Goal: Task Accomplishment & Management: Manage account settings

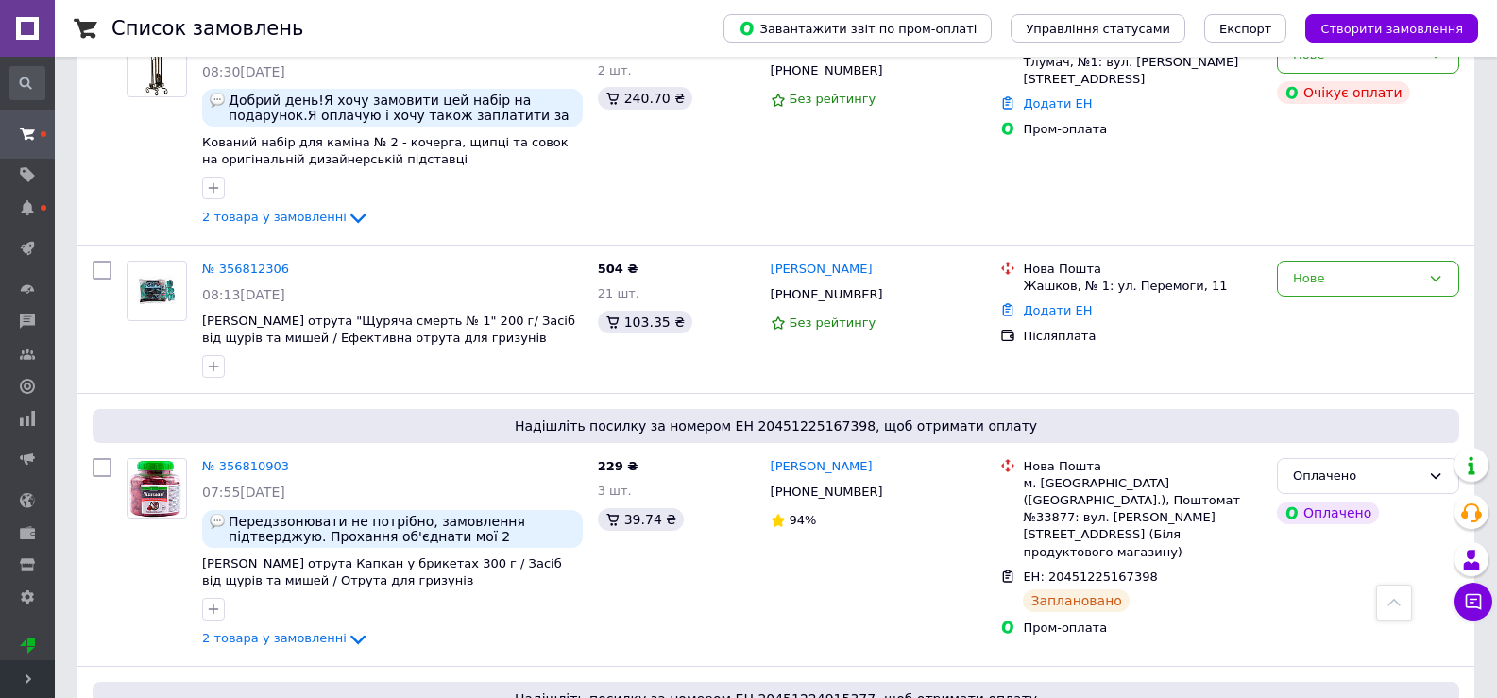
scroll to position [2361, 0]
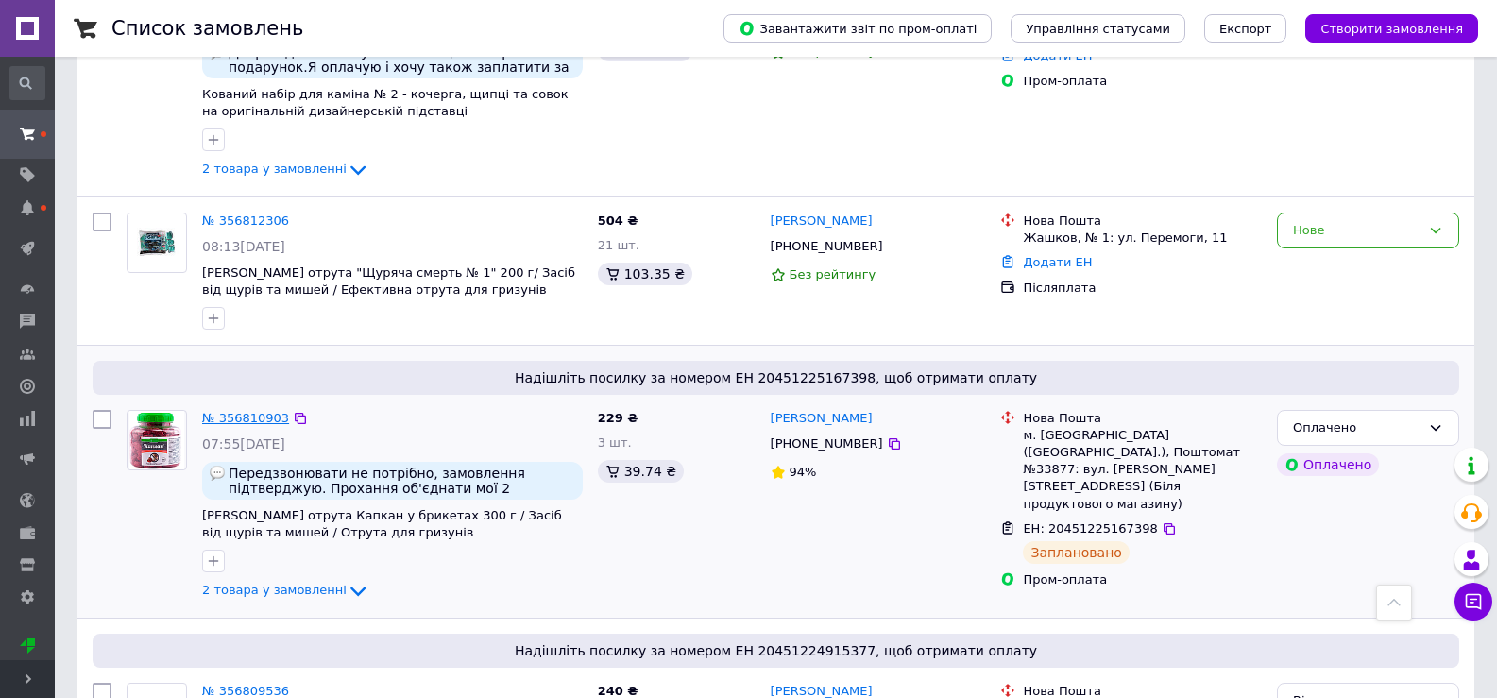
click at [234, 411] on link "№ 356810903" at bounding box center [245, 418] width 87 height 14
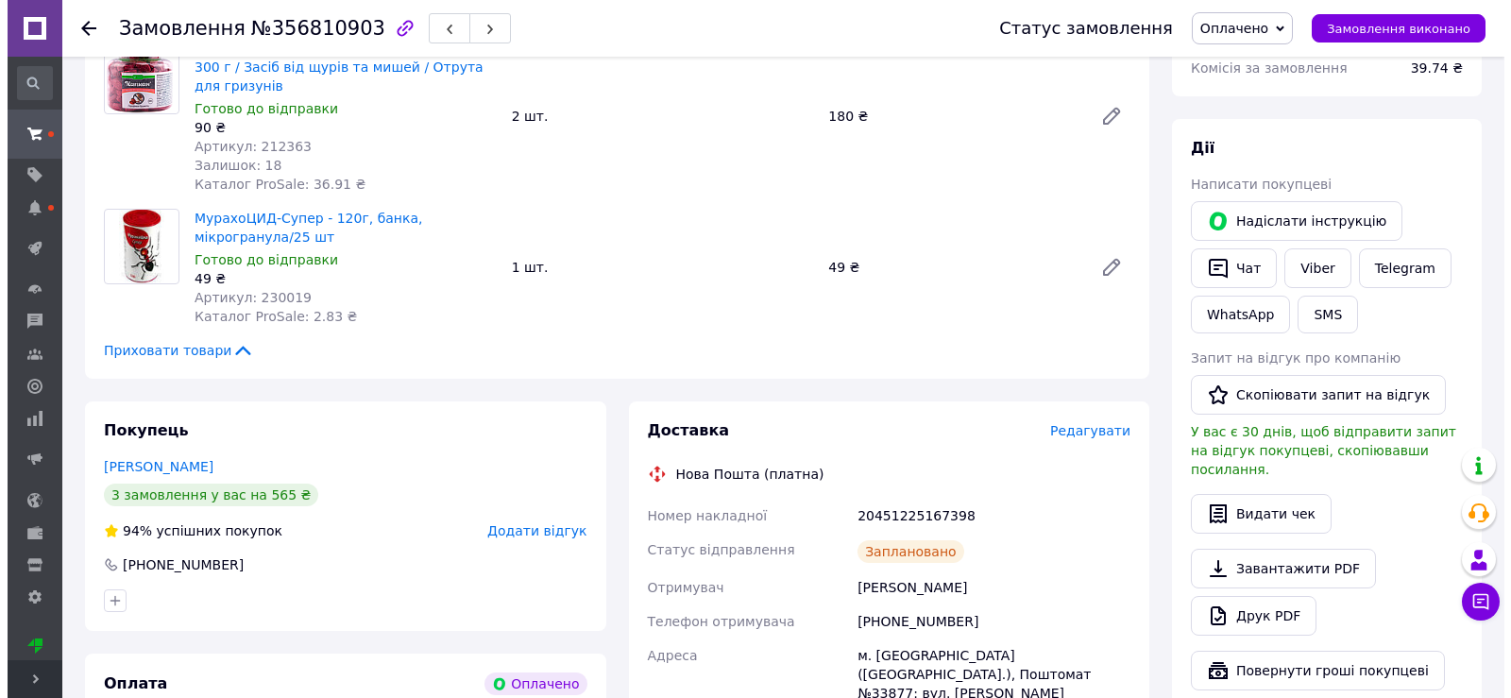
scroll to position [567, 0]
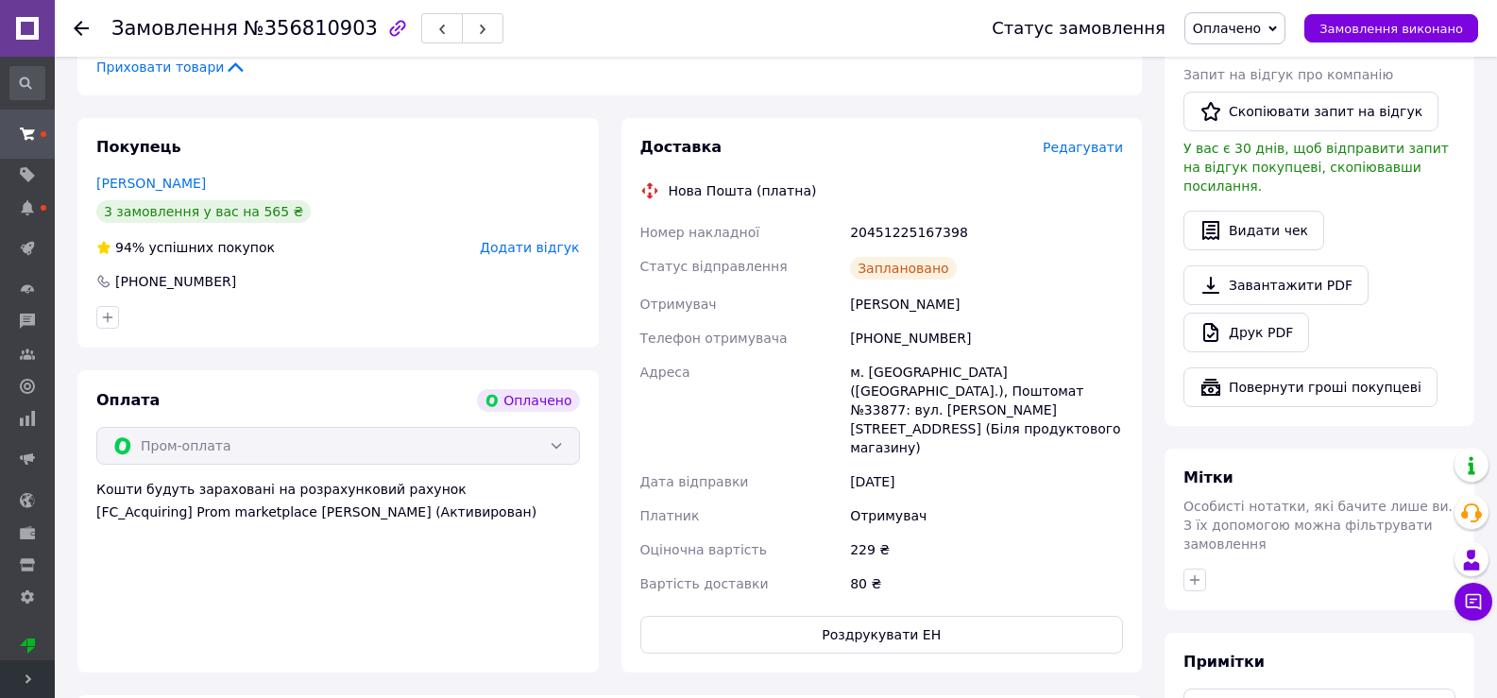
click at [1091, 140] on span "Редагувати" at bounding box center [1083, 147] width 80 height 15
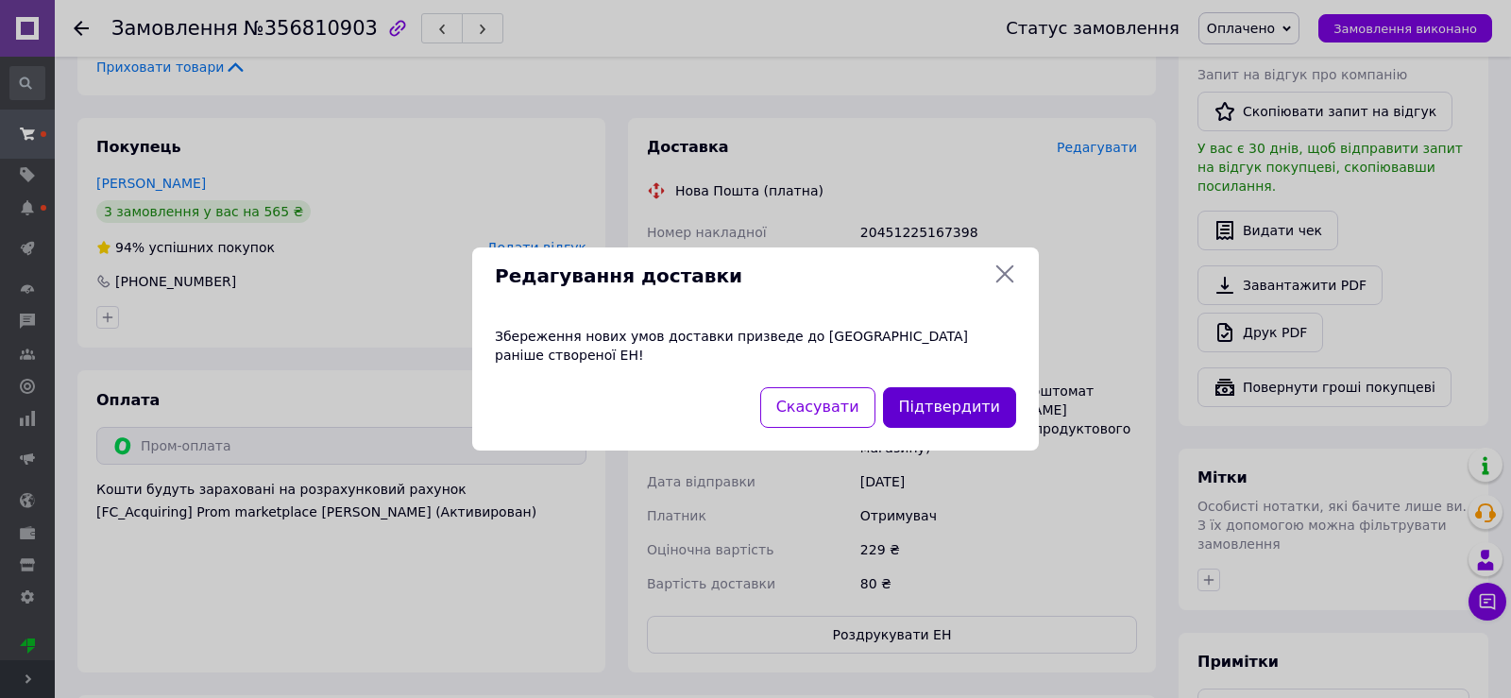
click at [922, 398] on button "Підтвердити" at bounding box center [949, 407] width 133 height 41
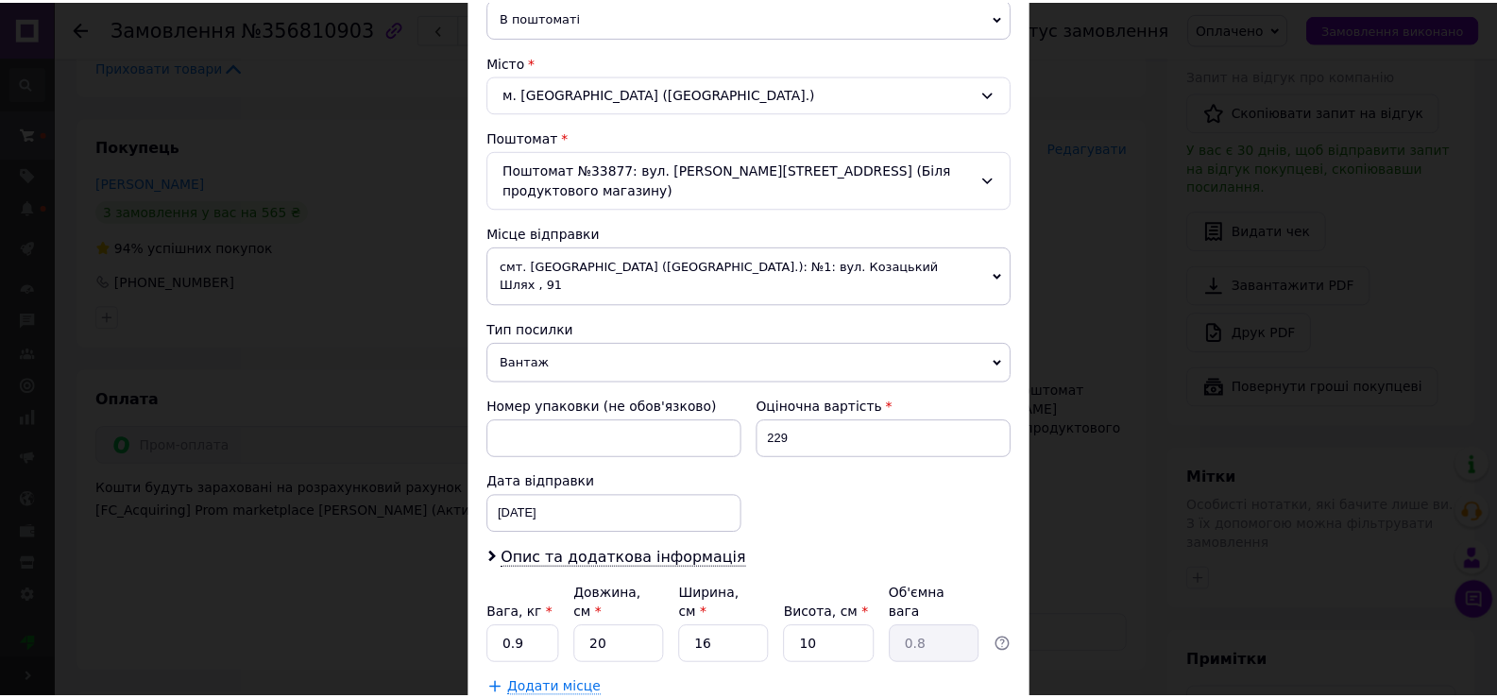
scroll to position [556, 0]
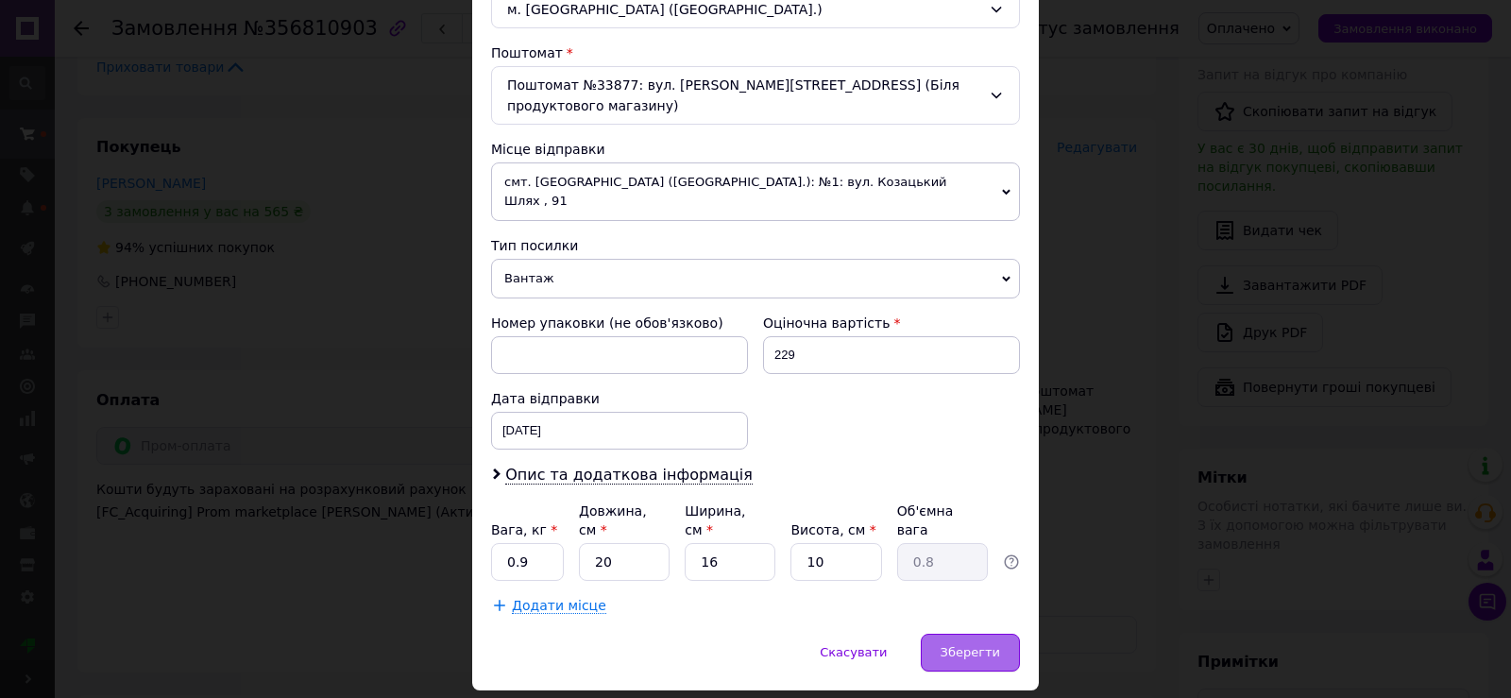
click at [964, 645] on span "Зберегти" at bounding box center [971, 652] width 60 height 14
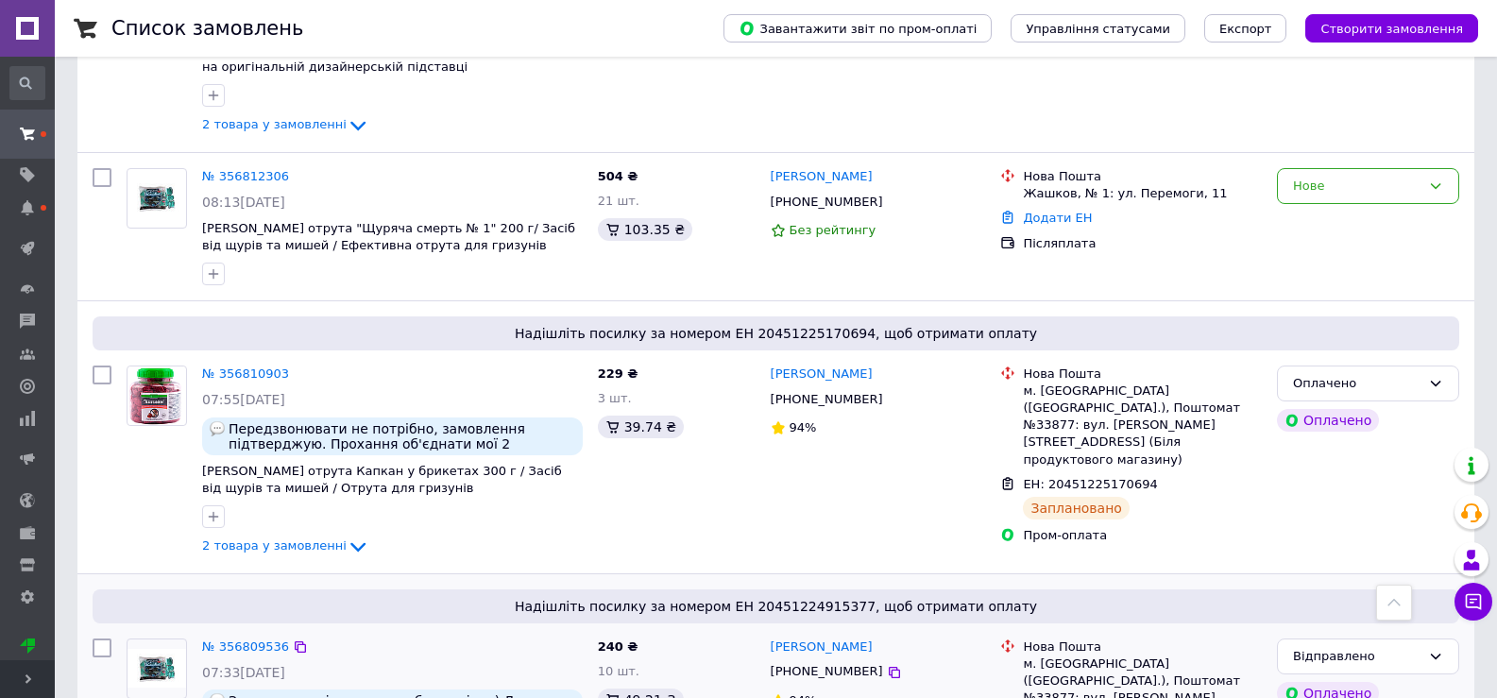
scroll to position [2361, 0]
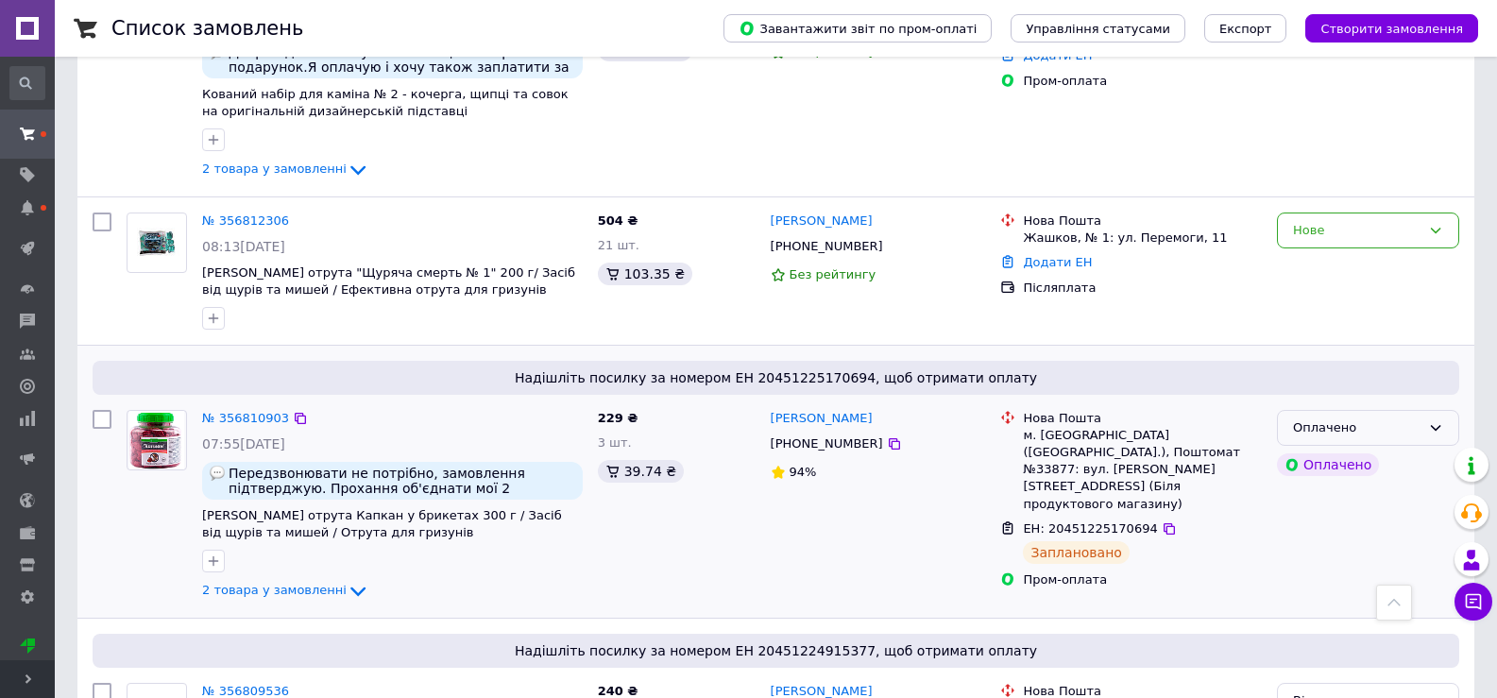
click at [1433, 425] on icon at bounding box center [1436, 428] width 10 height 6
click at [1337, 553] on li "Відправлено" at bounding box center [1368, 570] width 180 height 35
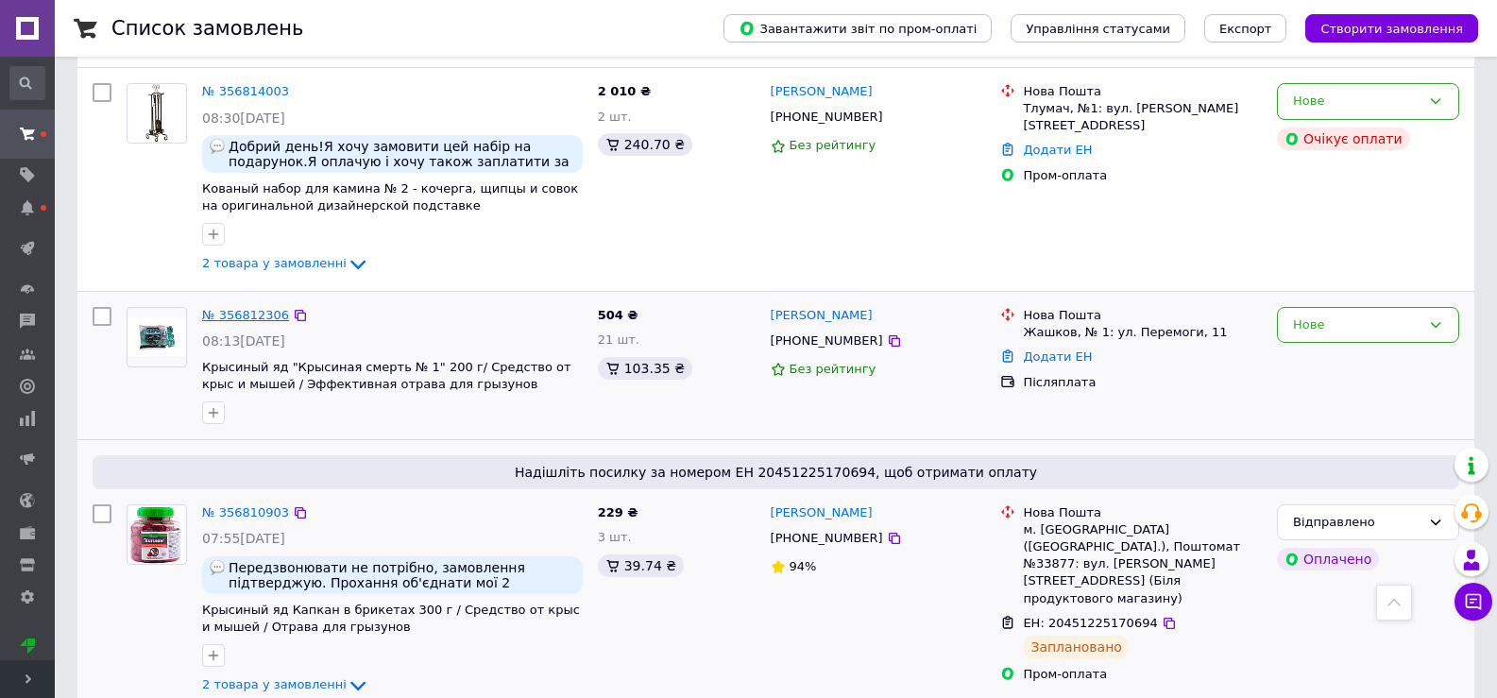
click at [241, 308] on link "№ 356812306" at bounding box center [245, 315] width 87 height 14
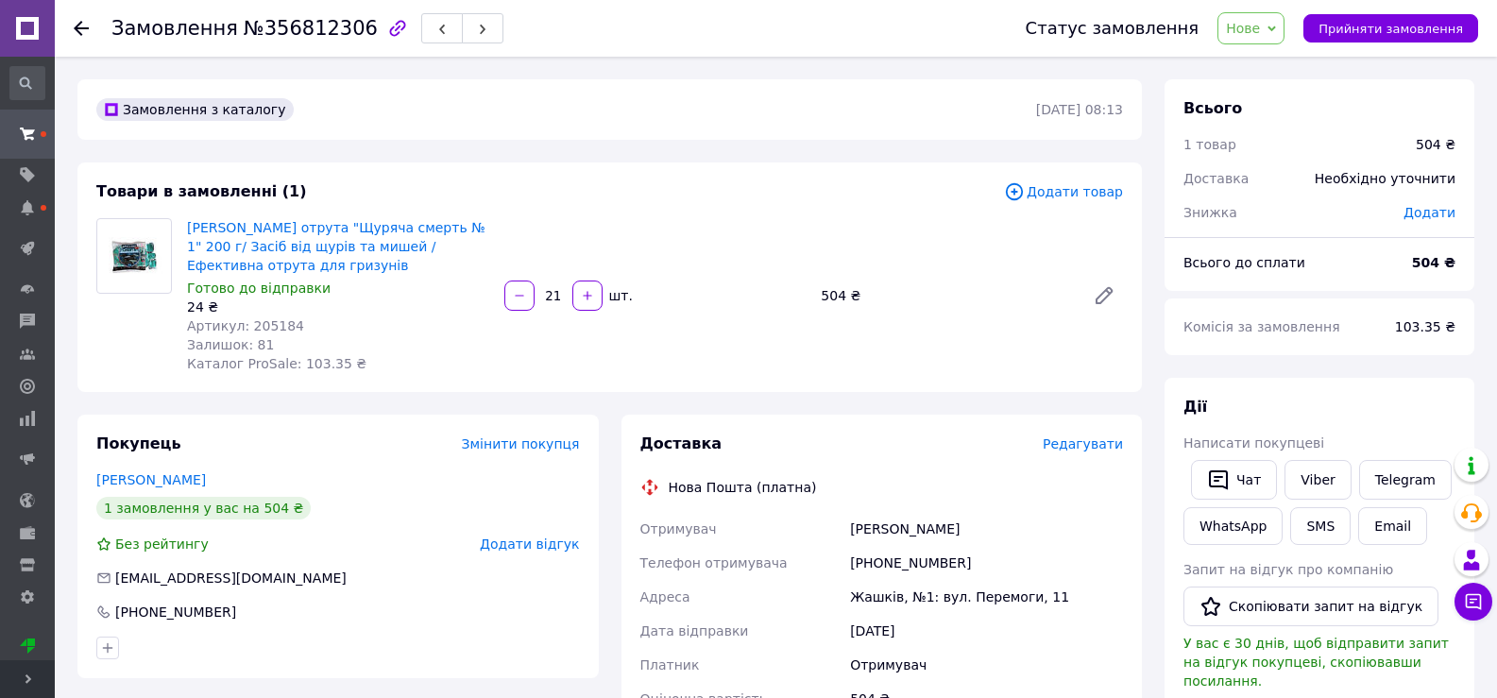
click at [72, 27] on div "Замовлення №356812306 Статус замовлення Нове Прийнято Виконано Скасовано Оплаче…" at bounding box center [776, 28] width 1442 height 57
click at [79, 29] on use at bounding box center [81, 28] width 15 height 15
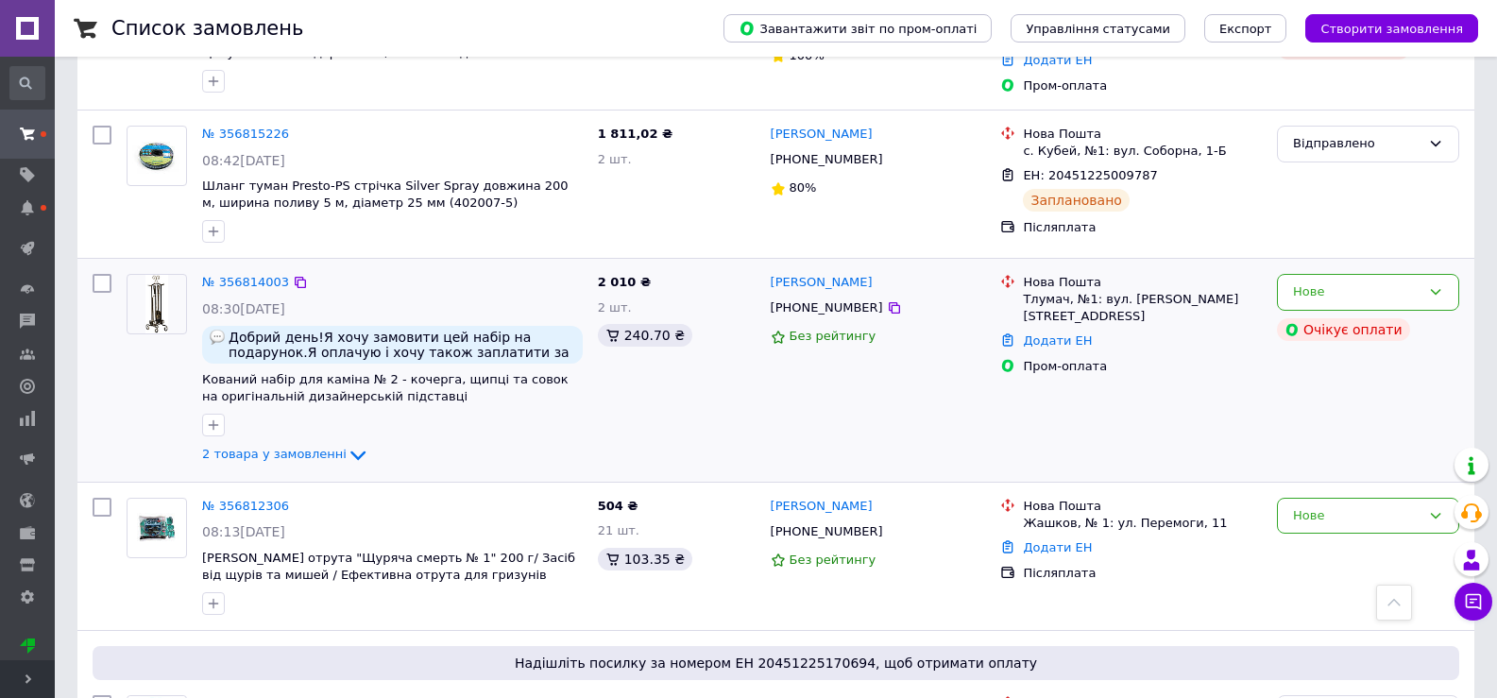
scroll to position [2078, 0]
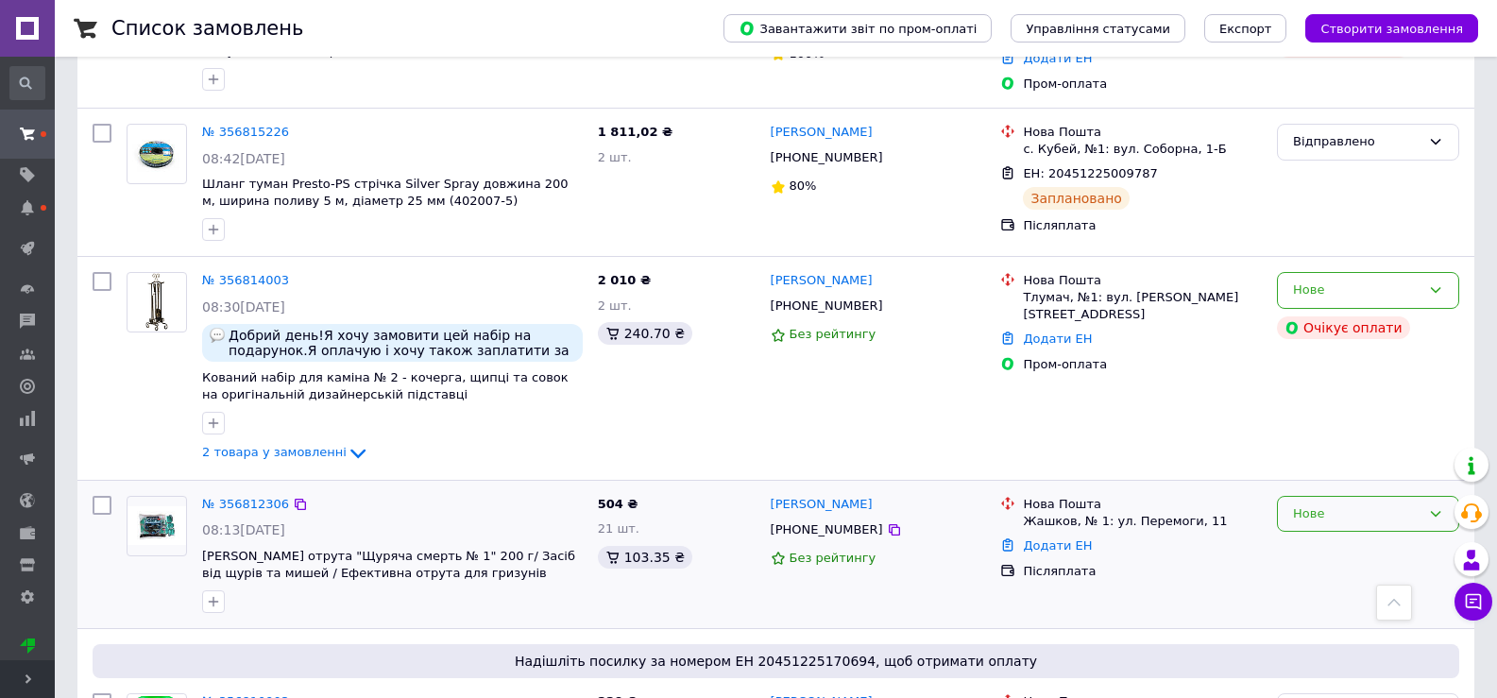
click at [1436, 506] on icon at bounding box center [1435, 513] width 15 height 15
click at [1335, 536] on li "Прийнято" at bounding box center [1368, 553] width 180 height 35
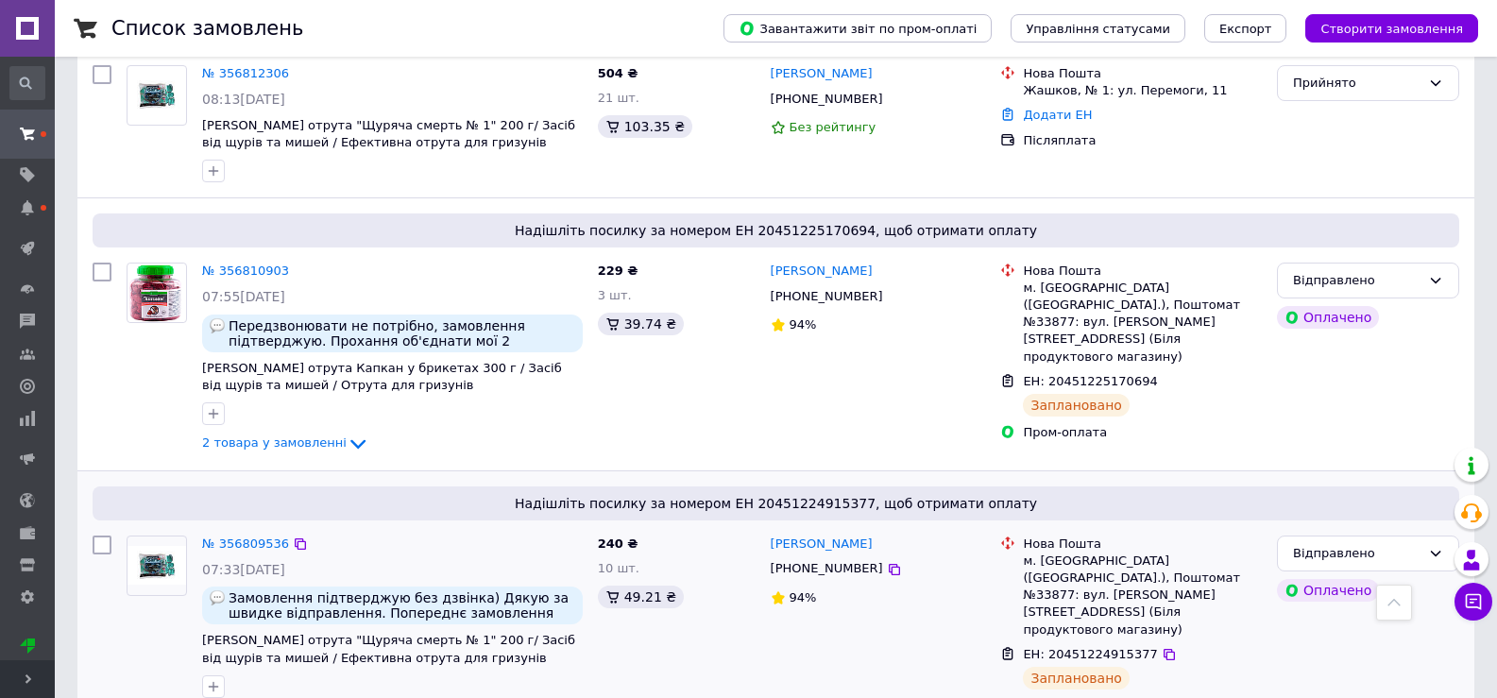
scroll to position [2456, 0]
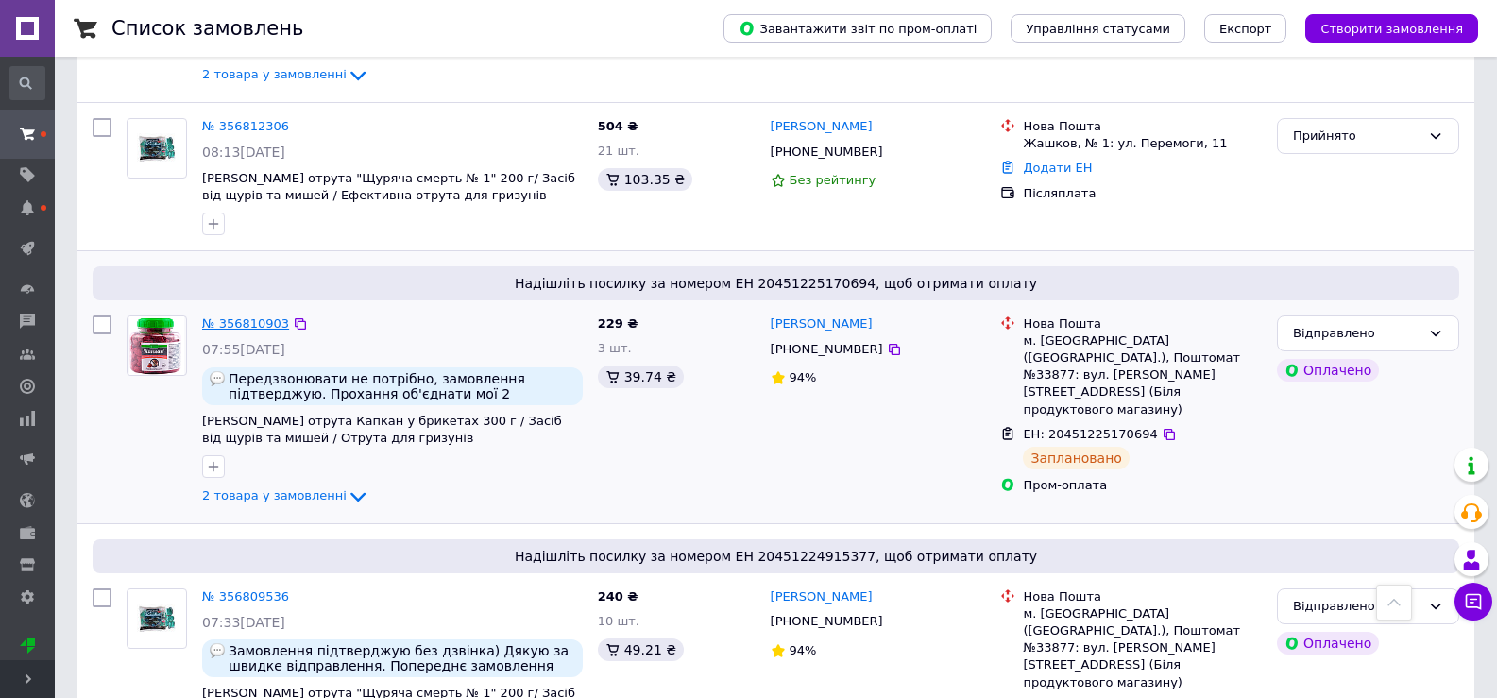
click at [237, 316] on link "№ 356810903" at bounding box center [245, 323] width 87 height 14
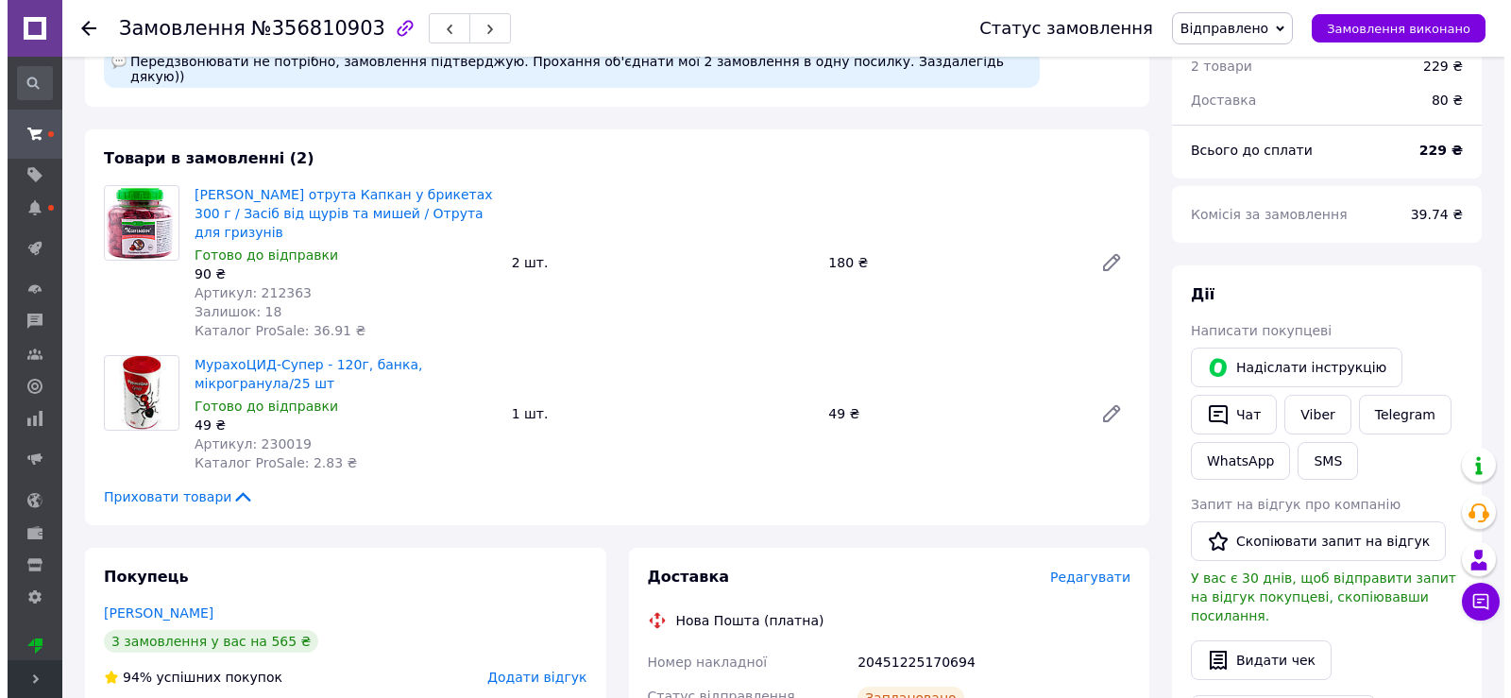
scroll to position [283, 0]
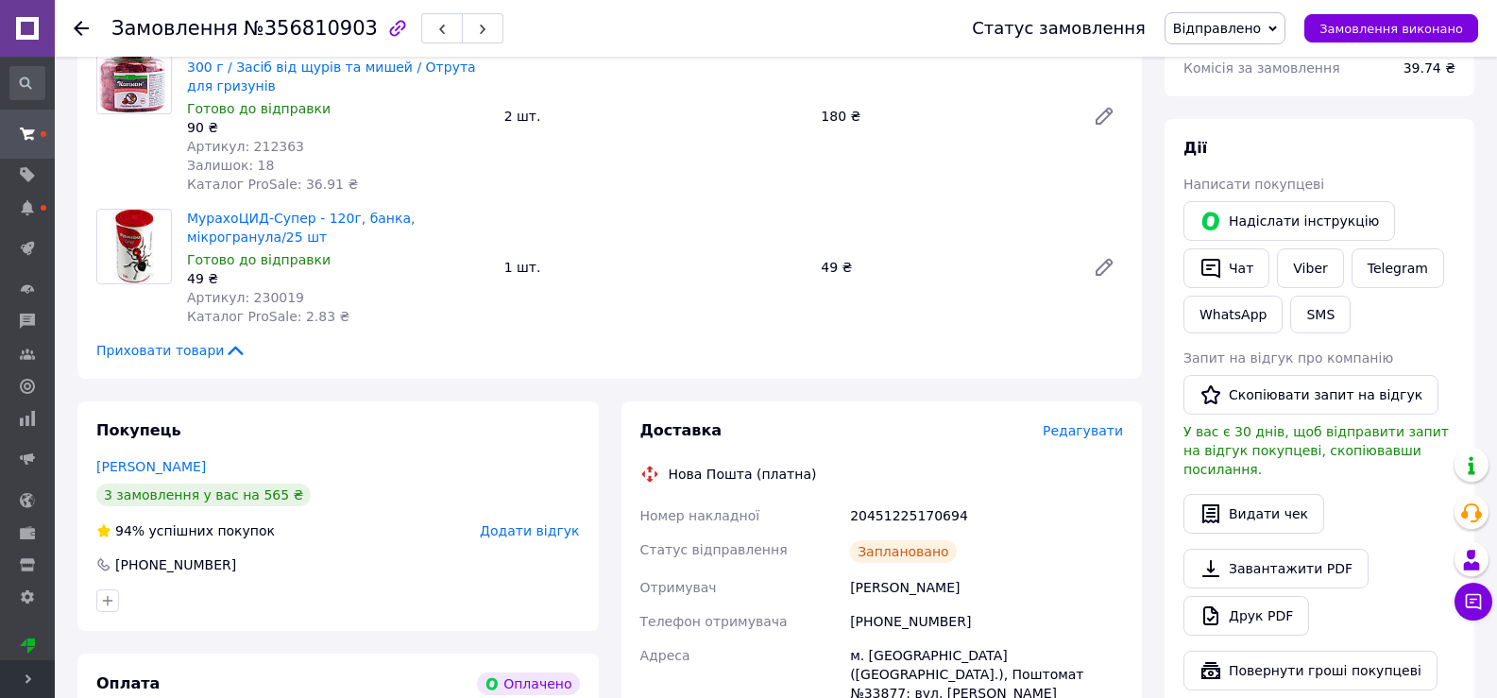
click at [1079, 423] on span "Редагувати" at bounding box center [1083, 430] width 80 height 15
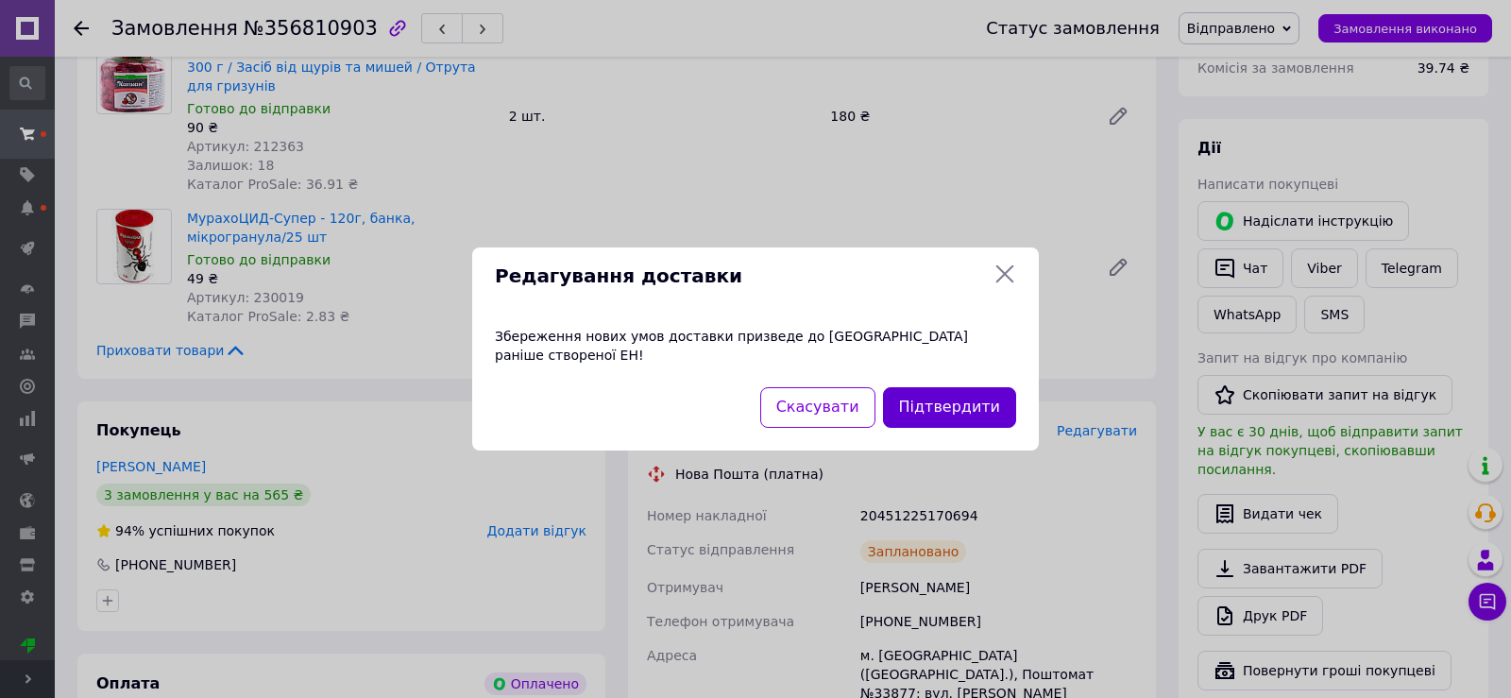
click at [959, 392] on button "Підтвердити" at bounding box center [949, 407] width 133 height 41
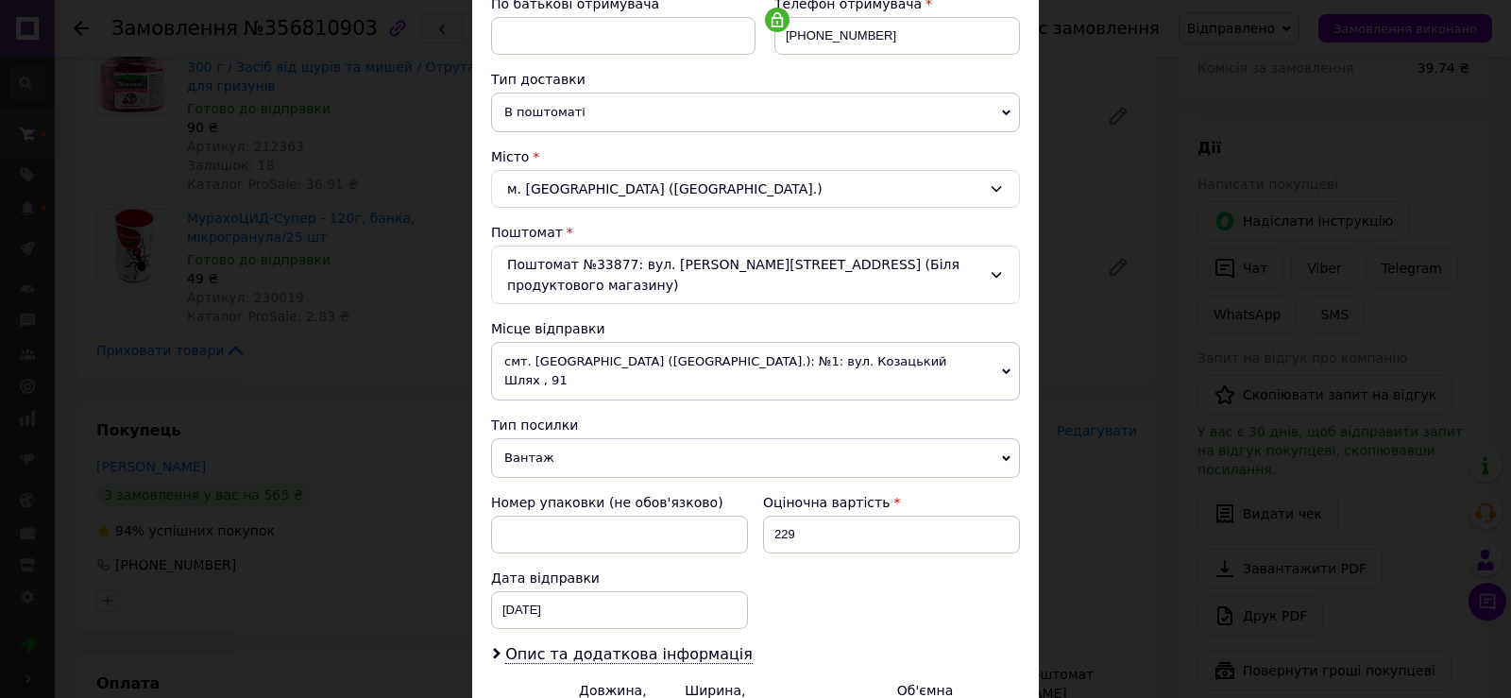
scroll to position [378, 0]
click at [1005, 367] on icon at bounding box center [1006, 370] width 9 height 6
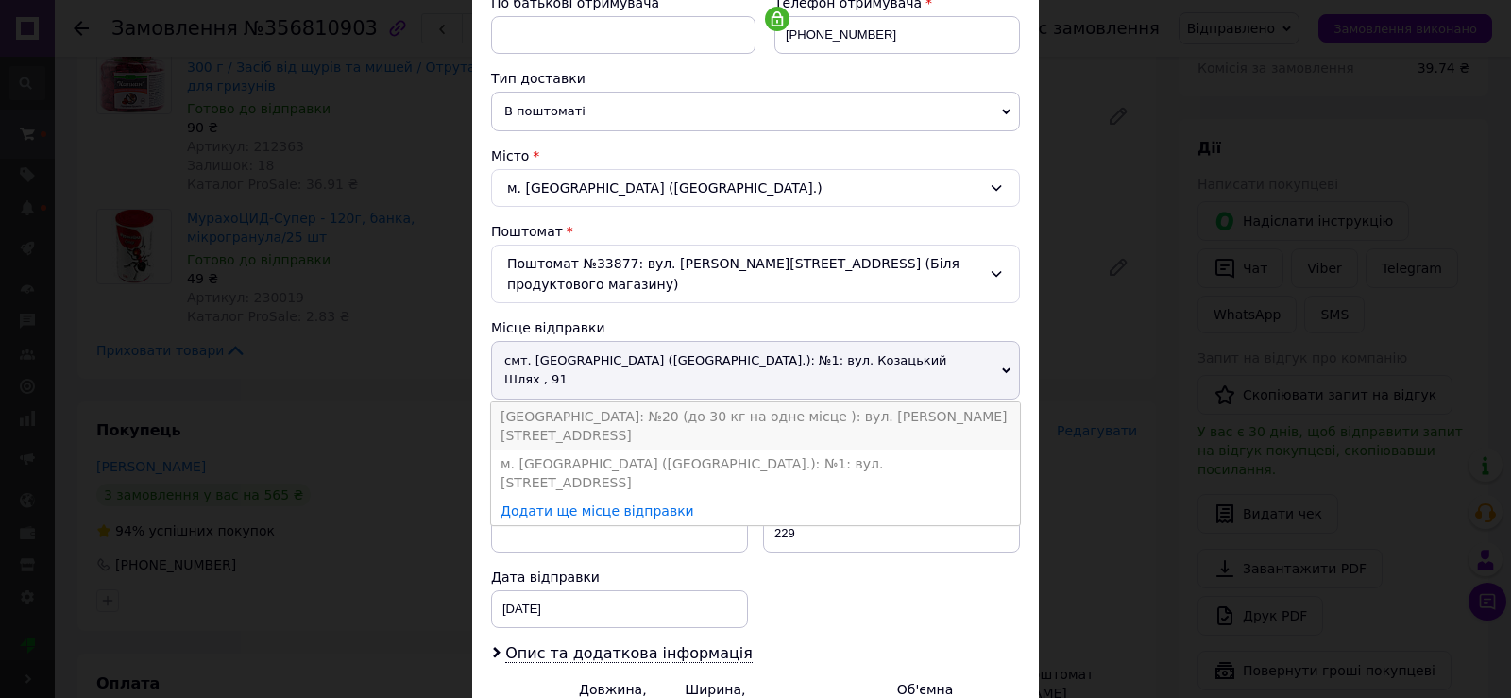
click at [827, 402] on li "[GEOGRAPHIC_DATA]: №20 (до 30 кг на одне місце ): вул. [PERSON_NAME][STREET_ADD…" at bounding box center [755, 425] width 529 height 47
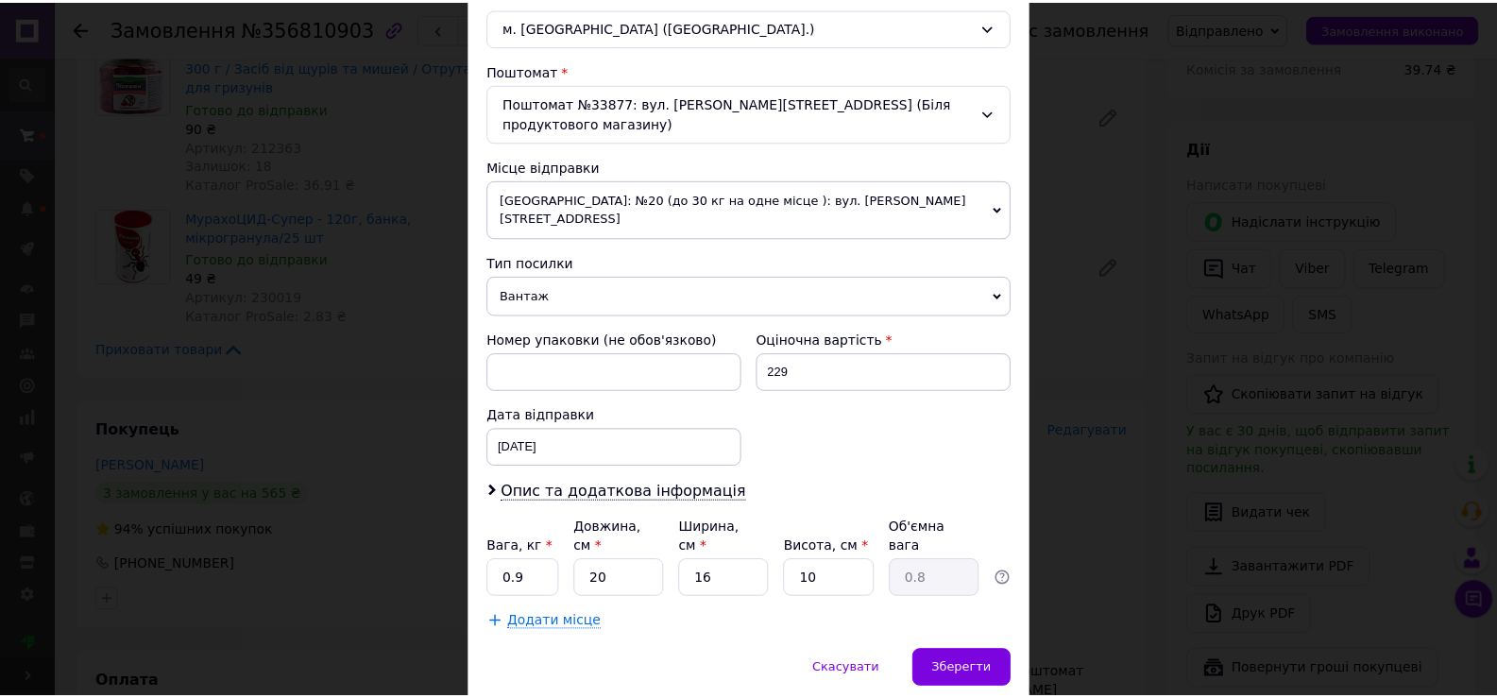
scroll to position [556, 0]
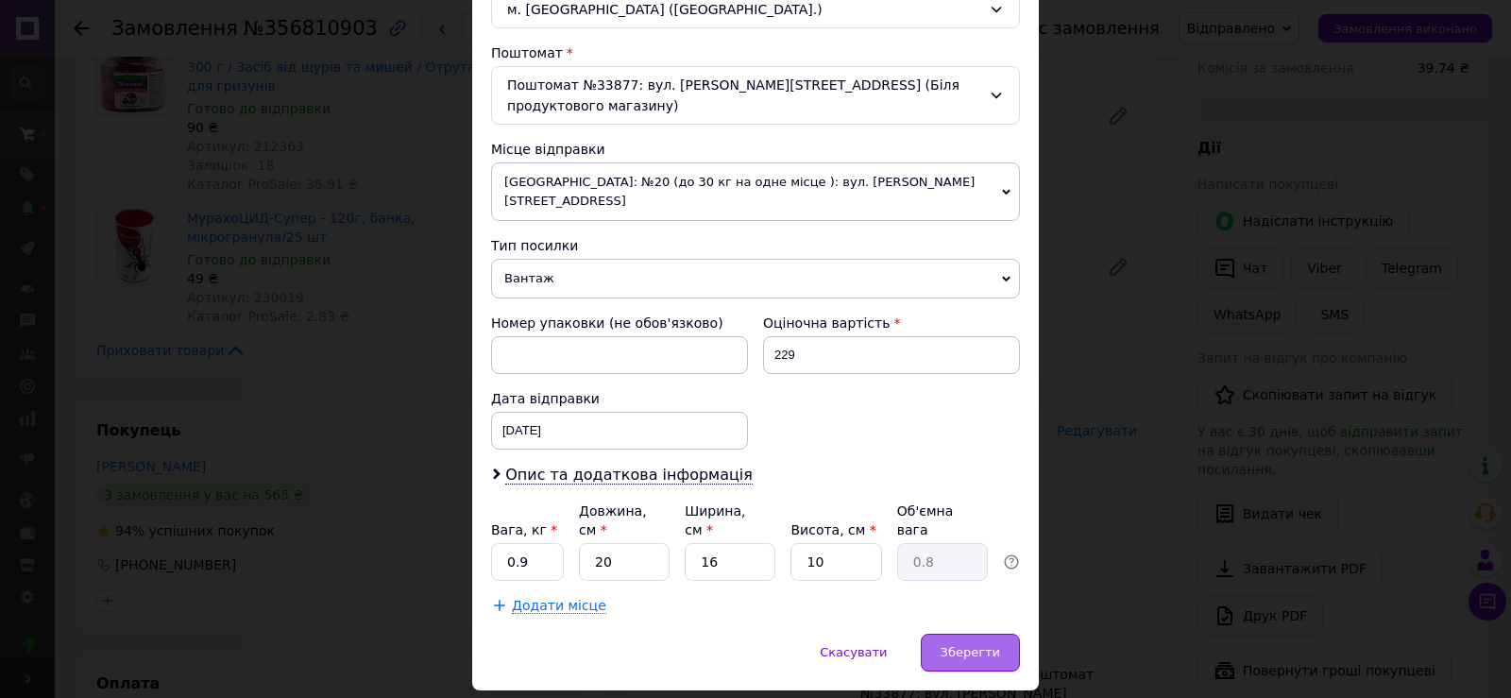
click at [978, 645] on span "Зберегти" at bounding box center [971, 652] width 60 height 14
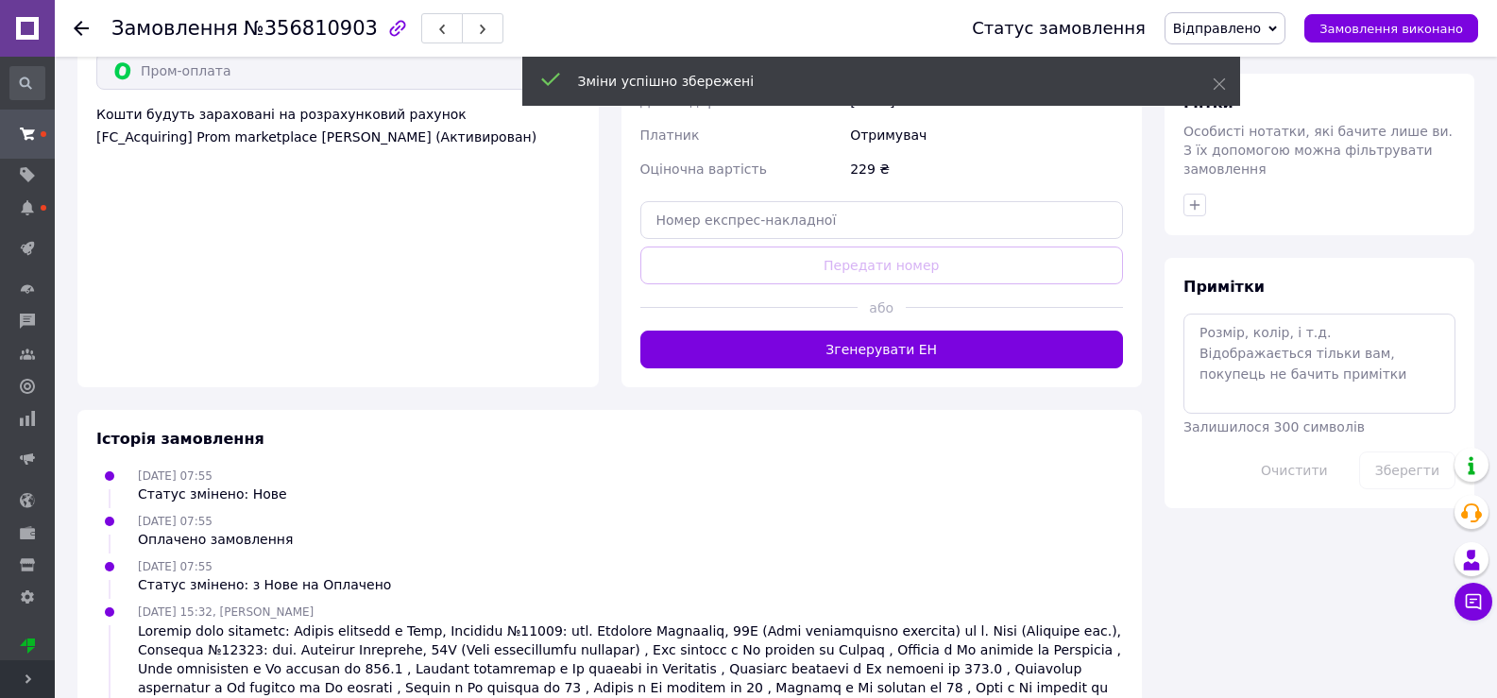
scroll to position [944, 0]
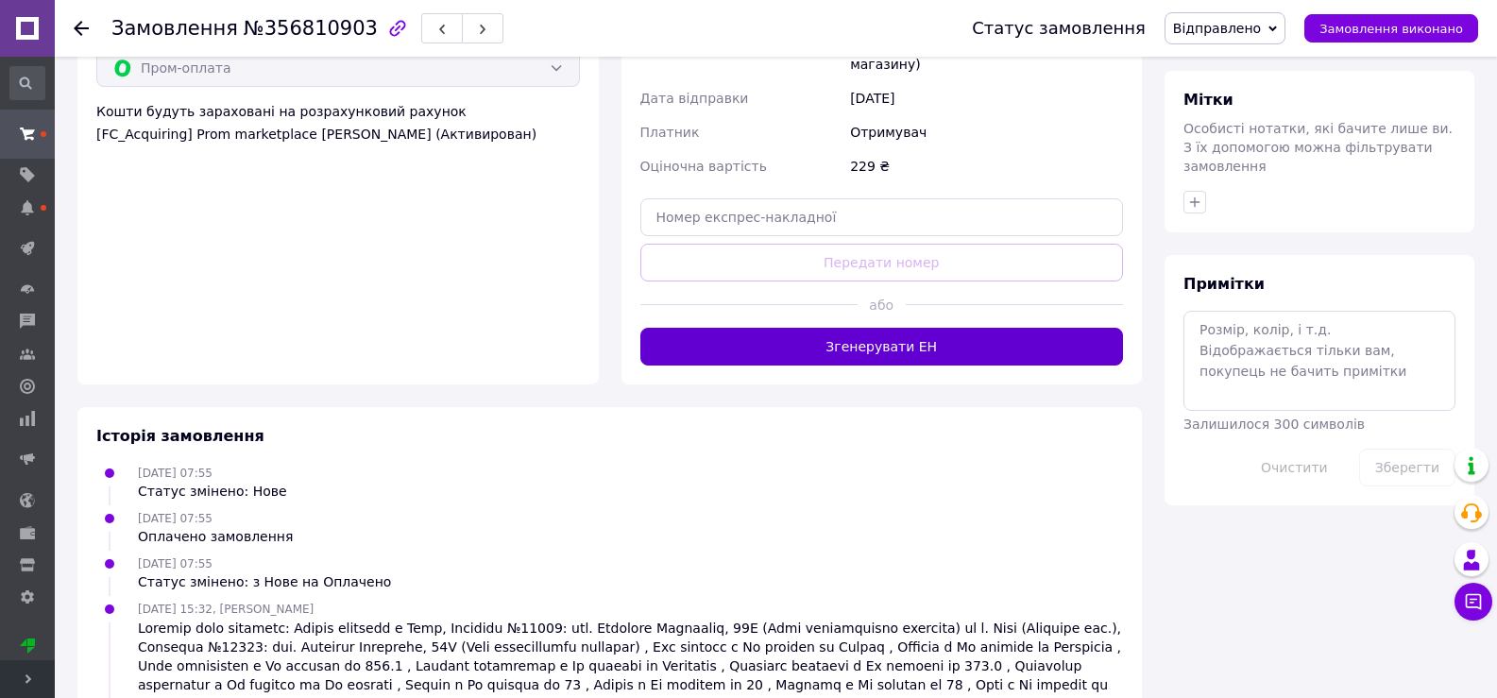
click at [915, 328] on button "Згенерувати ЕН" at bounding box center [882, 347] width 484 height 38
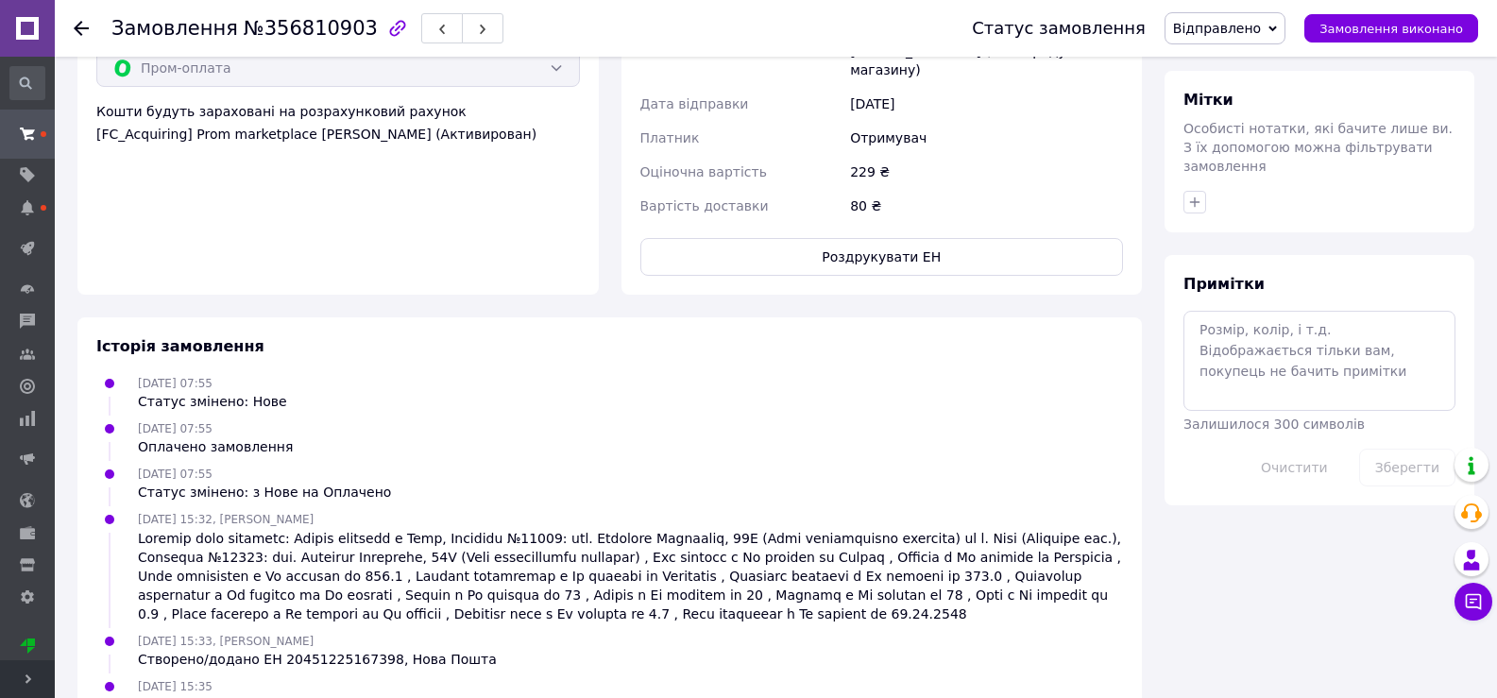
click at [77, 26] on use at bounding box center [81, 28] width 15 height 15
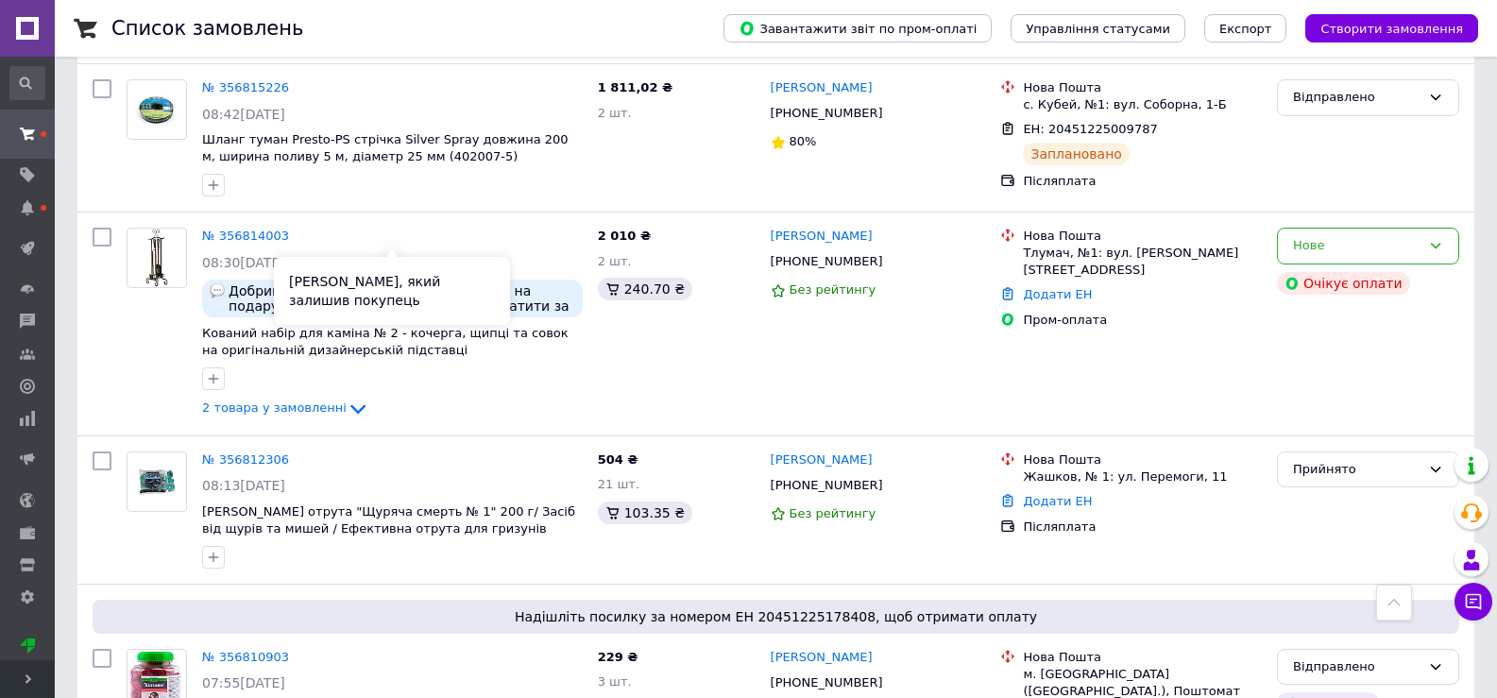
scroll to position [2172, 0]
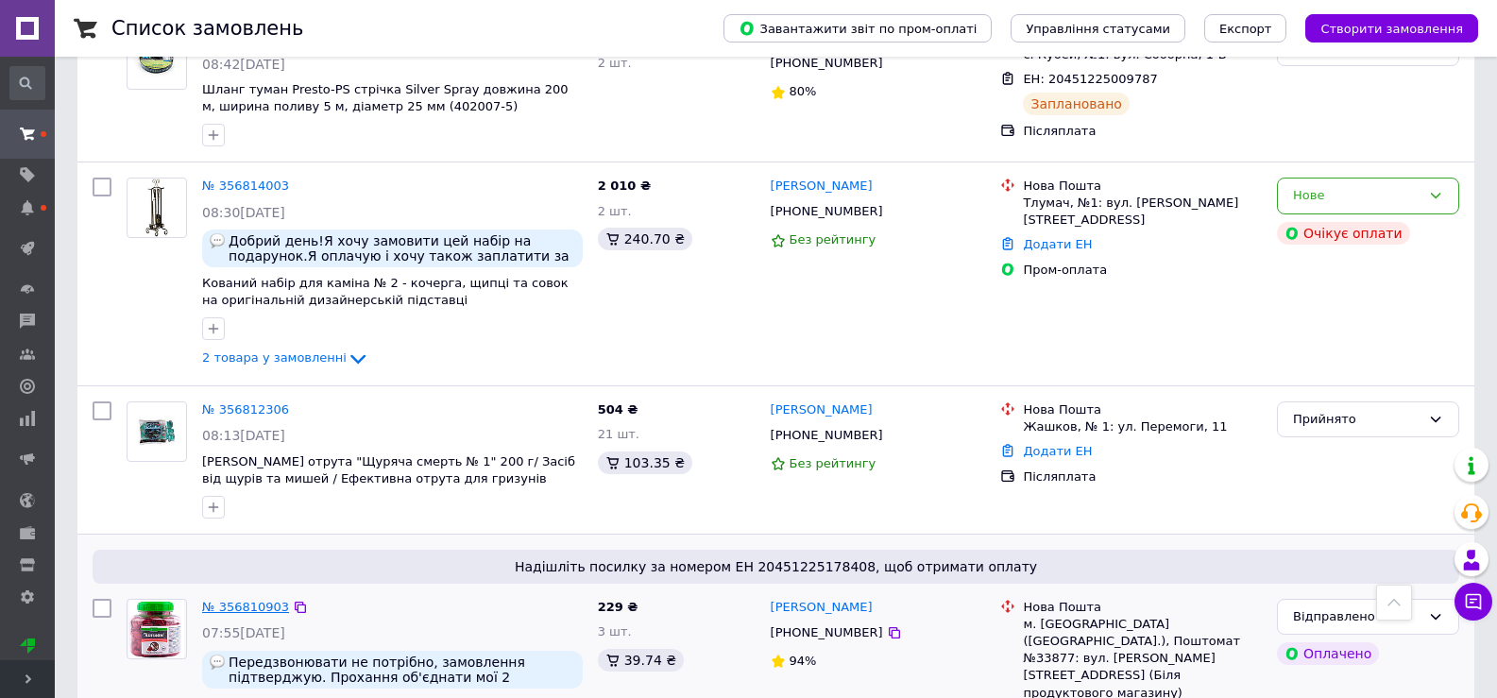
click at [258, 600] on link "№ 356810903" at bounding box center [245, 607] width 87 height 14
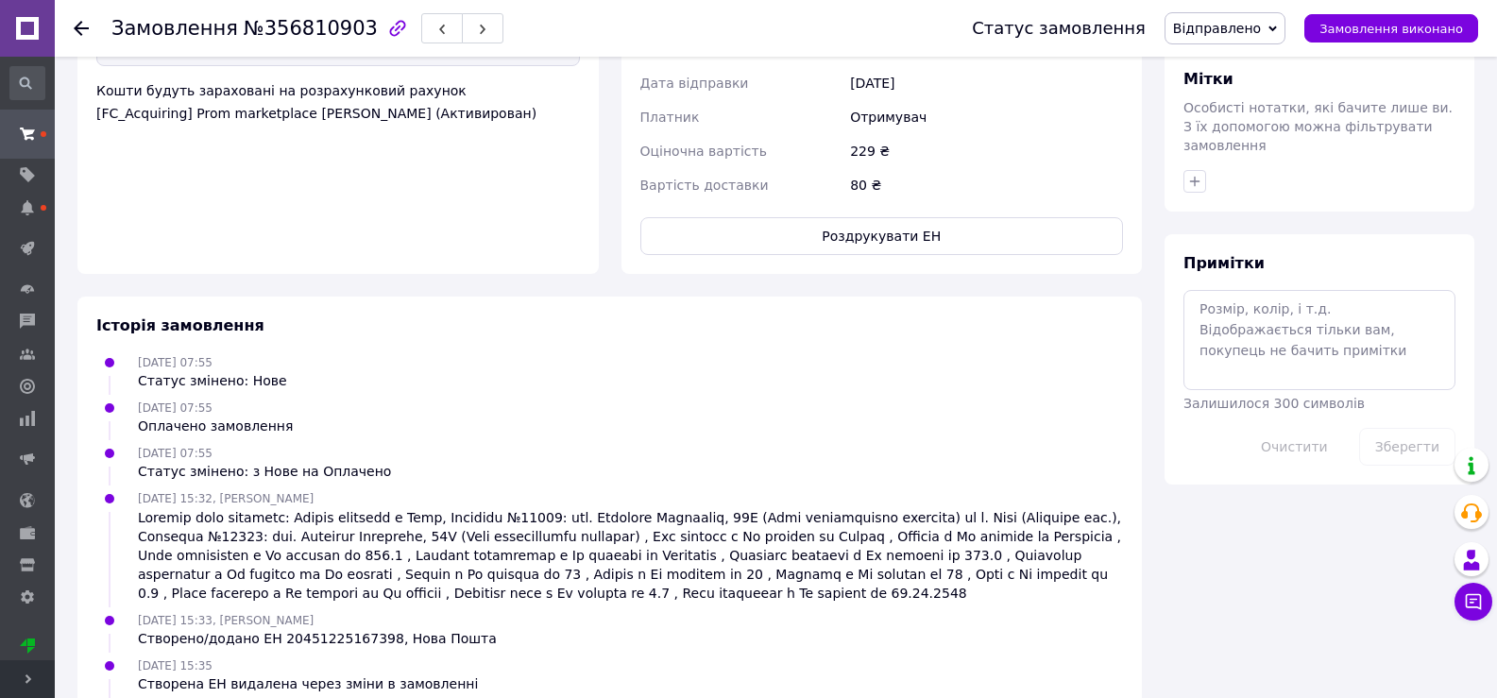
scroll to position [1111, 0]
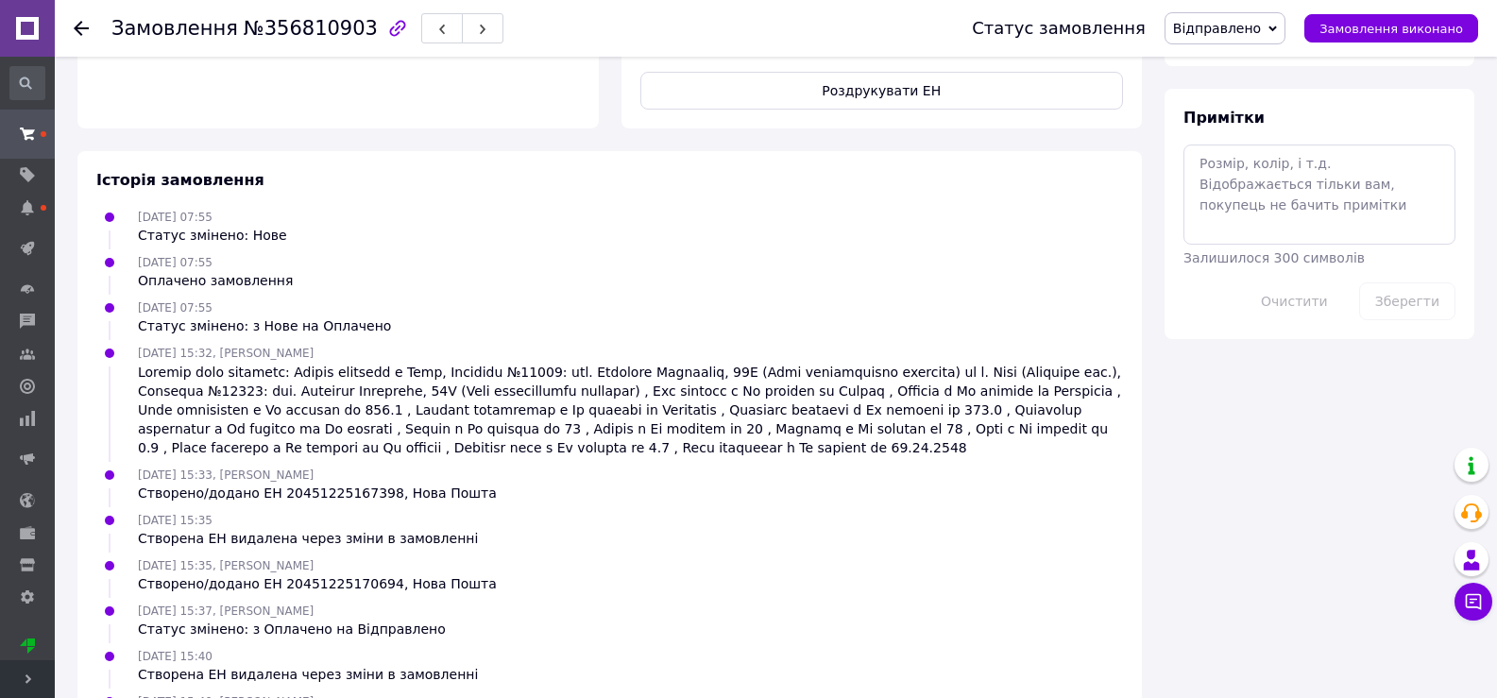
click at [78, 25] on use at bounding box center [81, 28] width 15 height 15
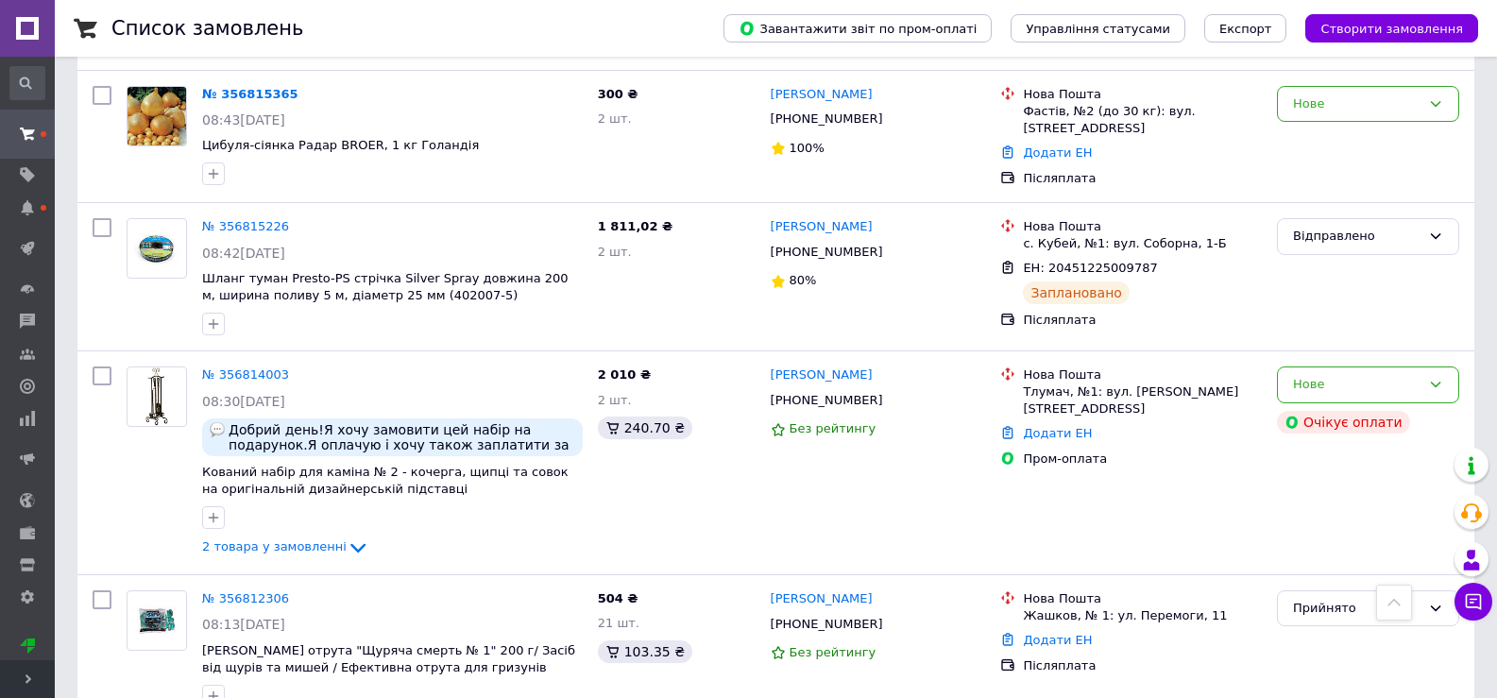
scroll to position [2078, 0]
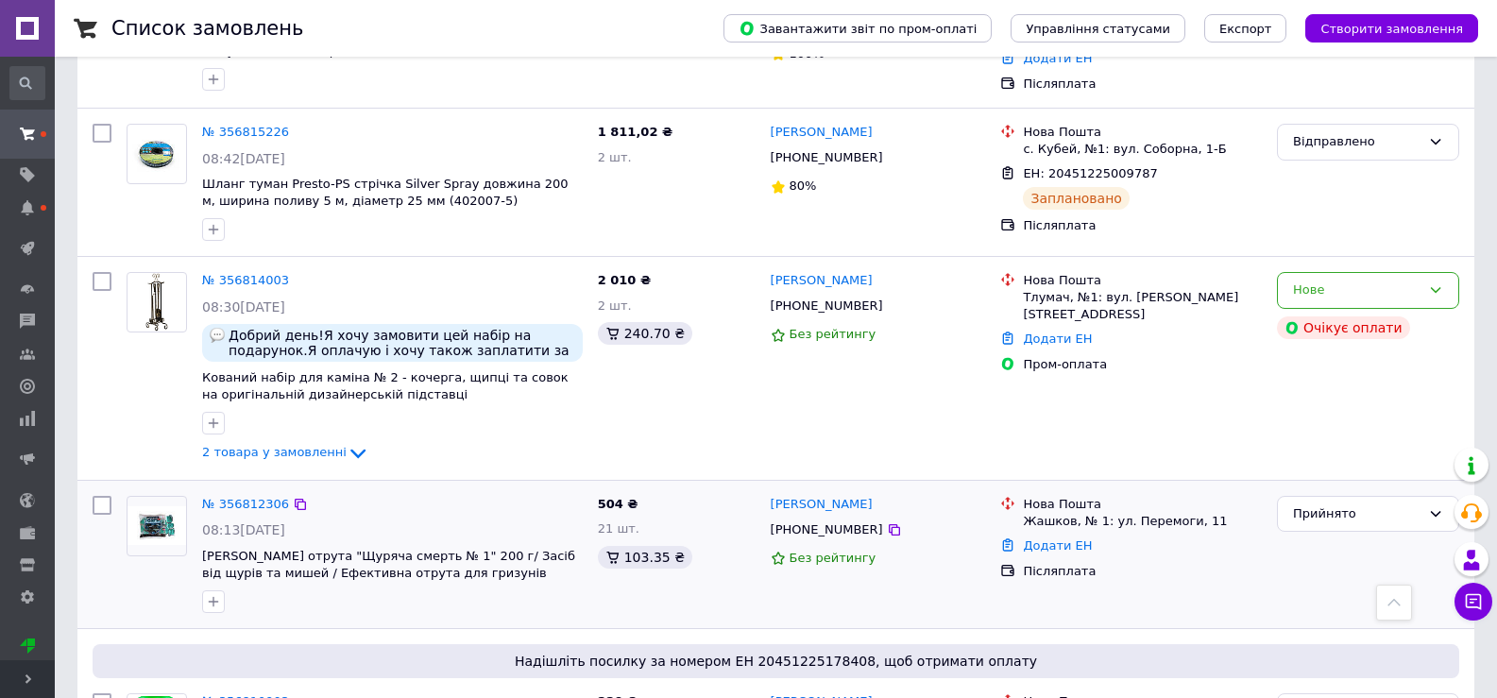
click at [256, 522] on span "08:13[DATE]" at bounding box center [243, 529] width 83 height 15
click at [264, 497] on link "№ 356812306" at bounding box center [245, 504] width 87 height 14
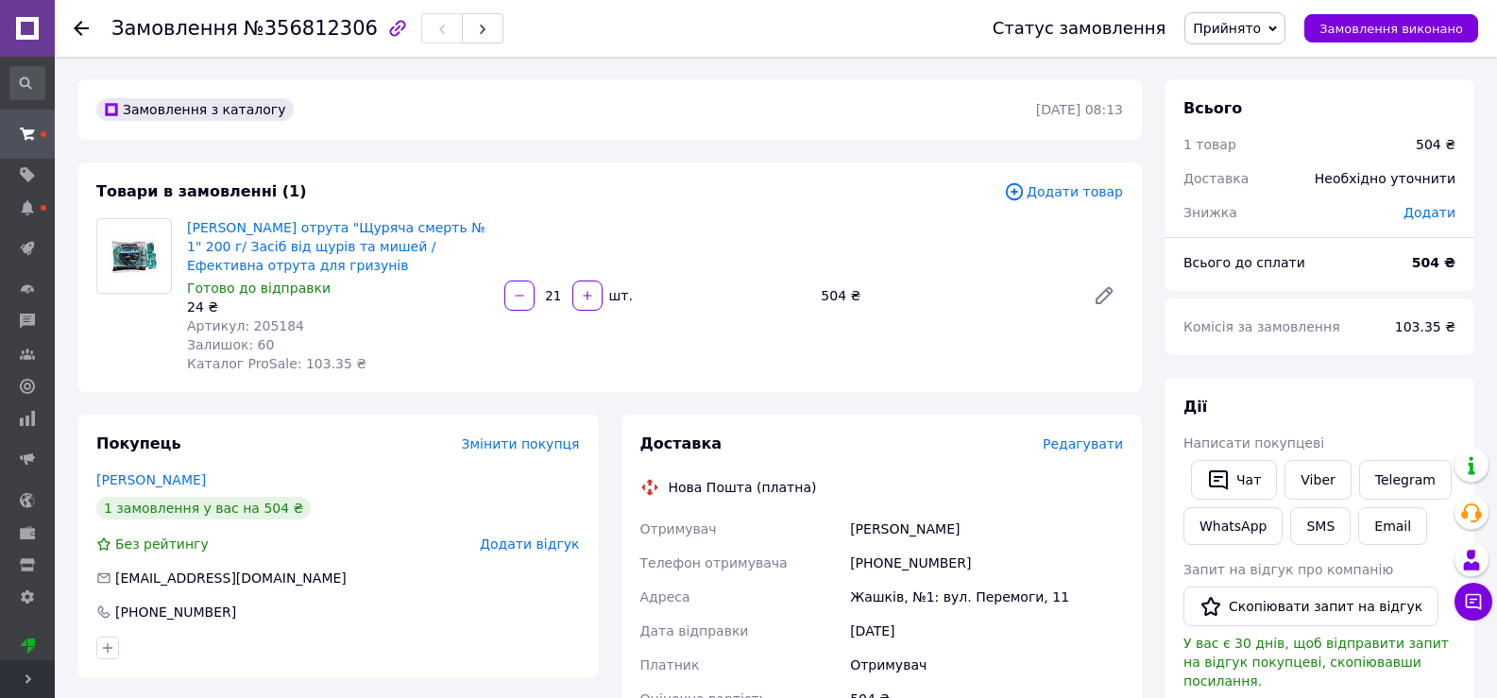
click at [1089, 444] on span "Редагувати" at bounding box center [1083, 443] width 80 height 15
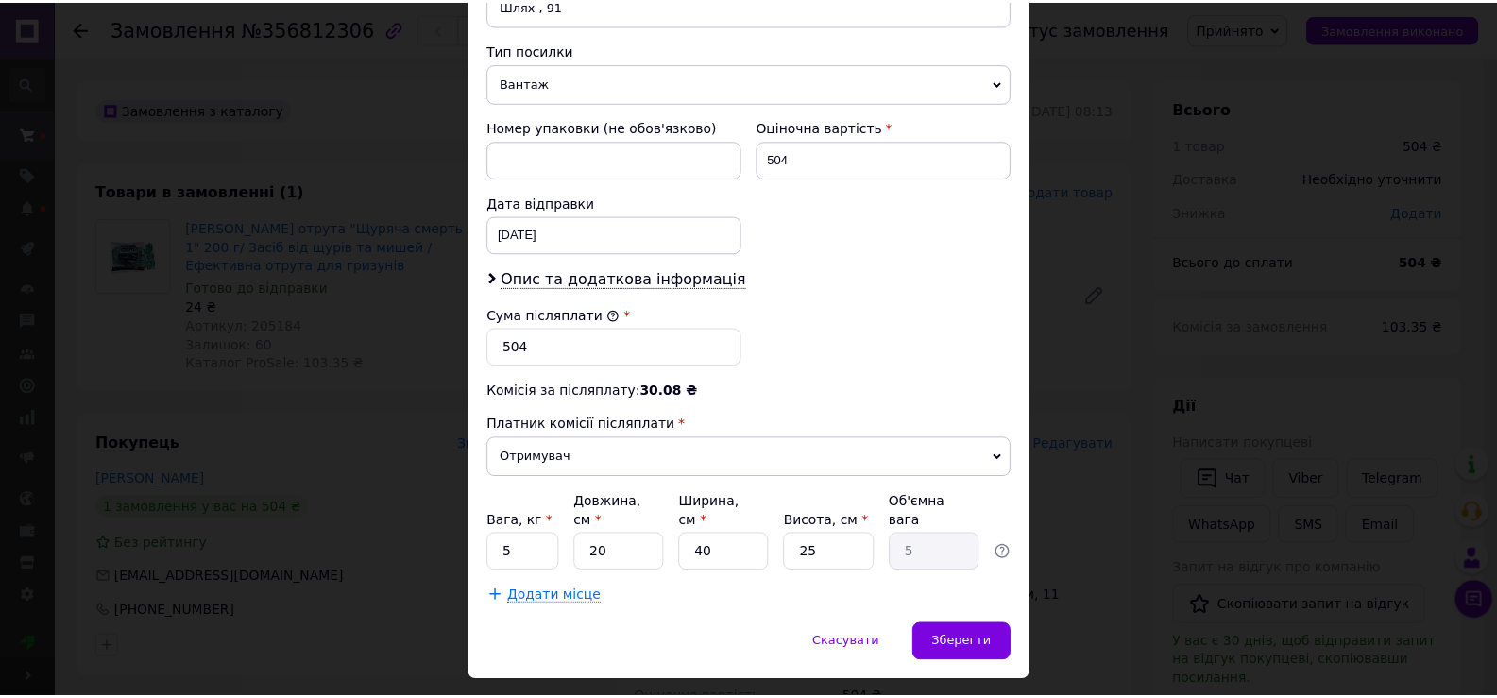
scroll to position [743, 0]
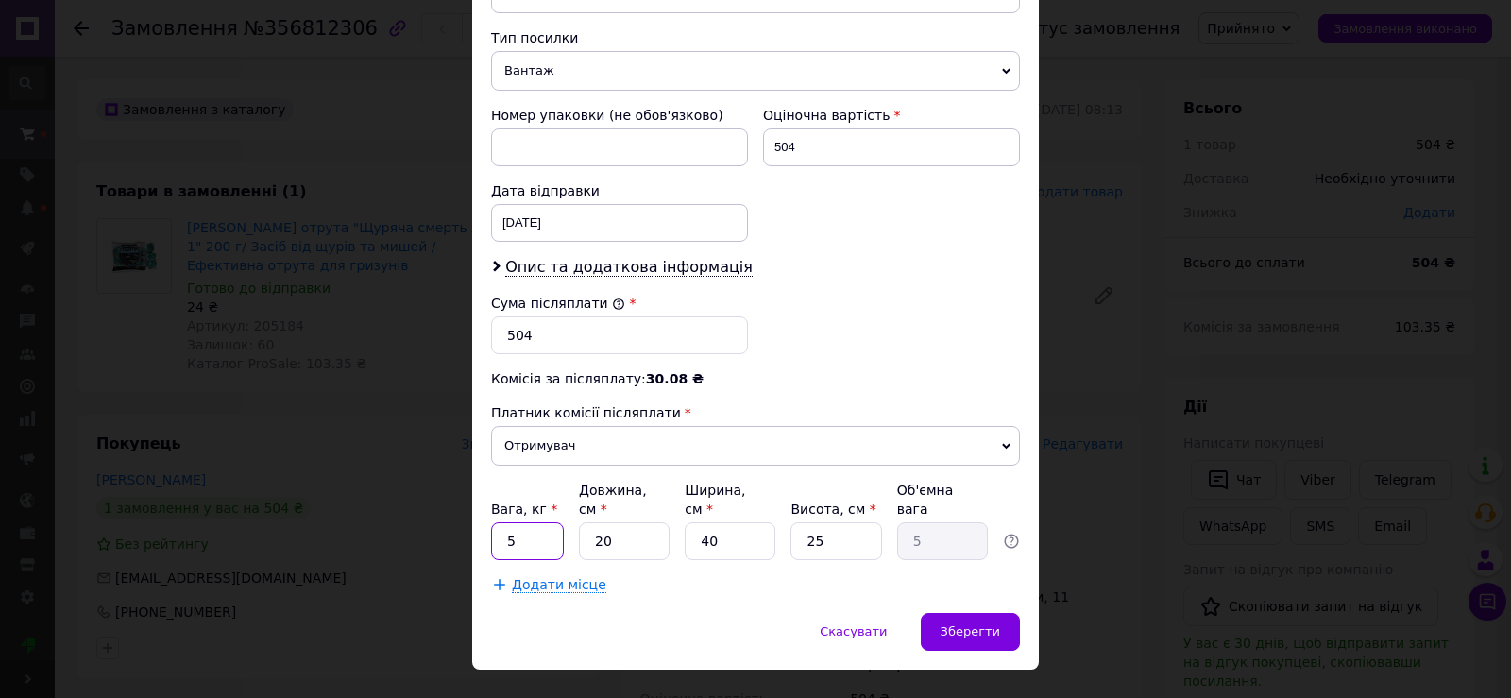
click at [534, 522] on input "5" at bounding box center [527, 541] width 73 height 38
click at [536, 522] on input "5" at bounding box center [527, 541] width 73 height 38
type input "4.8"
click at [611, 522] on input "20" at bounding box center [624, 541] width 91 height 38
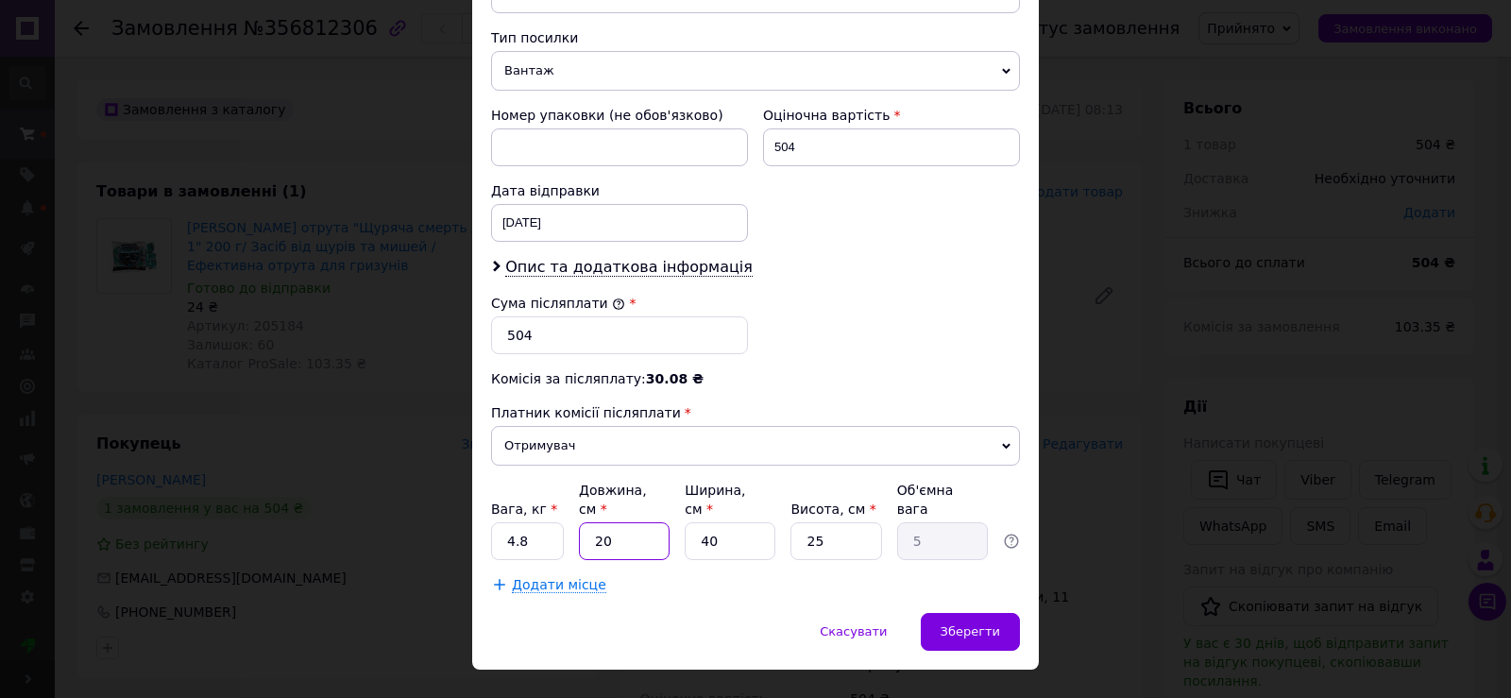
click at [611, 522] on input "20" at bounding box center [624, 541] width 91 height 38
type input "2"
type input "0.5"
click at [611, 522] on input "2" at bounding box center [624, 541] width 91 height 38
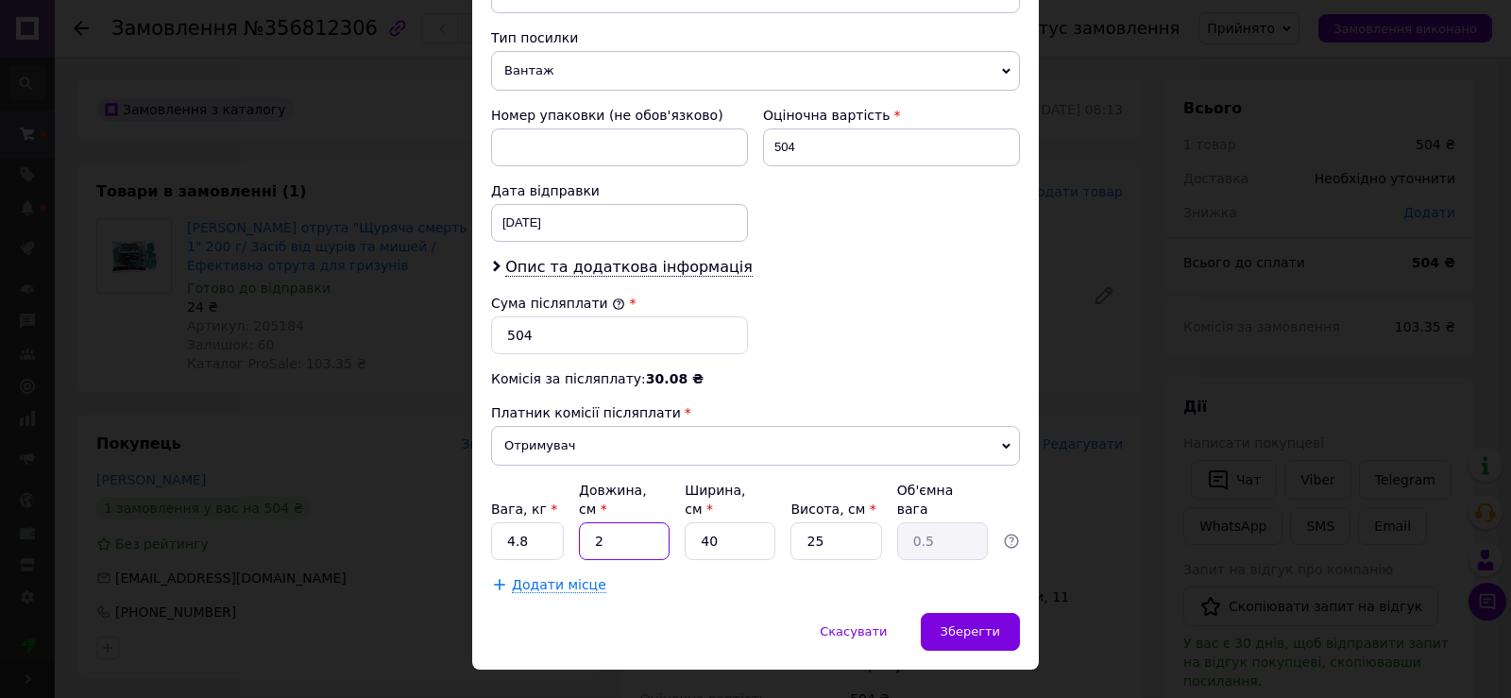
type input "3"
type input "0.75"
type input "31"
type input "7.75"
type input "31"
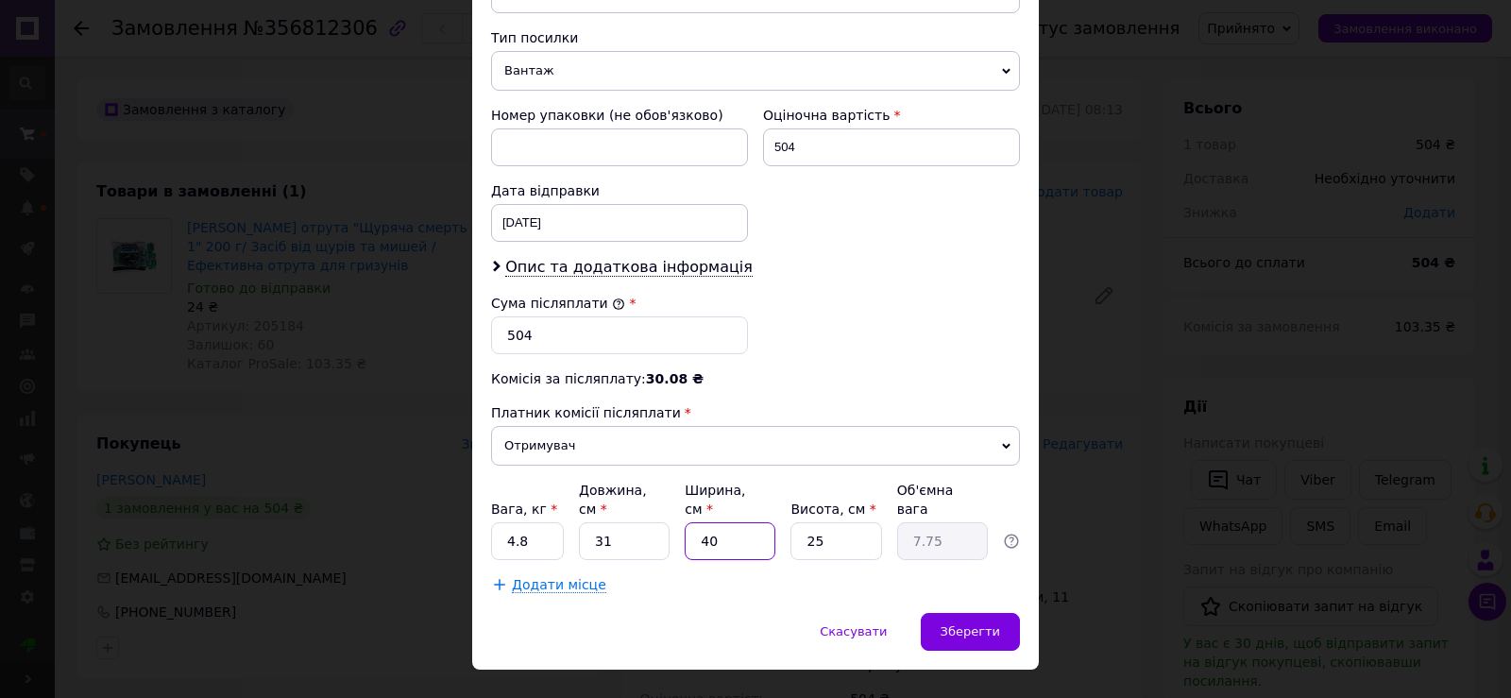
click at [716, 522] on input "40" at bounding box center [730, 541] width 91 height 38
type input "1"
type input "0.19"
click at [716, 522] on input "1" at bounding box center [730, 541] width 91 height 38
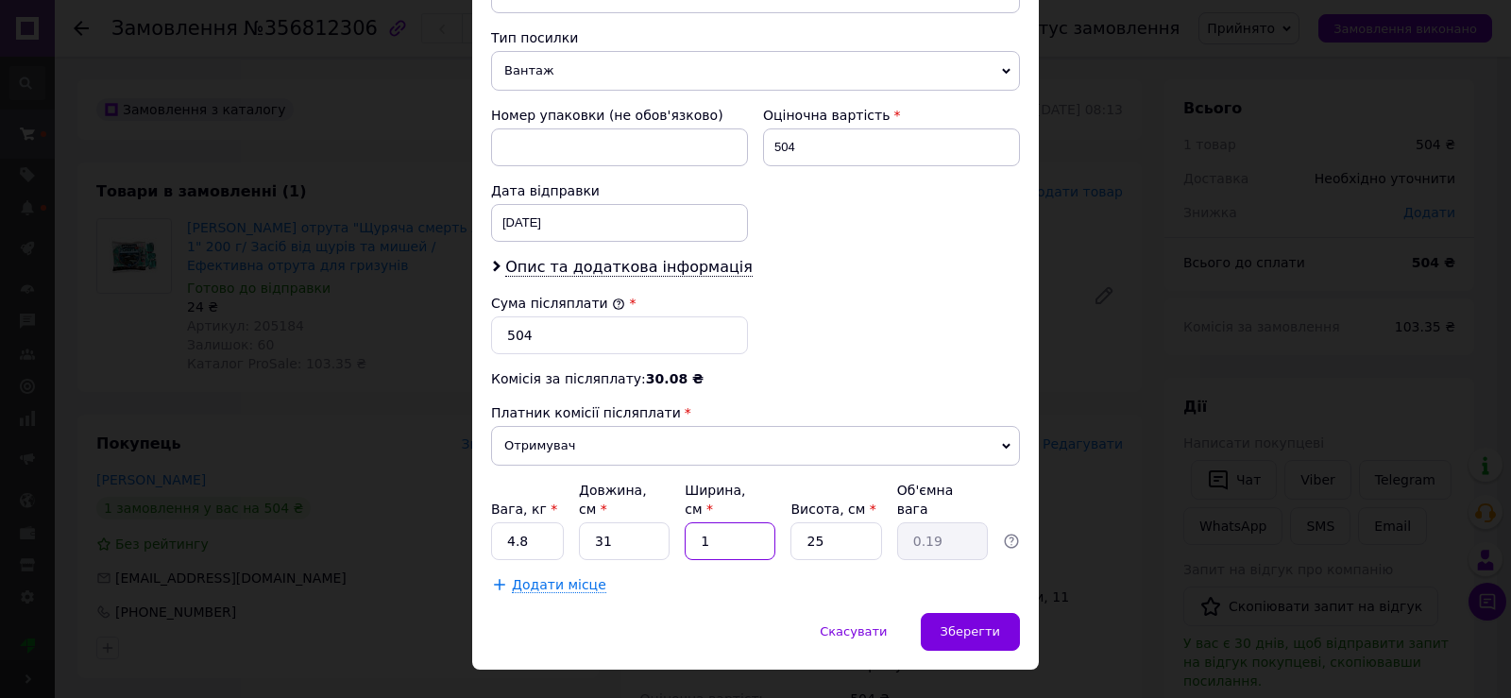
click at [716, 522] on input "1" at bounding box center [730, 541] width 91 height 38
type input "2"
type input "0.39"
type input "29"
type input "5.62"
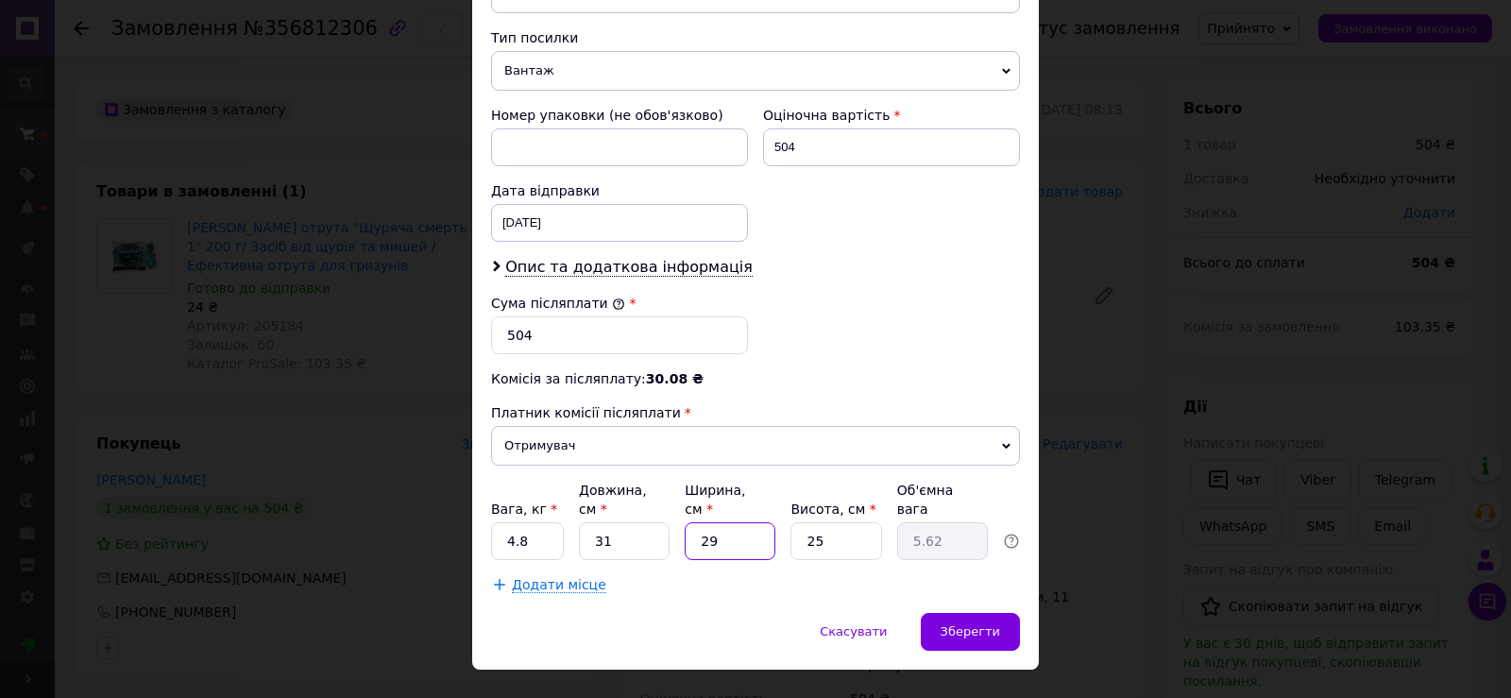
type input "29"
click at [819, 522] on input "25" at bounding box center [836, 541] width 91 height 38
type input "251"
type input "56.41"
type input "2512"
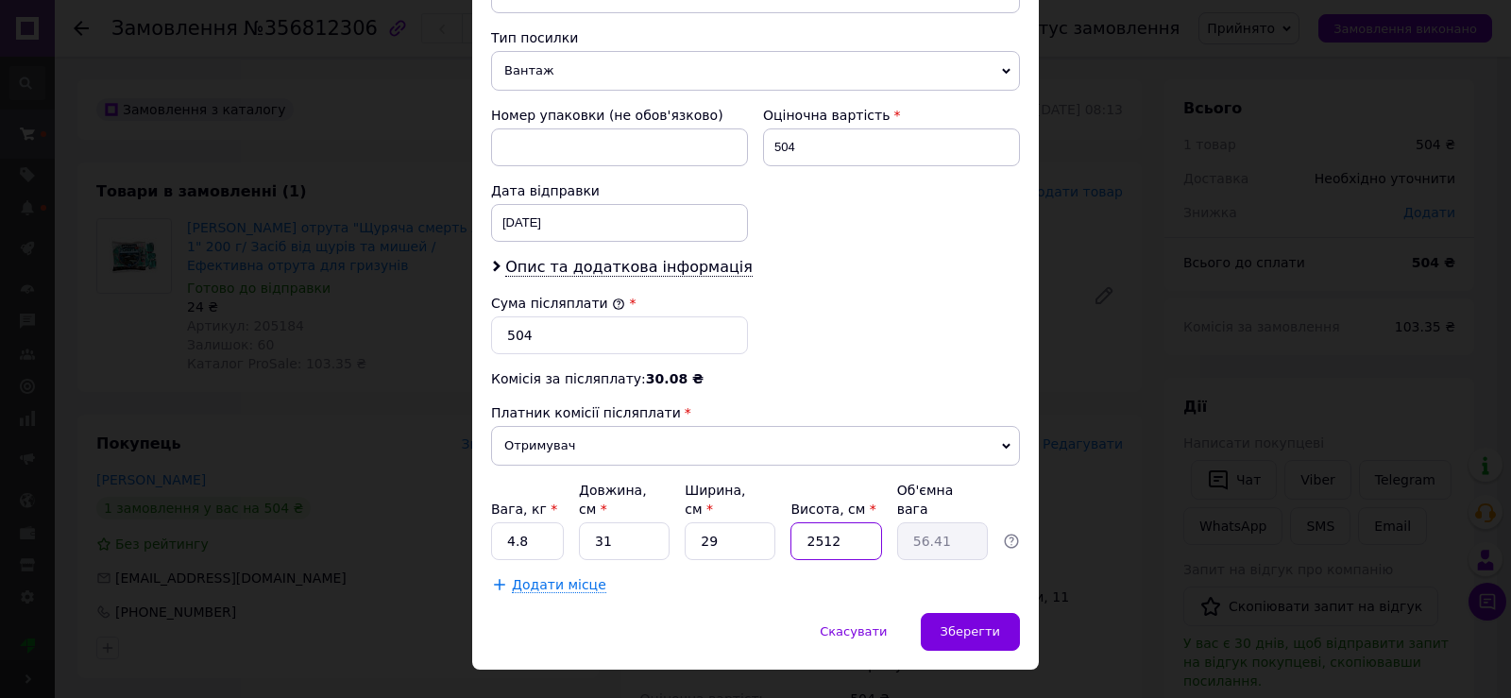
type input "564.57"
click at [815, 522] on input "2512" at bounding box center [836, 541] width 91 height 38
type input "212"
type input "47.65"
type input "12"
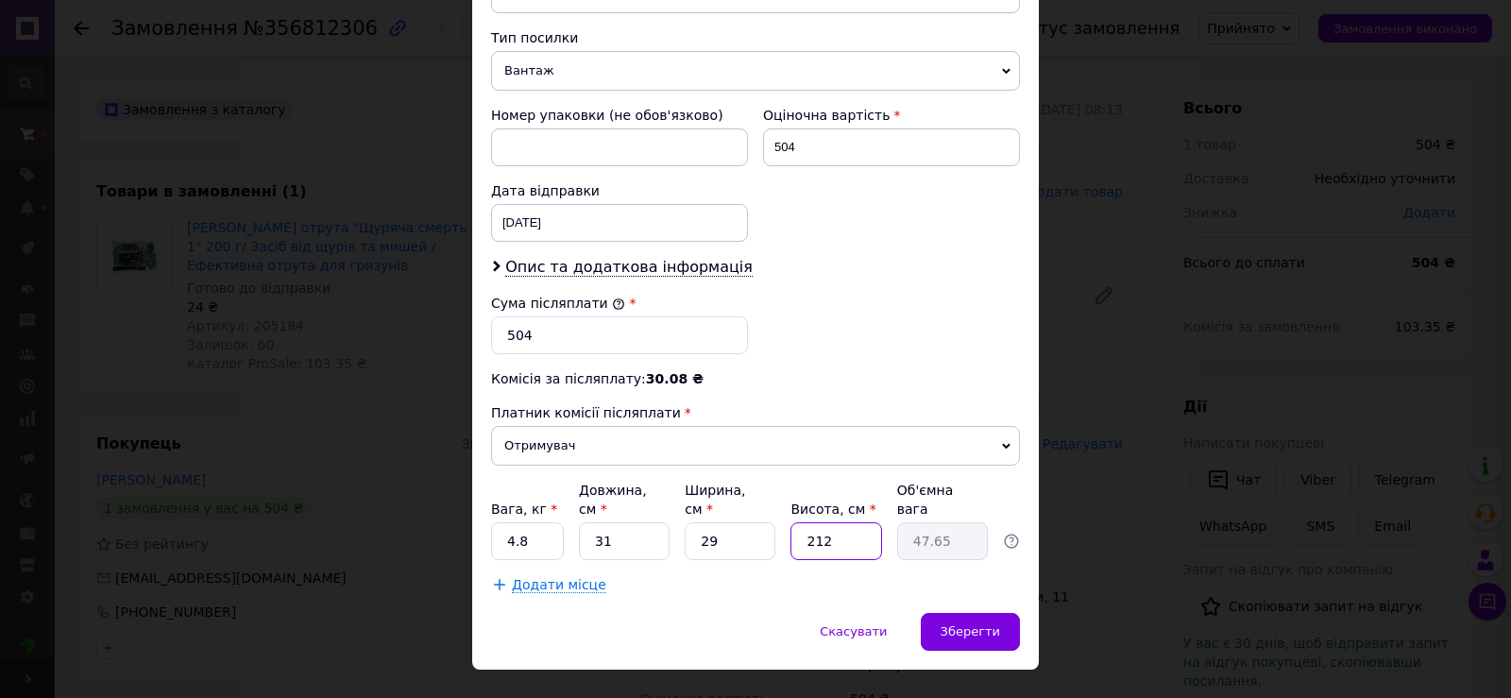
type input "2.7"
type input "12"
click at [955, 624] on span "Зберегти" at bounding box center [971, 631] width 60 height 14
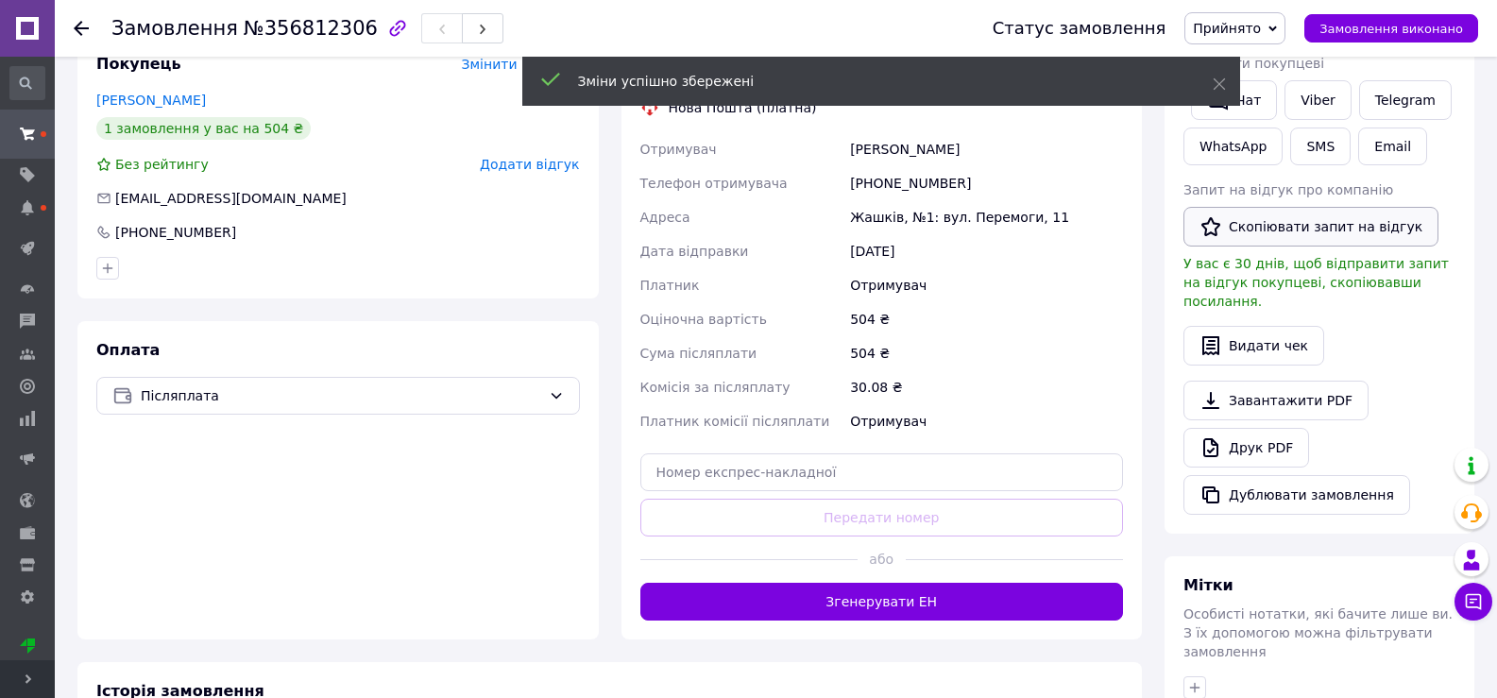
scroll to position [472, 0]
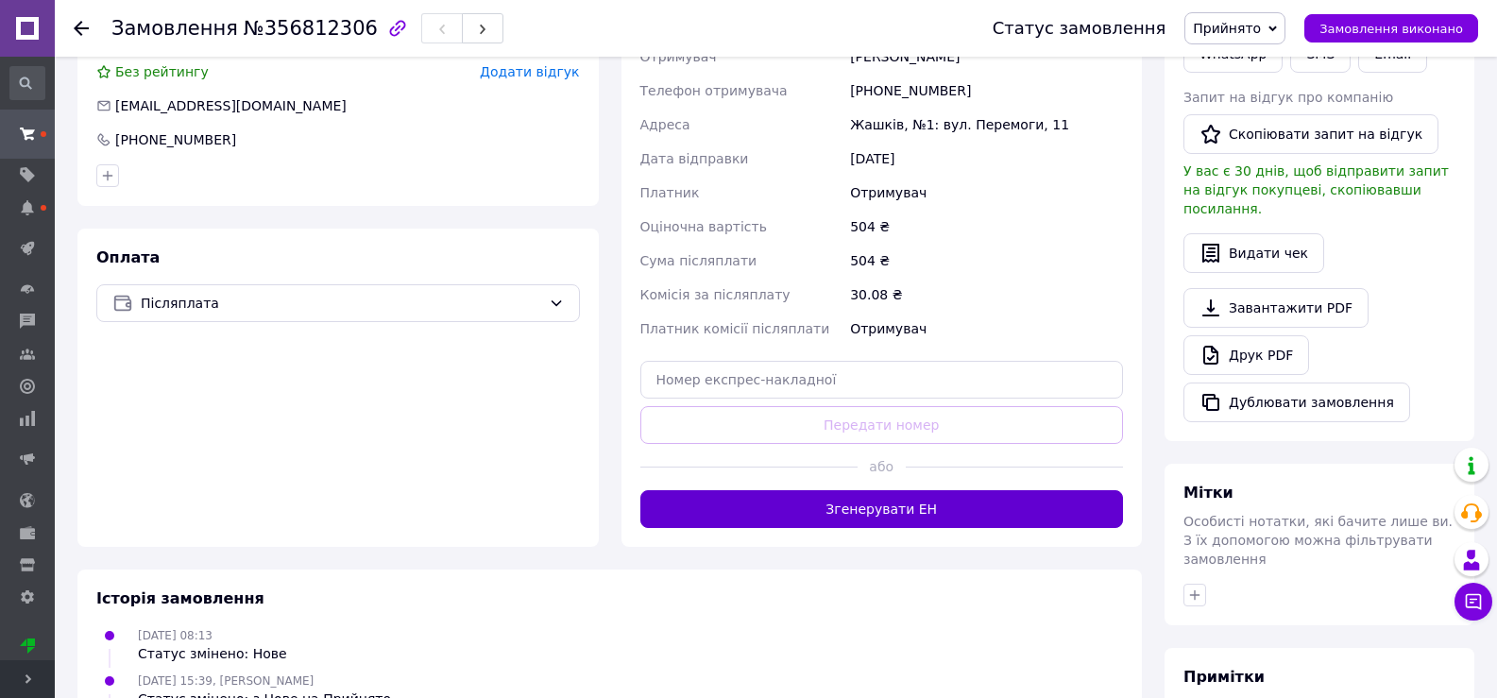
click at [914, 502] on button "Згенерувати ЕН" at bounding box center [882, 509] width 484 height 38
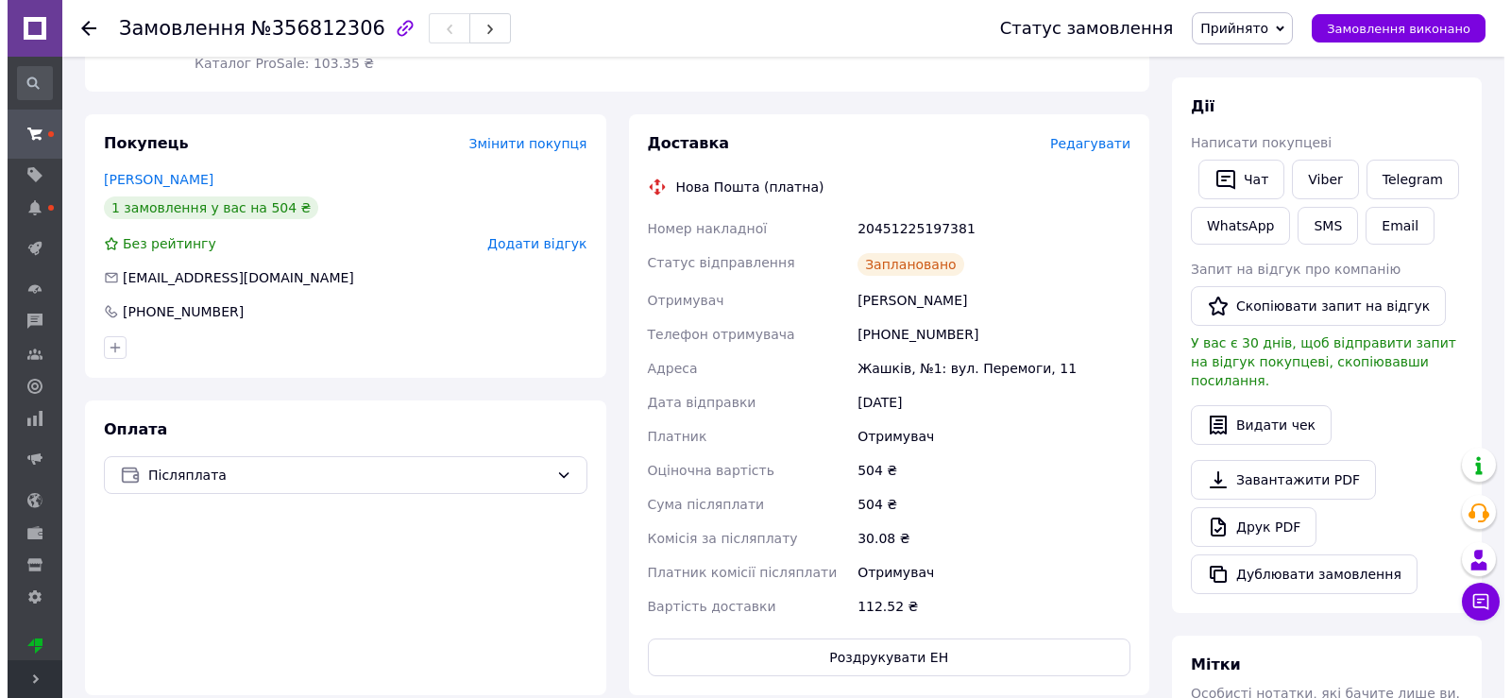
scroll to position [189, 0]
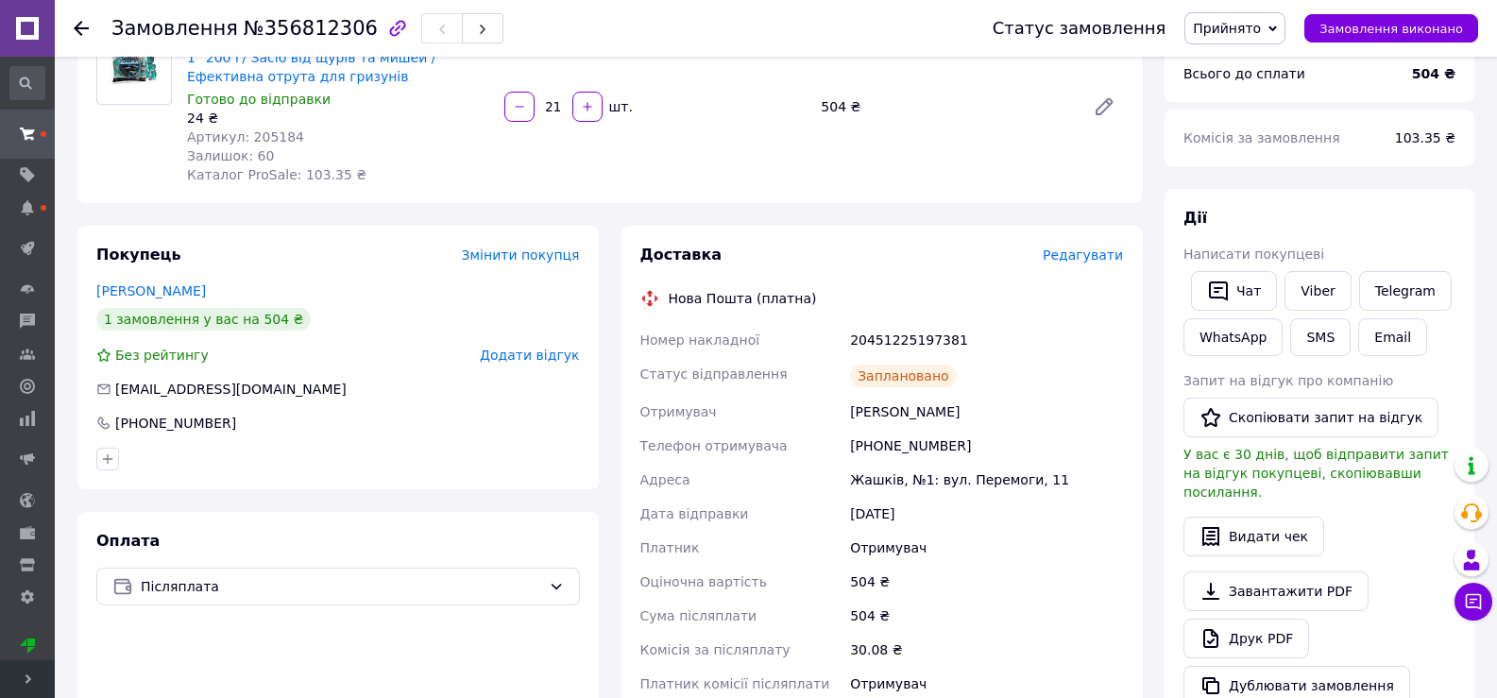
click at [1100, 256] on span "Редагувати" at bounding box center [1083, 254] width 80 height 15
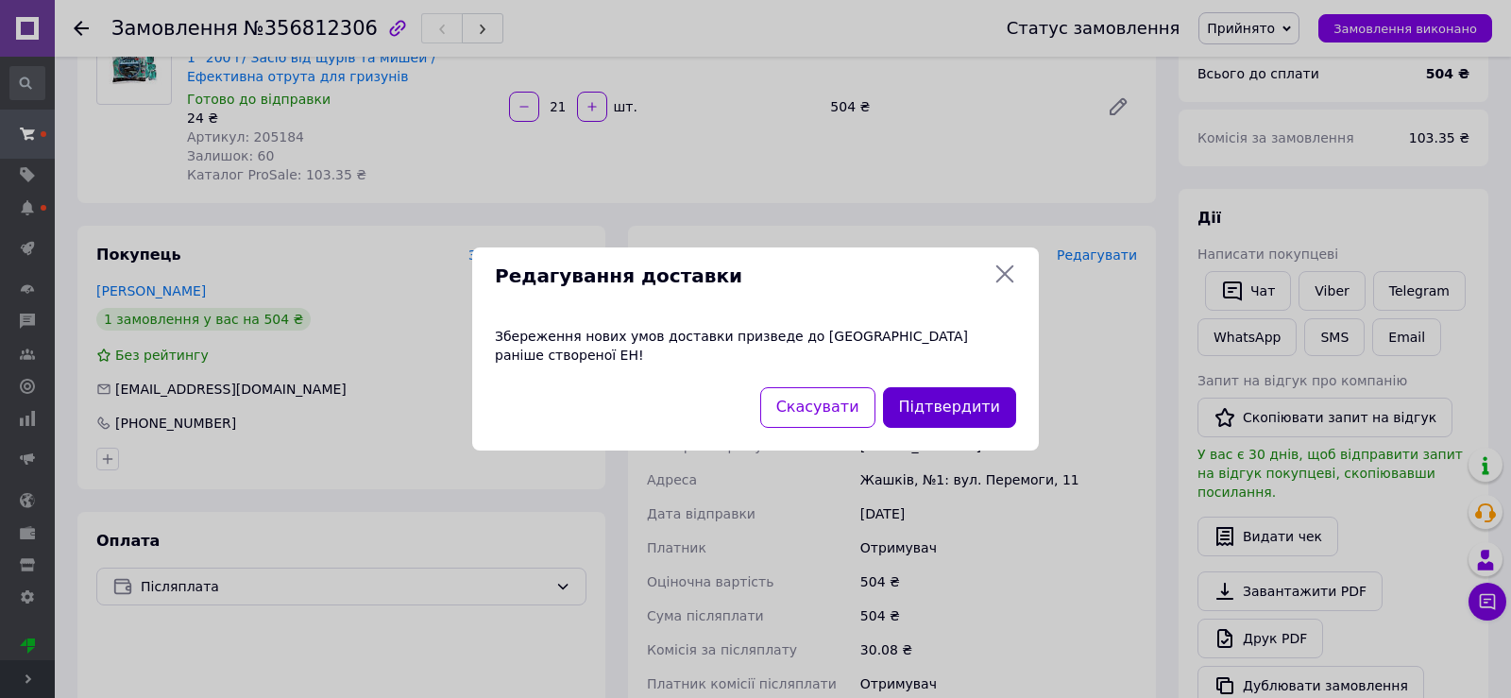
click at [971, 387] on button "Підтвердити" at bounding box center [949, 407] width 133 height 41
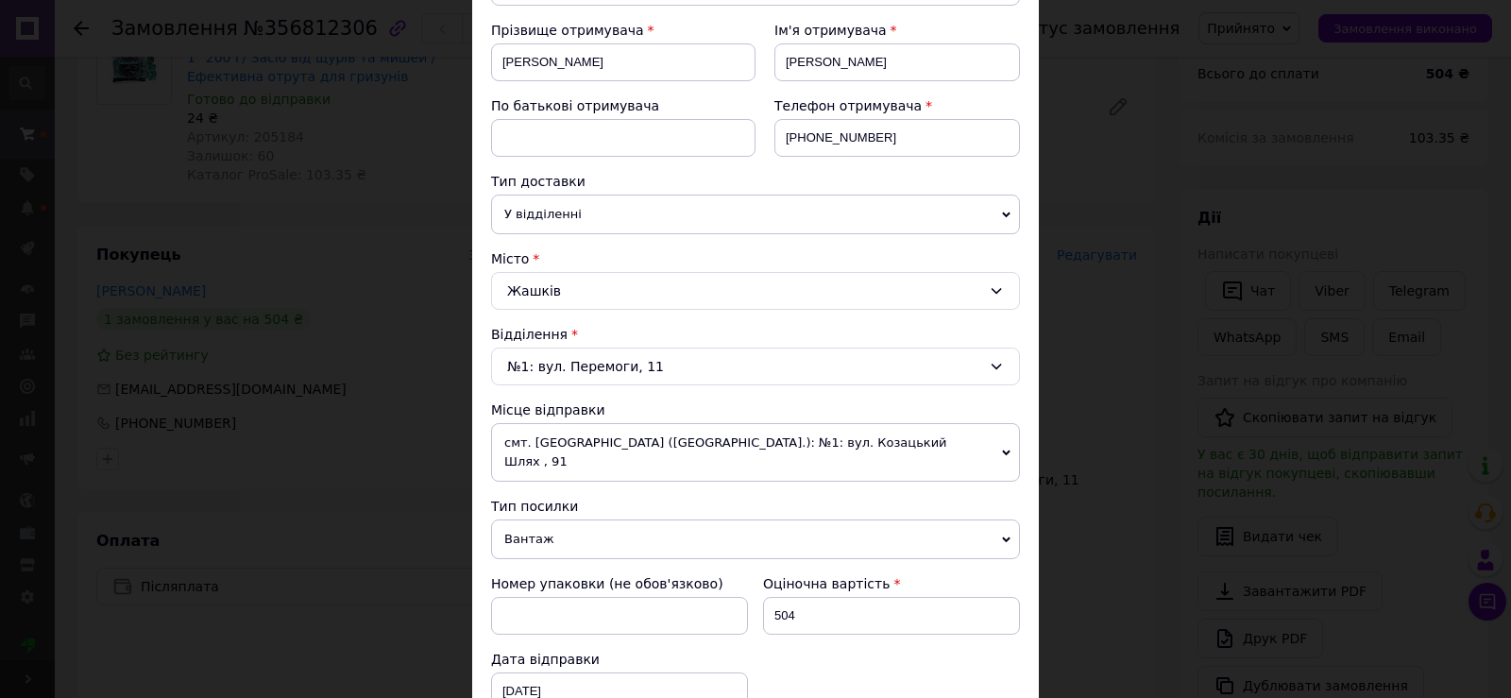
scroll to position [283, 0]
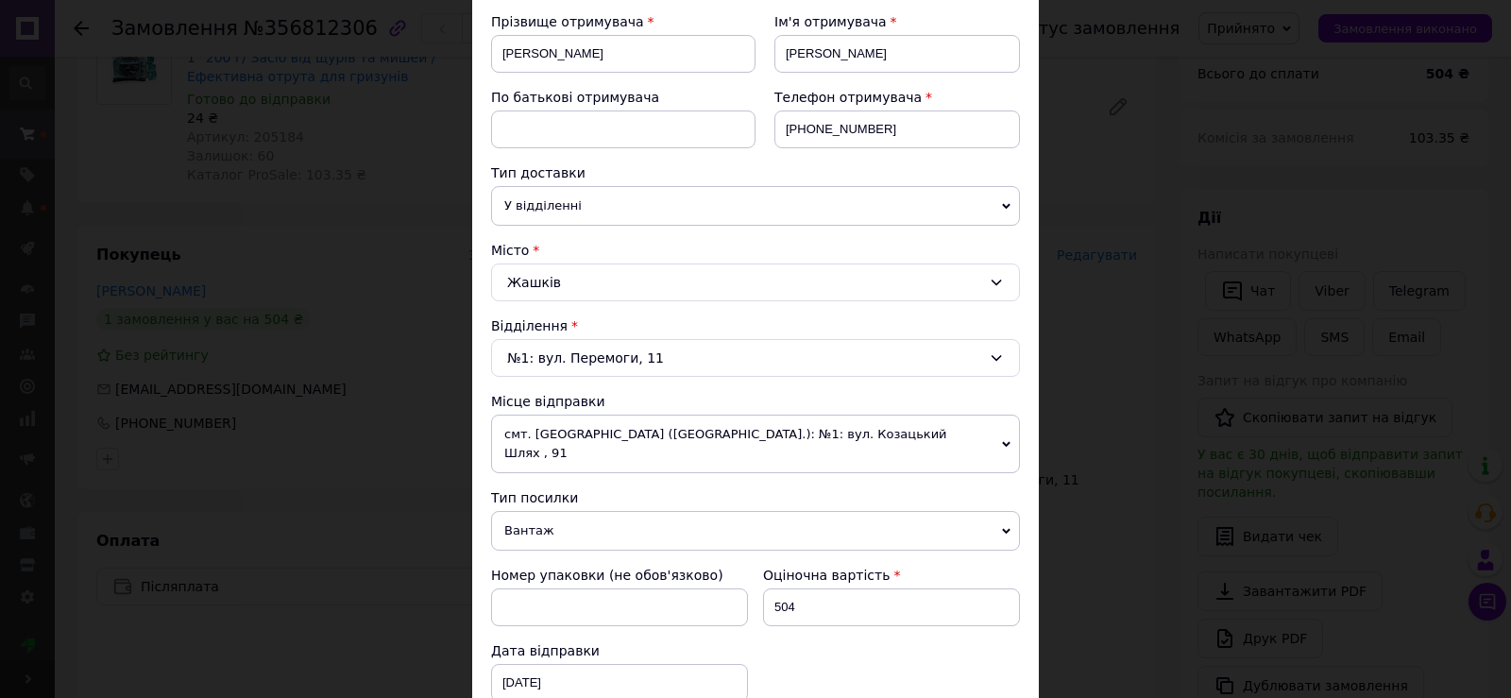
click at [1008, 429] on span "смт. [GEOGRAPHIC_DATA] ([GEOGRAPHIC_DATA].): №1: вул. Козацький Шлях , 91" at bounding box center [755, 444] width 529 height 59
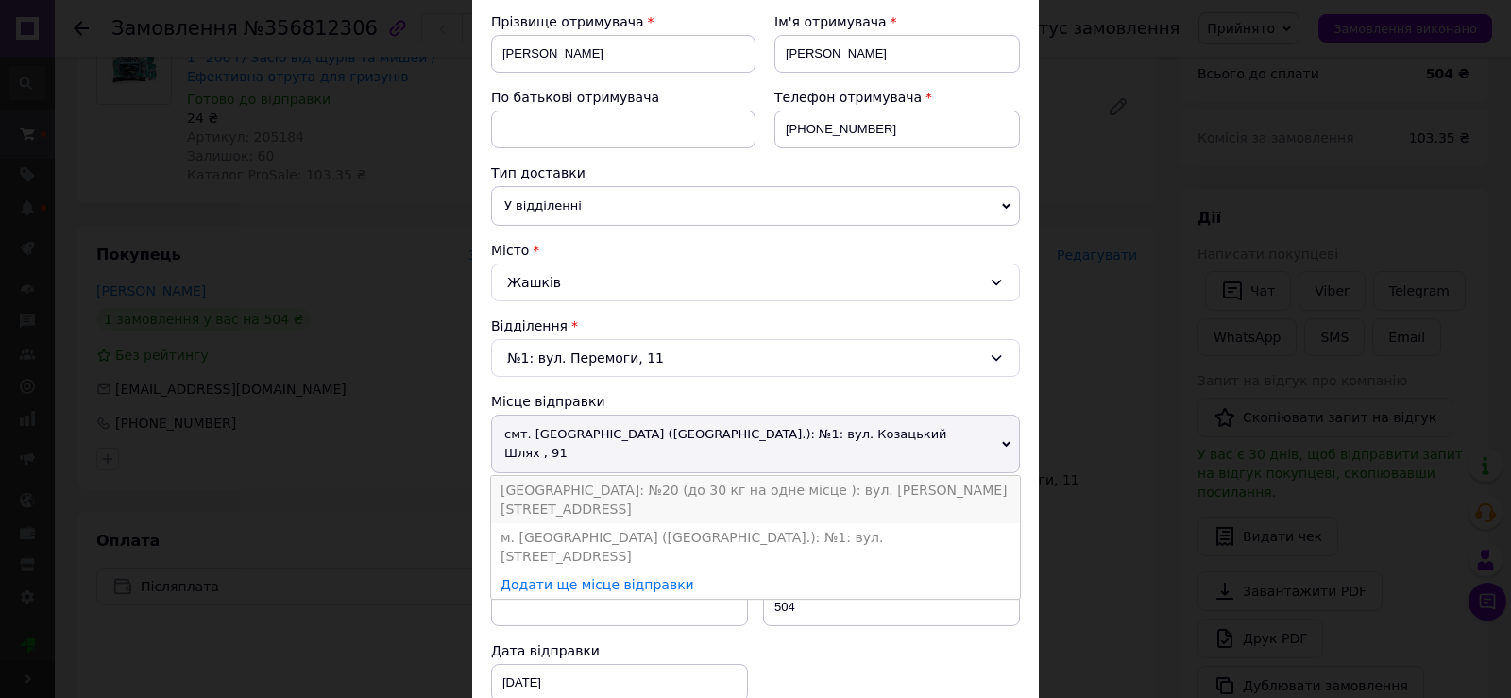
click at [865, 476] on li "[GEOGRAPHIC_DATA]: №20 (до 30 кг на одне місце ): вул. [PERSON_NAME][STREET_ADD…" at bounding box center [755, 499] width 529 height 47
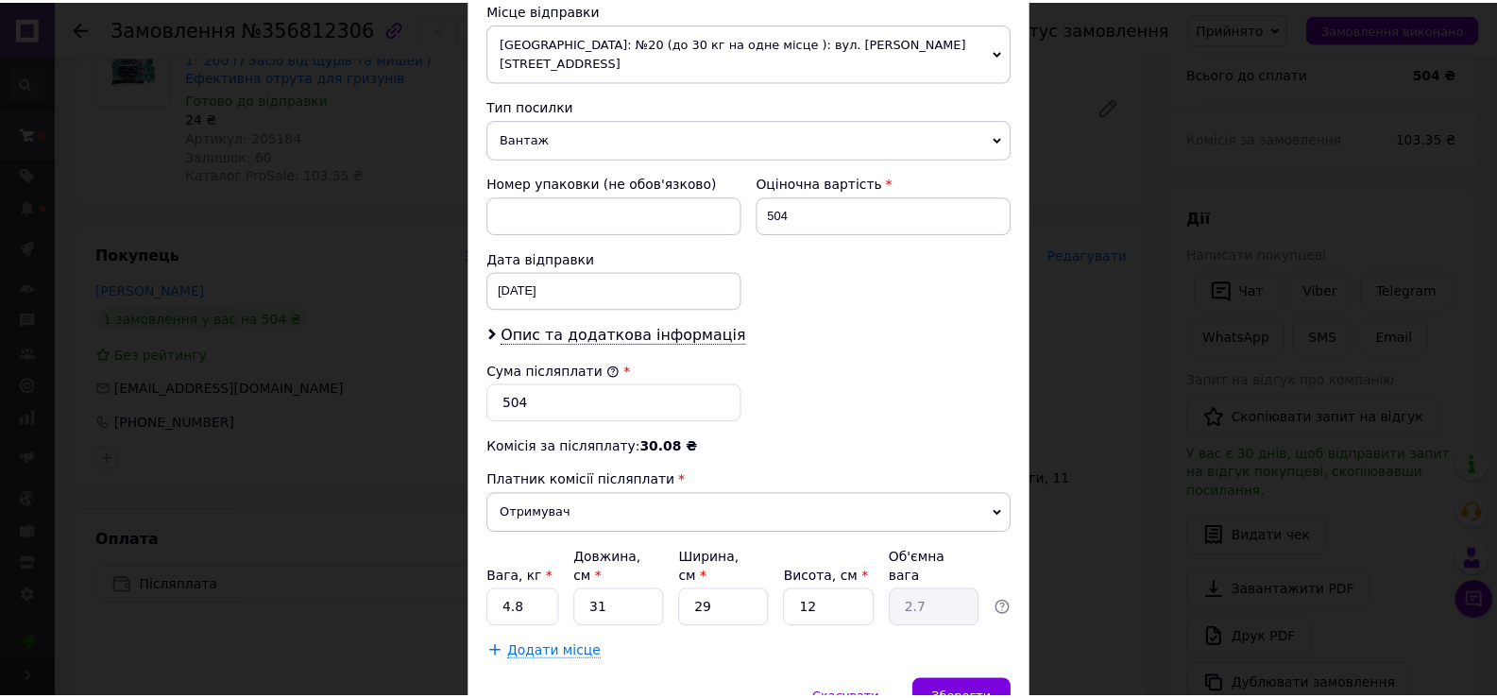
scroll to position [743, 0]
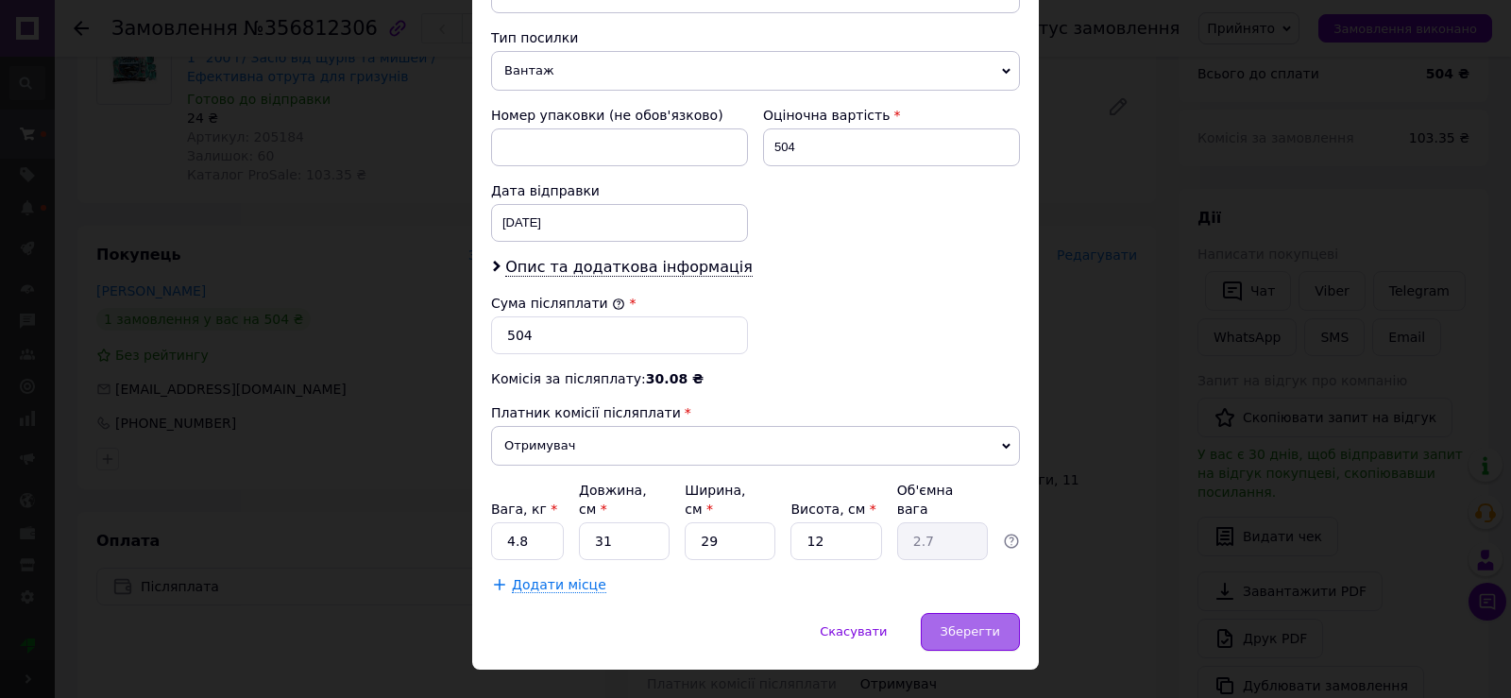
click at [973, 624] on span "Зберегти" at bounding box center [971, 631] width 60 height 14
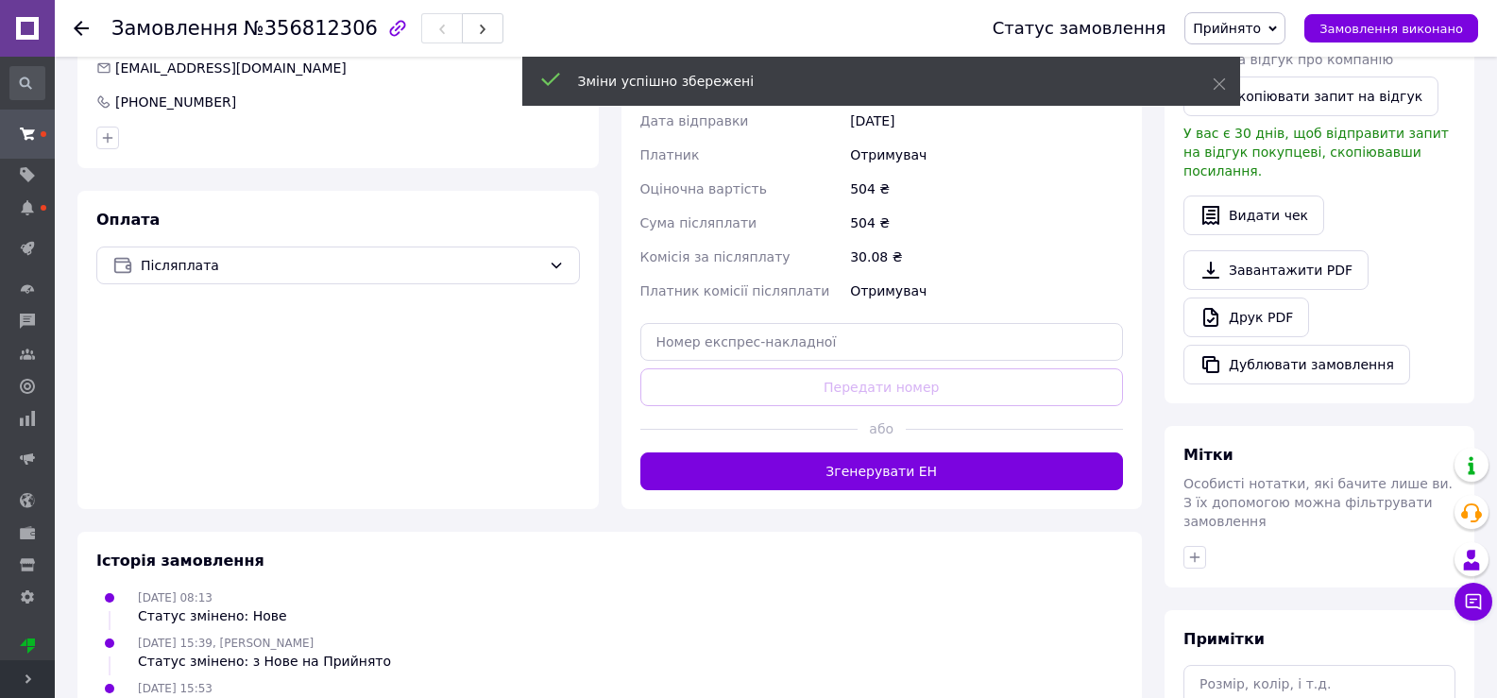
scroll to position [567, 0]
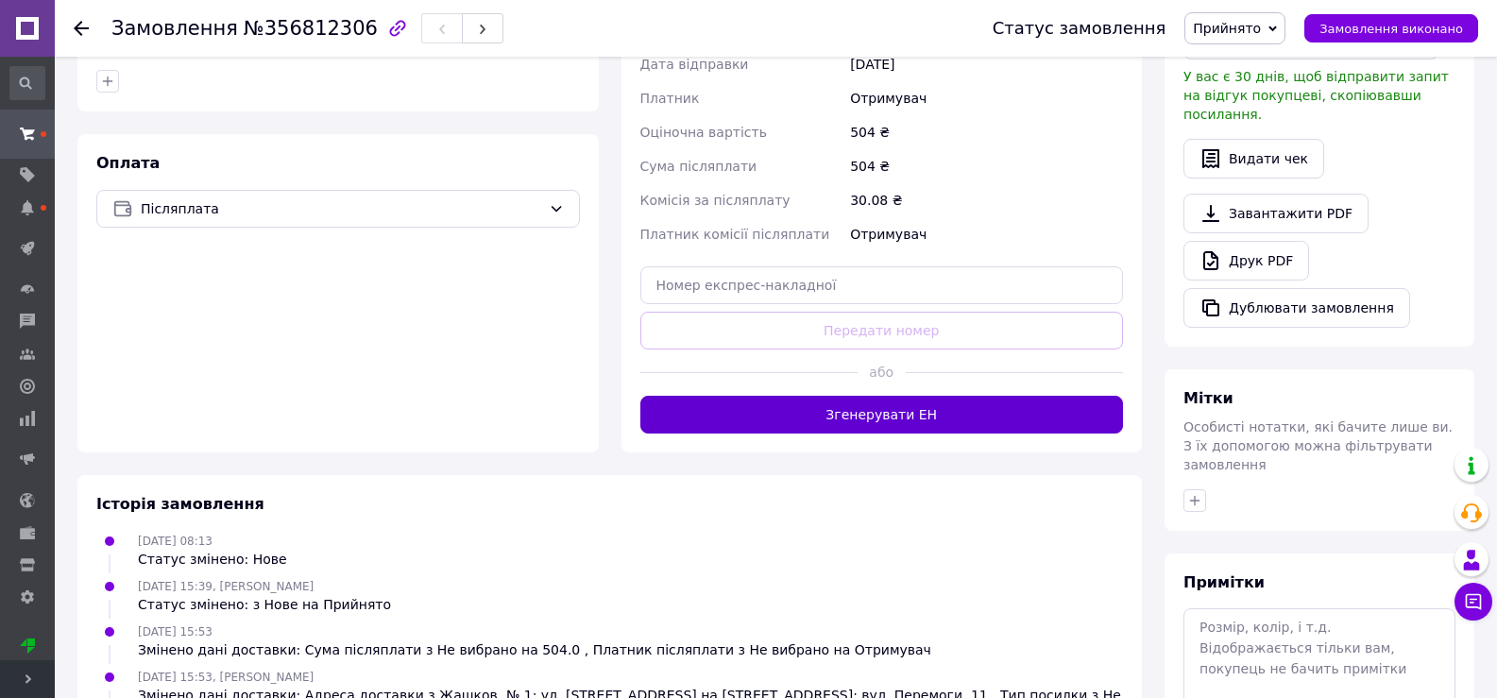
click at [988, 416] on button "Згенерувати ЕН" at bounding box center [882, 415] width 484 height 38
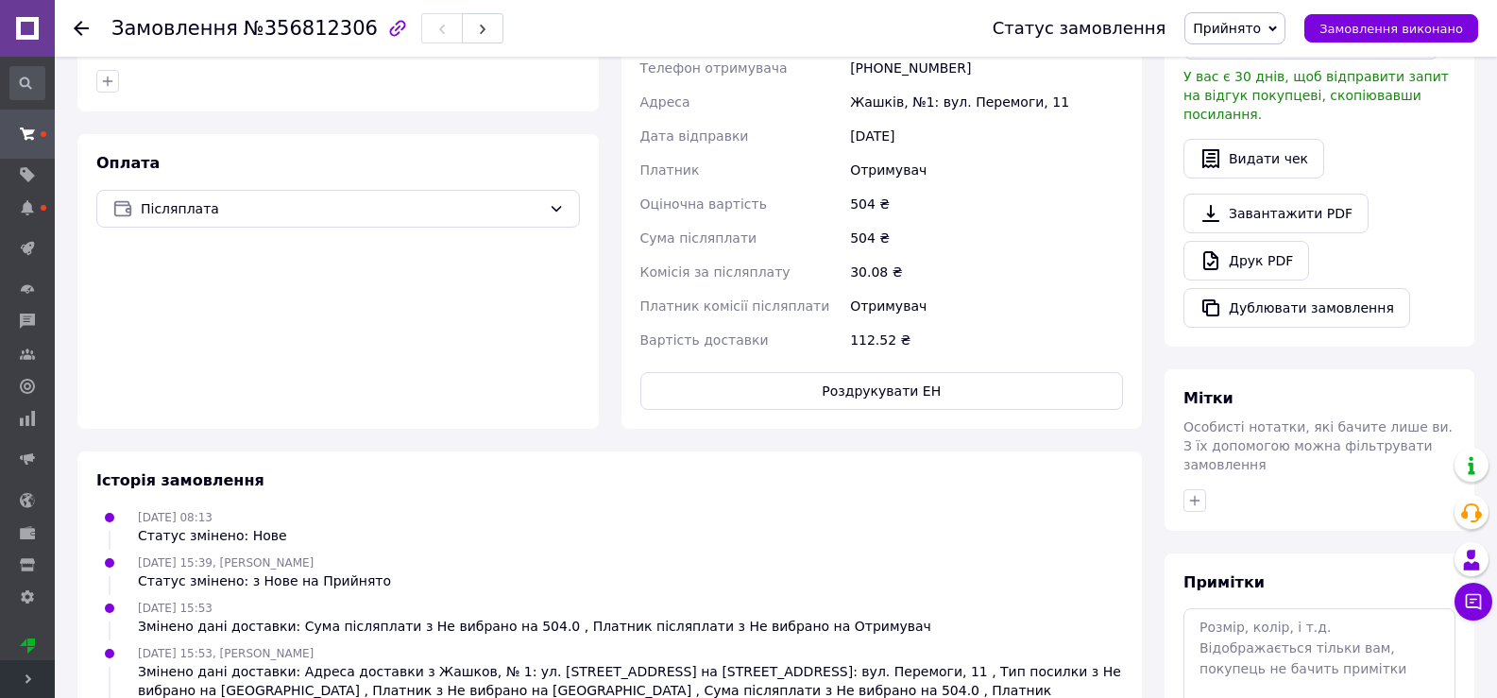
click at [74, 29] on icon at bounding box center [81, 28] width 15 height 15
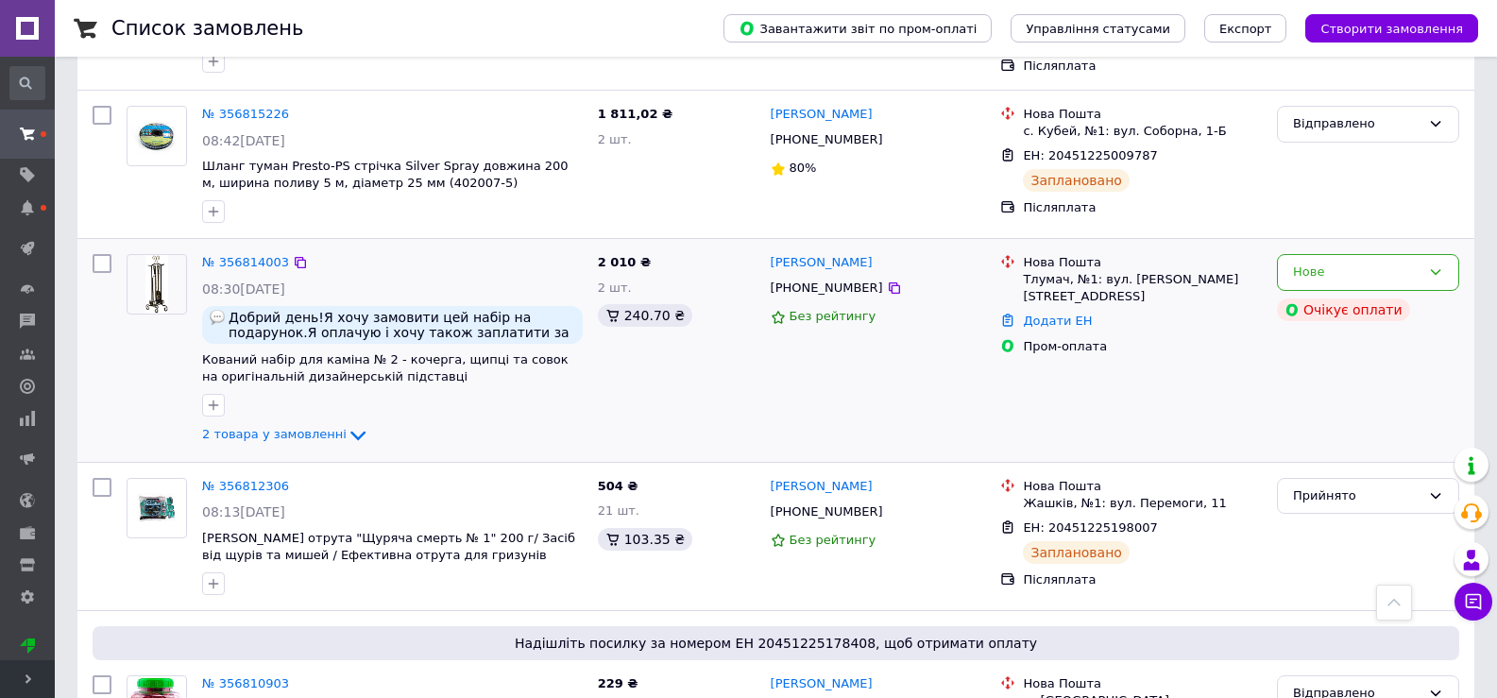
scroll to position [2172, 0]
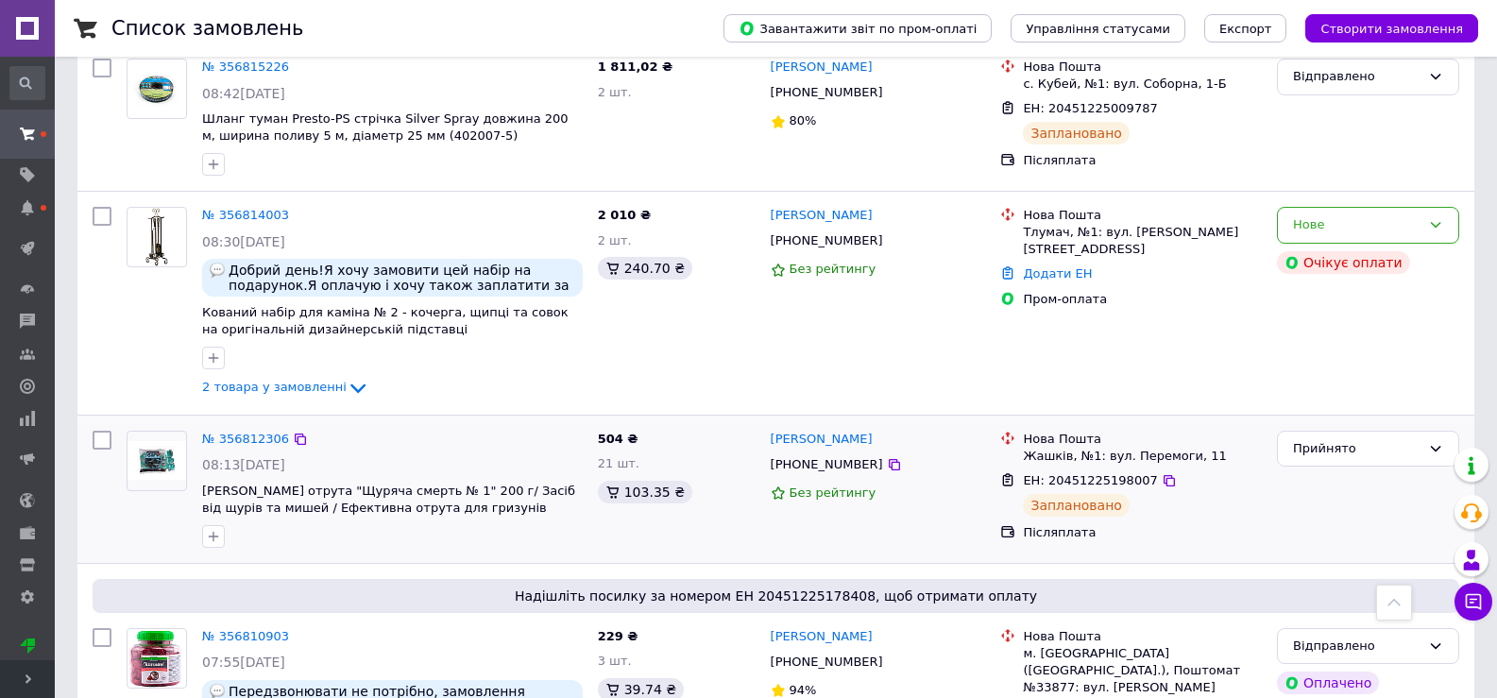
scroll to position [2172, 0]
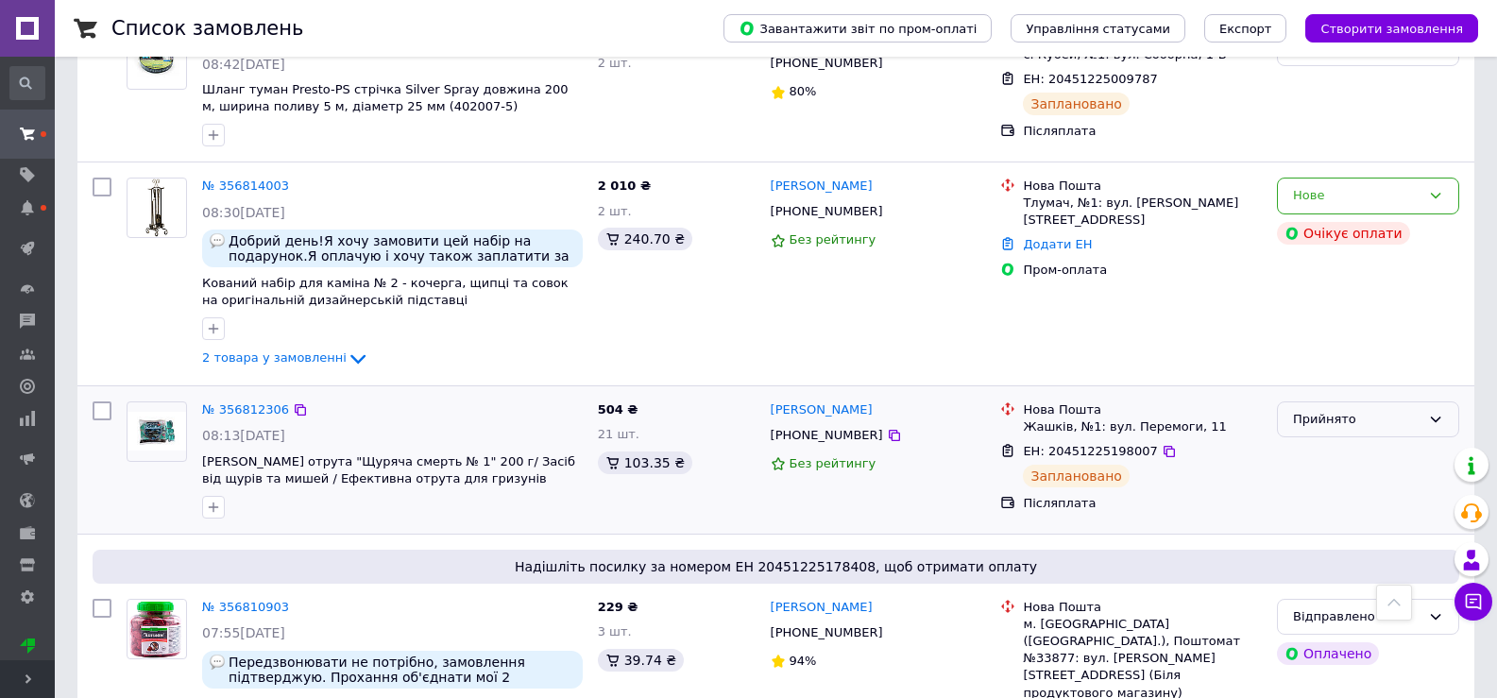
click at [1432, 417] on icon at bounding box center [1436, 420] width 10 height 6
click at [1334, 545] on li "Відправлено" at bounding box center [1368, 562] width 180 height 35
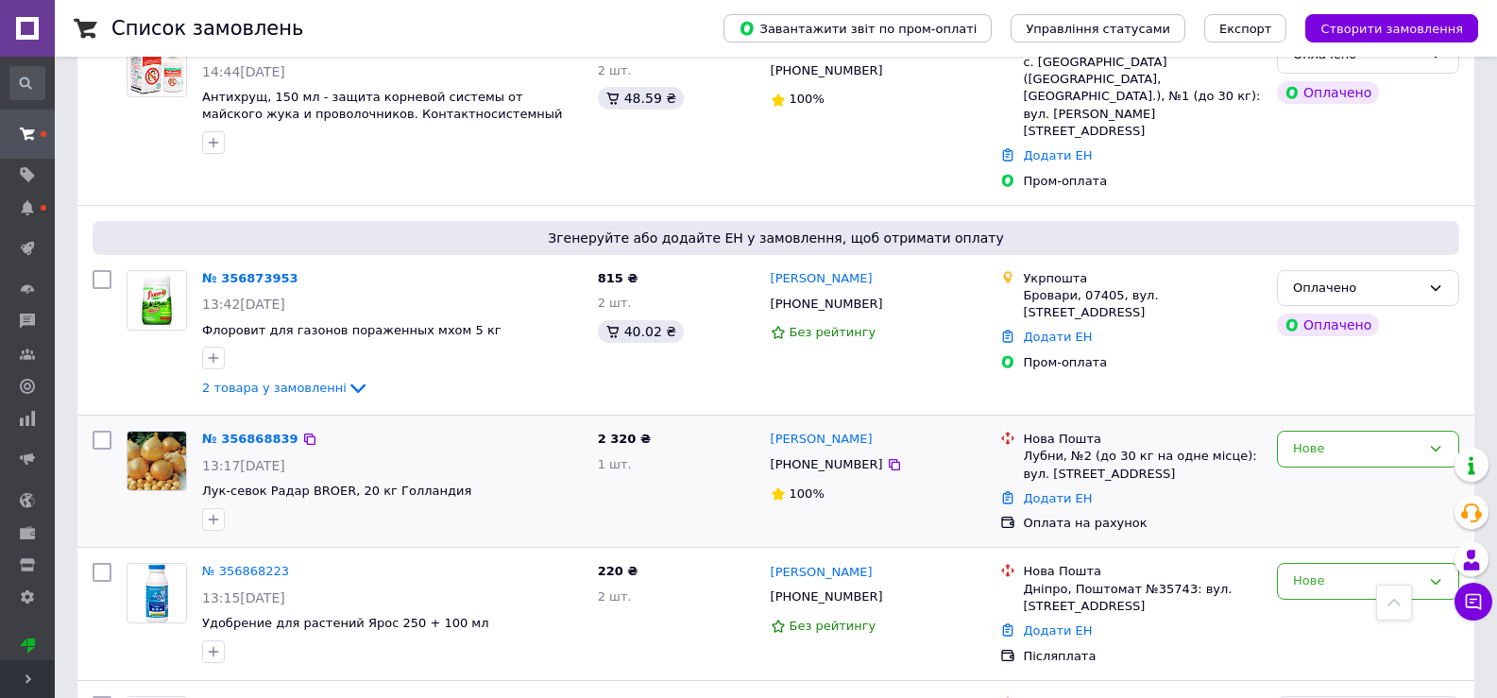
scroll to position [378, 0]
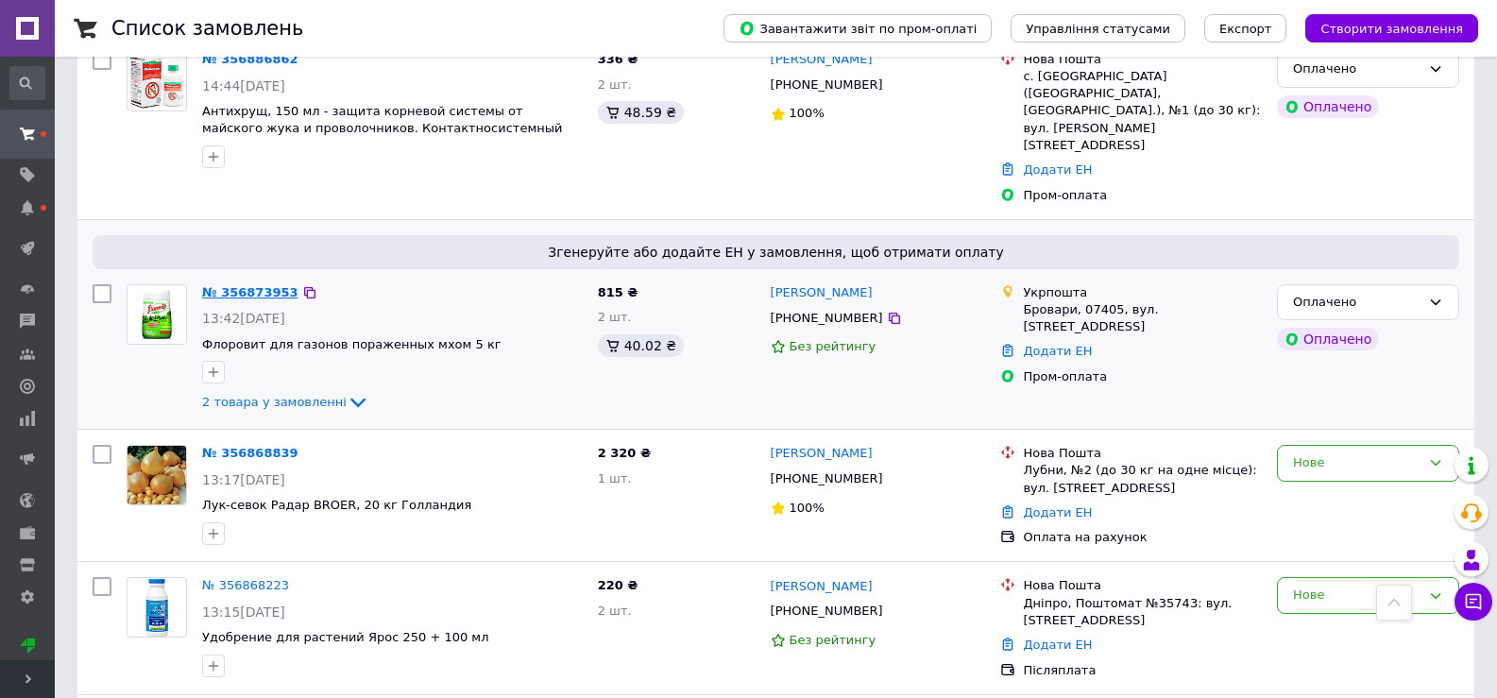
click at [275, 285] on link "№ 356873953" at bounding box center [250, 292] width 96 height 14
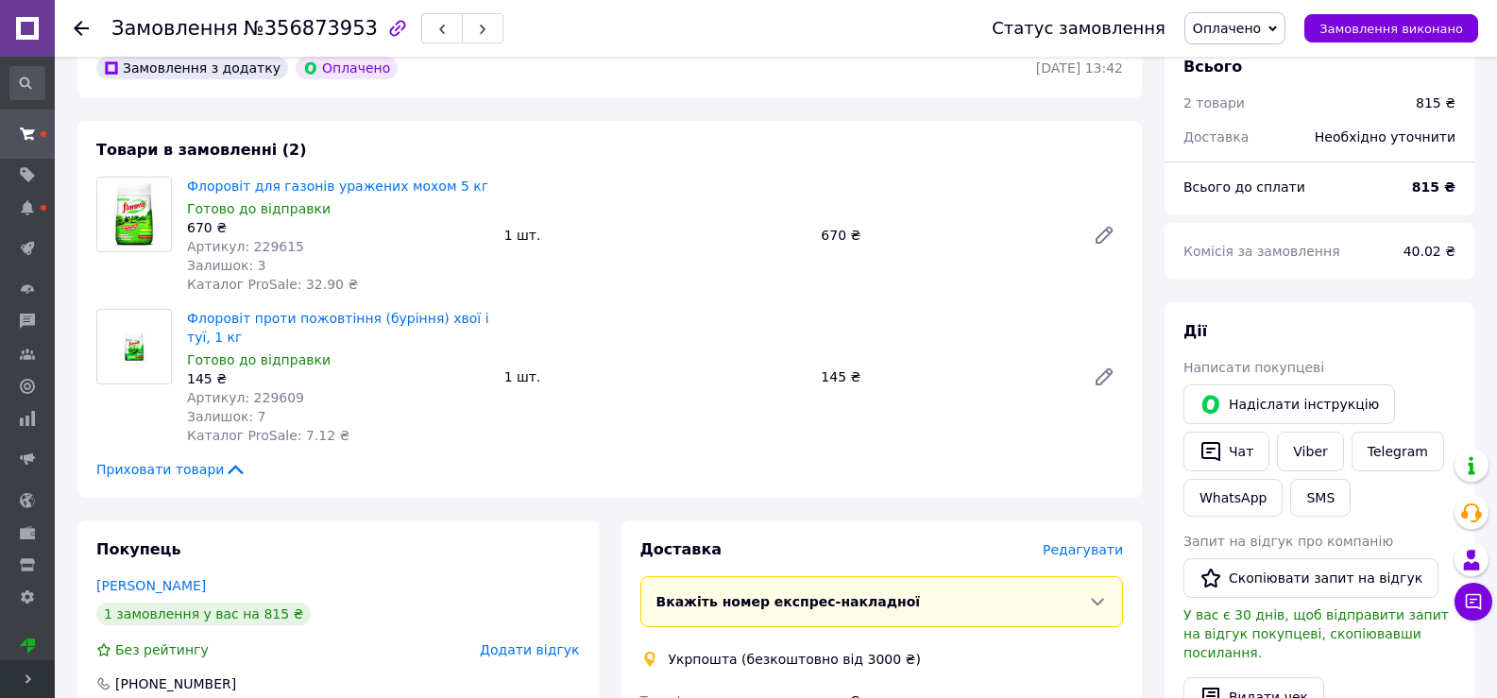
scroll to position [94, 0]
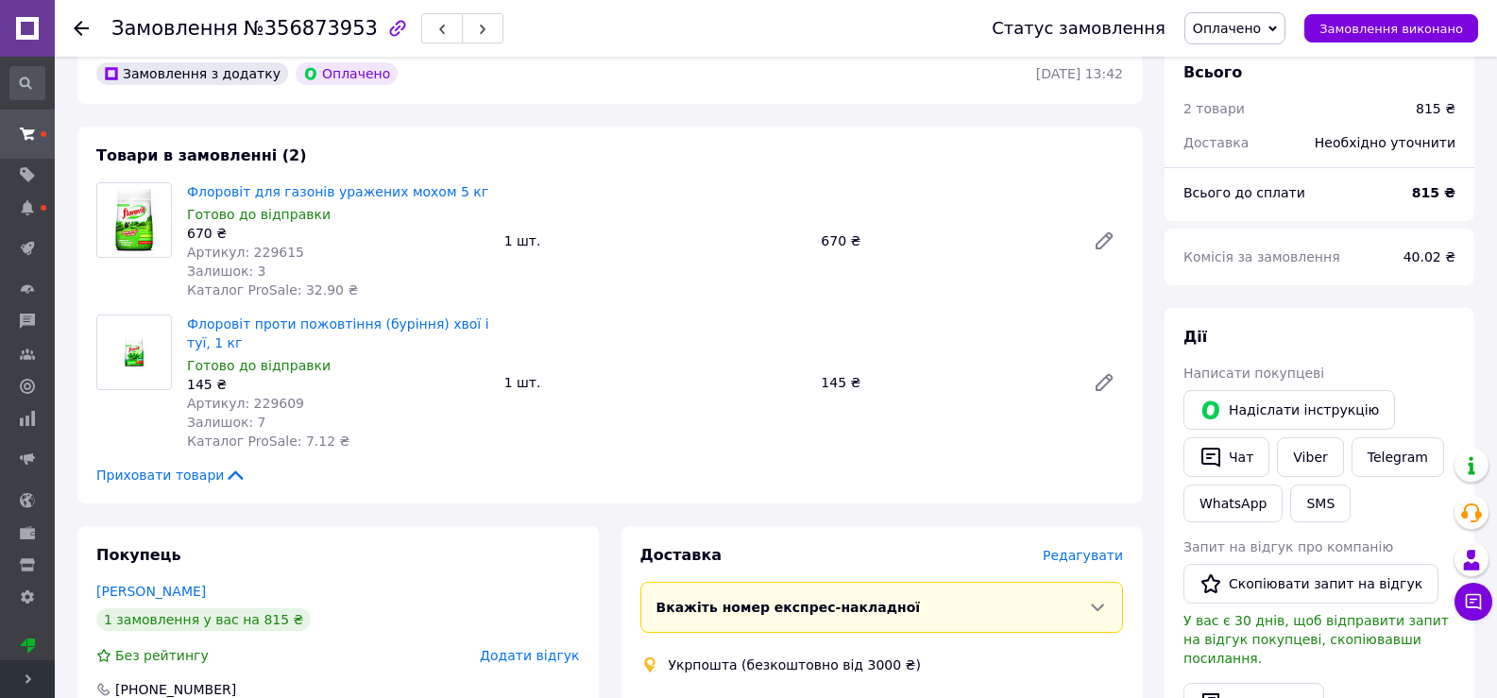
click at [133, 359] on img at bounding box center [135, 352] width 58 height 74
click at [132, 356] on img at bounding box center [135, 352] width 58 height 74
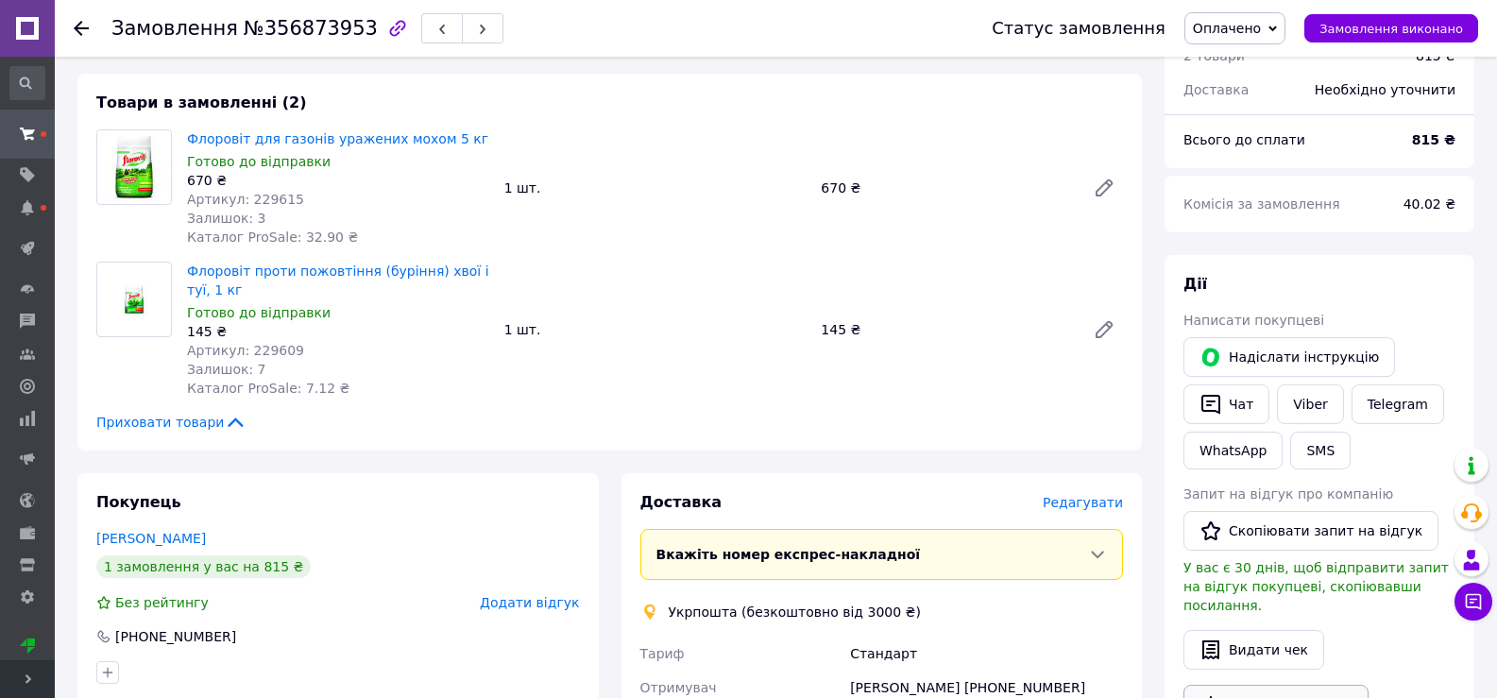
scroll to position [189, 0]
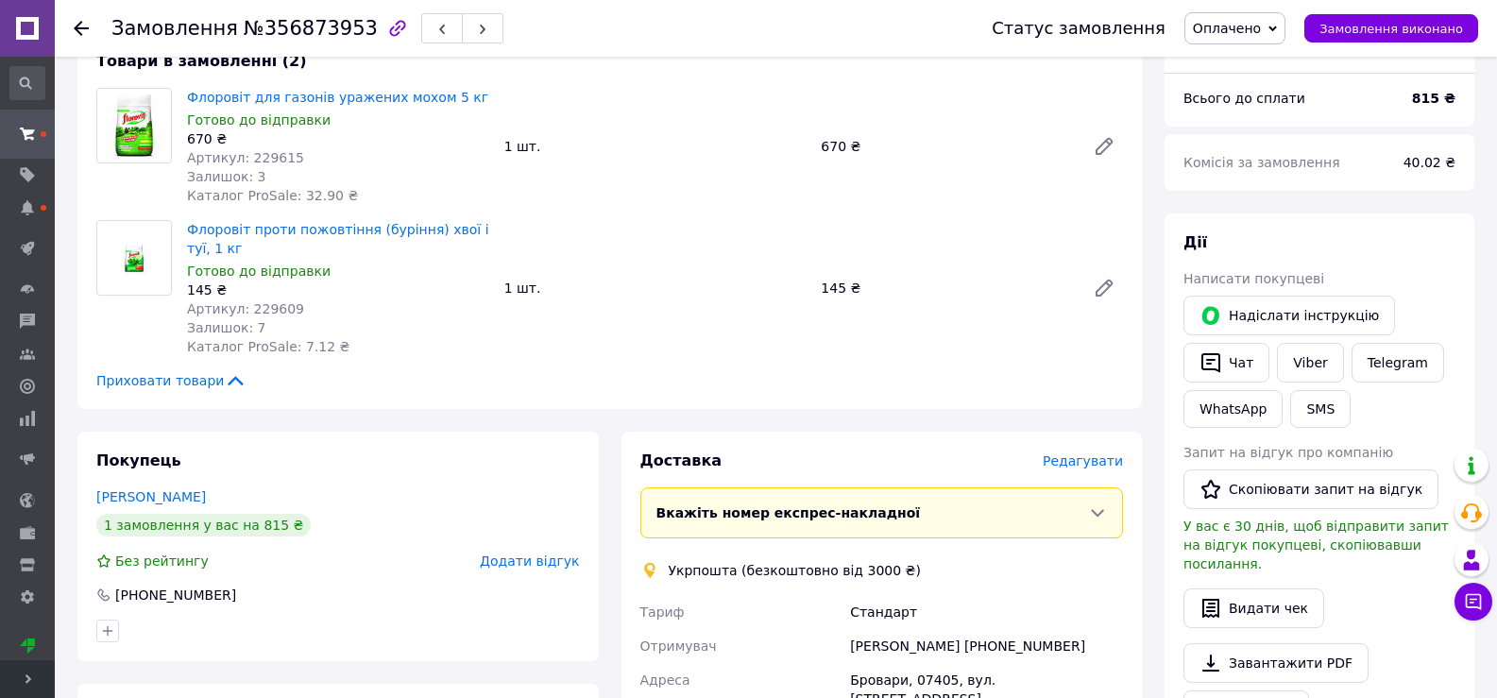
click at [302, 294] on div "145 ₴" at bounding box center [338, 290] width 302 height 19
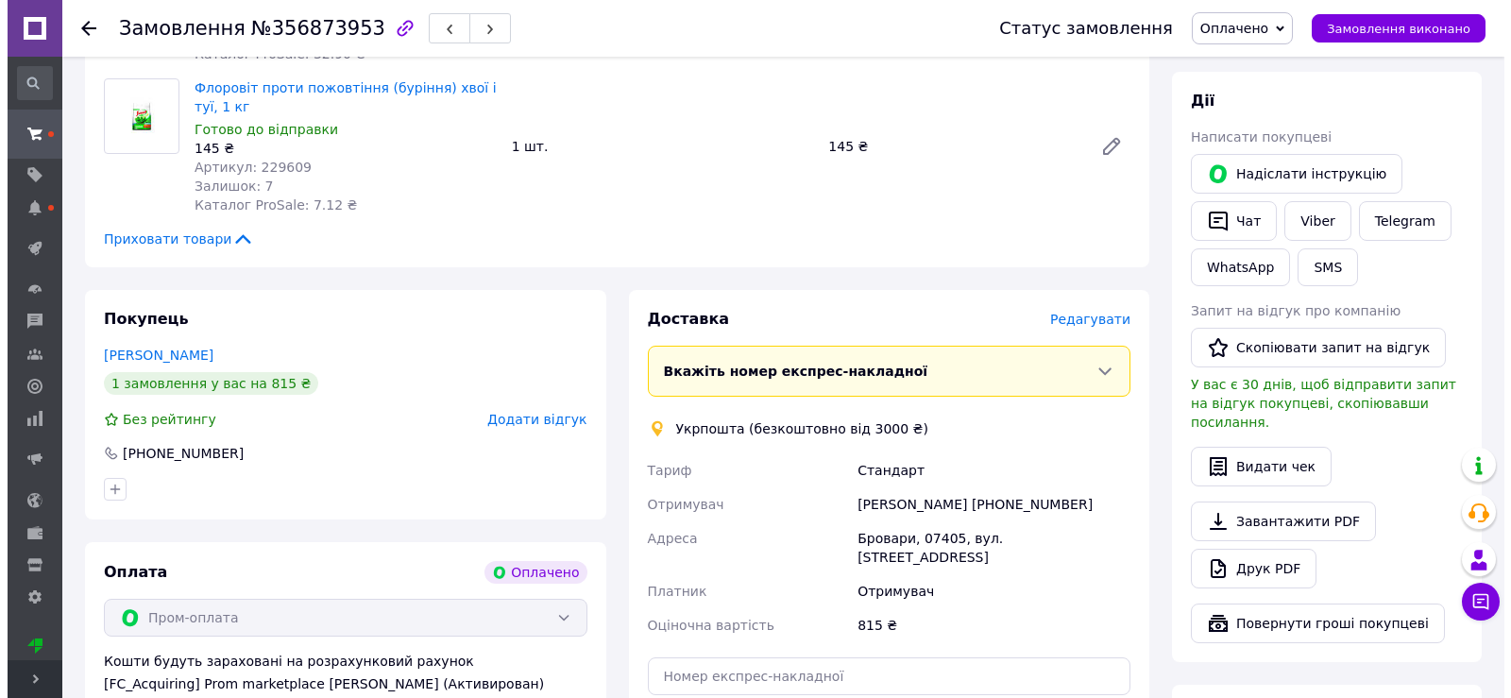
scroll to position [378, 0]
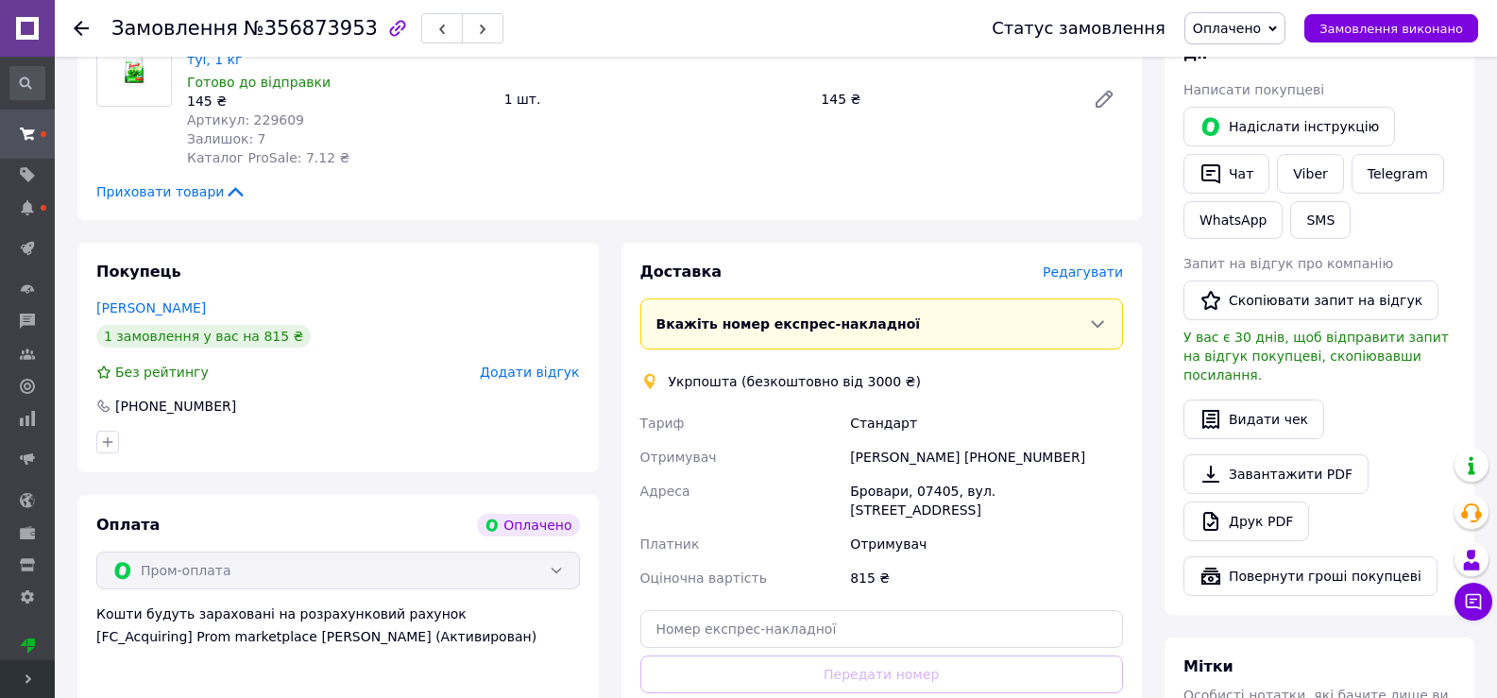
click at [1104, 267] on span "Редагувати" at bounding box center [1083, 271] width 80 height 15
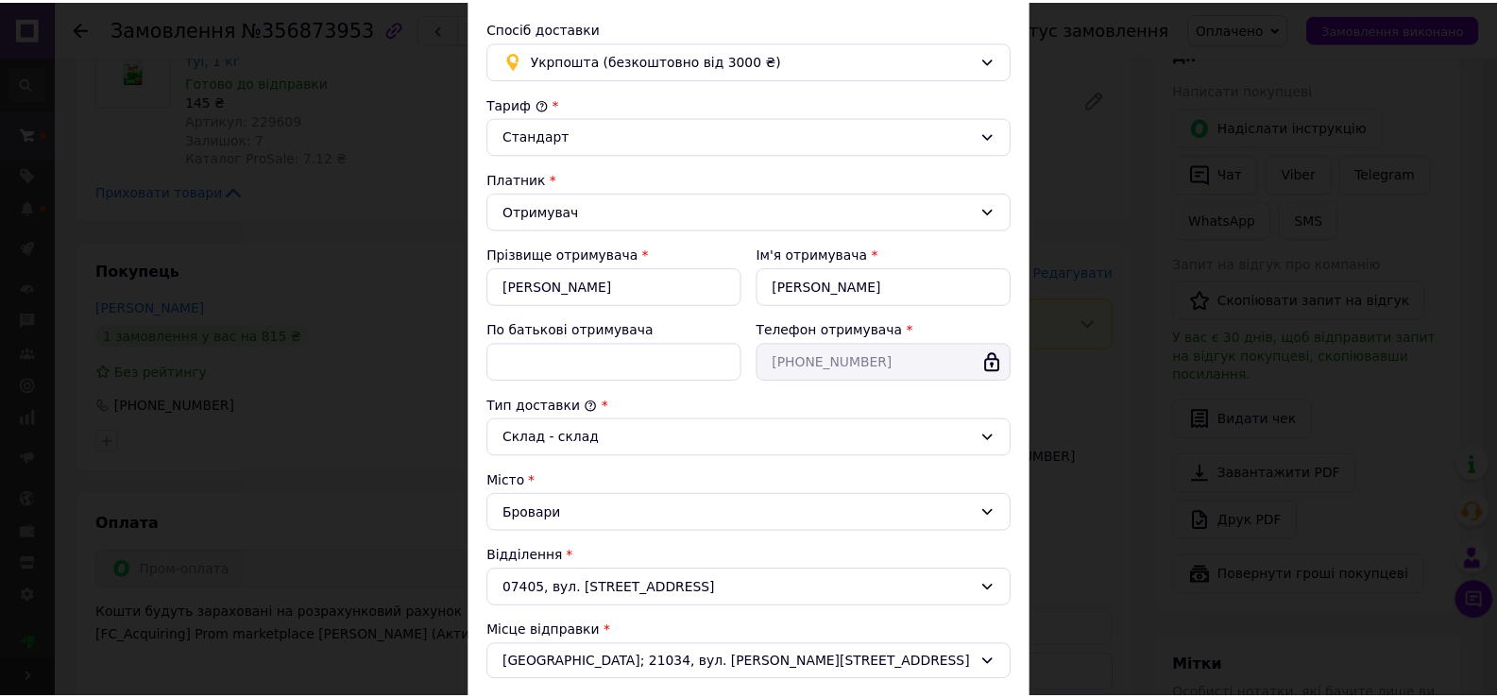
scroll to position [0, 0]
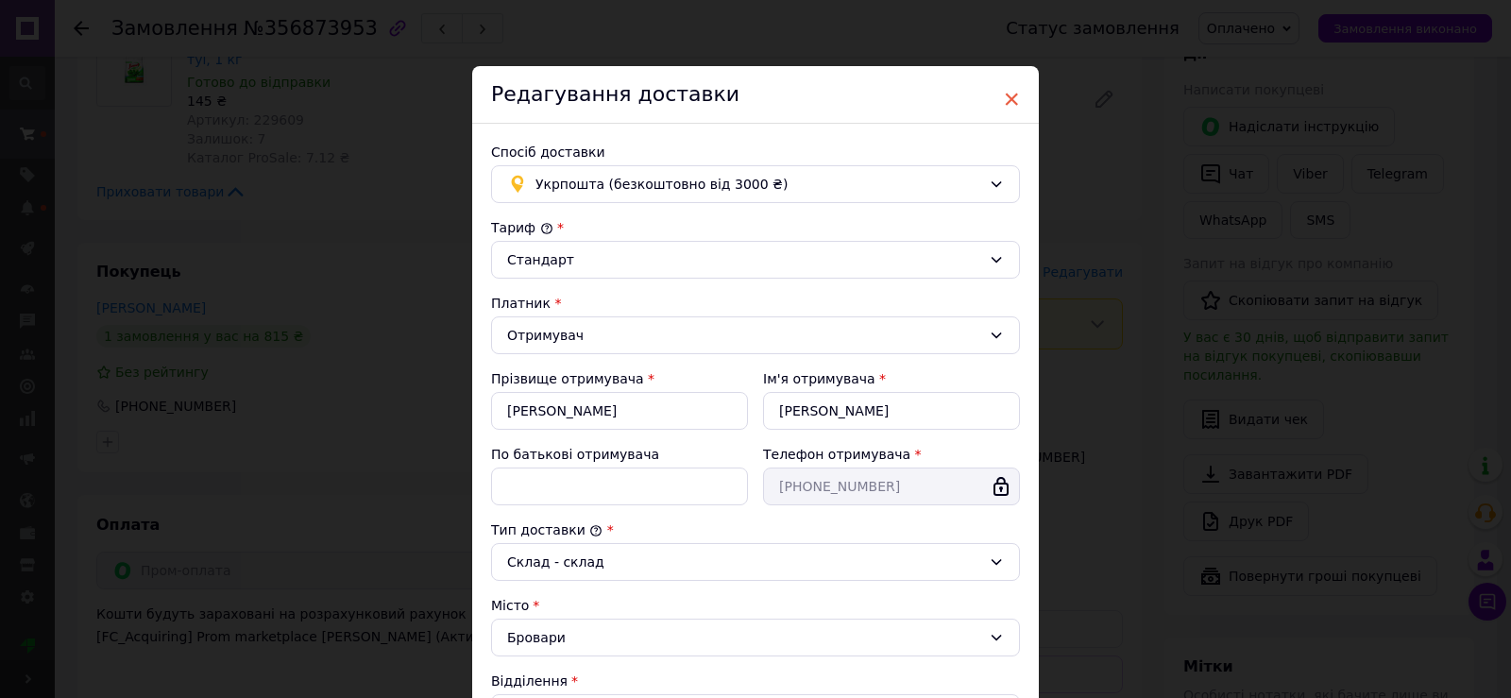
click at [1006, 95] on span "×" at bounding box center [1011, 99] width 17 height 32
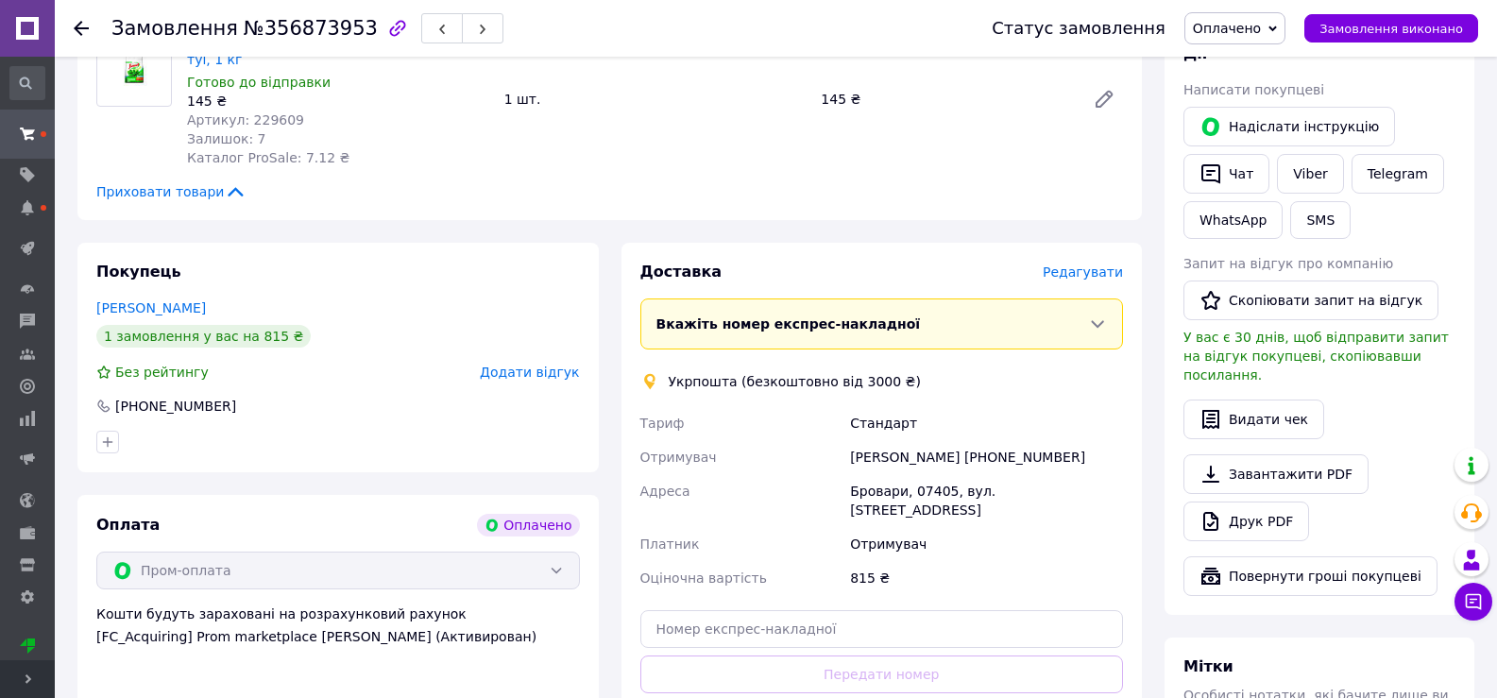
click at [77, 22] on icon at bounding box center [81, 28] width 15 height 15
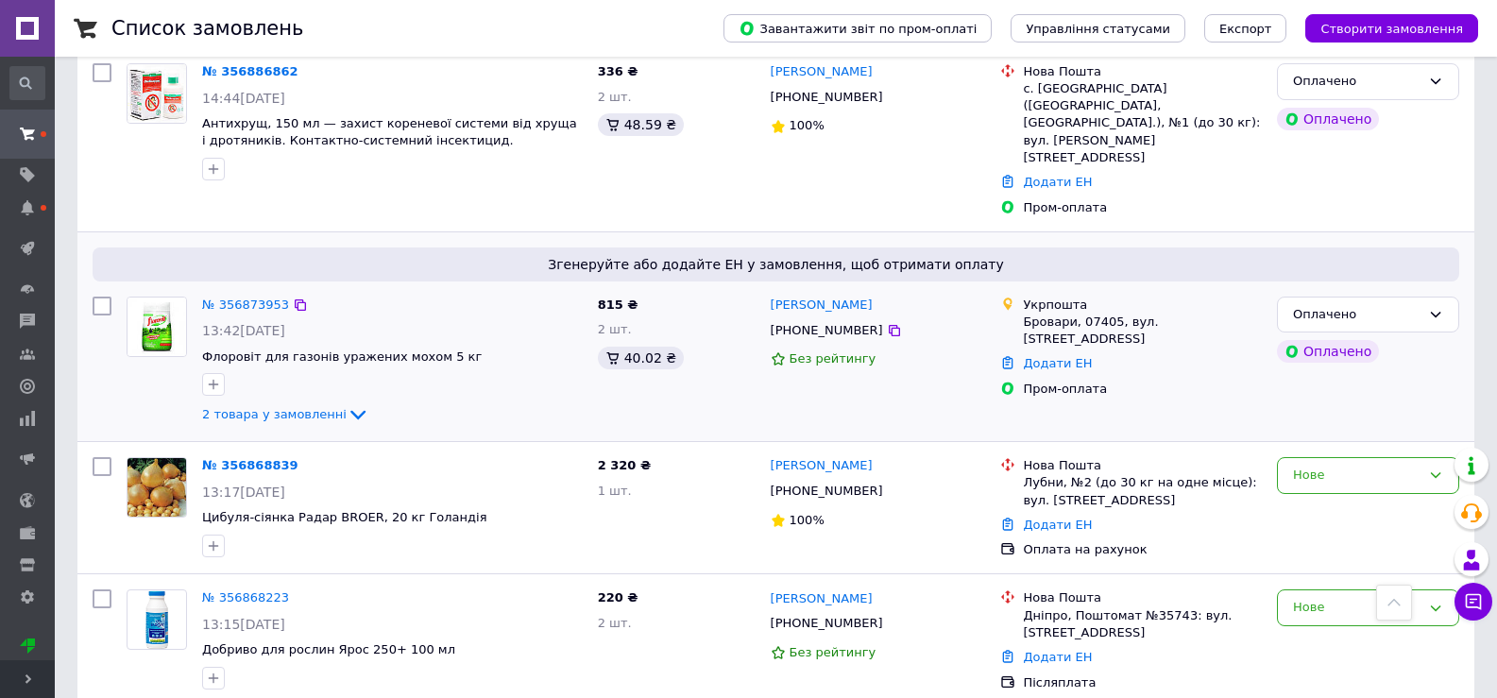
scroll to position [283, 0]
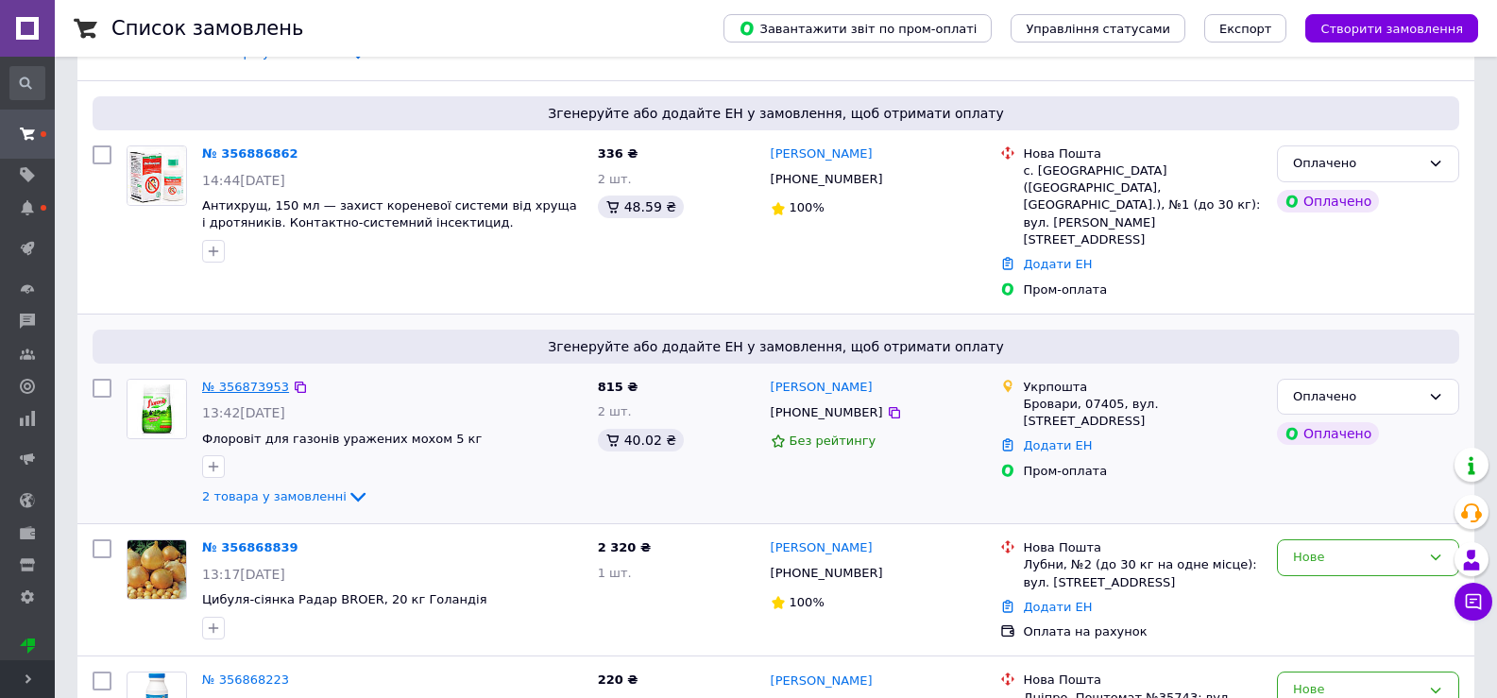
click at [265, 380] on link "№ 356873953" at bounding box center [245, 387] width 87 height 14
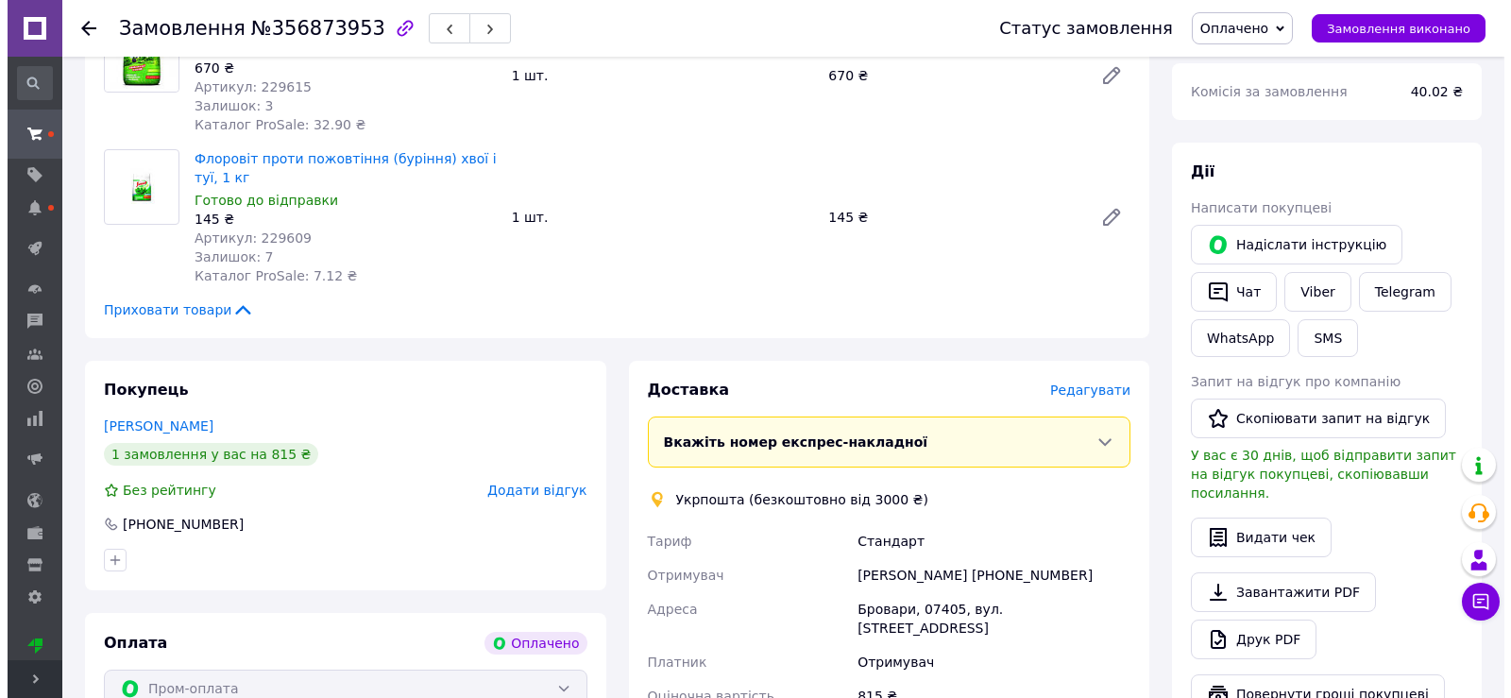
scroll to position [283, 0]
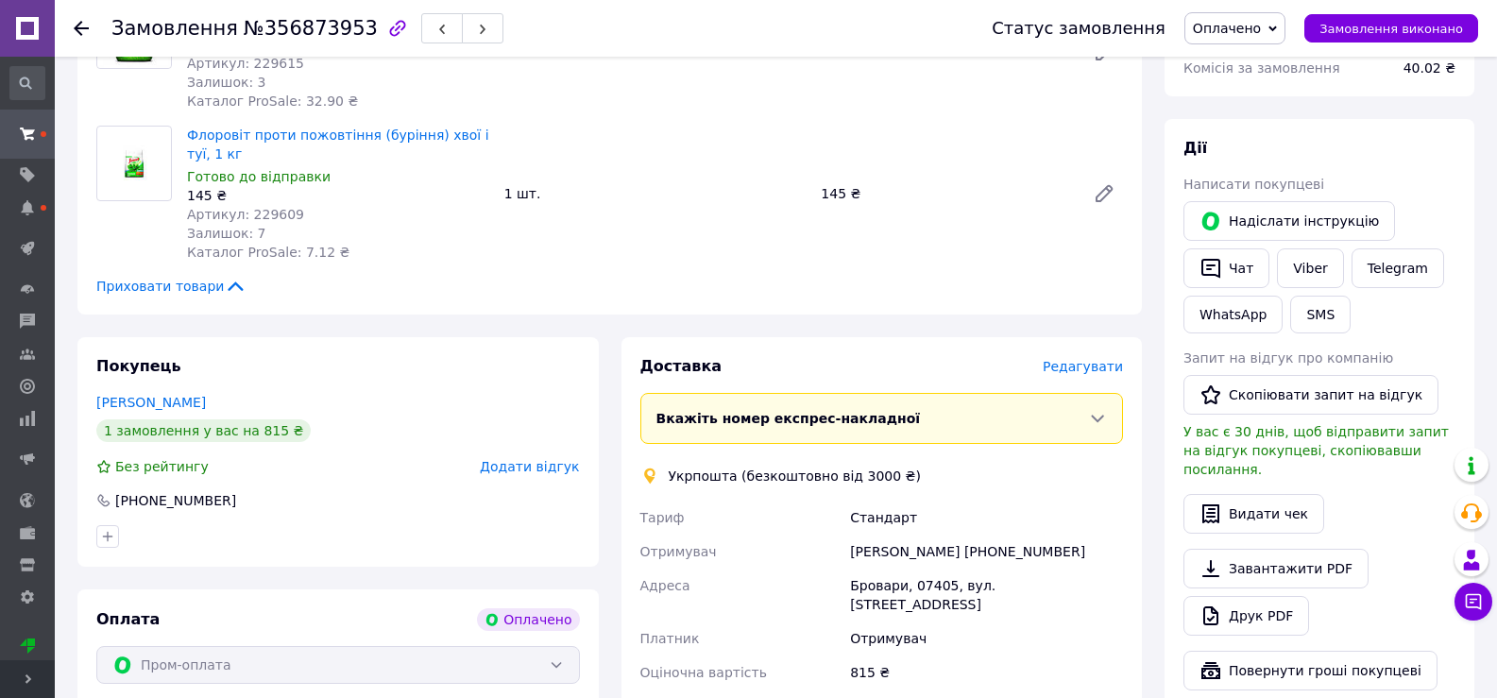
click at [1102, 366] on span "Редагувати" at bounding box center [1083, 366] width 80 height 15
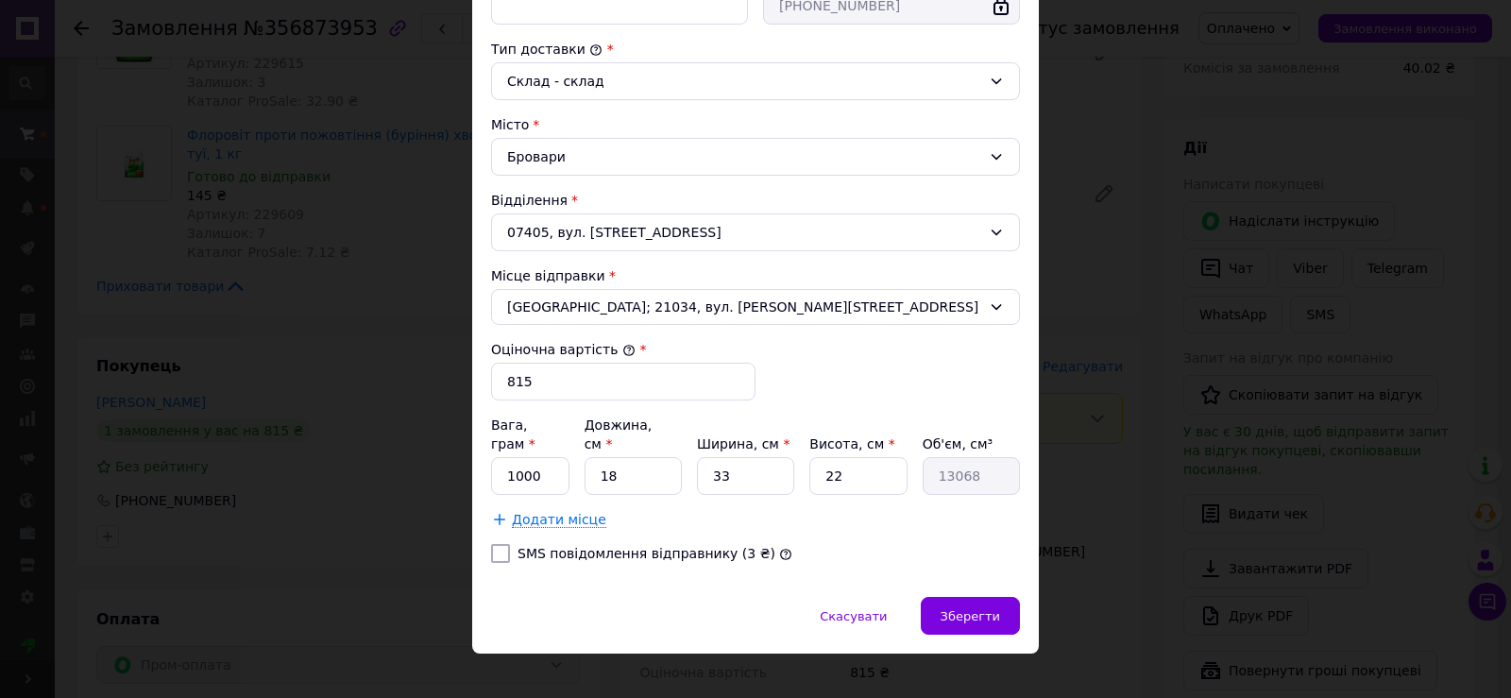
scroll to position [484, 0]
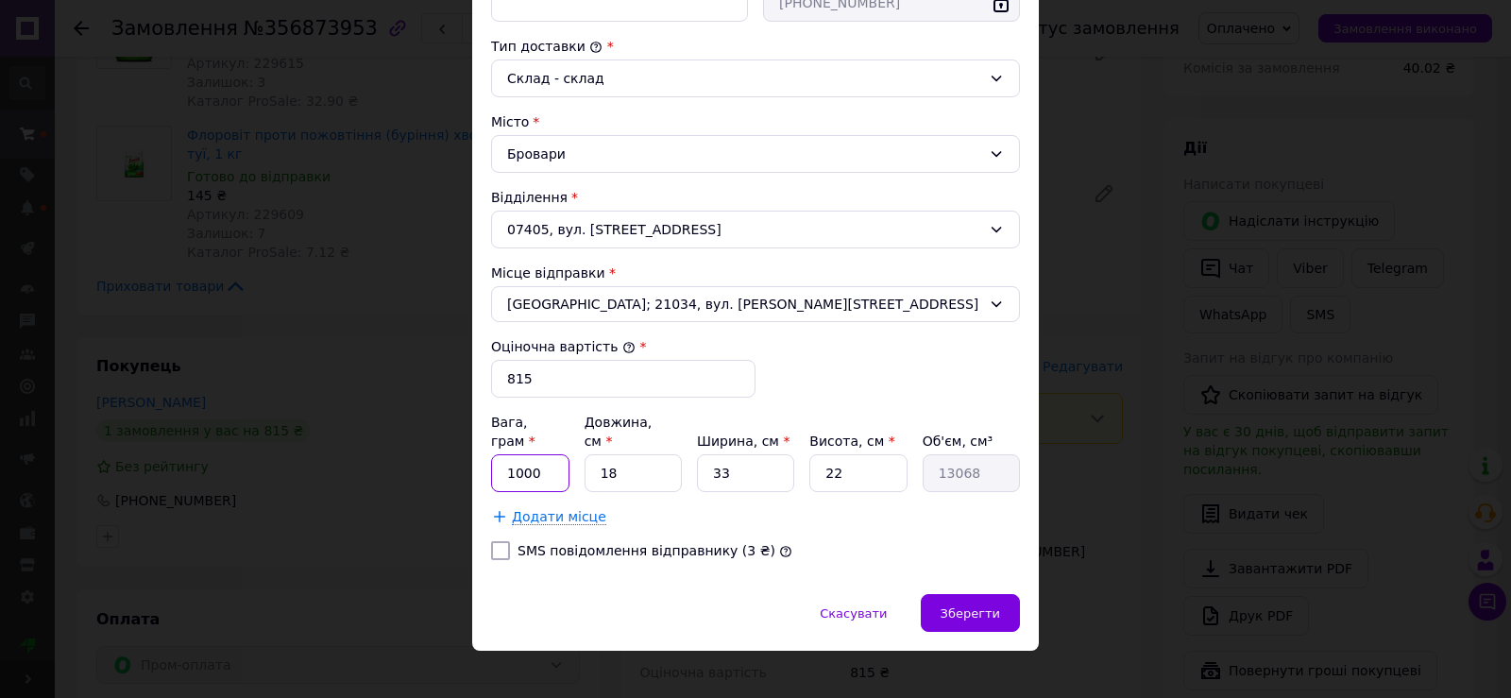
click at [528, 454] on input "1000" at bounding box center [530, 473] width 78 height 38
type input "6440"
click at [616, 456] on input "18" at bounding box center [633, 473] width 97 height 38
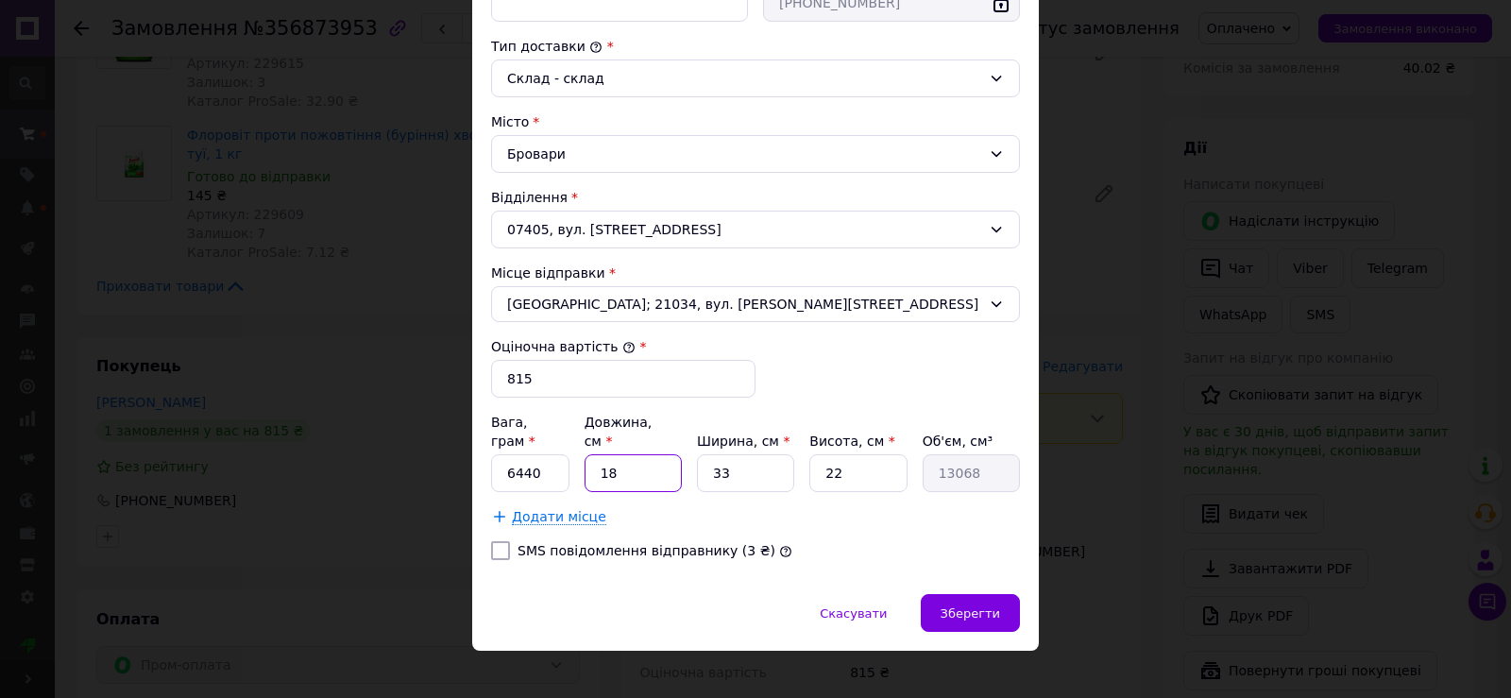
scroll to position [389, 0]
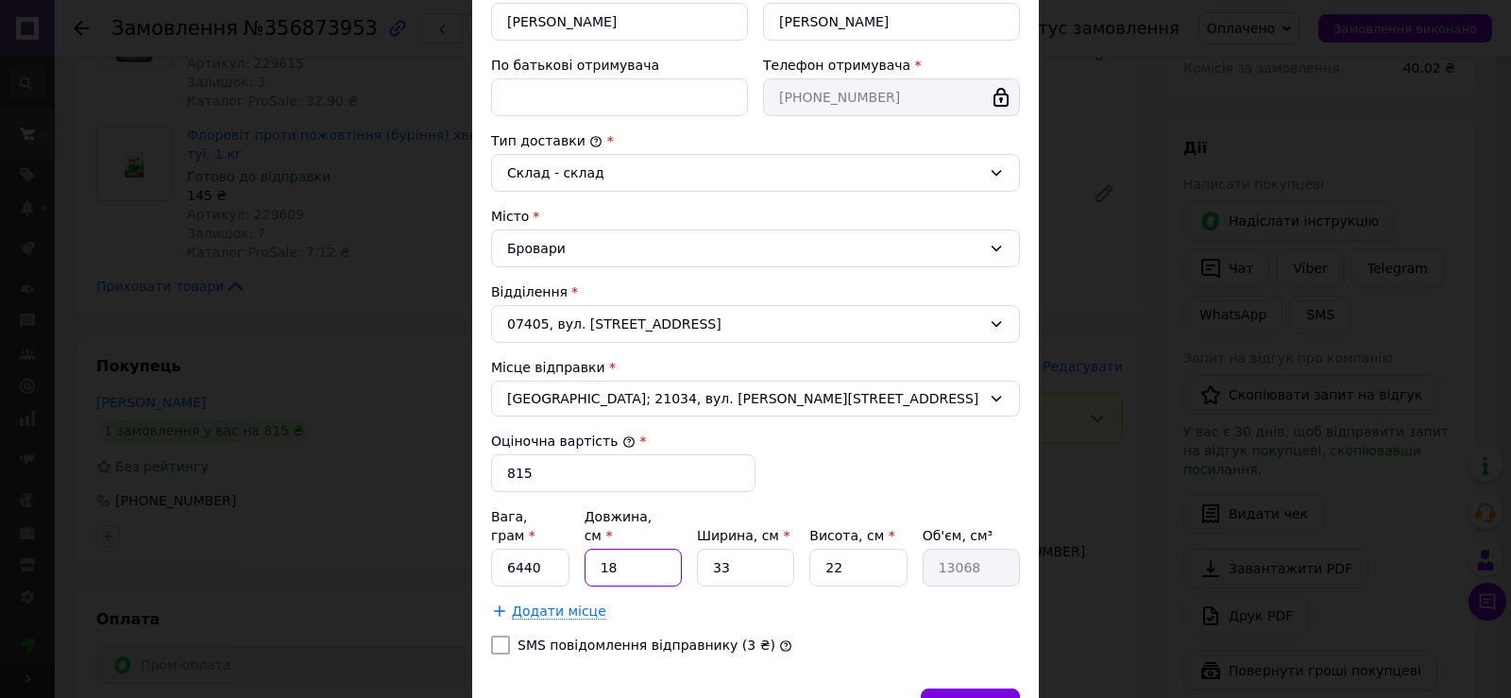
click at [592, 549] on input "18" at bounding box center [633, 568] width 97 height 38
click at [649, 549] on input "18" at bounding box center [633, 568] width 97 height 38
click at [648, 549] on input "18" at bounding box center [633, 568] width 97 height 38
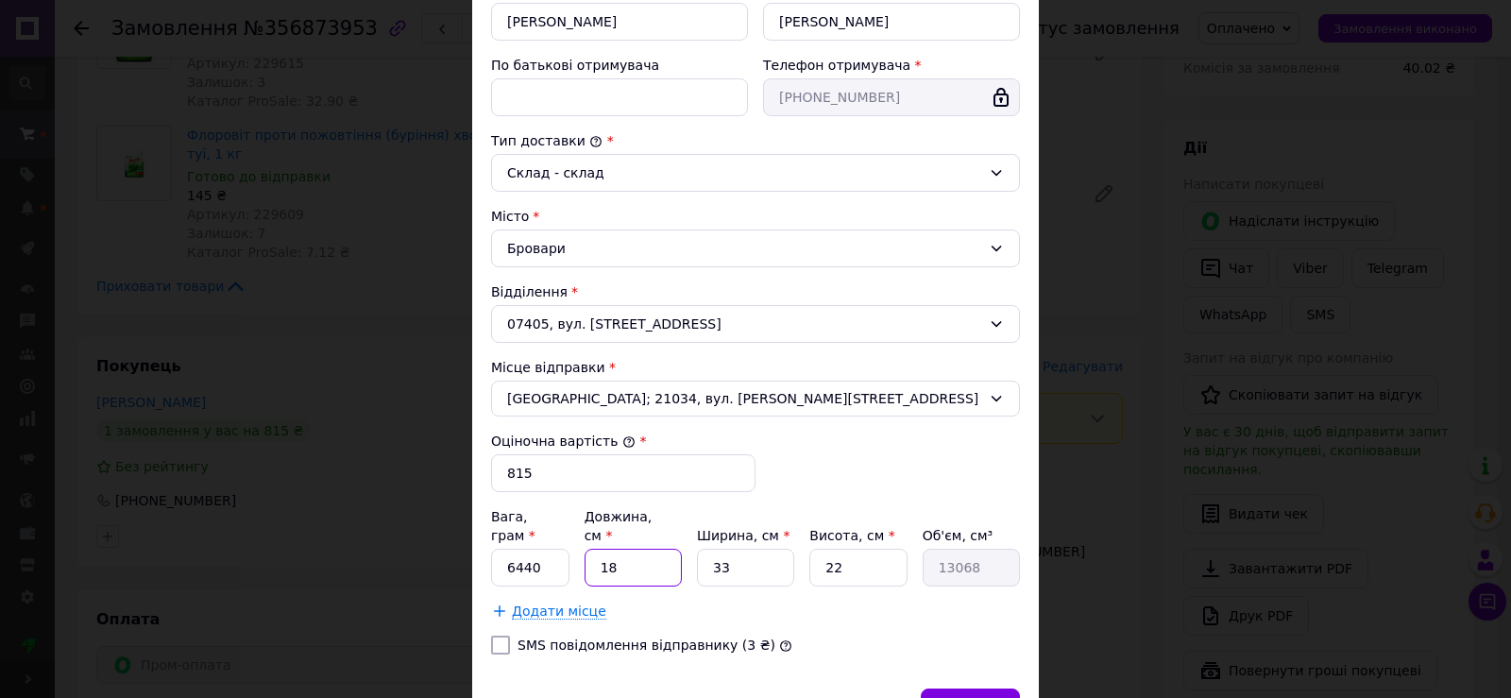
type input "3"
type input "2178"
type input "31"
type input "22506"
type input "31"
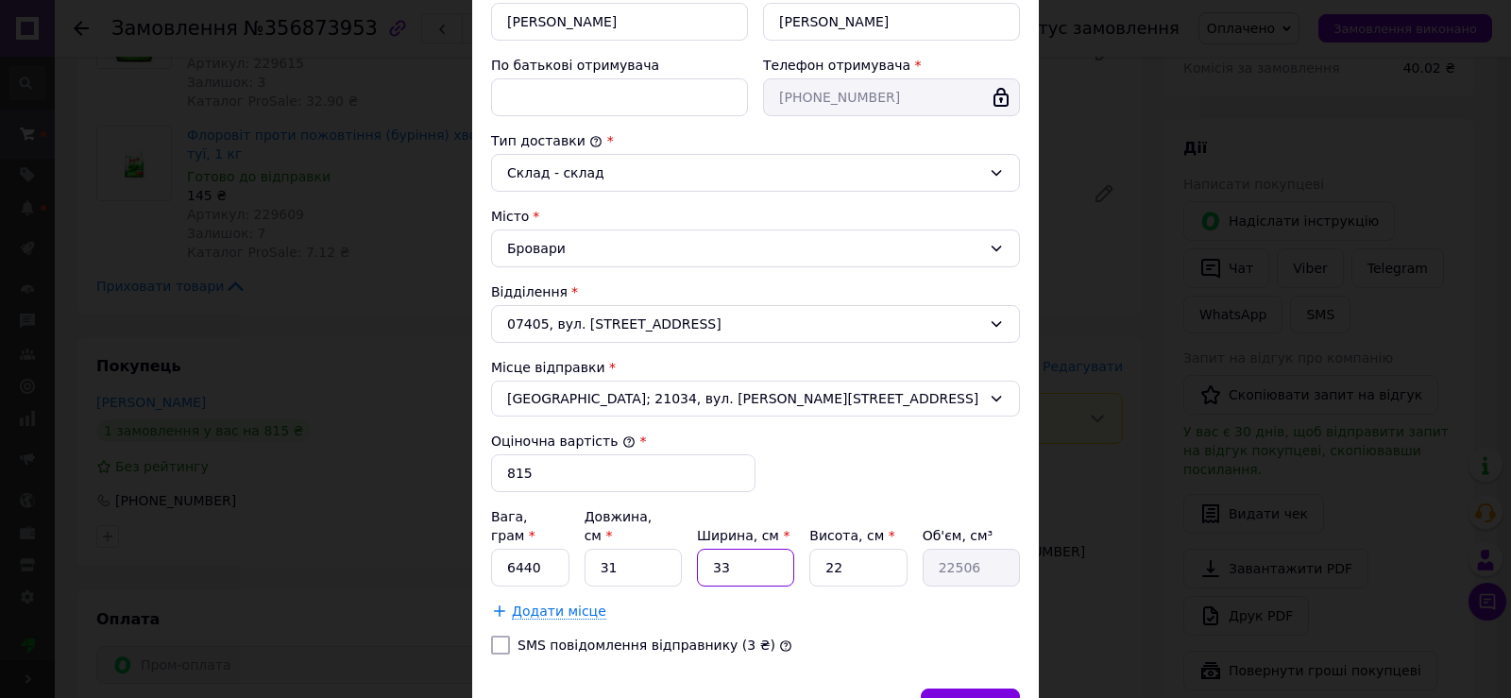
click at [736, 549] on input "33" at bounding box center [745, 568] width 97 height 38
click at [836, 549] on input "22" at bounding box center [857, 568] width 97 height 38
click at [737, 552] on input "33" at bounding box center [745, 568] width 97 height 38
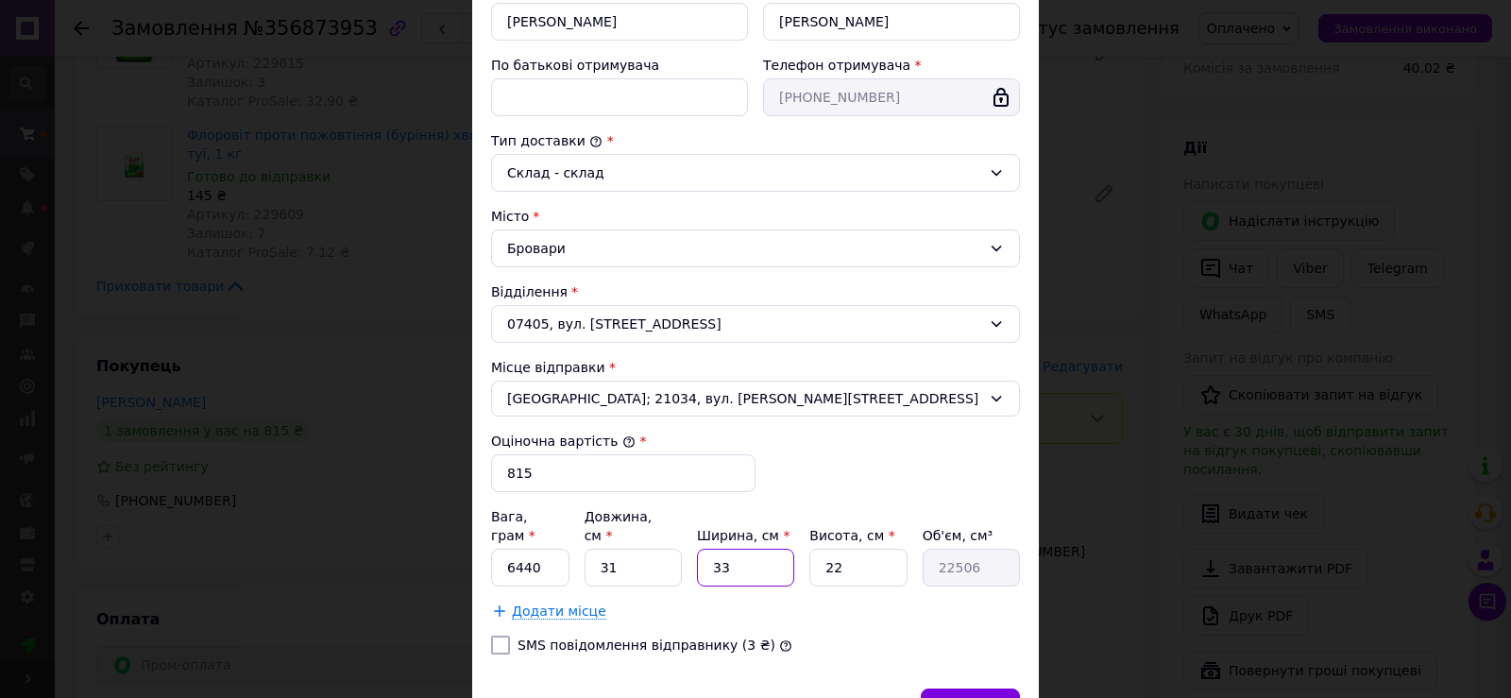
type input "2"
type input "1364"
type input "28"
type input "19096"
type input "28"
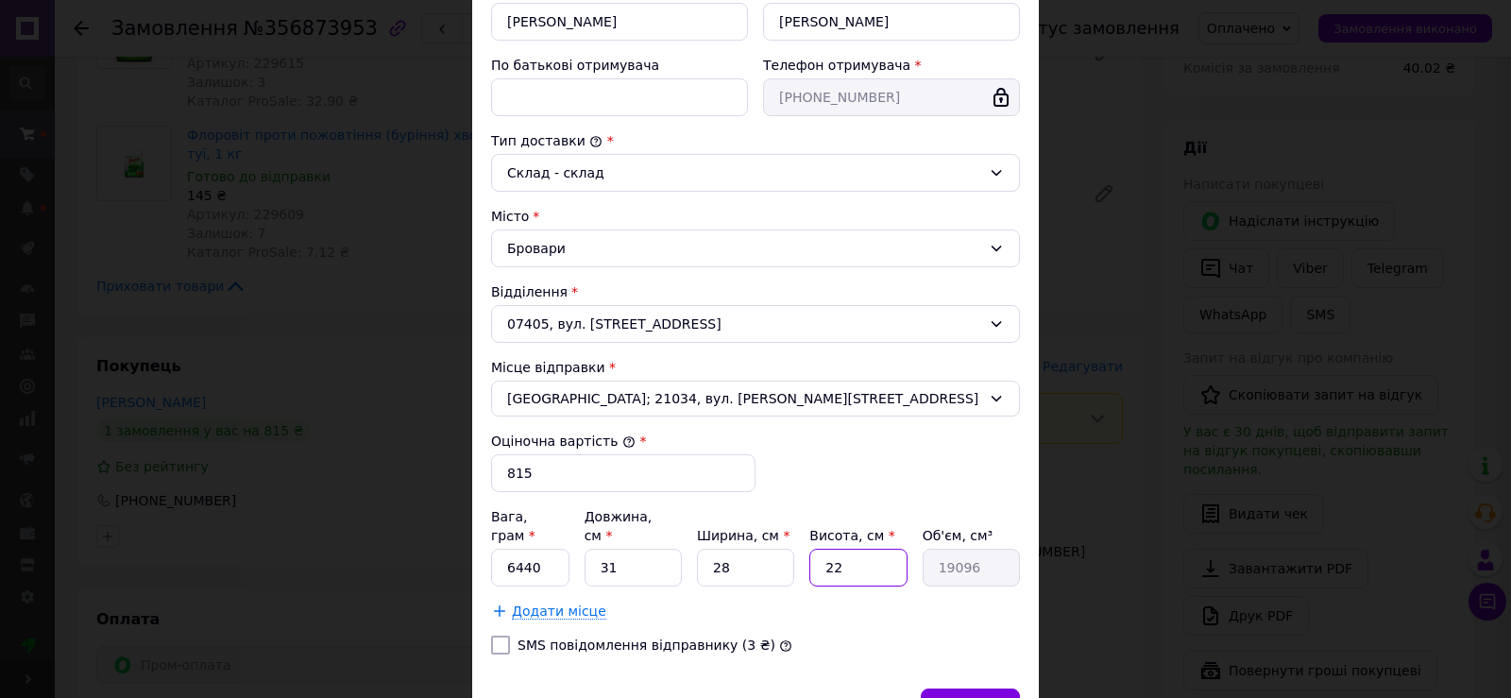
click at [842, 549] on input "22" at bounding box center [857, 568] width 97 height 38
type input "1"
type input "868"
type input "10"
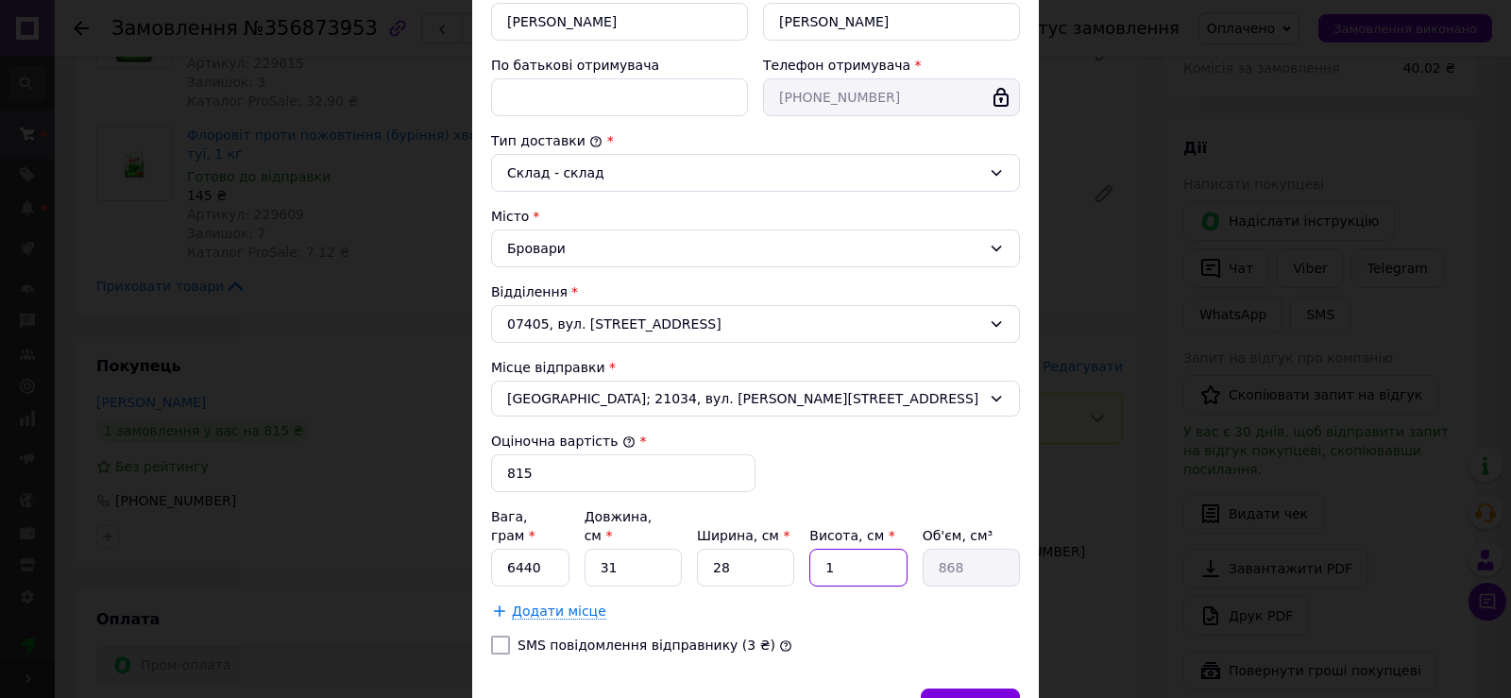
type input "8680"
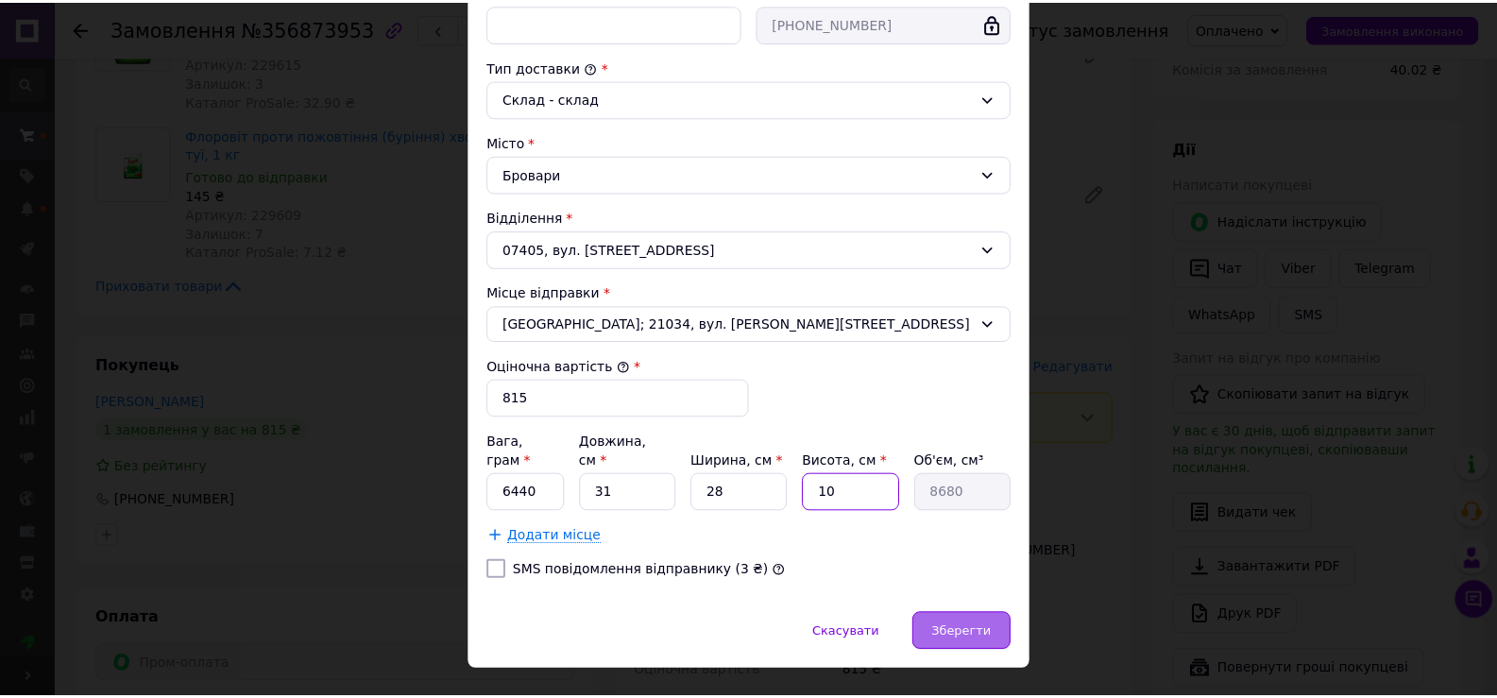
scroll to position [484, 0]
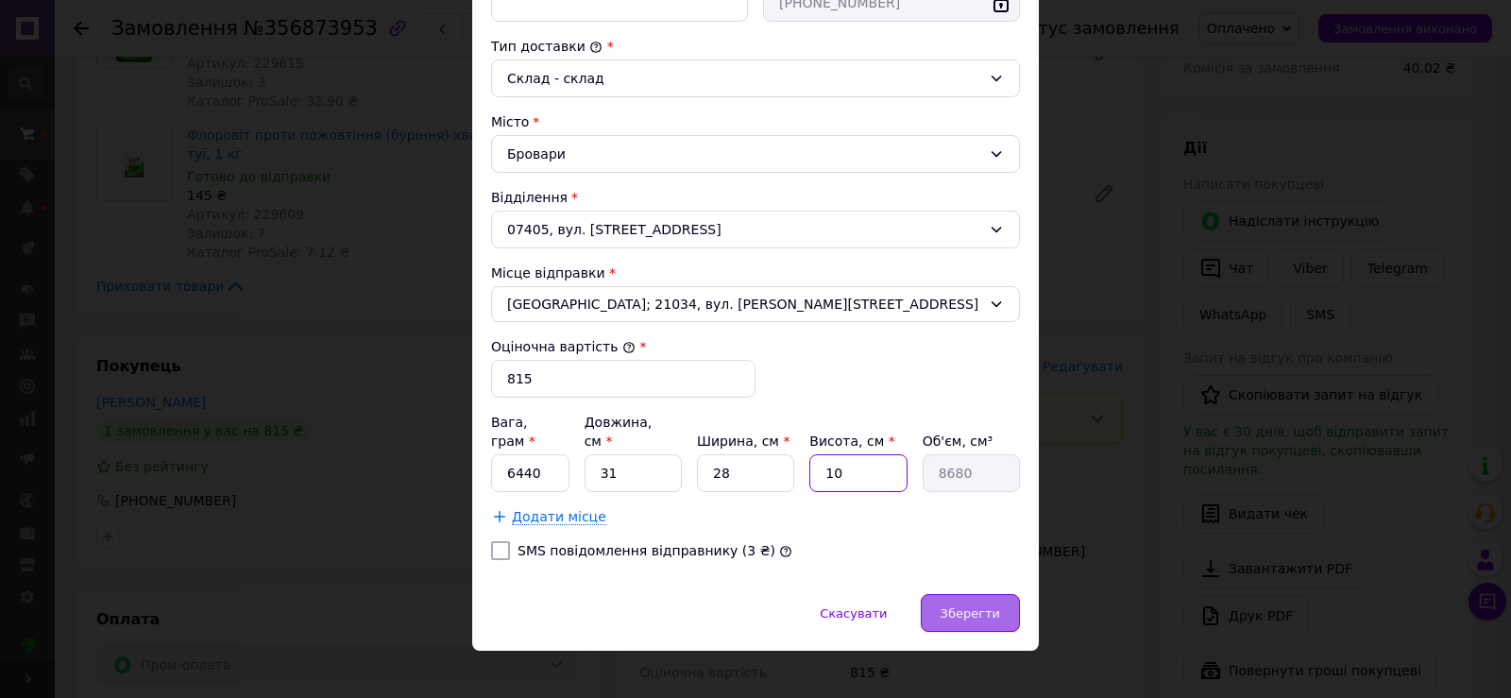
type input "10"
click at [1000, 594] on div "Зберегти" at bounding box center [970, 613] width 99 height 38
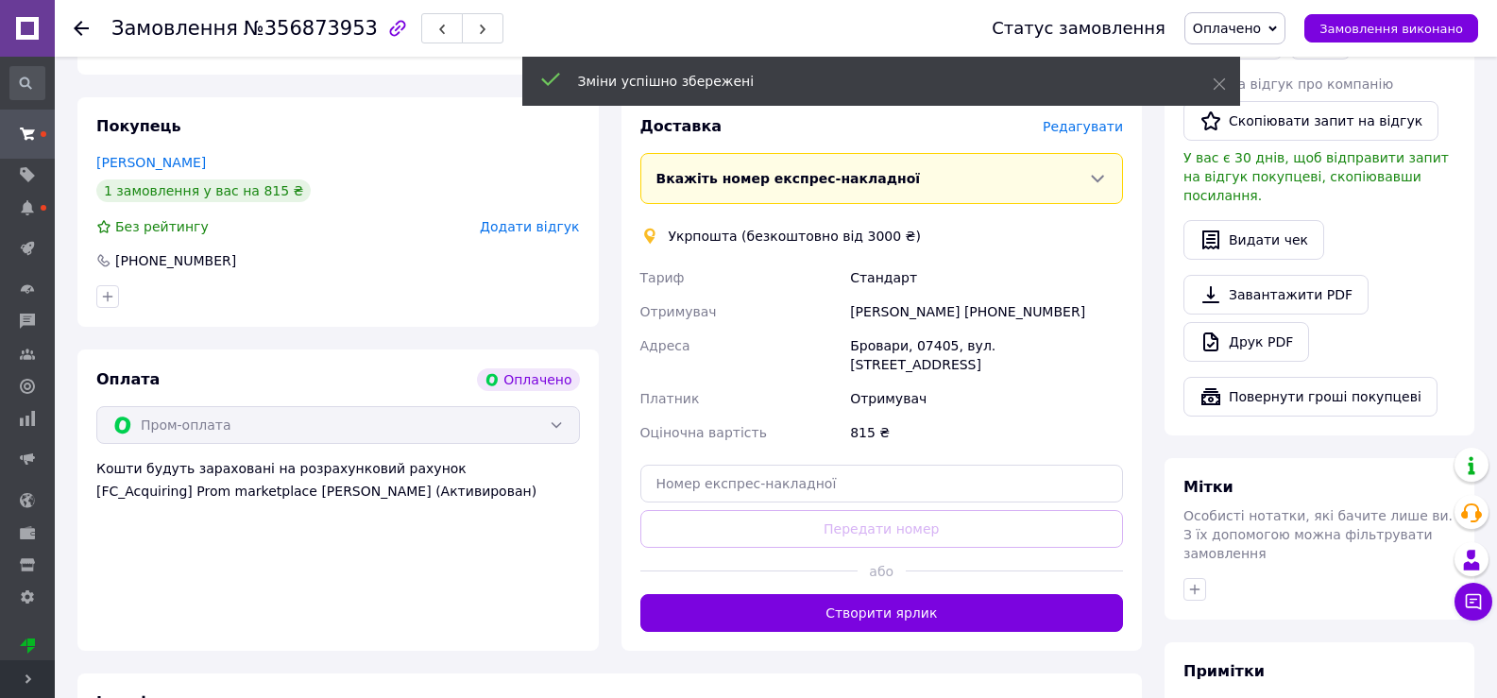
scroll to position [567, 0]
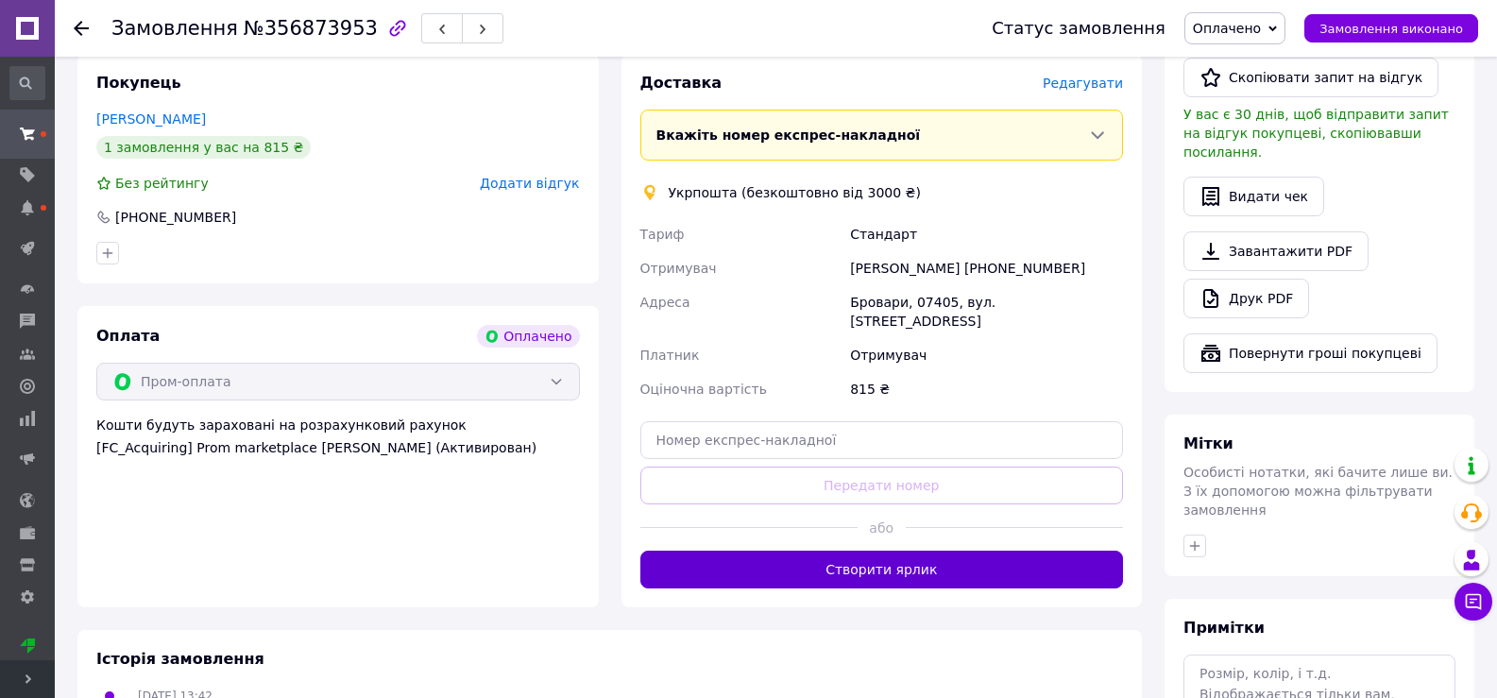
click at [902, 551] on button "Створити ярлик" at bounding box center [882, 570] width 484 height 38
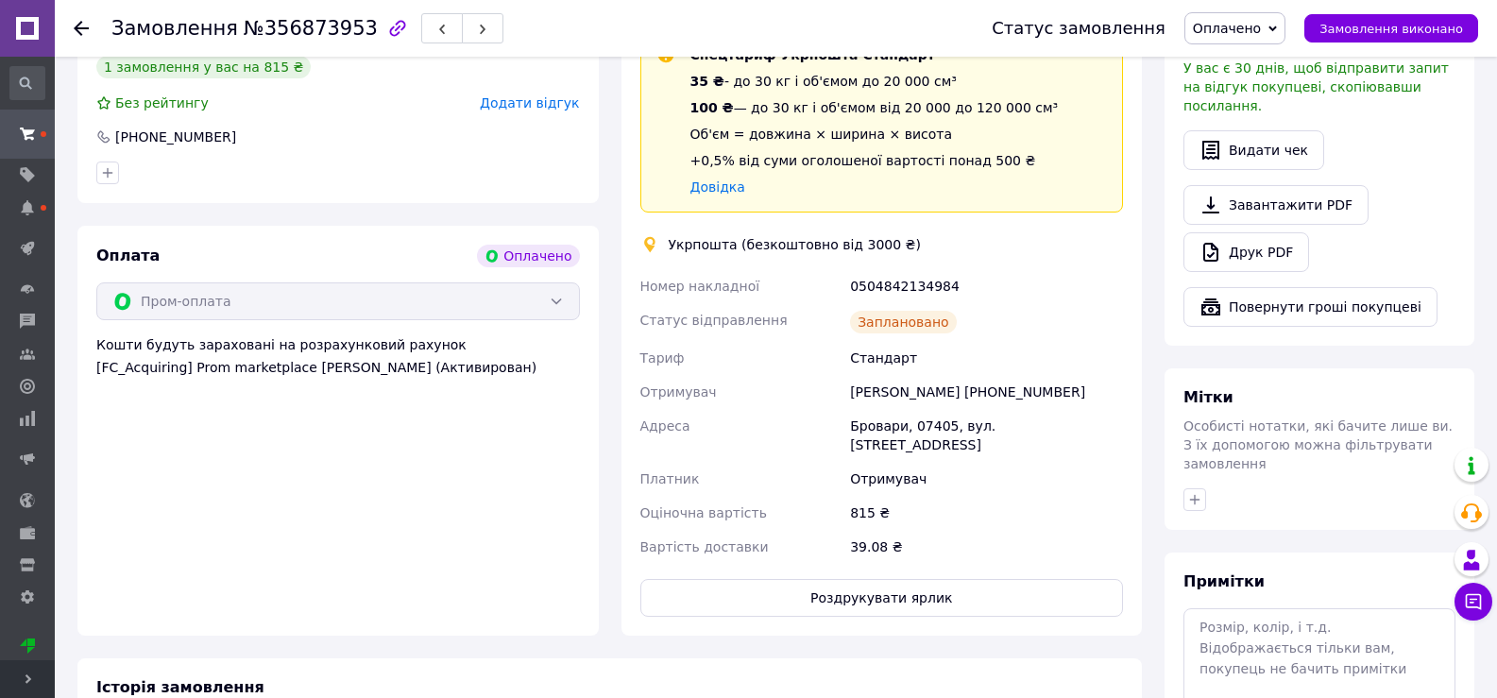
scroll to position [661, 0]
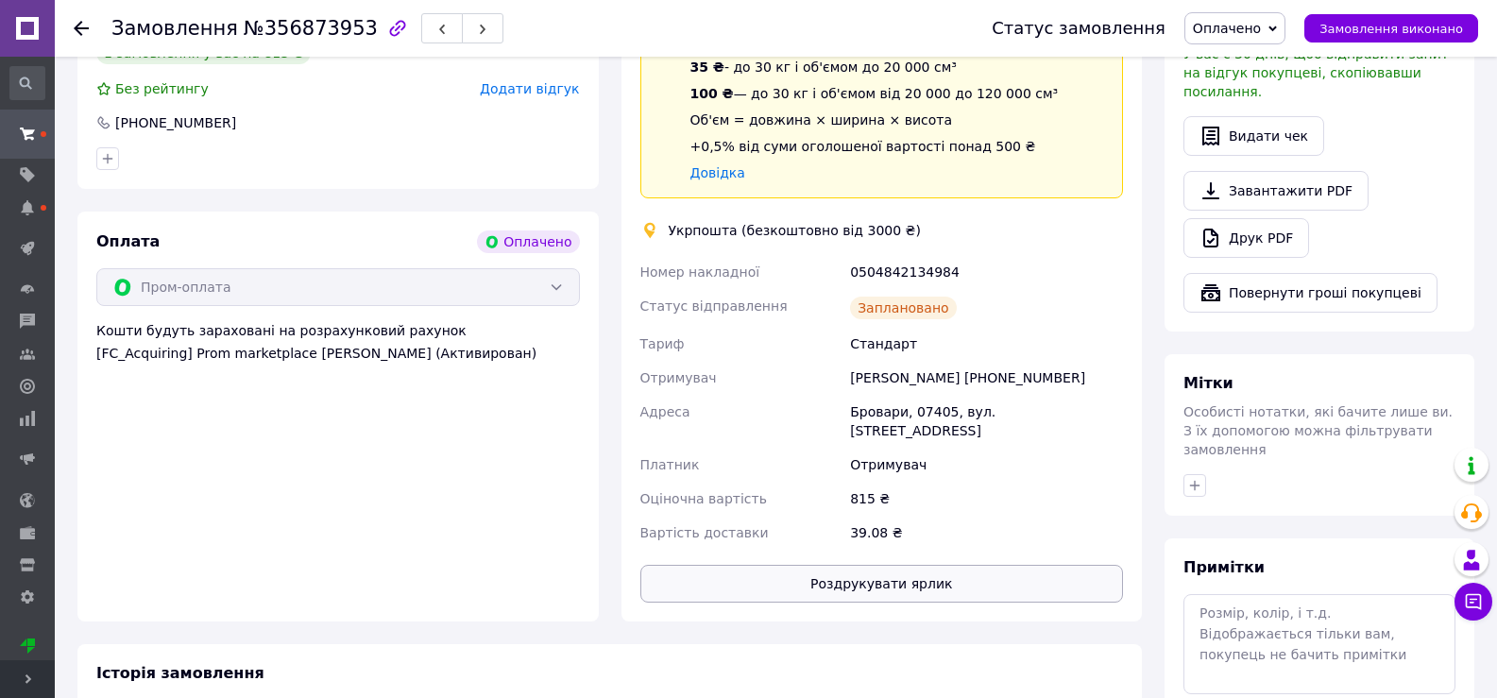
click at [905, 565] on button "Роздрукувати ярлик" at bounding box center [882, 584] width 484 height 38
click at [78, 20] on div at bounding box center [81, 28] width 15 height 19
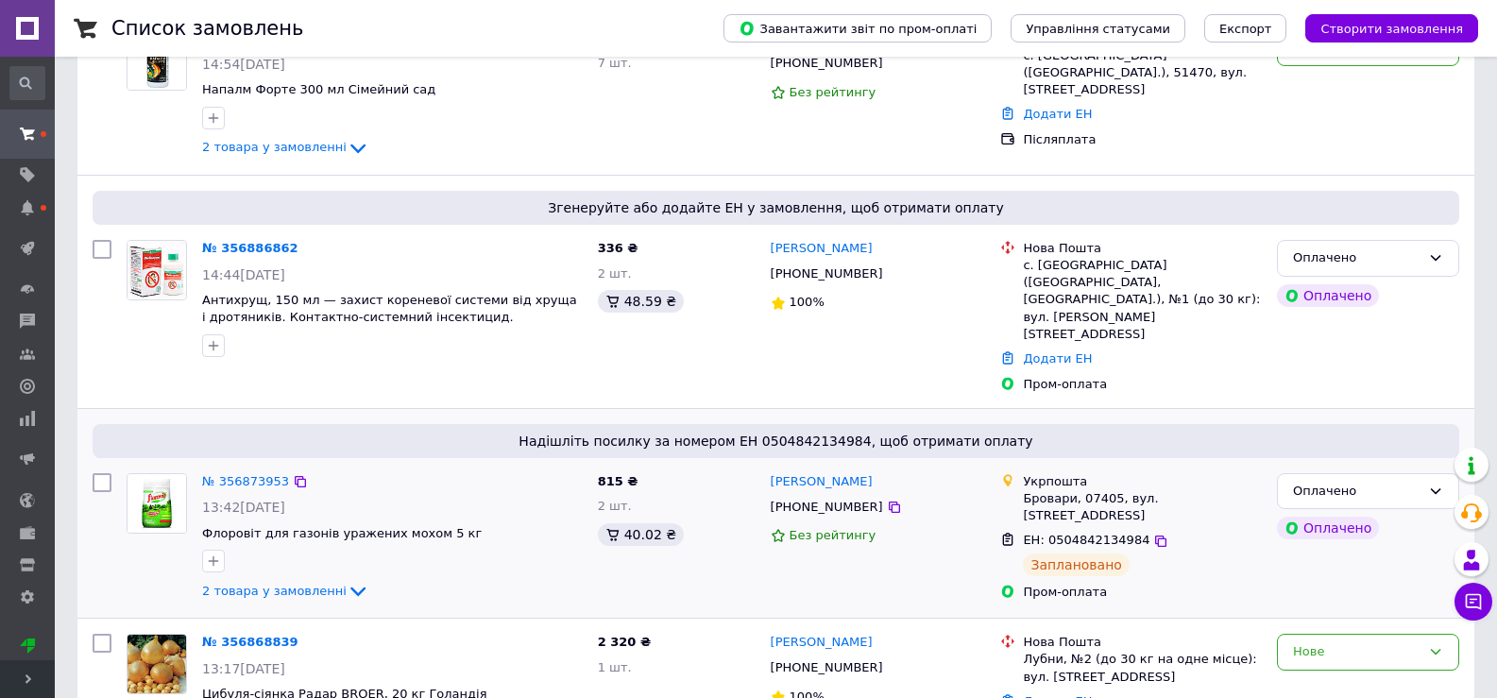
scroll to position [283, 0]
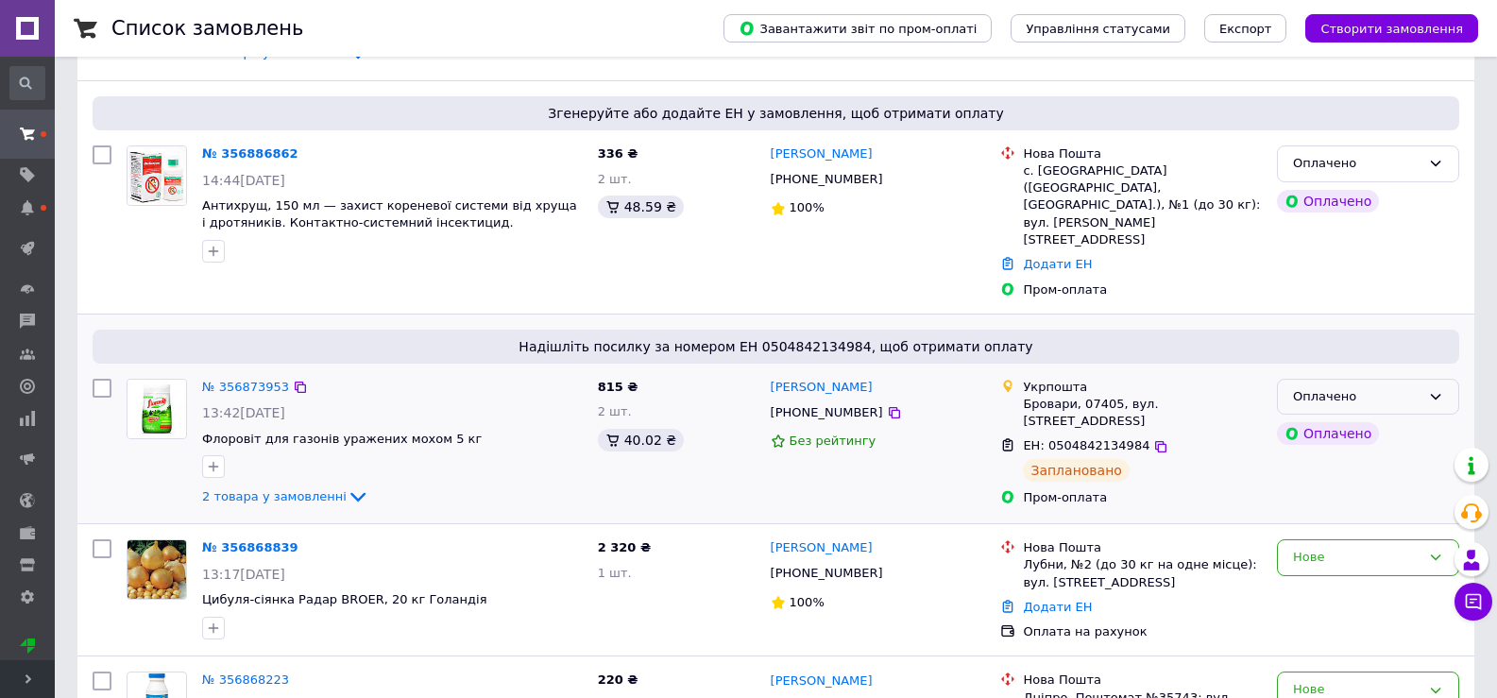
click at [1396, 387] on div "Оплачено" at bounding box center [1357, 397] width 128 height 20
click at [1338, 522] on li "Відправлено" at bounding box center [1368, 539] width 180 height 35
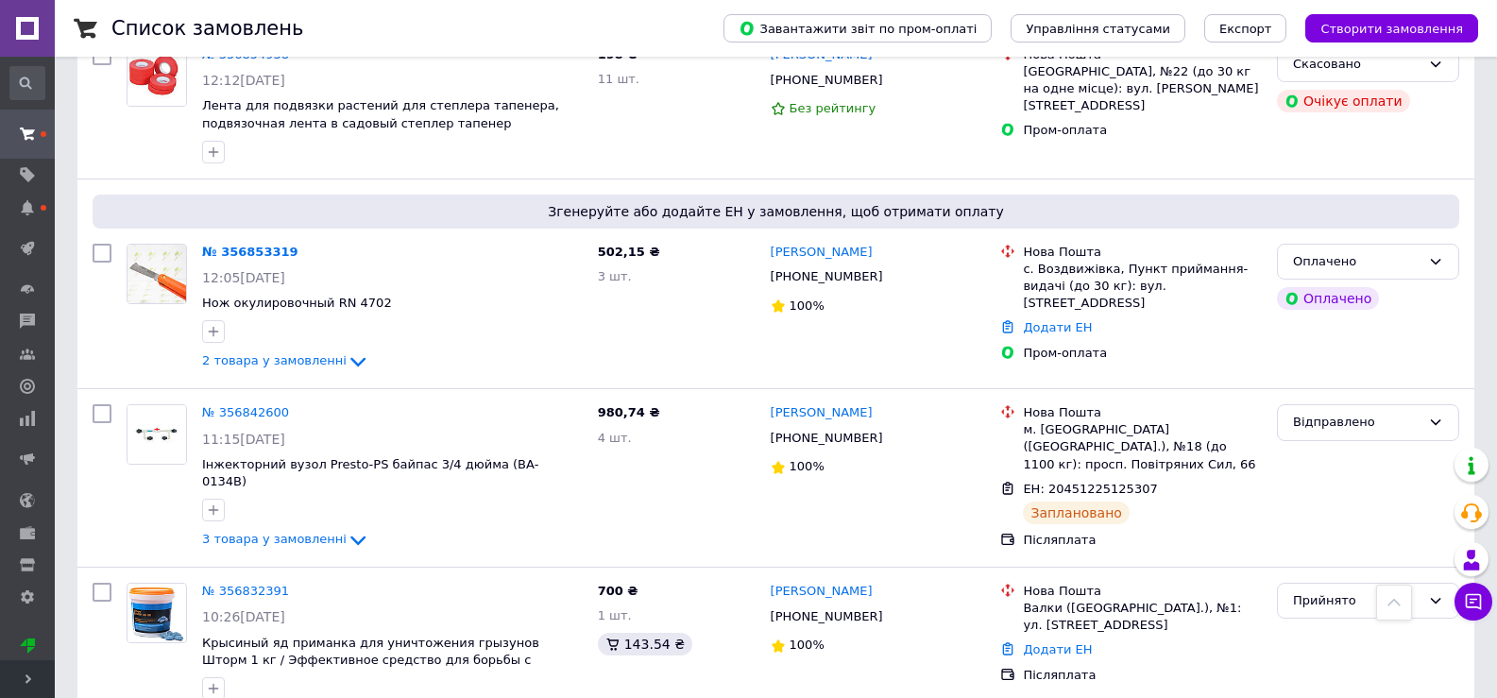
scroll to position [1417, 0]
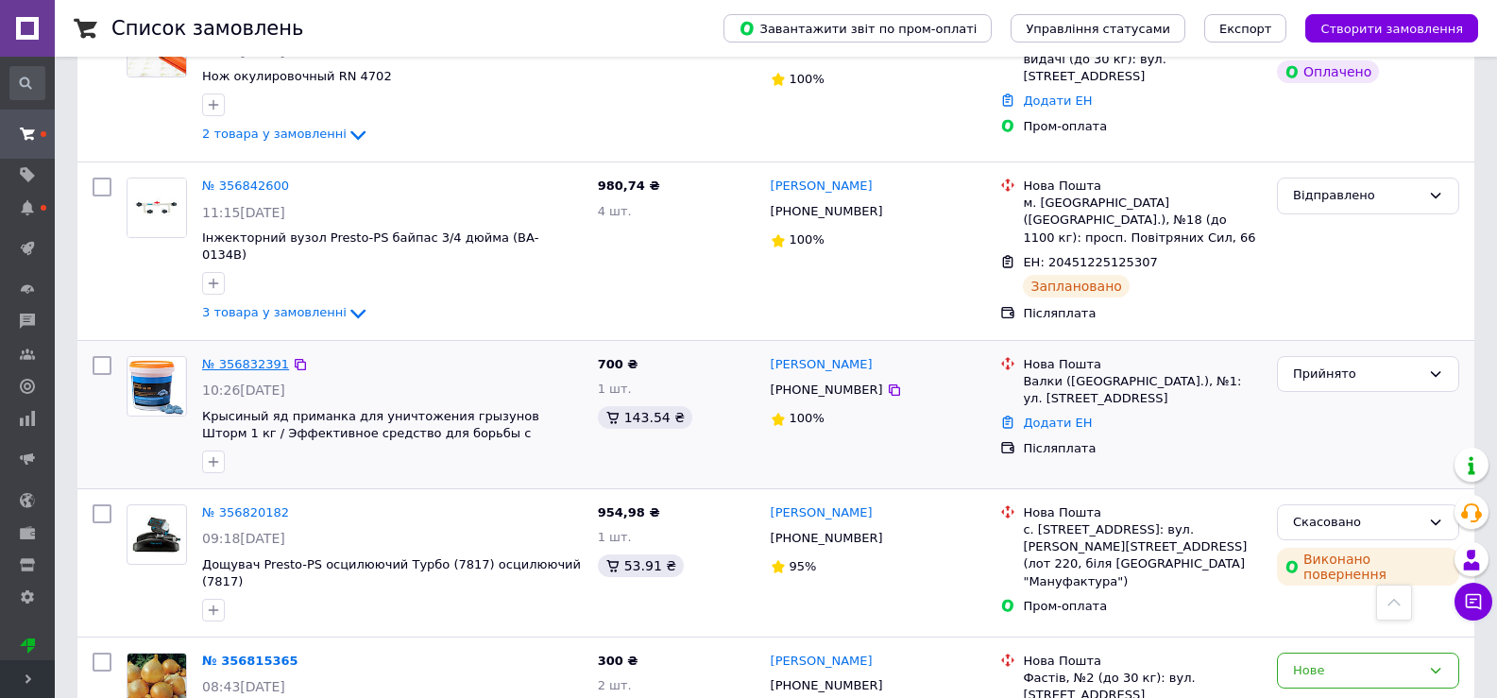
click at [252, 357] on link "№ 356832391" at bounding box center [245, 364] width 87 height 14
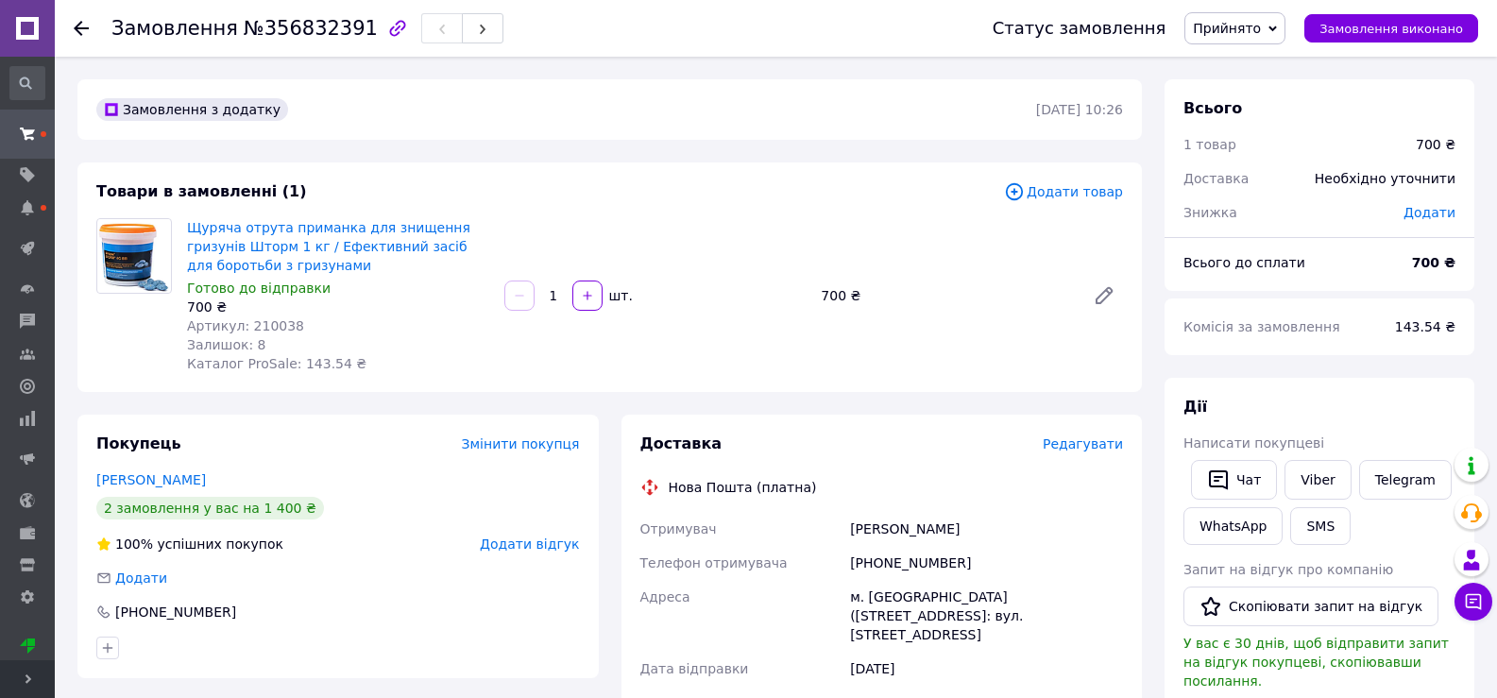
click at [82, 29] on use at bounding box center [81, 28] width 15 height 15
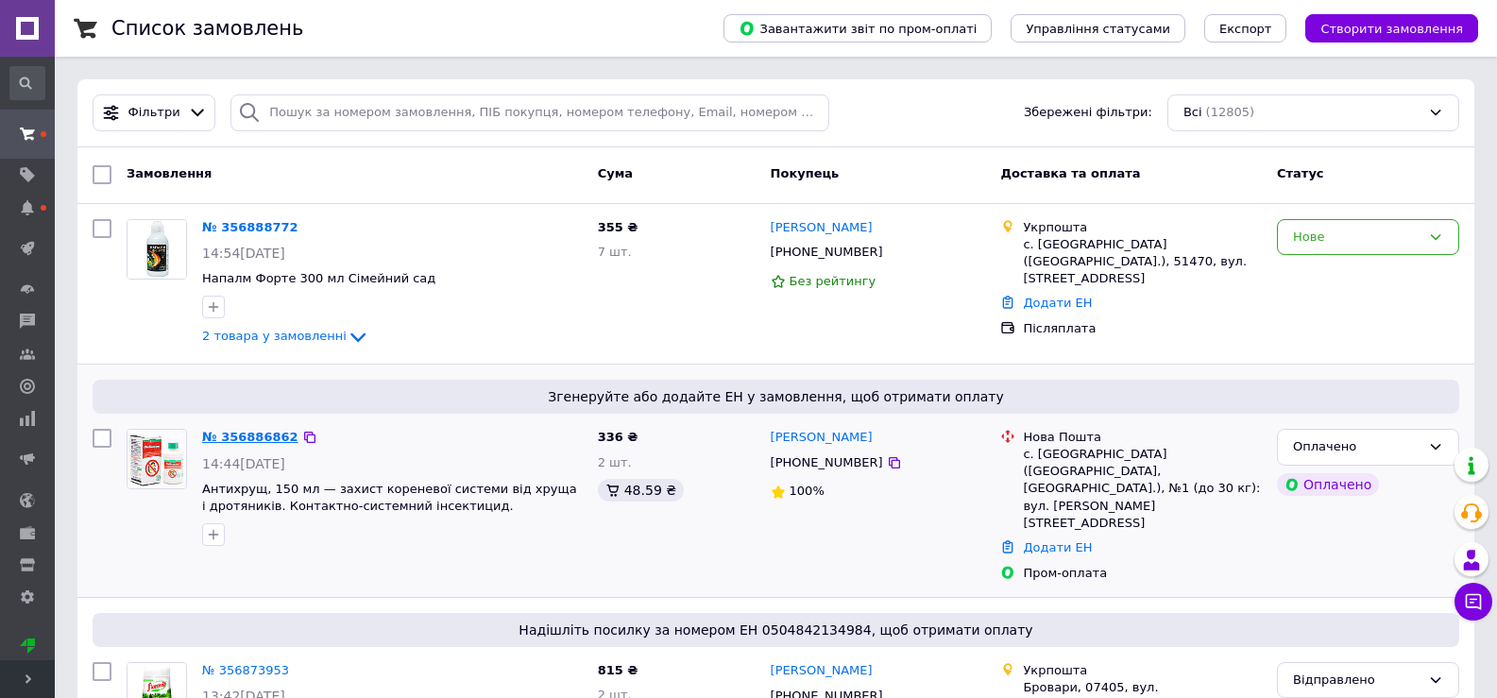
click at [250, 436] on link "№ 356886862" at bounding box center [250, 437] width 96 height 14
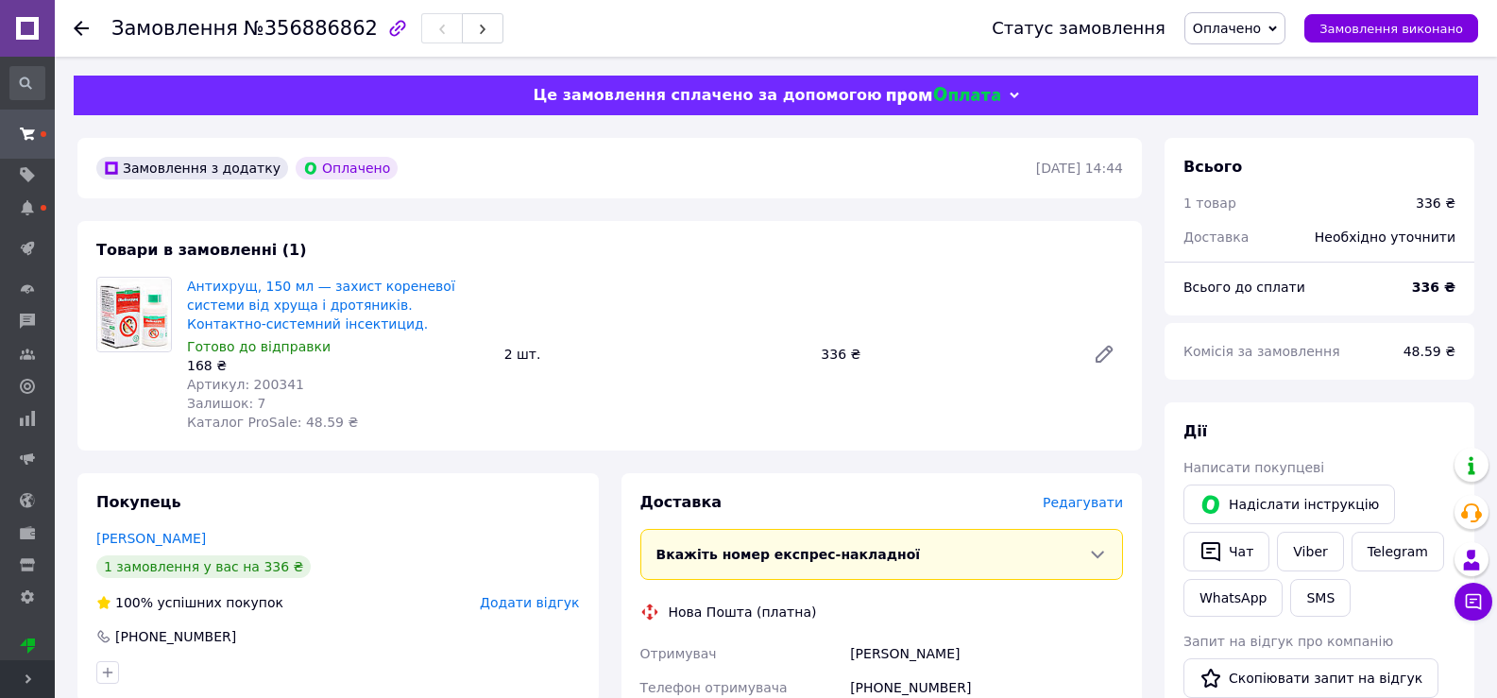
click at [73, 21] on div "Замовлення №356886862 Статус замовлення Оплачено Прийнято Виконано Скасовано Ві…" at bounding box center [776, 28] width 1442 height 57
click at [77, 20] on div at bounding box center [81, 28] width 15 height 19
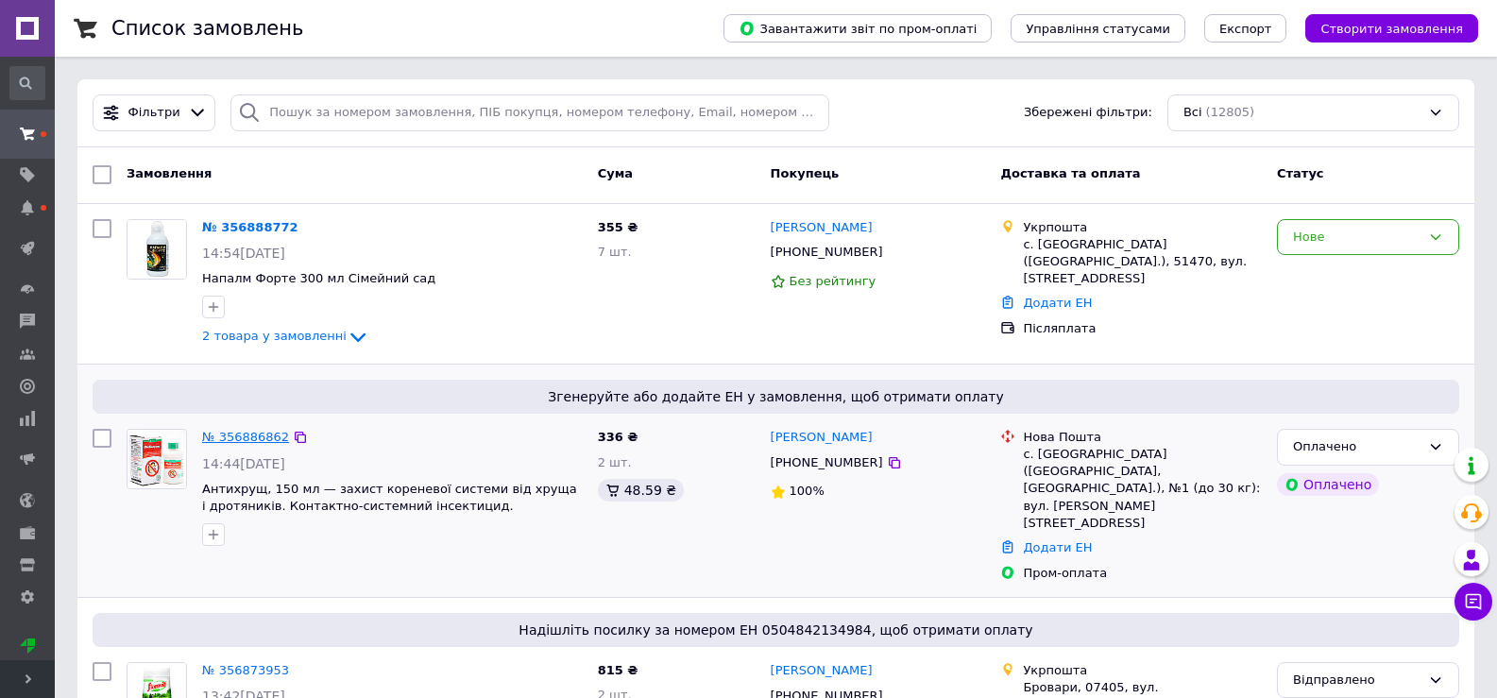
click at [259, 430] on link "№ 356886862" at bounding box center [245, 437] width 87 height 14
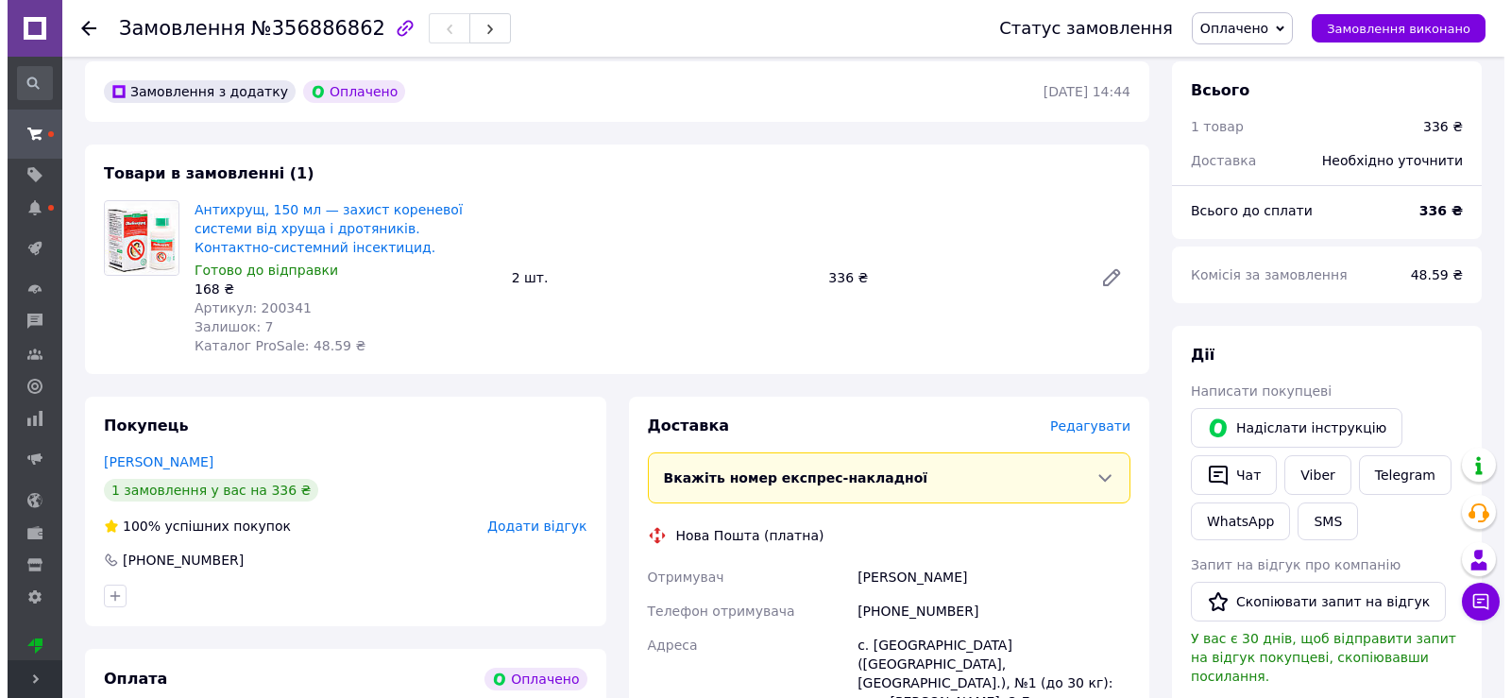
scroll to position [189, 0]
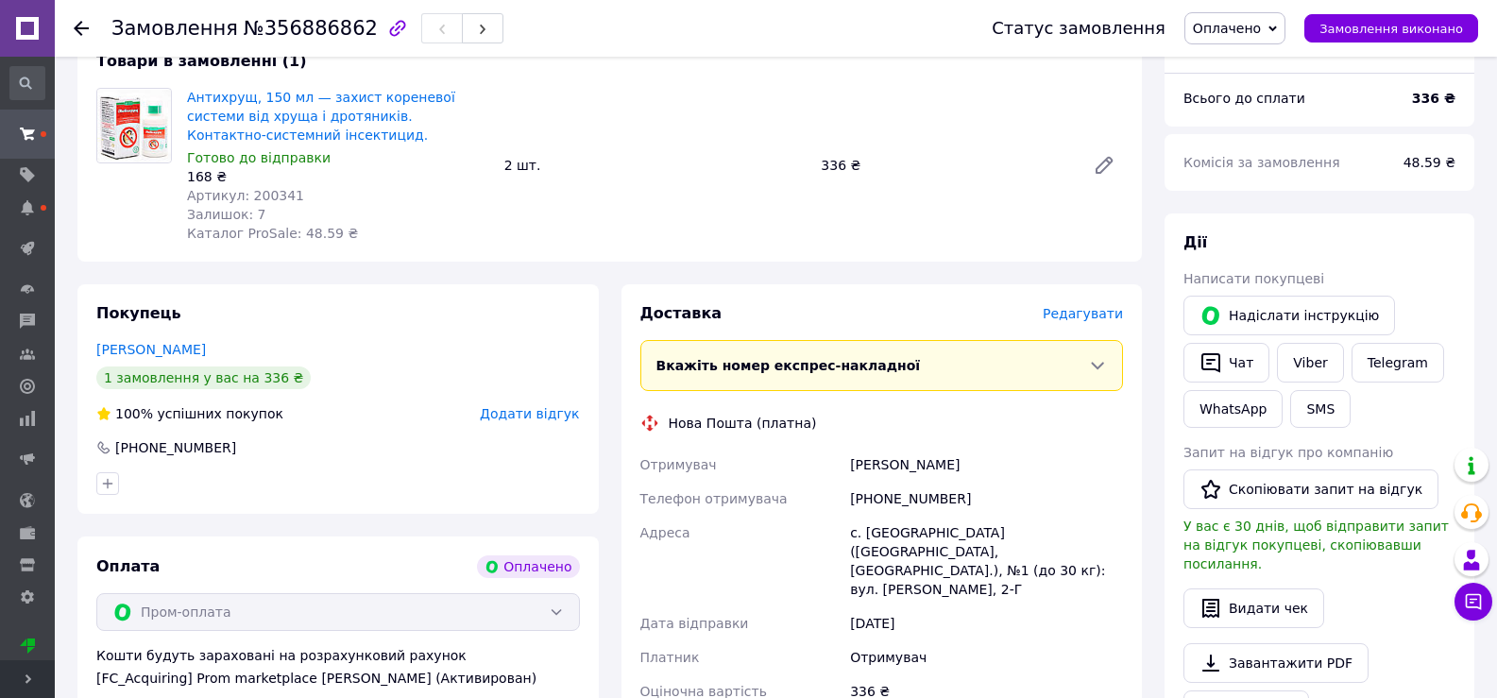
click at [1093, 311] on span "Редагувати" at bounding box center [1083, 313] width 80 height 15
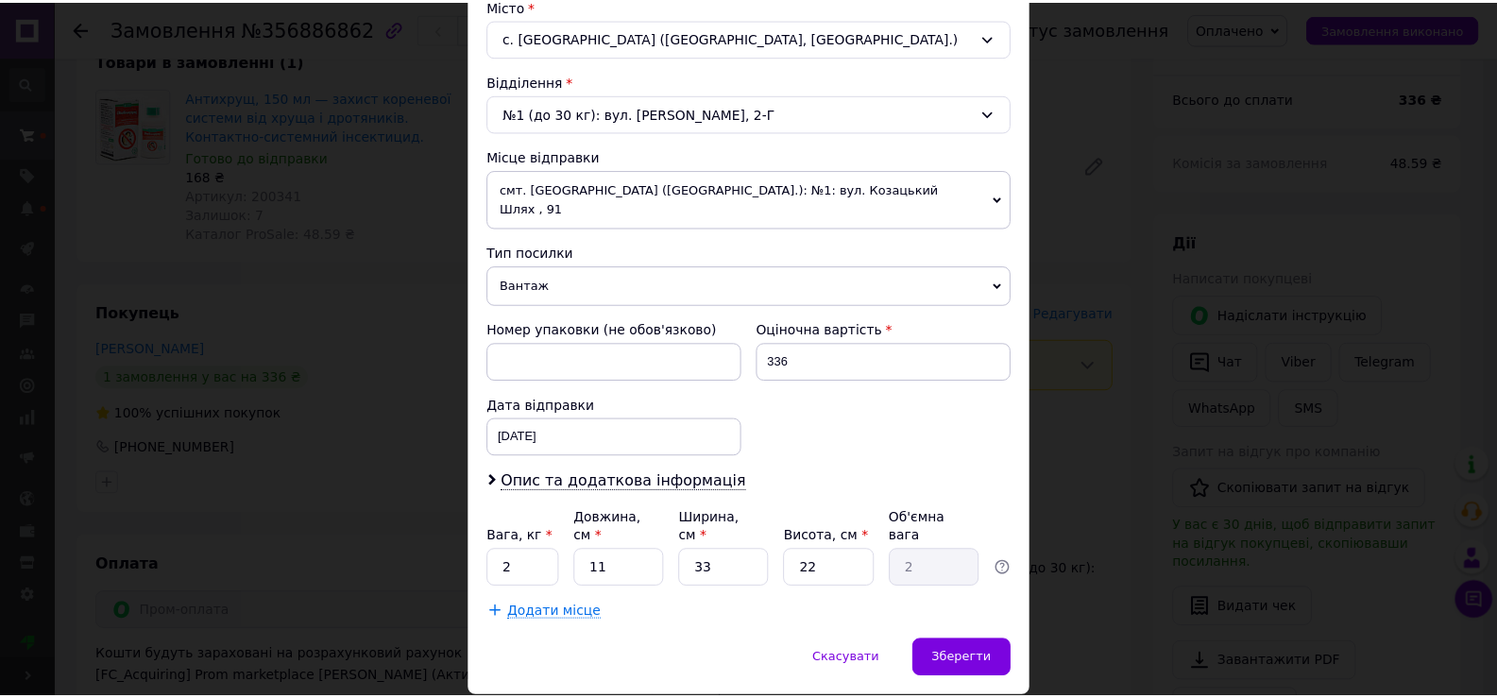
scroll to position [556, 0]
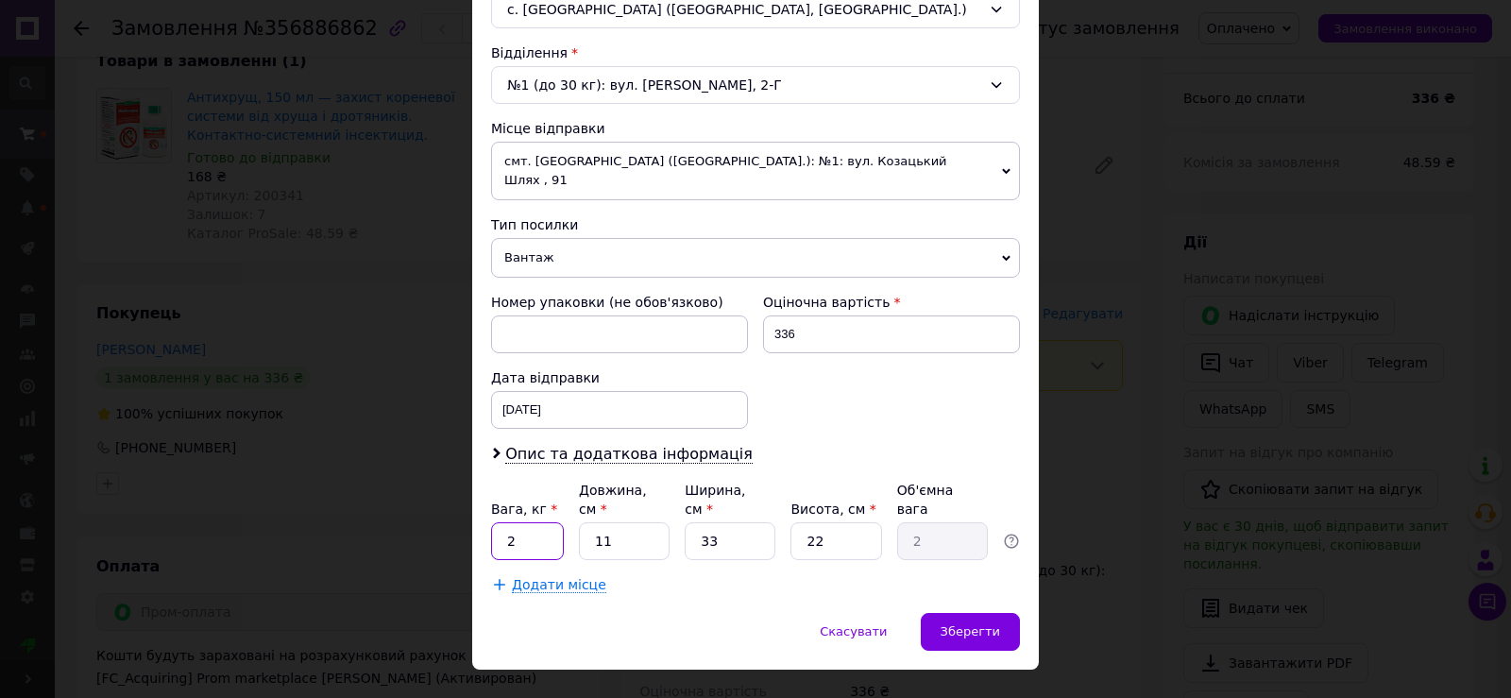
click at [519, 522] on input "2" at bounding box center [527, 541] width 73 height 38
type input "0.5"
click at [619, 522] on input "11" at bounding box center [624, 541] width 91 height 38
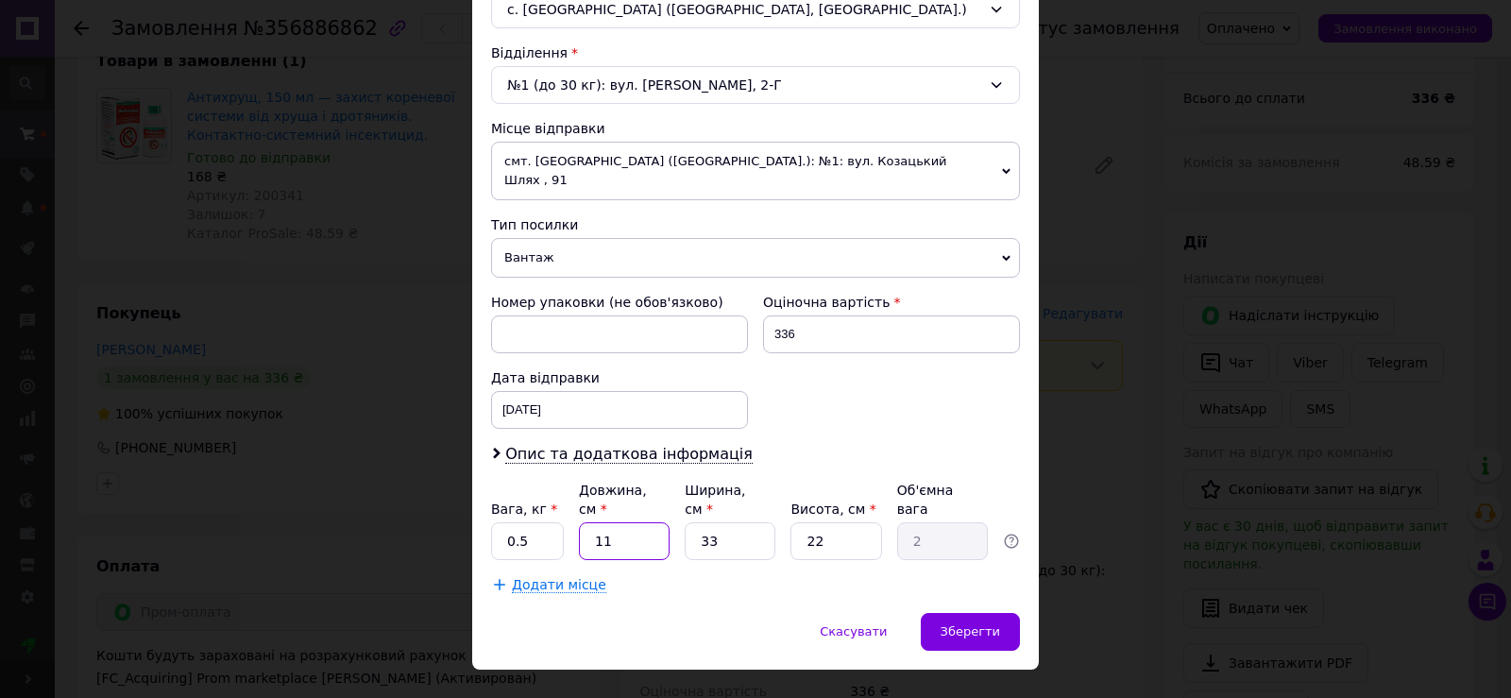
click at [619, 522] on input "11" at bounding box center [624, 541] width 91 height 38
type input "1"
type input "0.18"
type input "14"
type input "2.54"
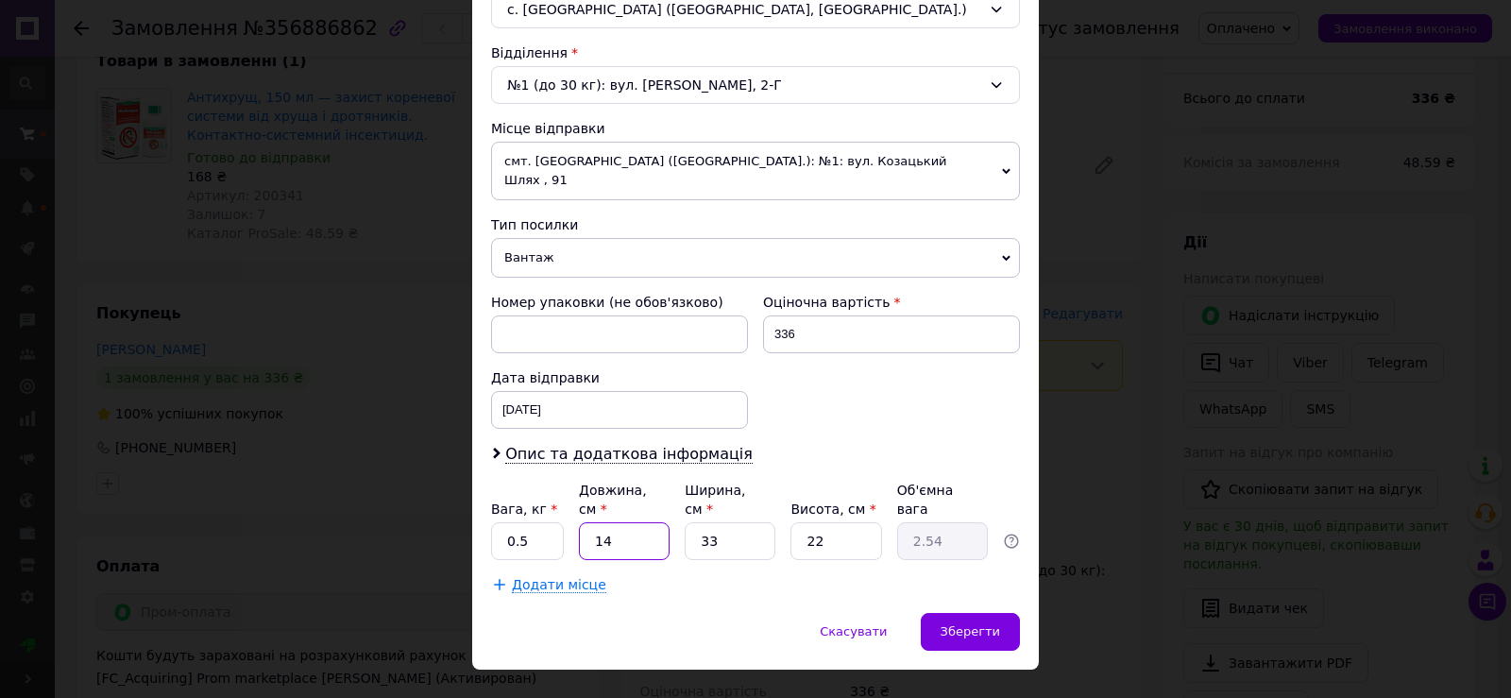
type input "14"
click at [718, 522] on input "33" at bounding box center [730, 541] width 91 height 38
type input "1"
type input "0.1"
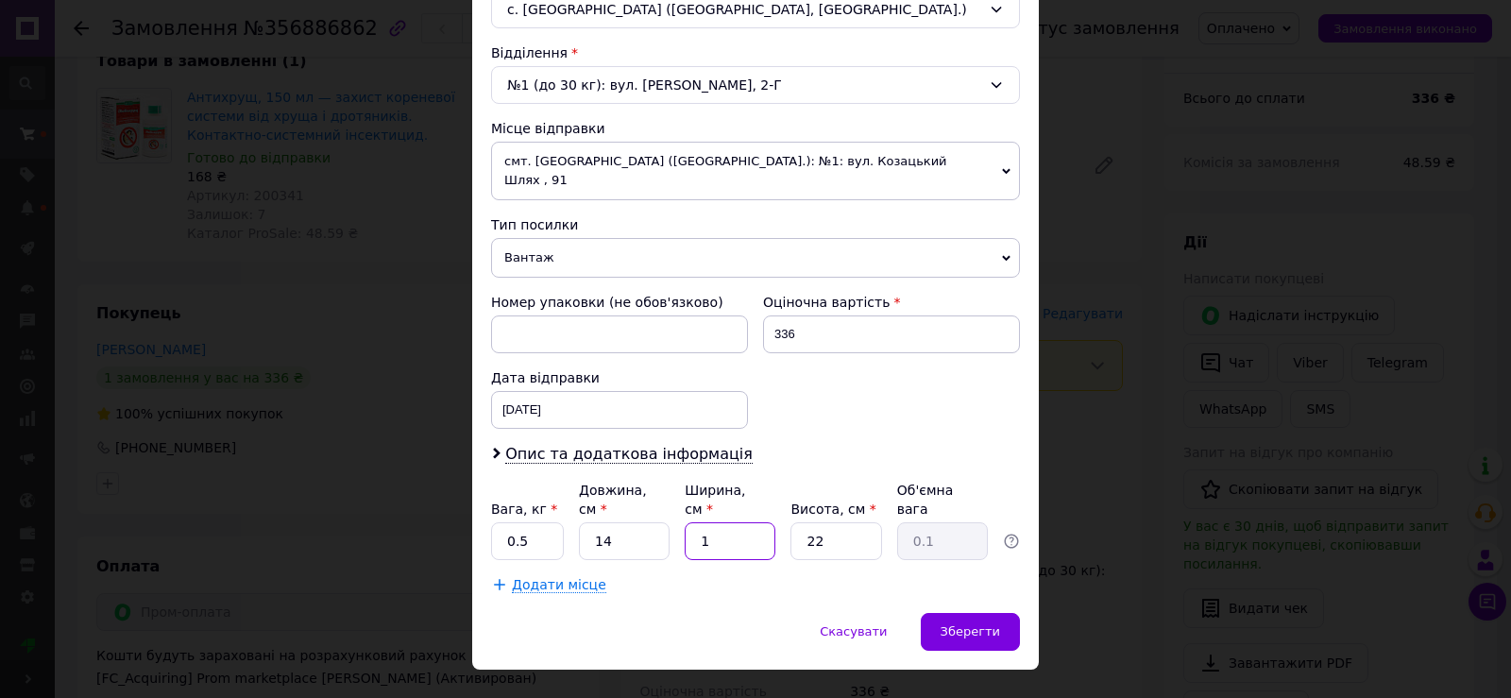
type input "12"
type input "0.92"
type input "12"
click at [829, 522] on input "22" at bounding box center [836, 541] width 91 height 38
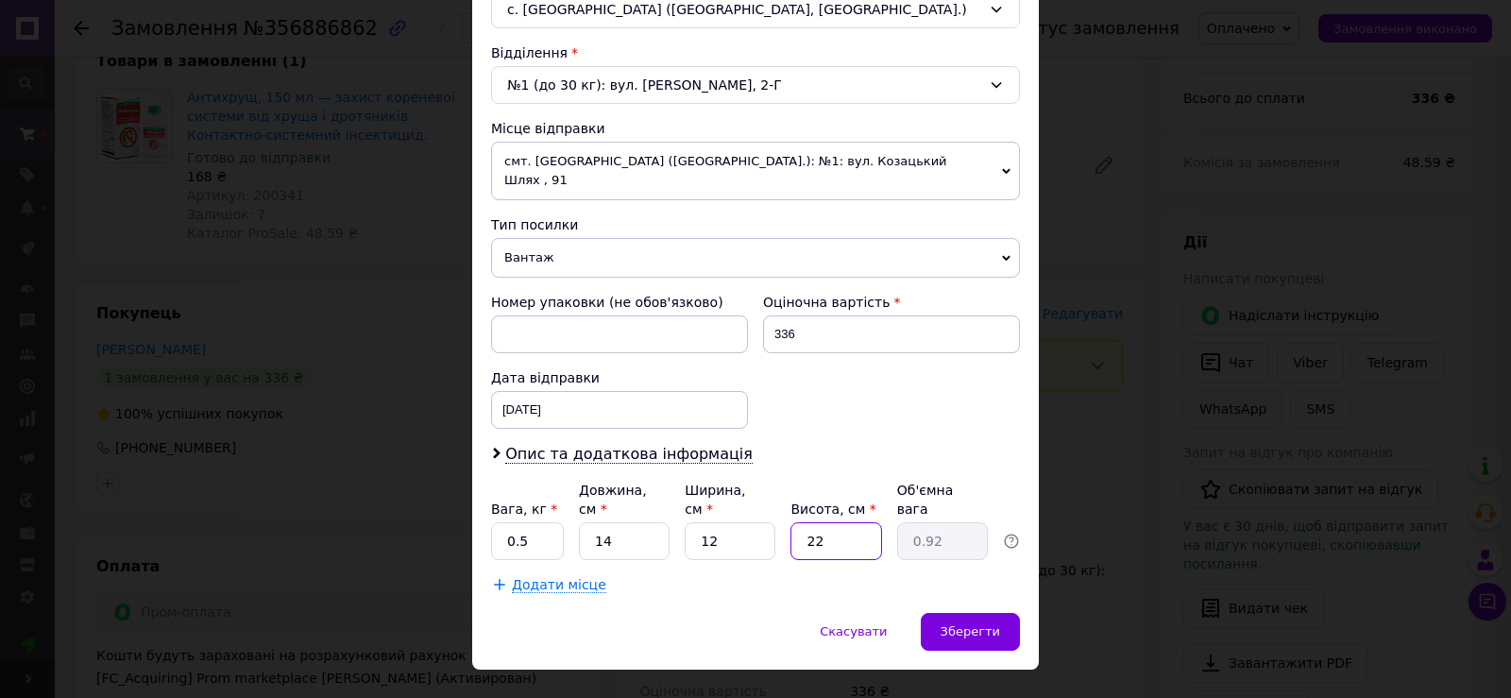
type input "6"
type input "0.25"
type input "6"
click at [986, 624] on span "Зберегти" at bounding box center [971, 631] width 60 height 14
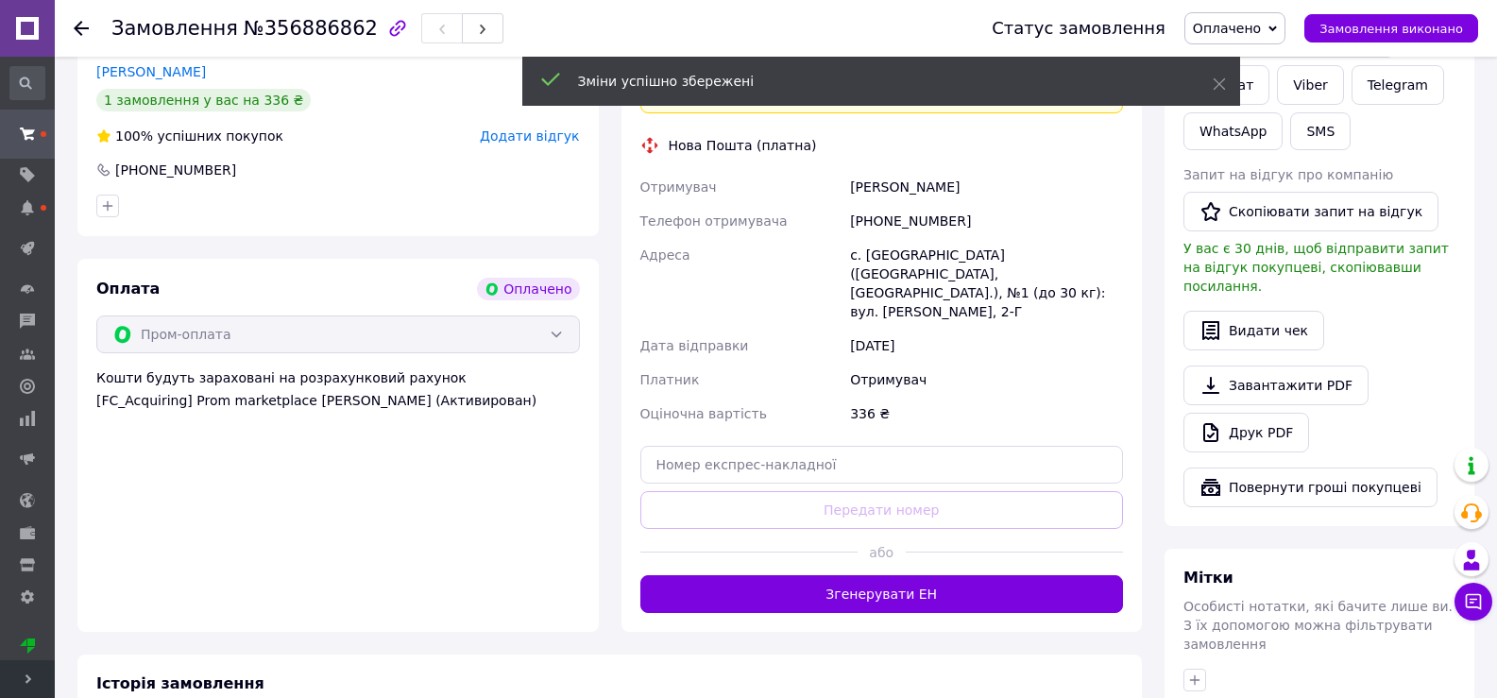
scroll to position [472, 0]
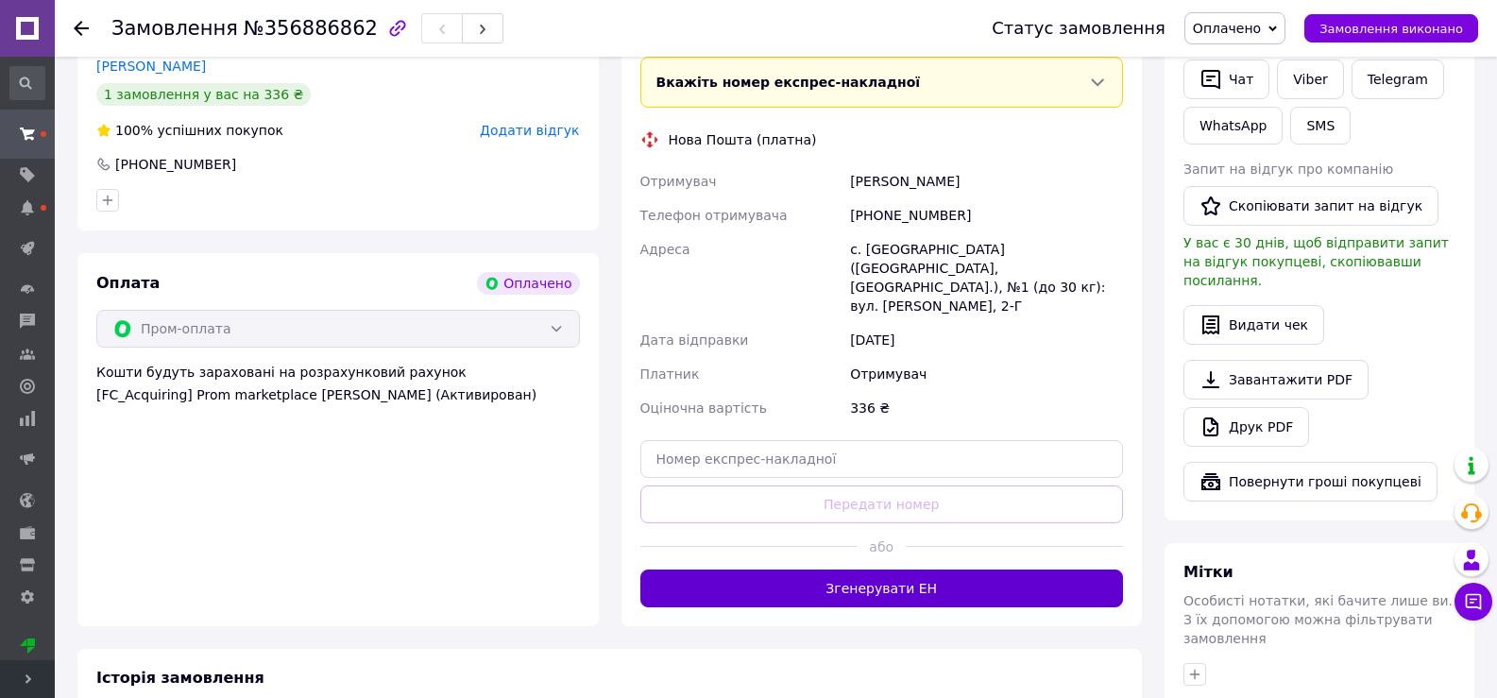
click at [912, 570] on button "Згенерувати ЕН" at bounding box center [882, 589] width 484 height 38
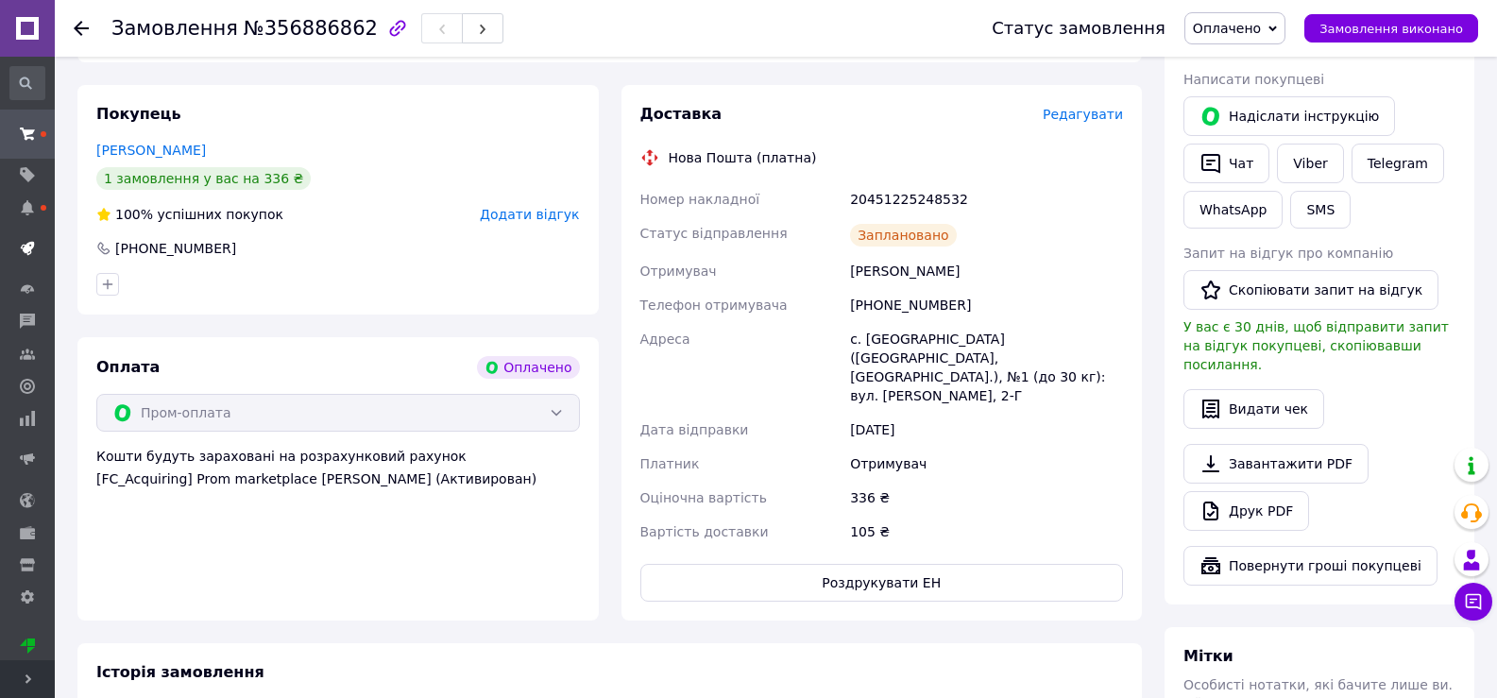
scroll to position [378, 0]
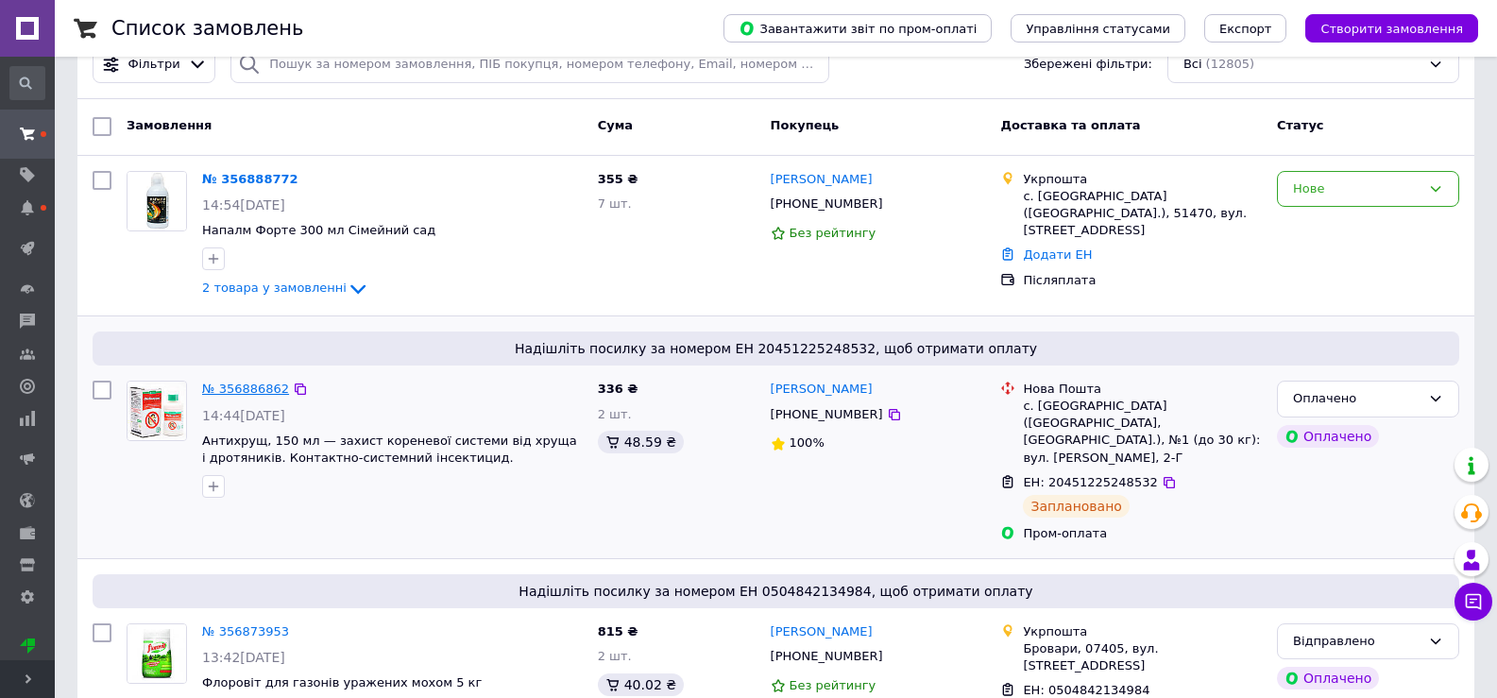
scroll to position [94, 0]
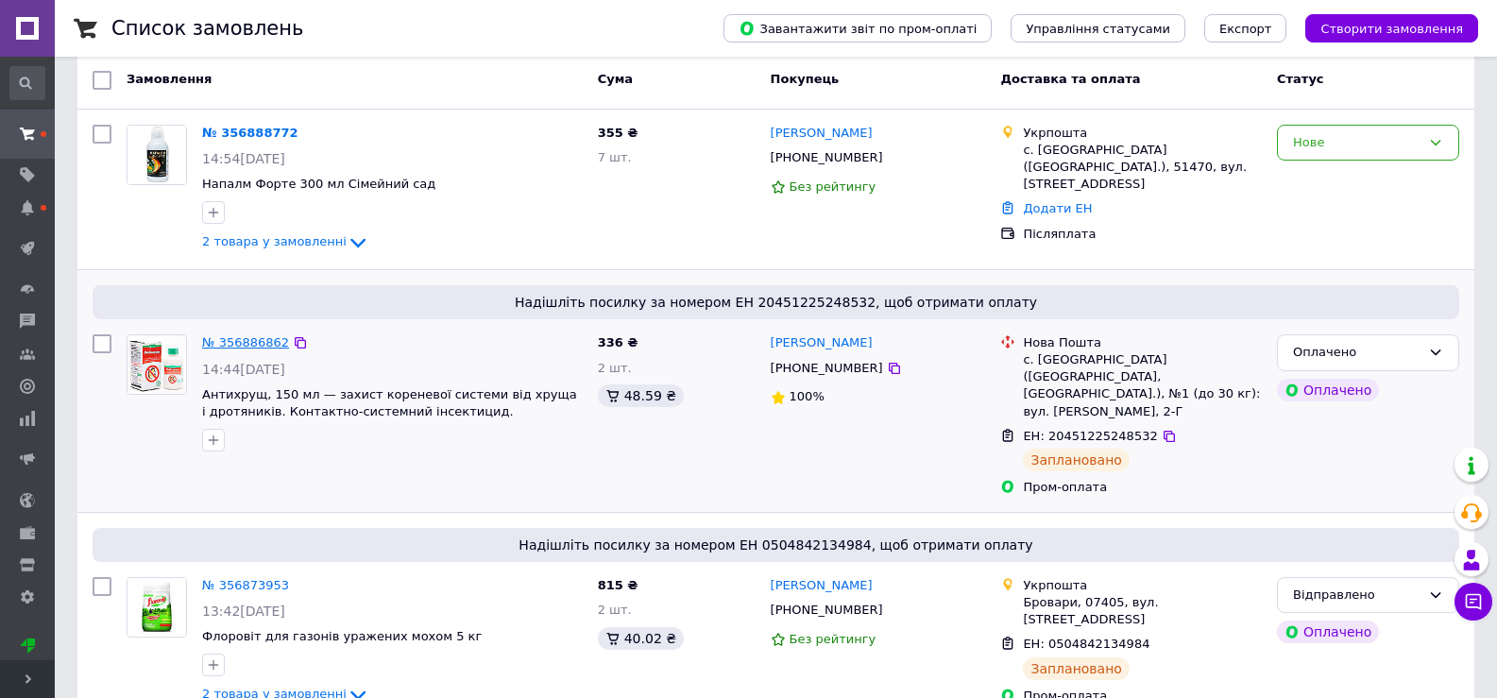
click at [258, 335] on link "№ 356886862" at bounding box center [245, 342] width 87 height 14
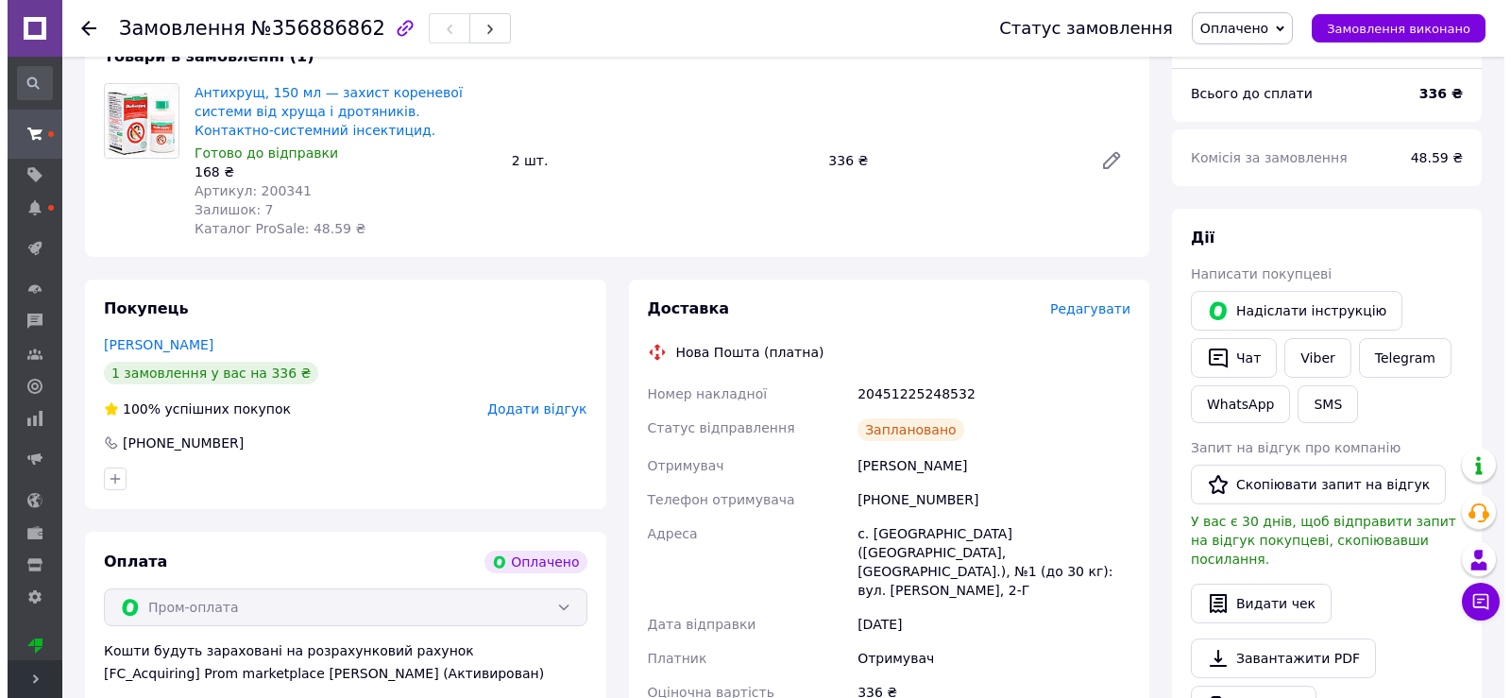
scroll to position [283, 0]
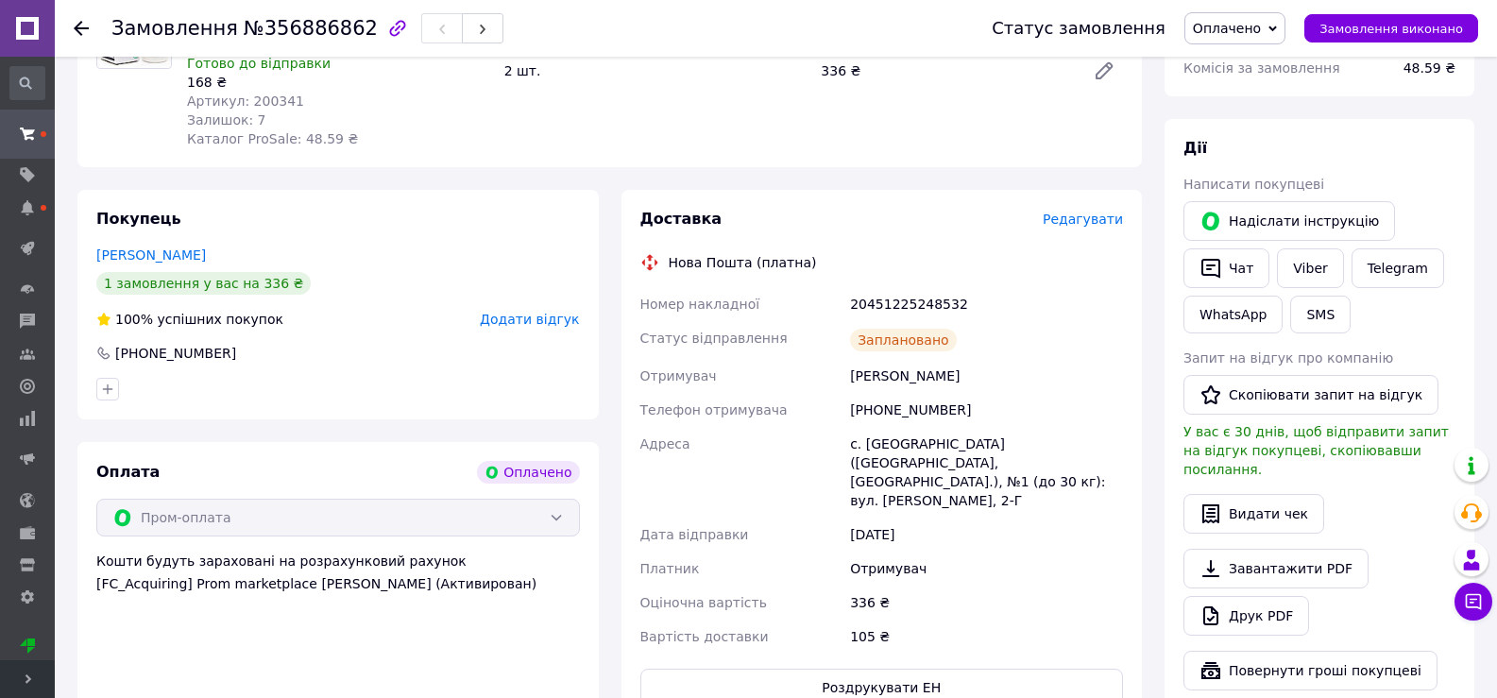
click at [1103, 216] on span "Редагувати" at bounding box center [1083, 219] width 80 height 15
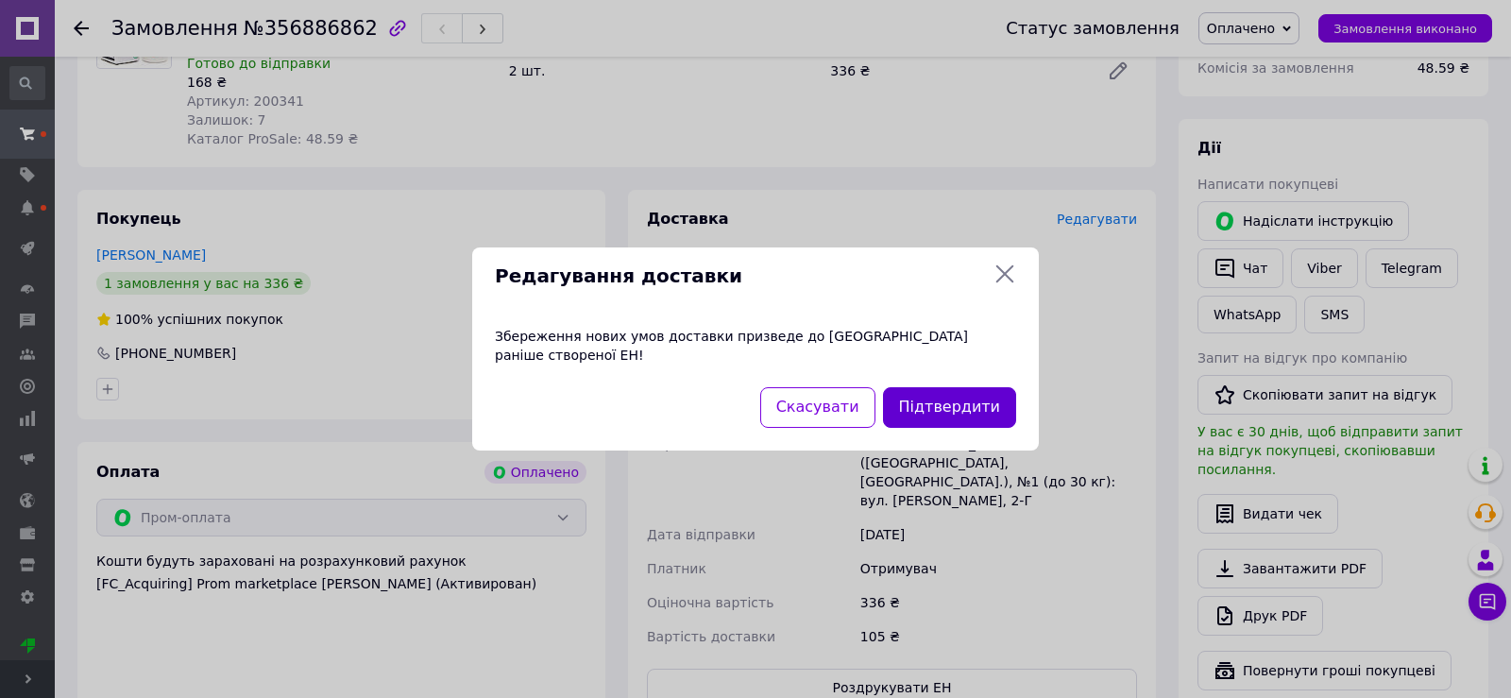
click at [962, 392] on button "Підтвердити" at bounding box center [949, 407] width 133 height 41
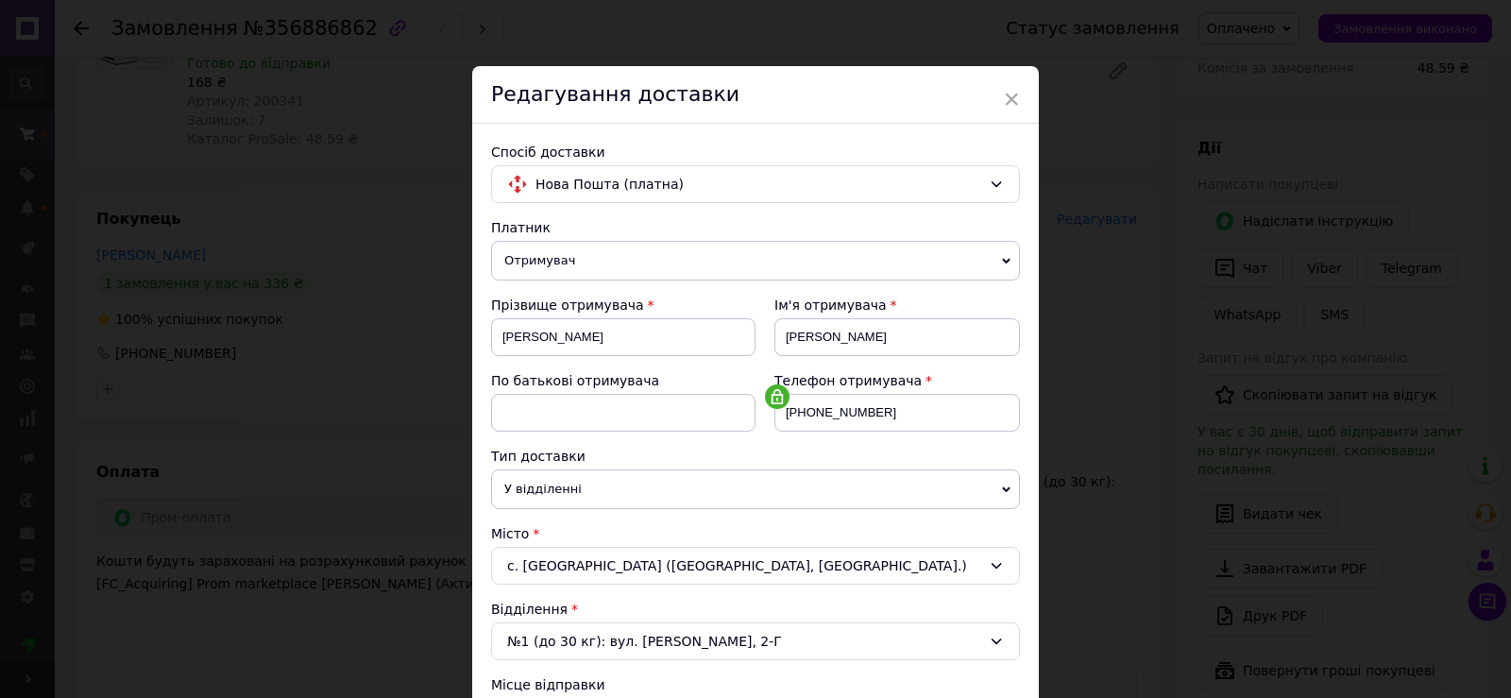
scroll to position [94, 0]
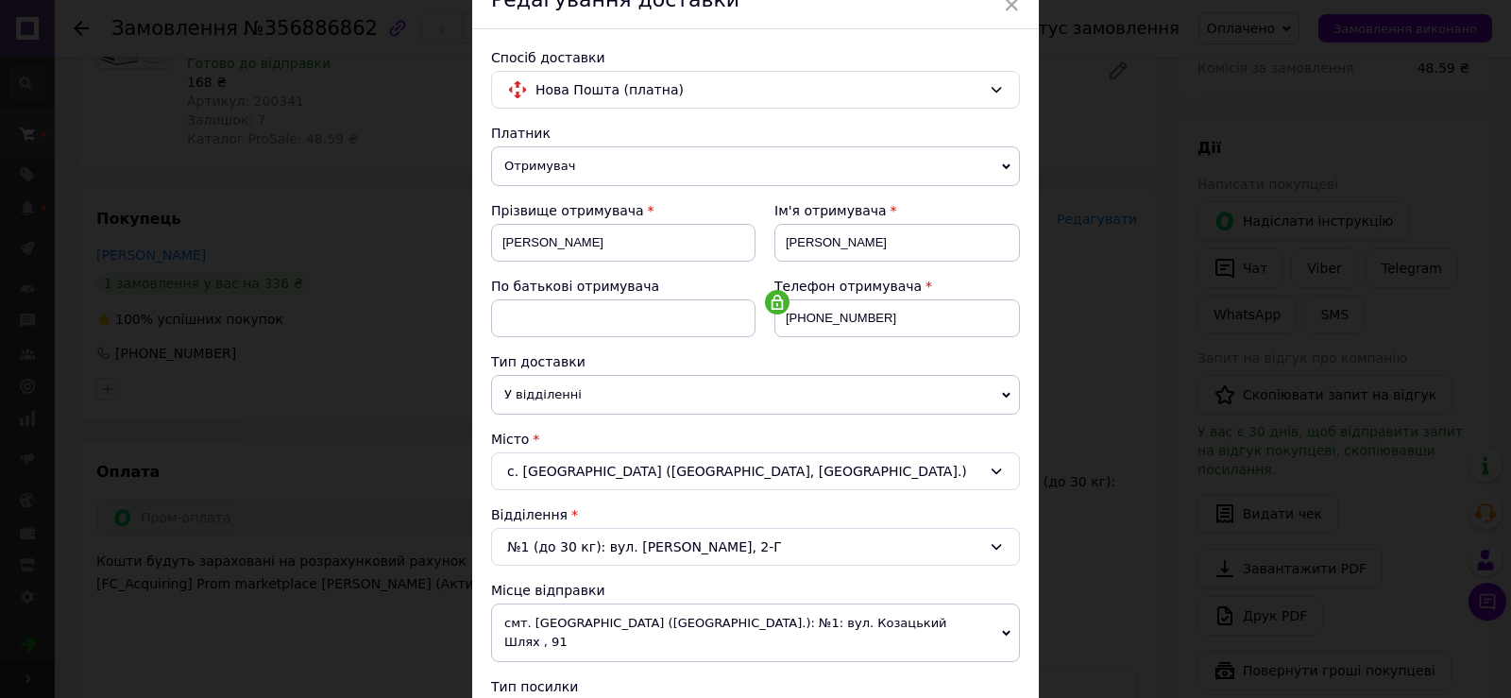
click at [659, 620] on span "смт. [GEOGRAPHIC_DATA] ([GEOGRAPHIC_DATA].): №1: вул. Козацький Шлях , 91" at bounding box center [755, 633] width 529 height 59
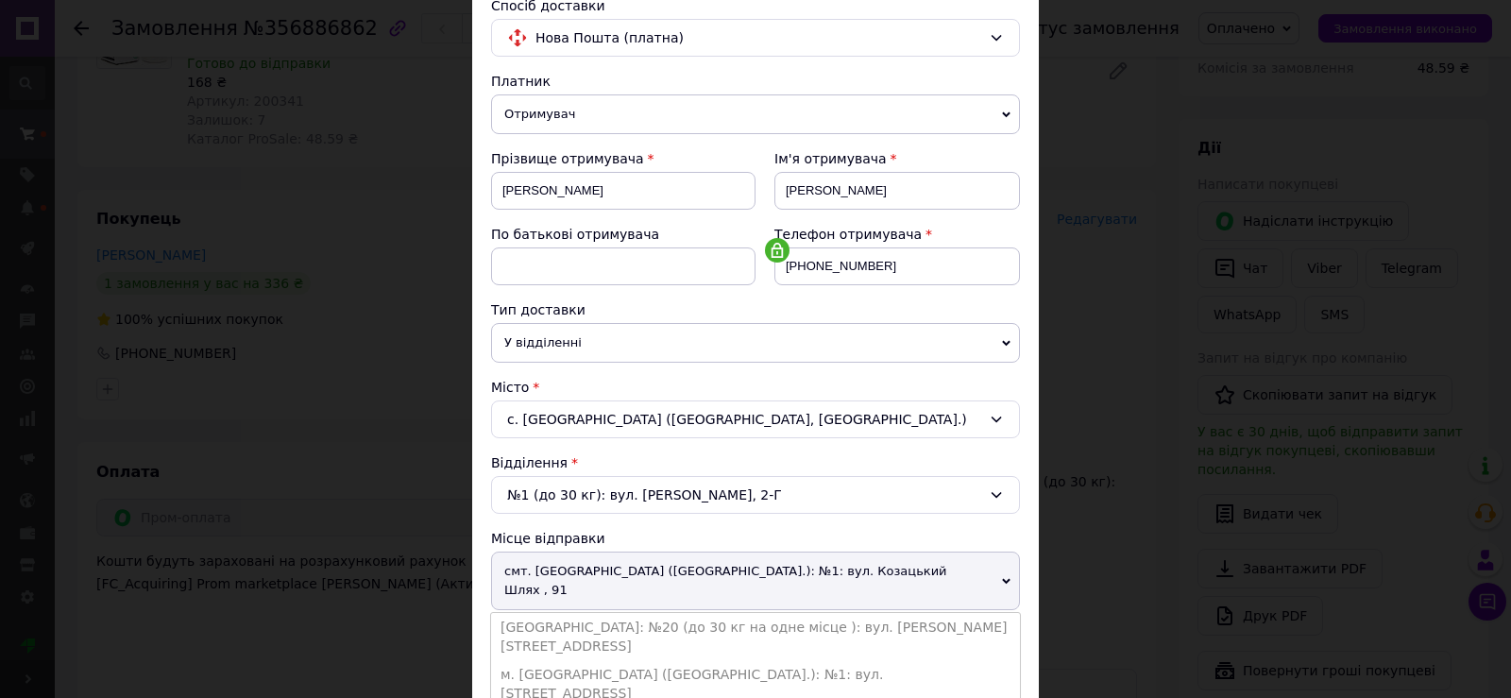
scroll to position [189, 0]
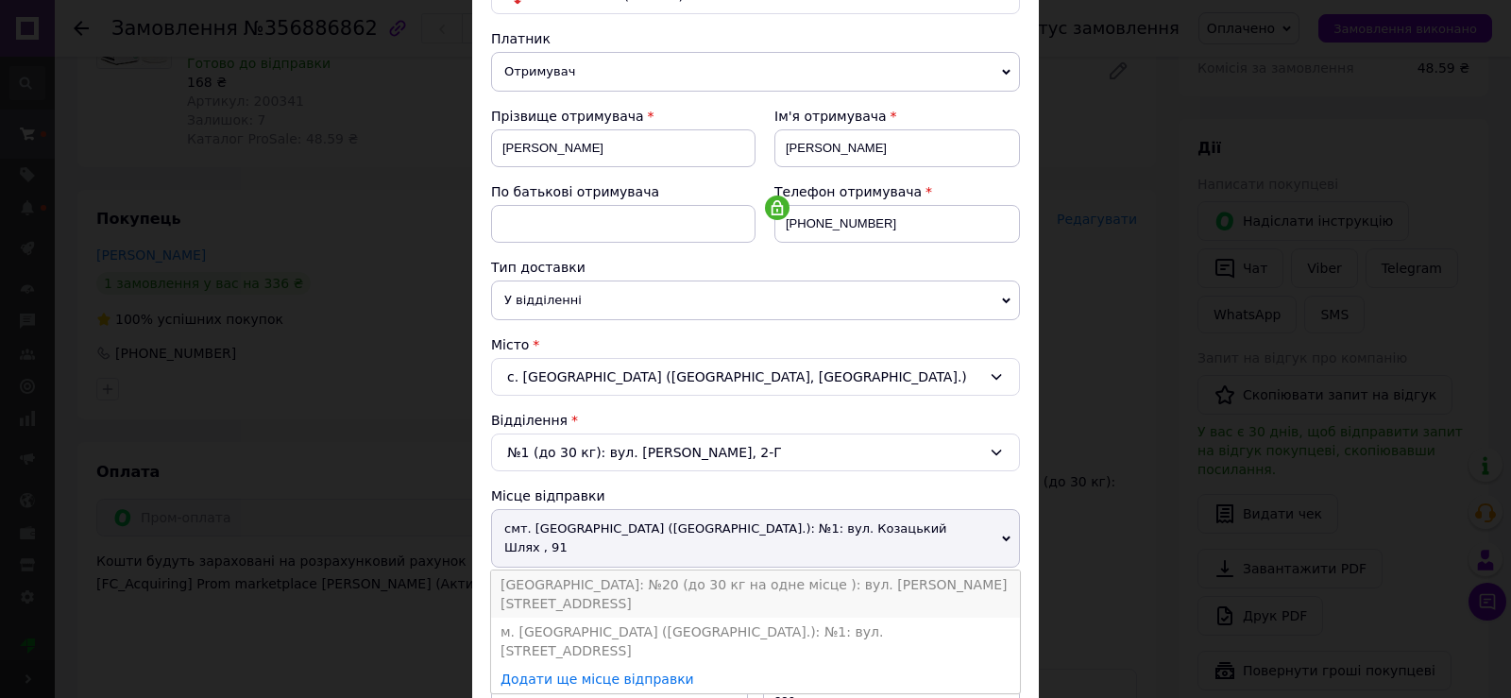
click at [663, 570] on li "[GEOGRAPHIC_DATA]: №20 (до 30 кг на одне місце ): вул. [PERSON_NAME][STREET_ADD…" at bounding box center [755, 593] width 529 height 47
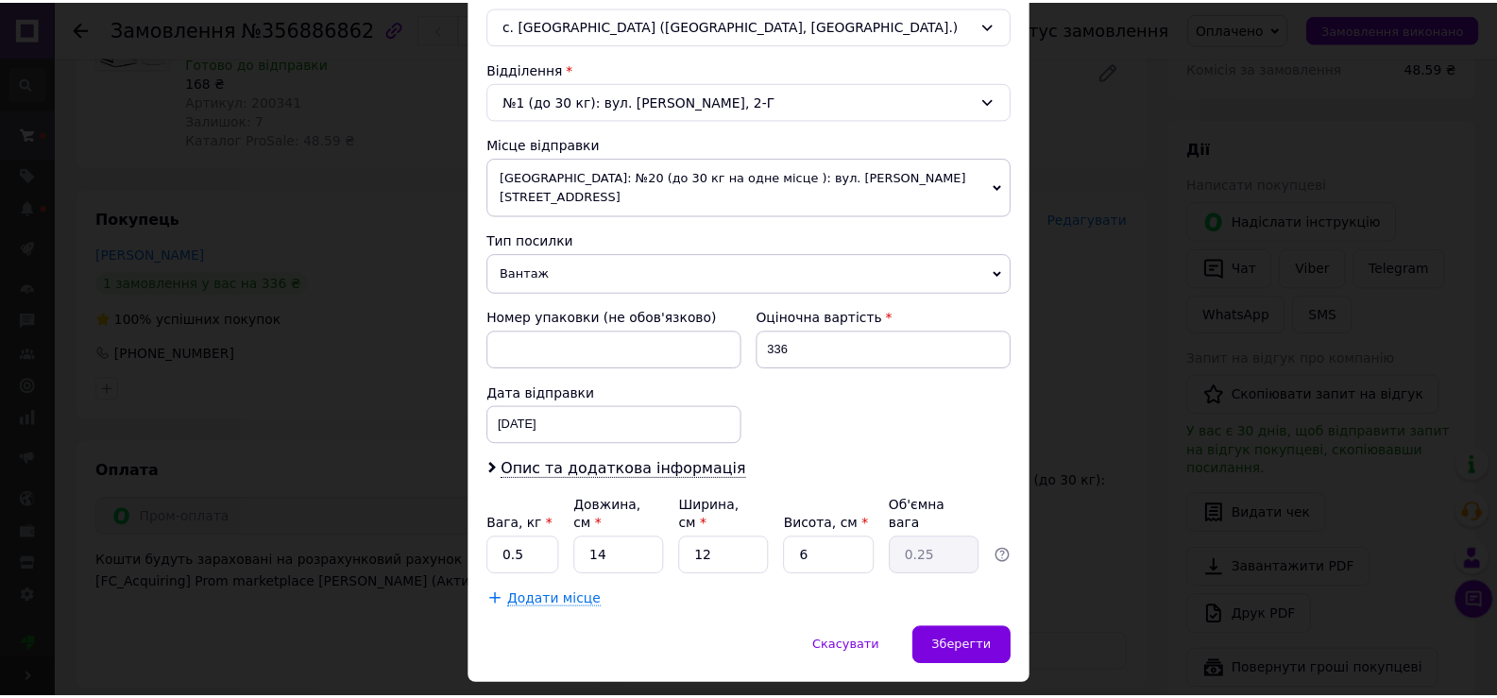
scroll to position [556, 0]
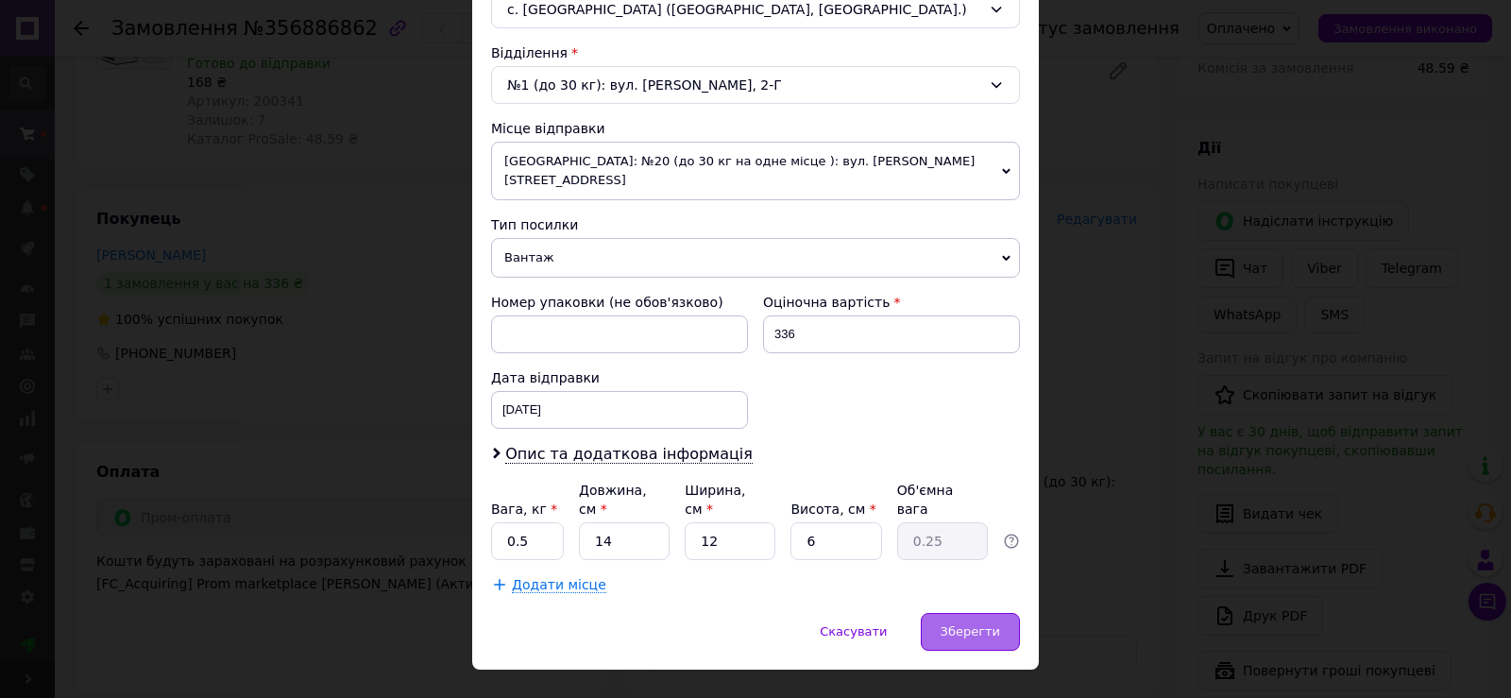
click at [970, 624] on span "Зберегти" at bounding box center [971, 631] width 60 height 14
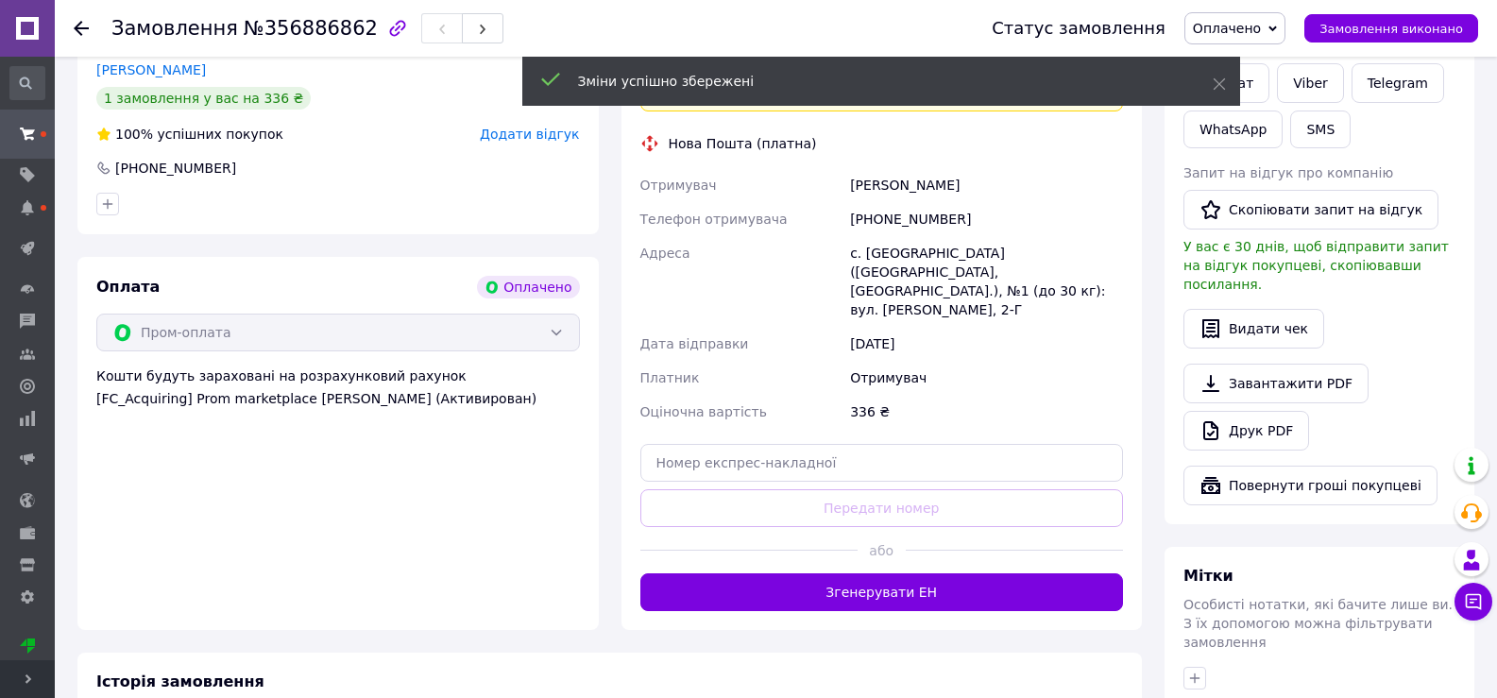
scroll to position [472, 0]
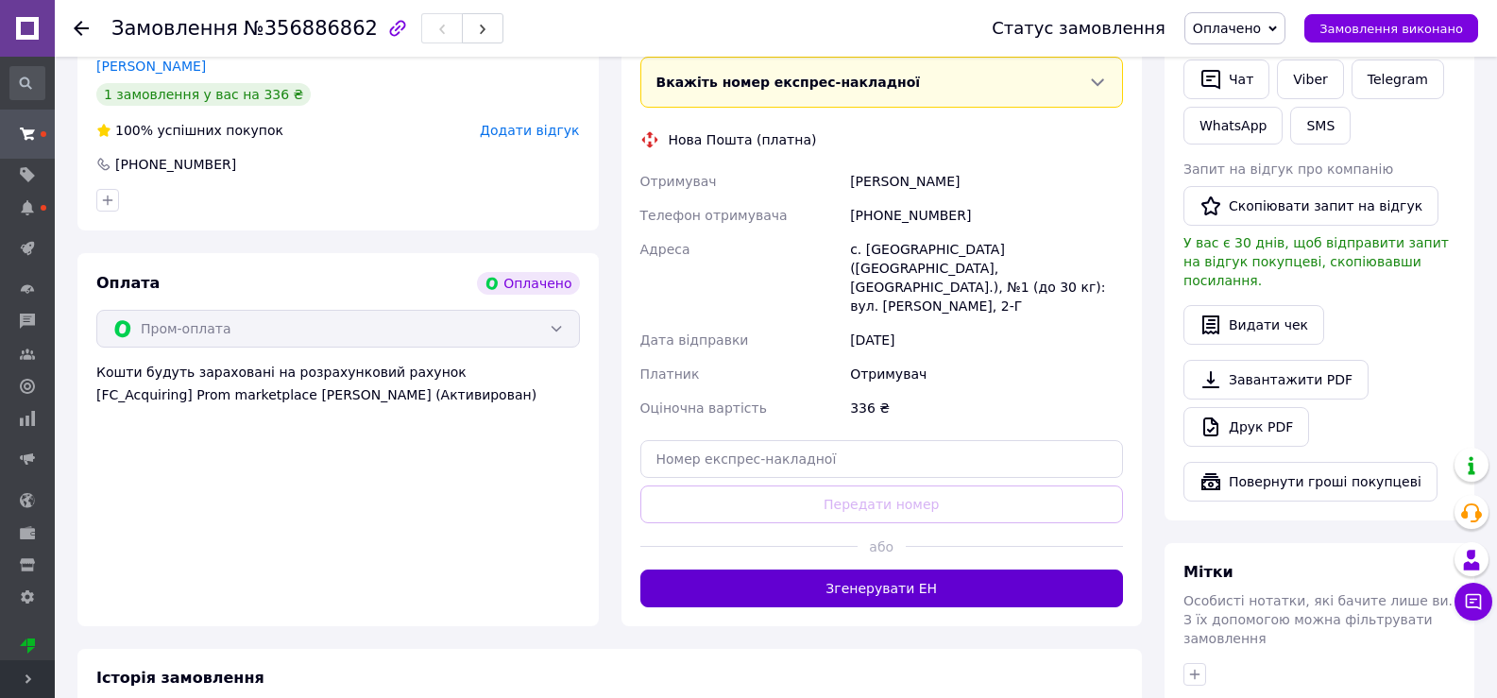
click at [931, 570] on button "Згенерувати ЕН" at bounding box center [882, 589] width 484 height 38
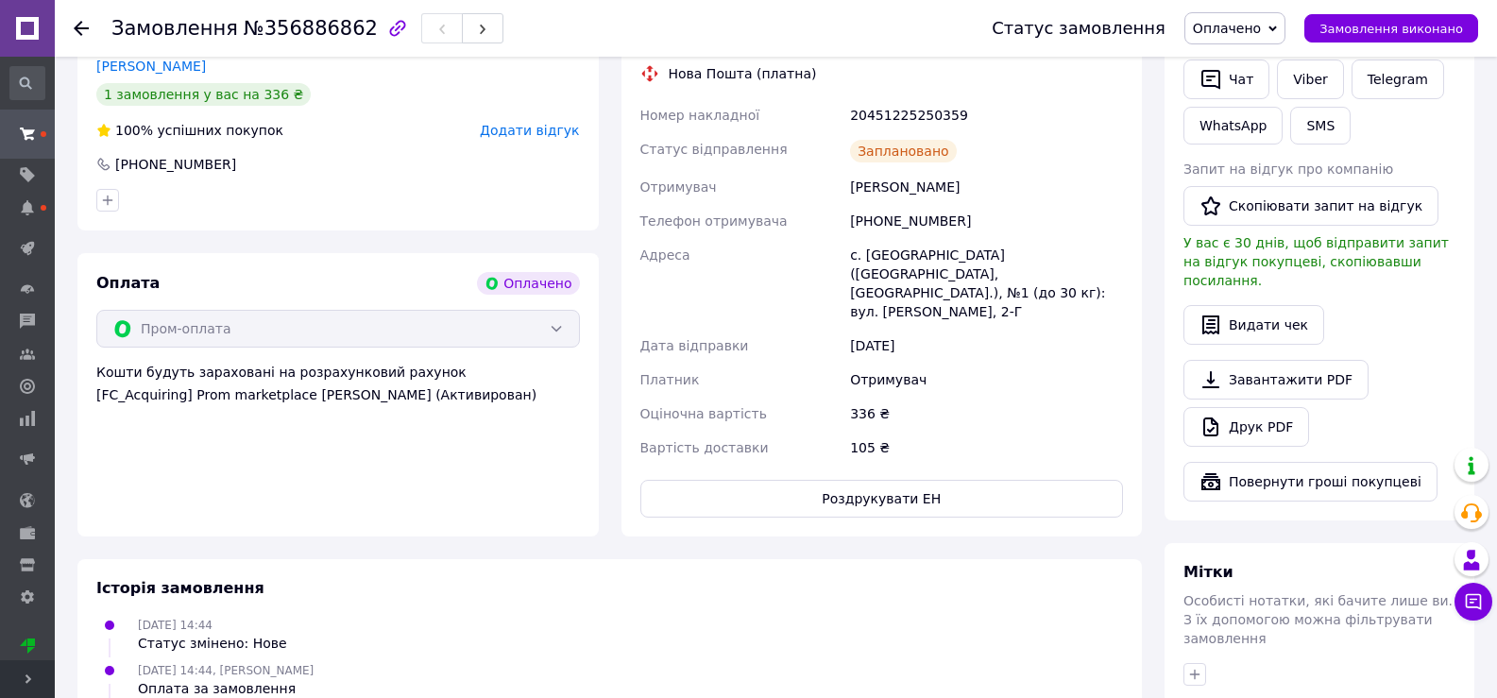
click at [77, 25] on icon at bounding box center [81, 28] width 15 height 15
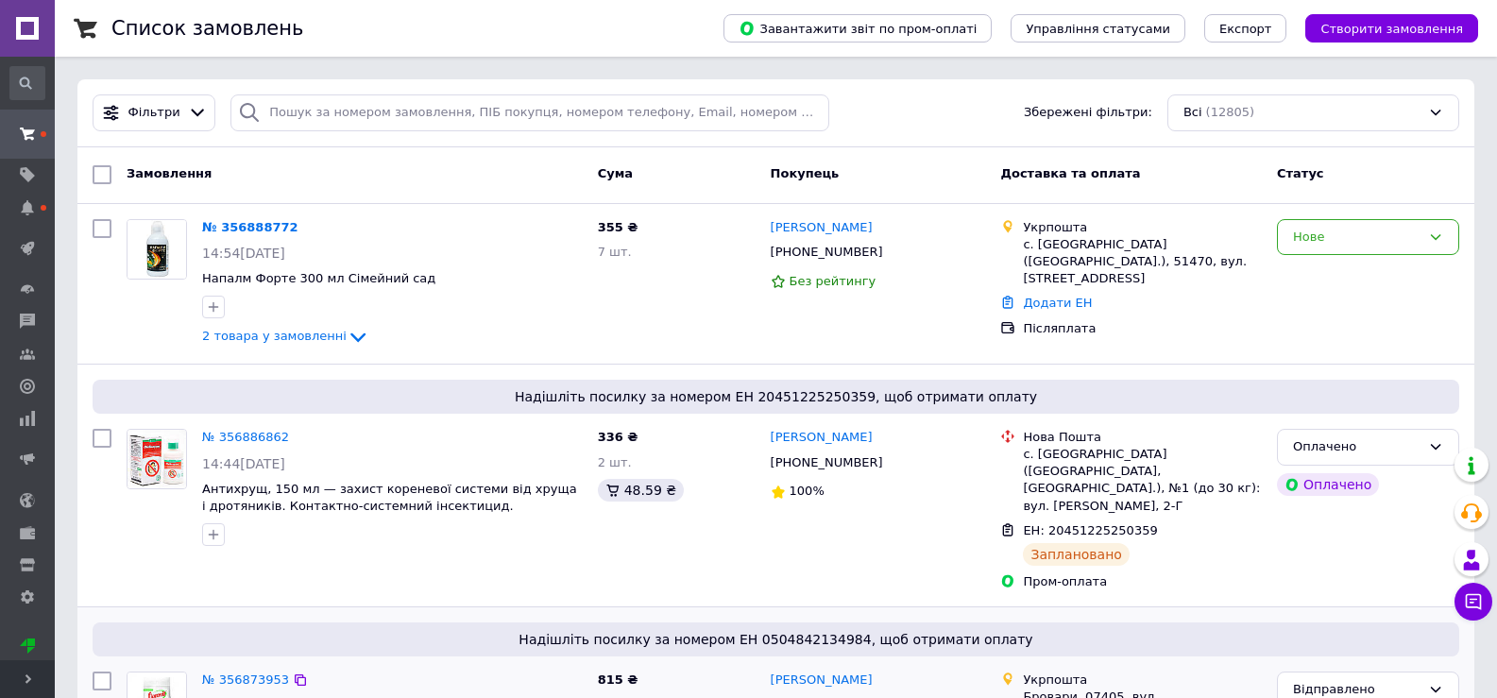
scroll to position [283, 0]
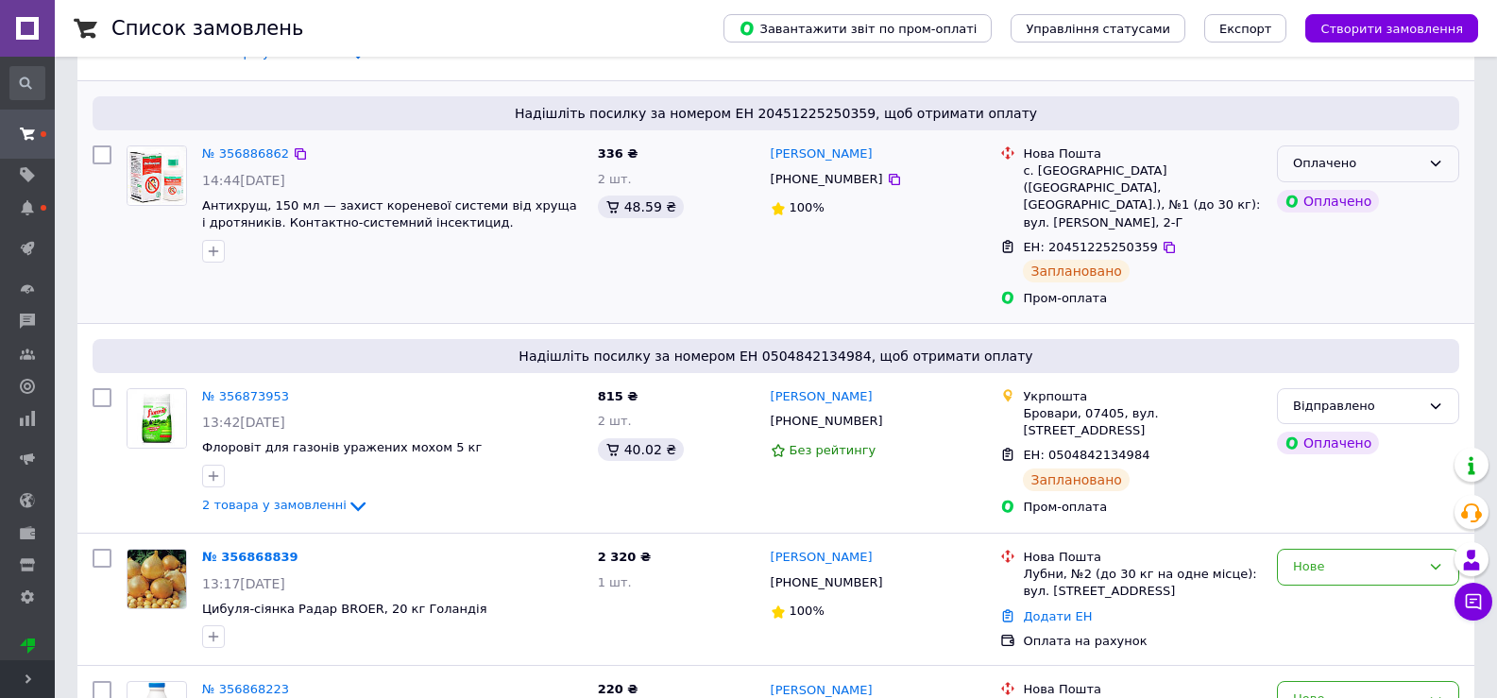
click at [1436, 162] on icon at bounding box center [1435, 163] width 15 height 15
click at [1339, 311] on li "Відправлено" at bounding box center [1368, 306] width 180 height 35
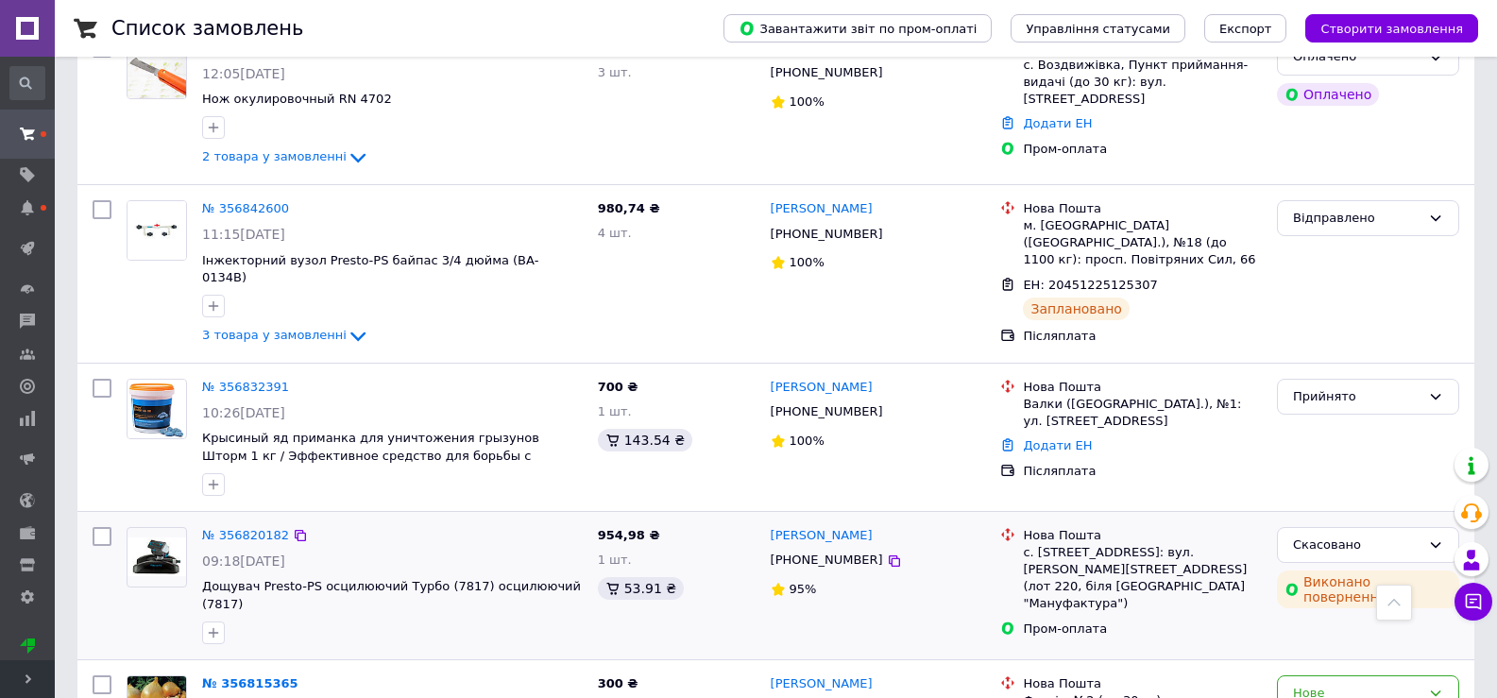
scroll to position [1417, 0]
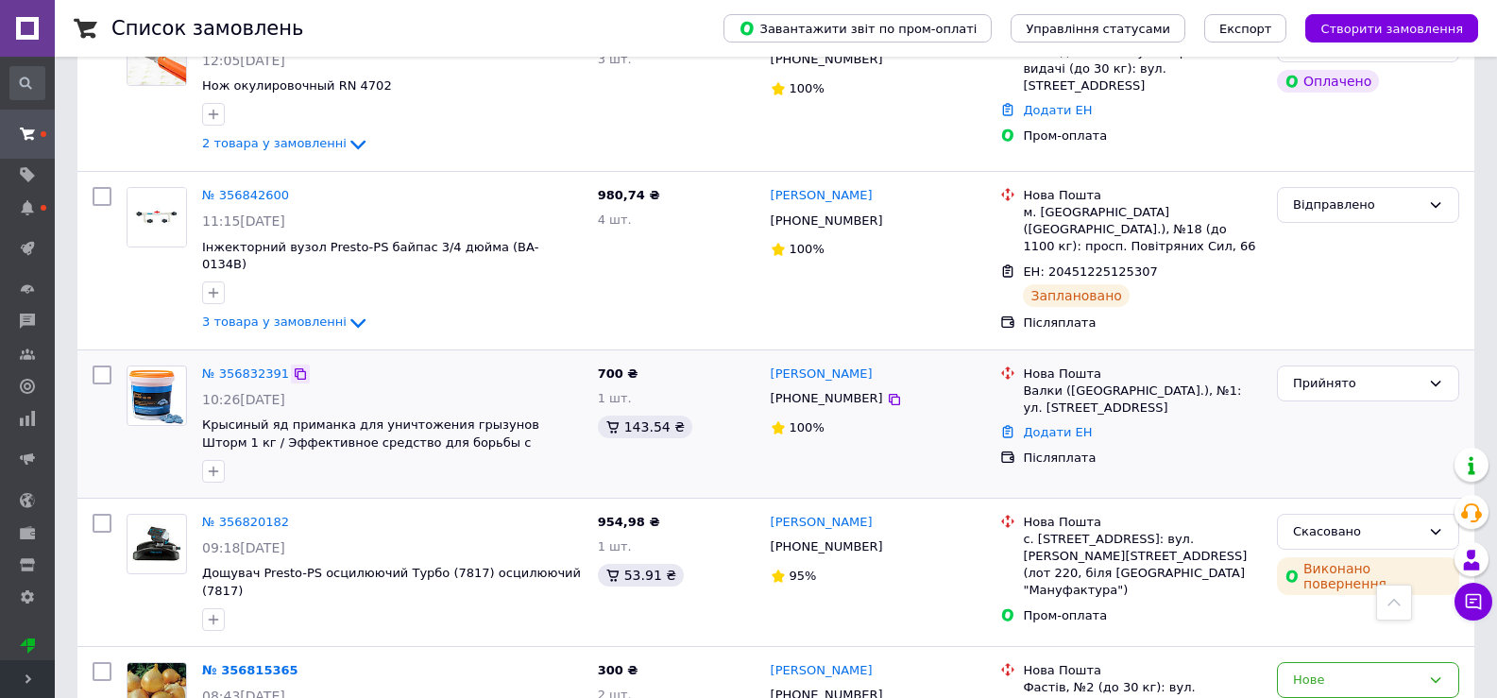
click at [293, 366] on icon at bounding box center [300, 373] width 15 height 15
click at [251, 366] on link "№ 356832391" at bounding box center [245, 373] width 87 height 14
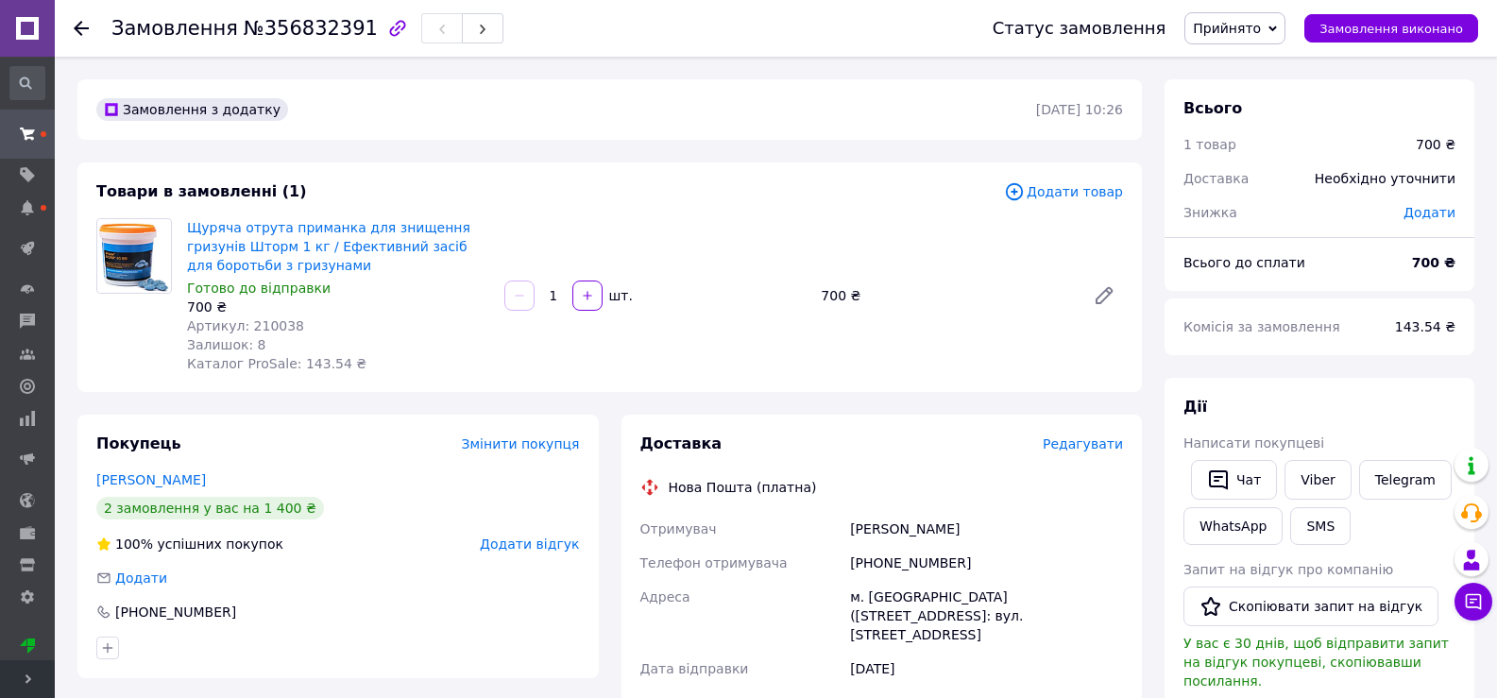
click at [1108, 443] on span "Редагувати" at bounding box center [1083, 443] width 80 height 15
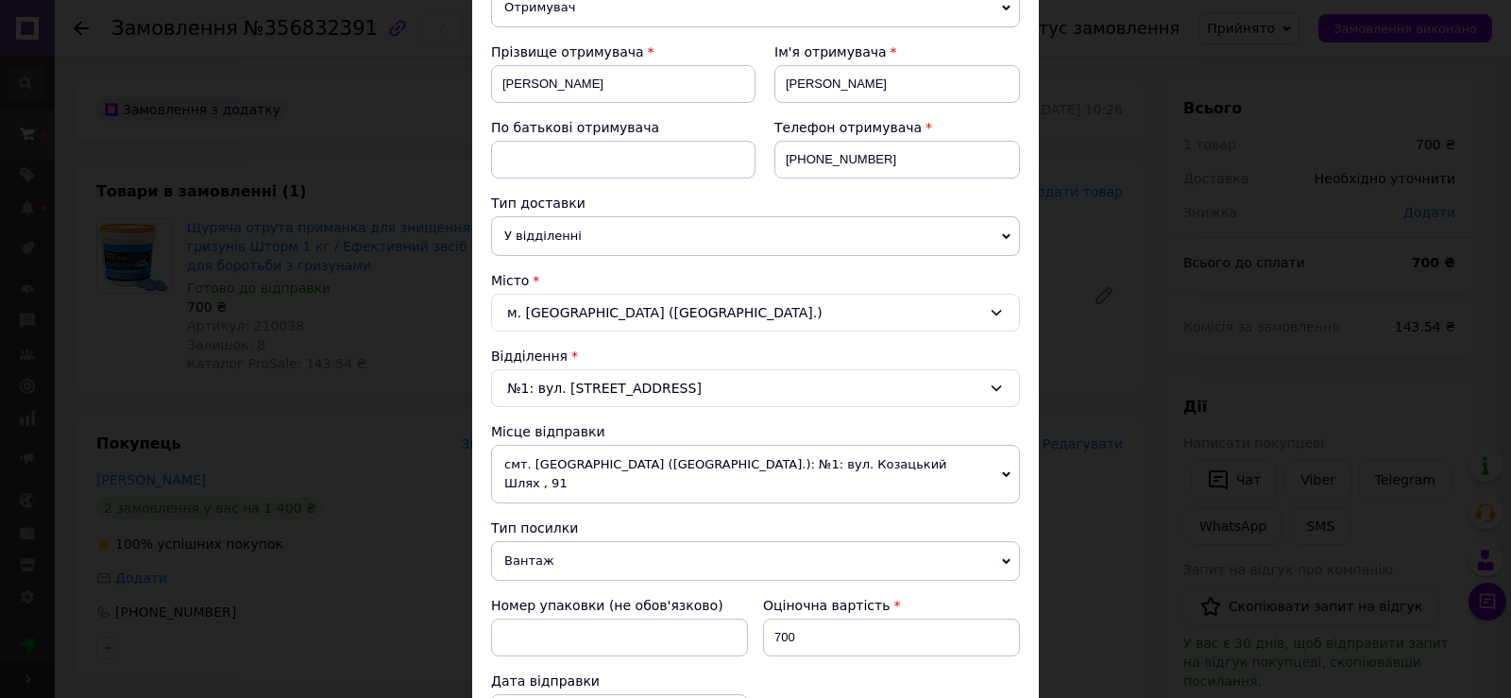
scroll to position [283, 0]
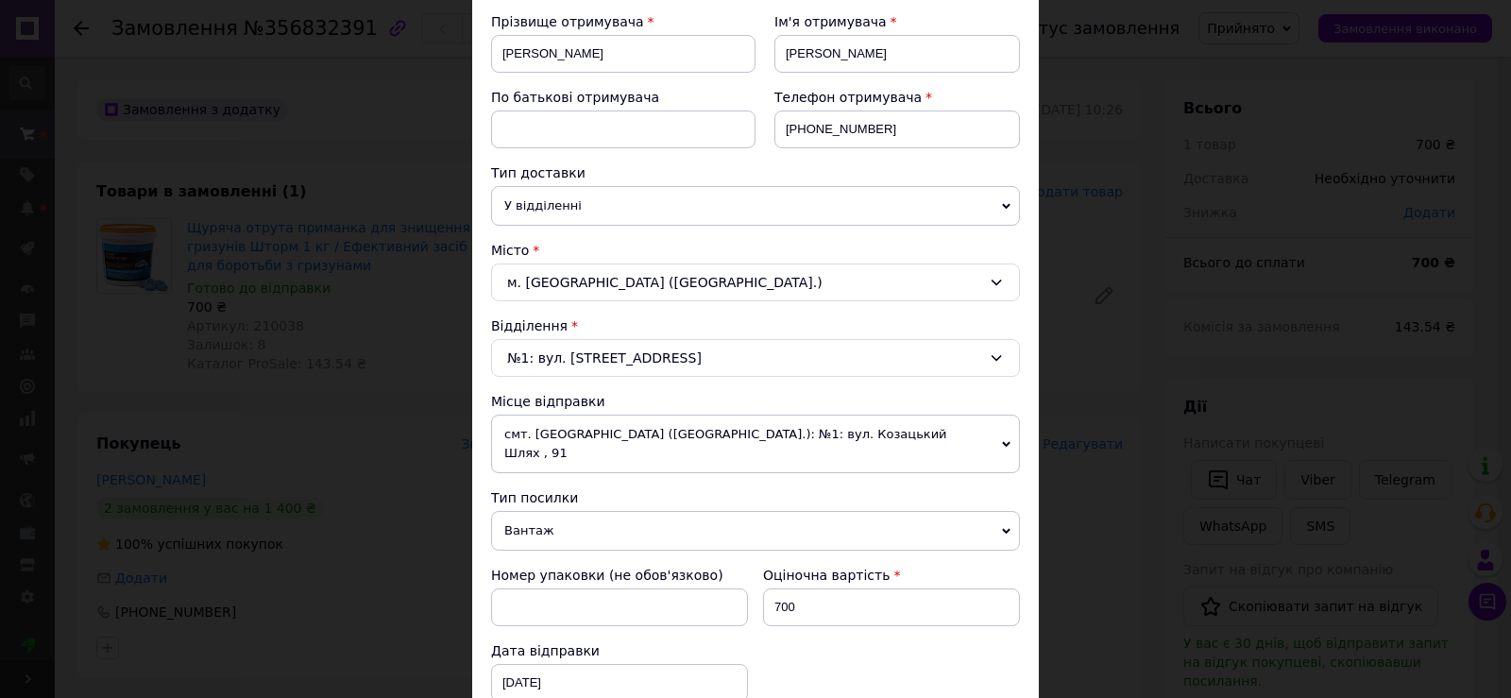
click at [1003, 430] on span "смт. [GEOGRAPHIC_DATA] ([GEOGRAPHIC_DATA].): №1: вул. Козацький Шлях , 91" at bounding box center [755, 444] width 529 height 59
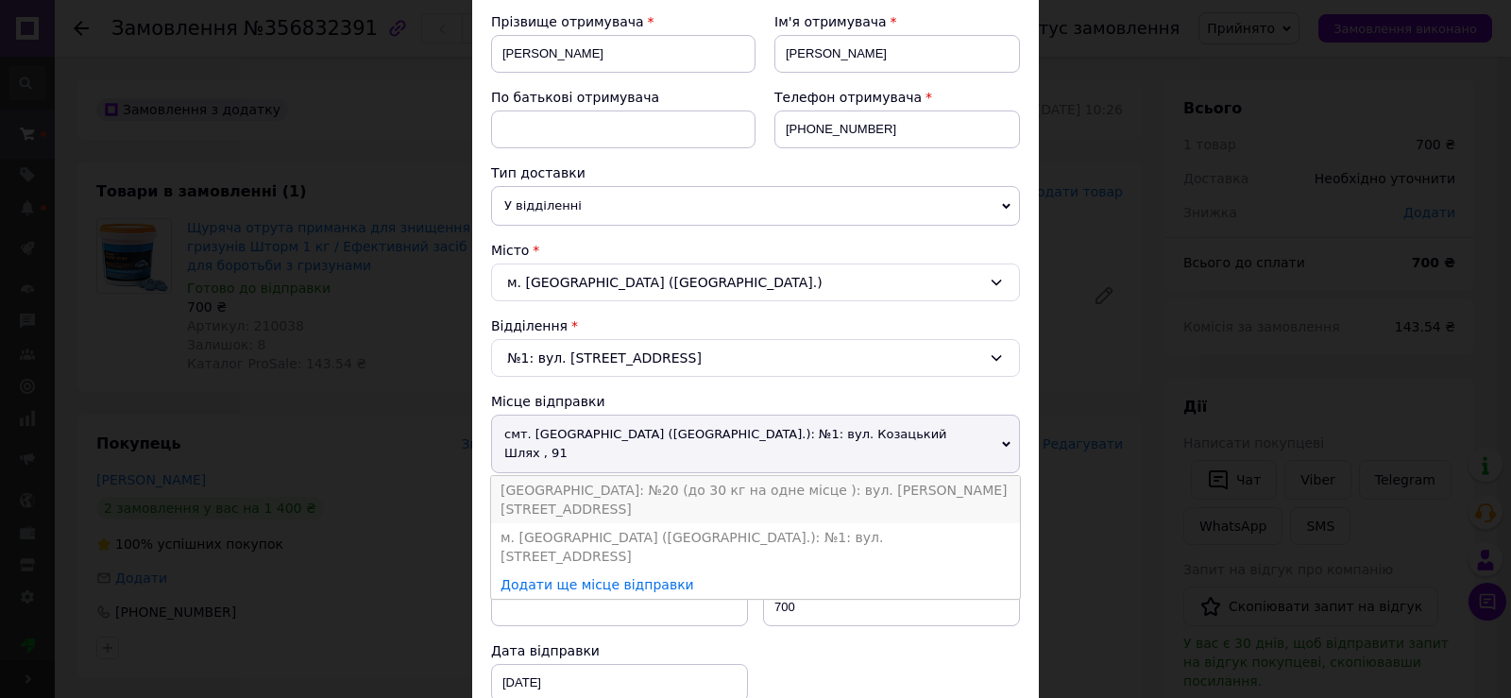
click at [930, 476] on li "[GEOGRAPHIC_DATA]: №20 (до 30 кг на одне місце ): вул. [PERSON_NAME][STREET_ADD…" at bounding box center [755, 499] width 529 height 47
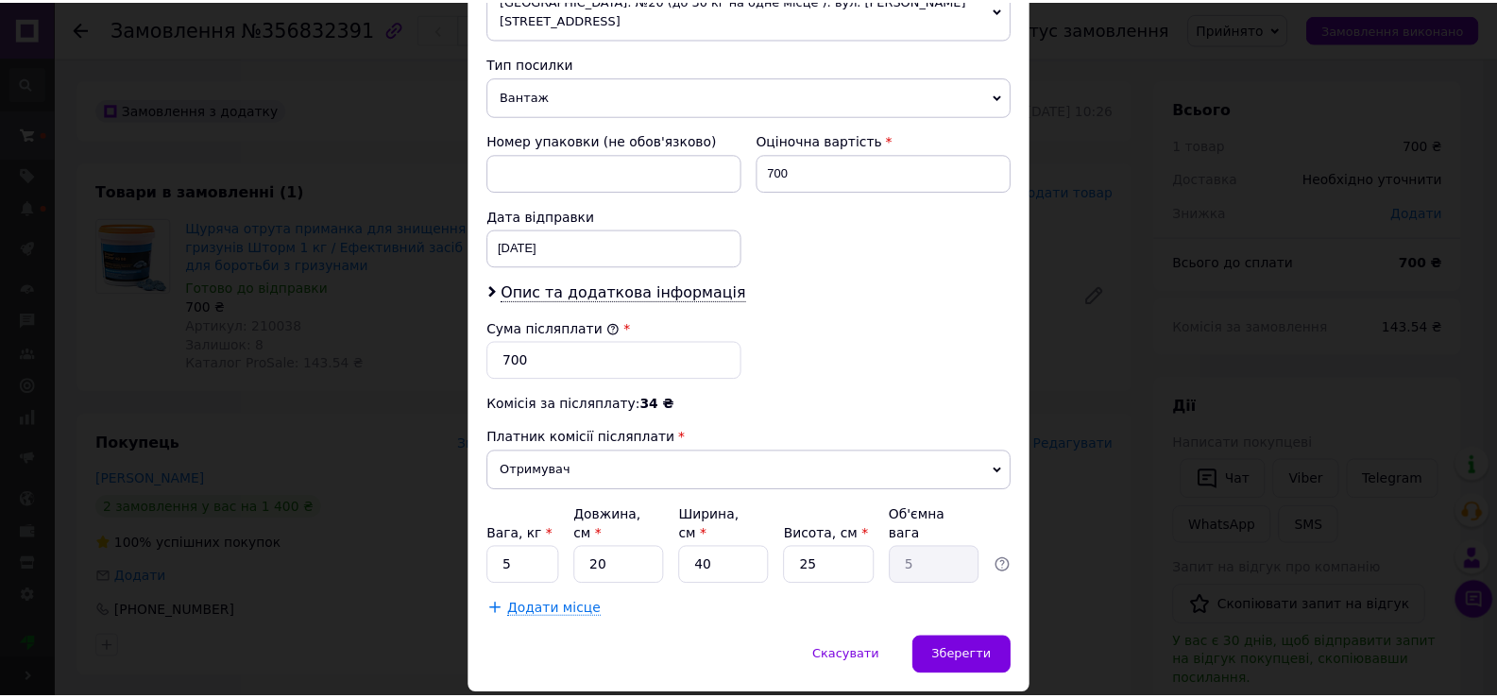
scroll to position [743, 0]
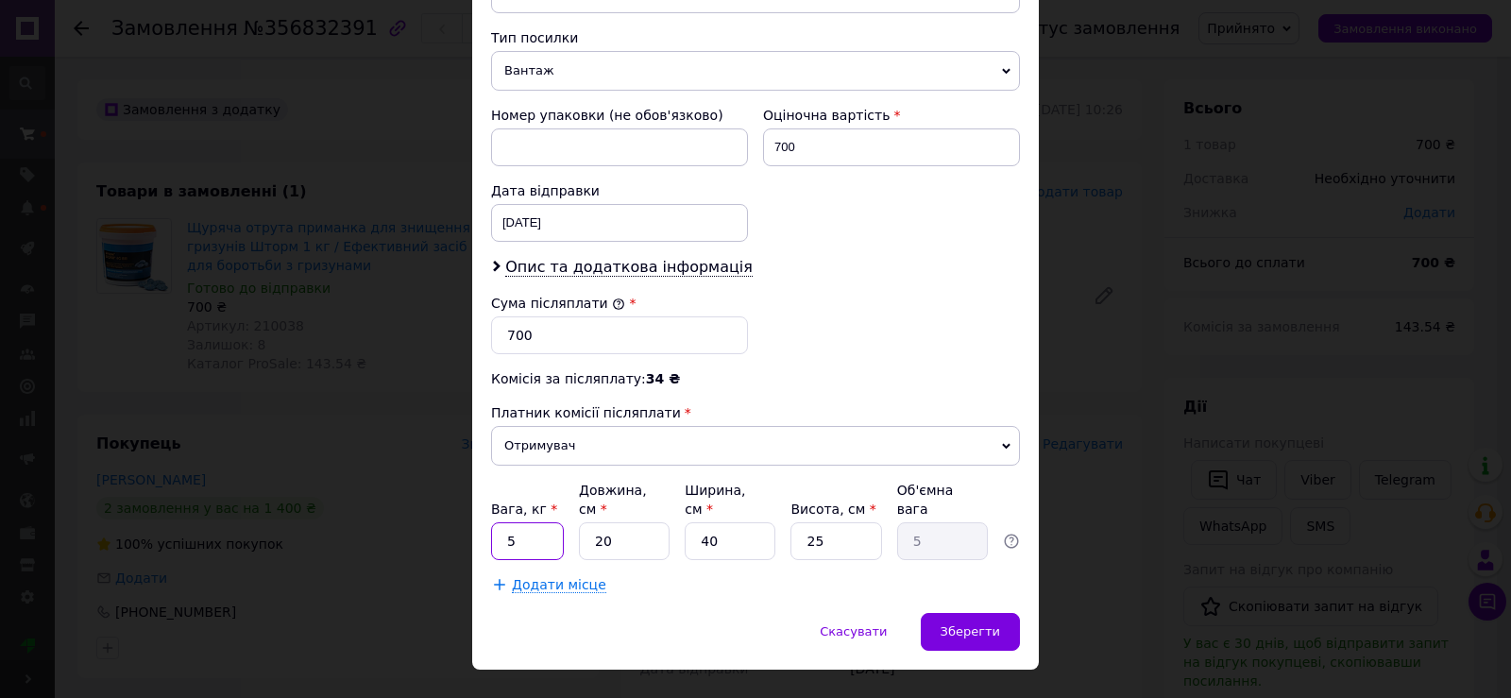
click at [519, 522] on input "5" at bounding box center [527, 541] width 73 height 38
type input "1.3"
click at [614, 522] on input "20" at bounding box center [624, 541] width 91 height 38
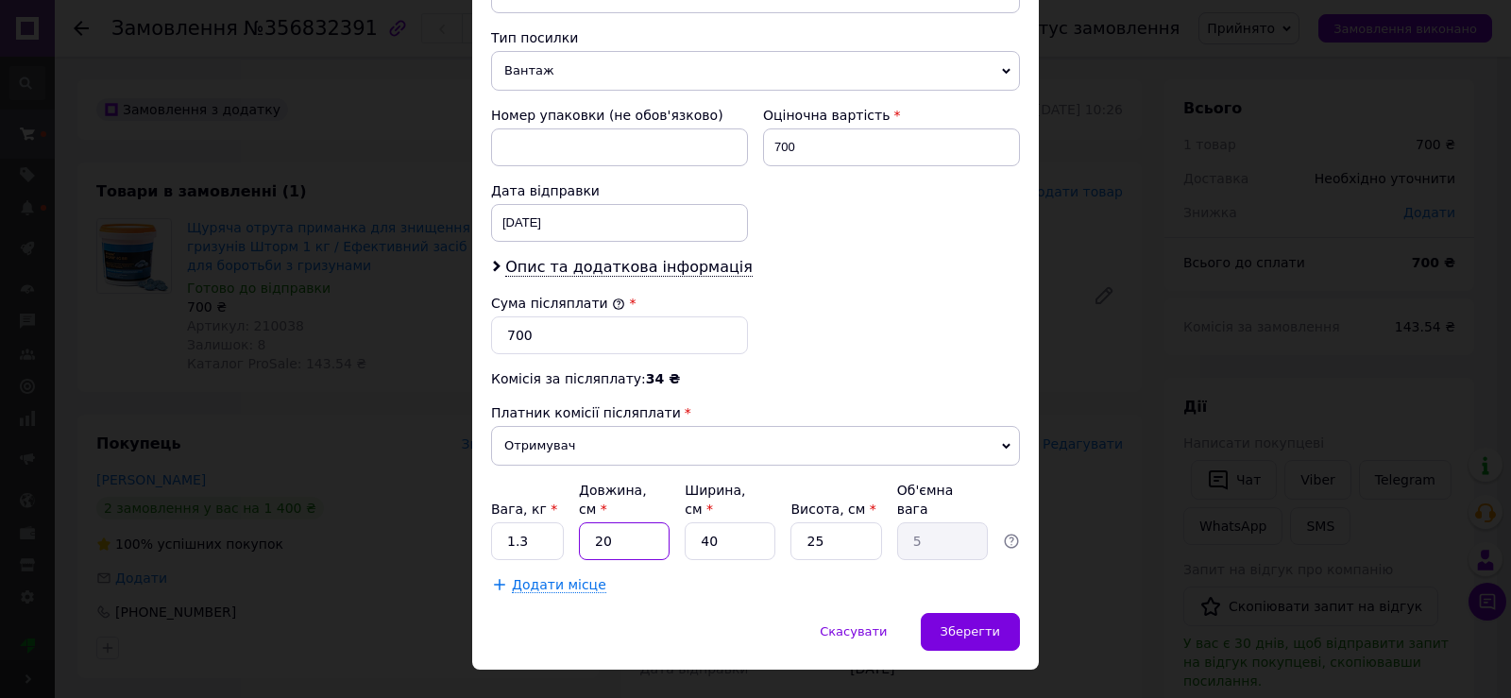
type input "2"
type input "0.5"
type input "23"
type input "5.75"
type input "23"
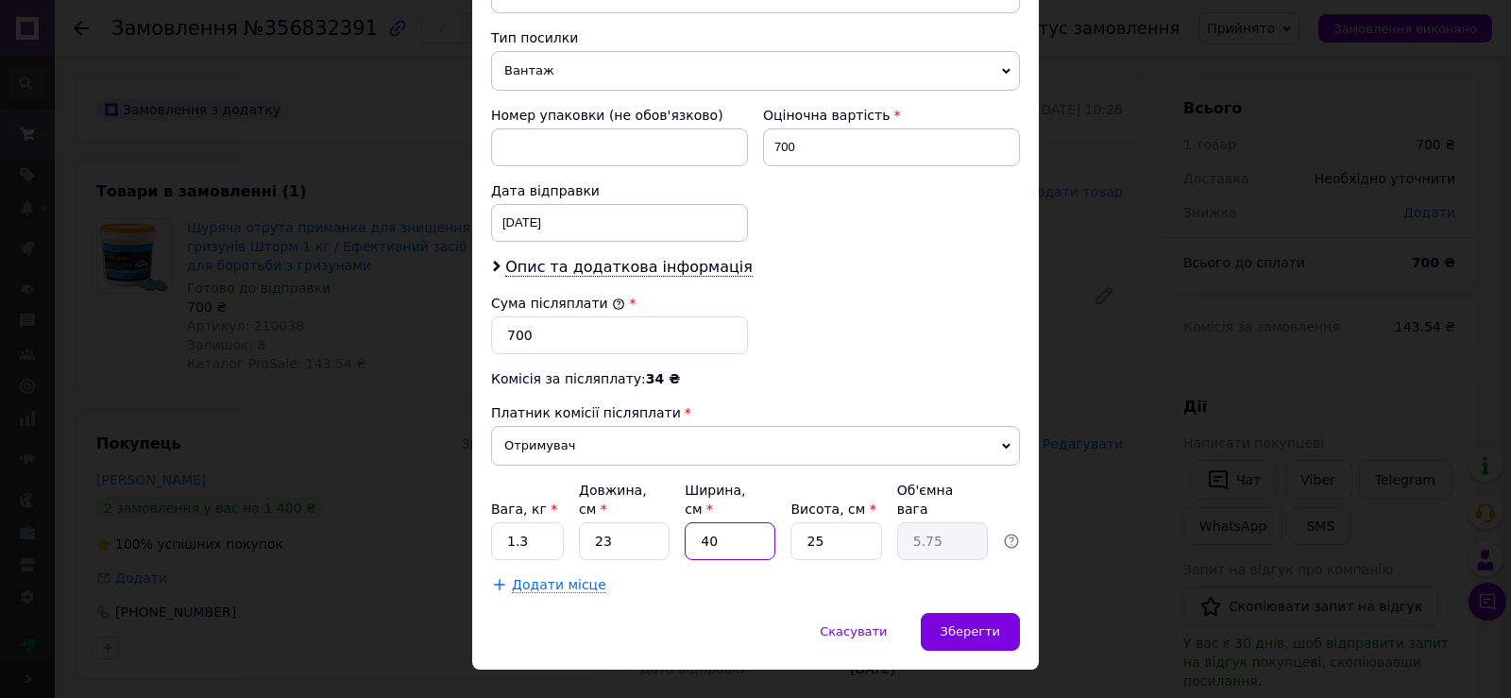
click at [714, 522] on input "40" at bounding box center [730, 541] width 91 height 38
type input "1"
type input "0.14"
type input "18"
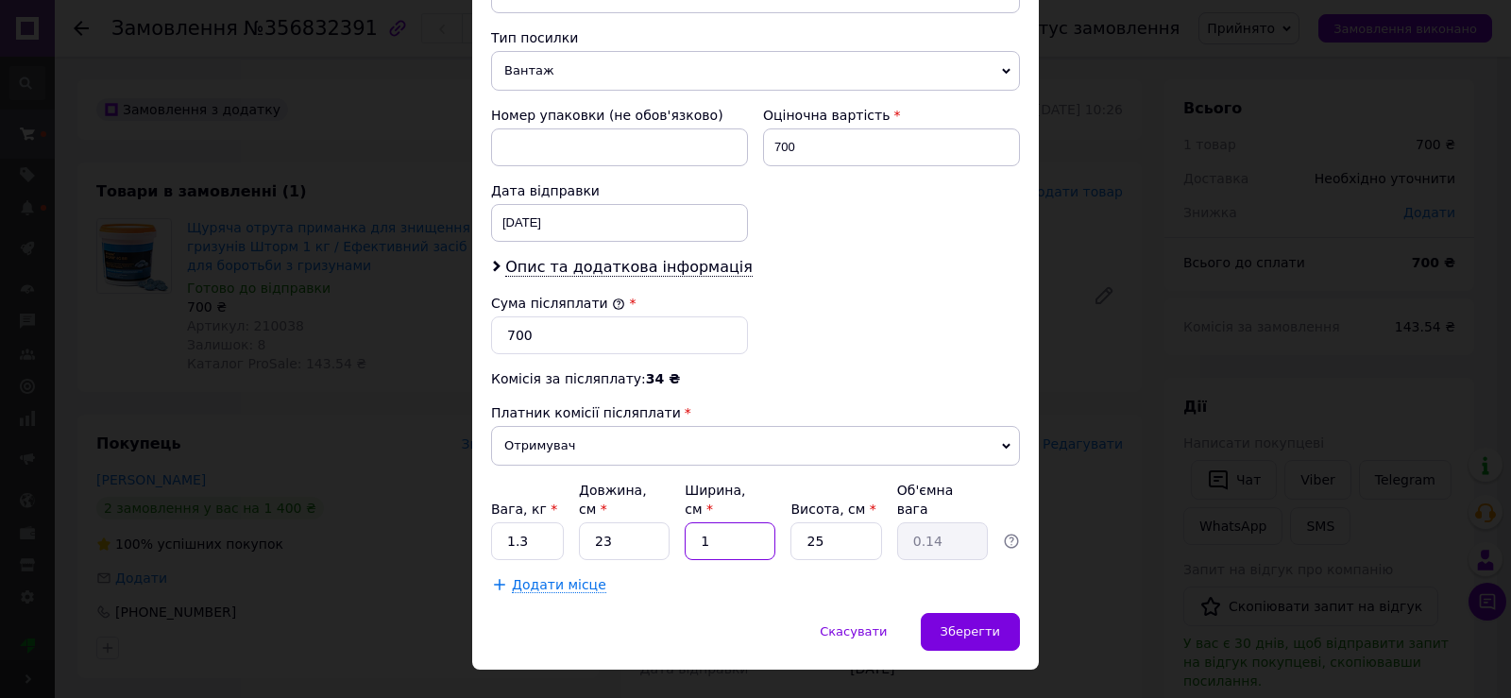
type input "2.59"
type input "18"
click at [815, 522] on input "25" at bounding box center [836, 541] width 91 height 38
type input "1"
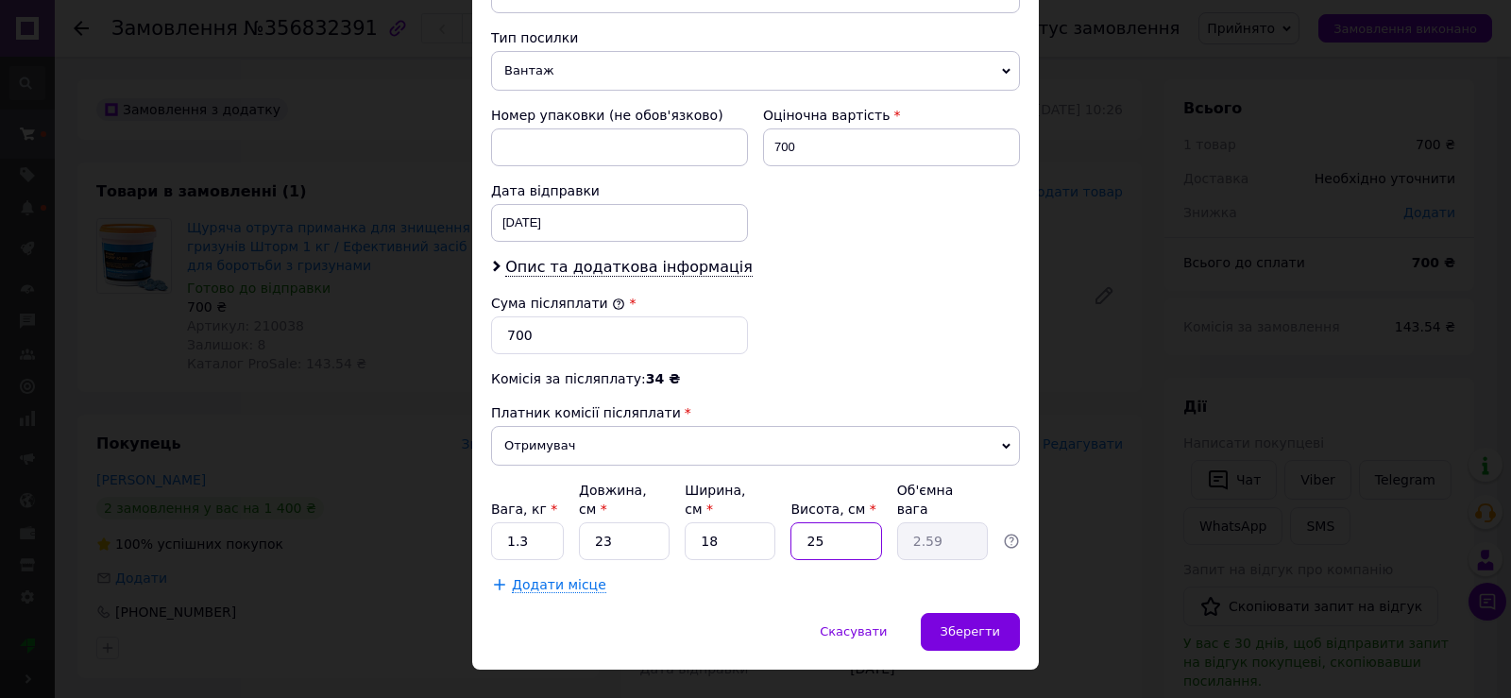
type input "0.1"
type input "16"
type input "1.66"
type input "16"
click at [616, 522] on input "23" at bounding box center [624, 541] width 91 height 38
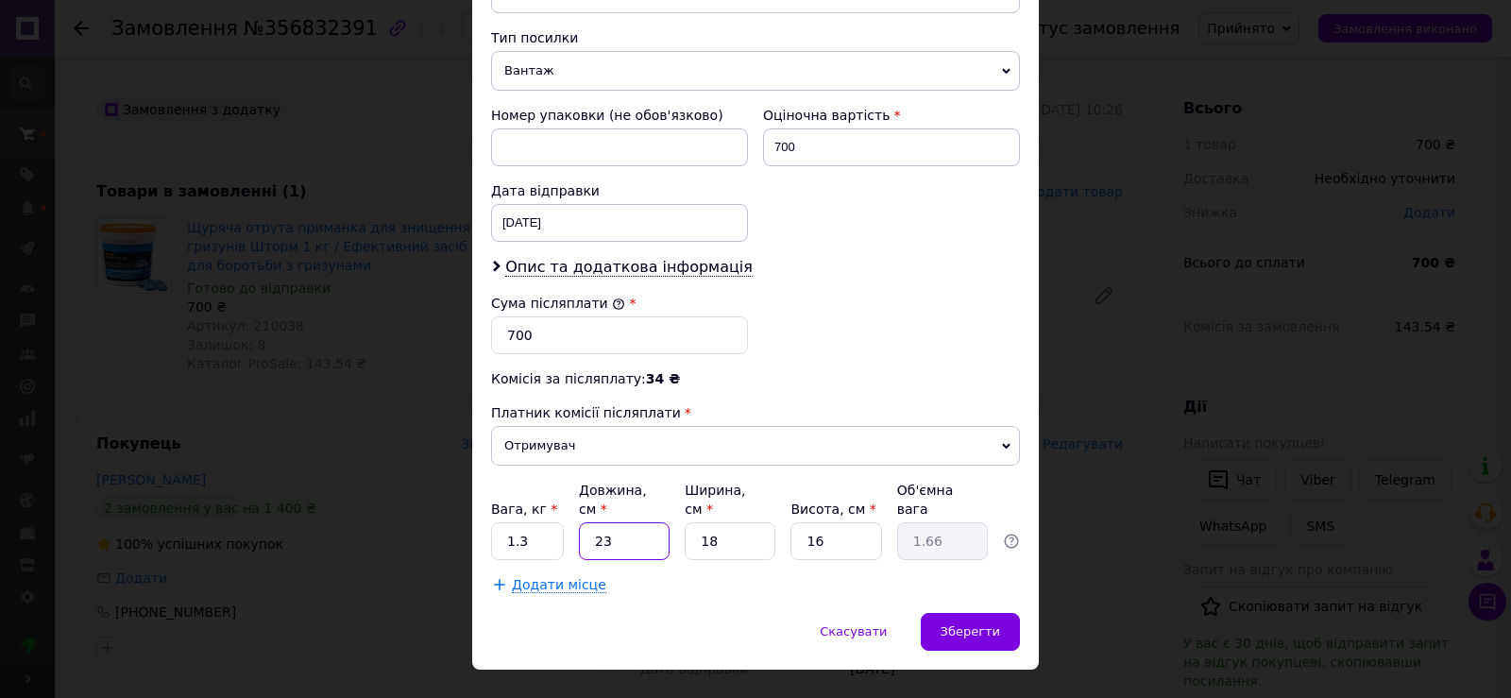
click at [616, 522] on input "23" at bounding box center [624, 541] width 91 height 38
type input "2"
type input "0.14"
type input "24"
type input "1.73"
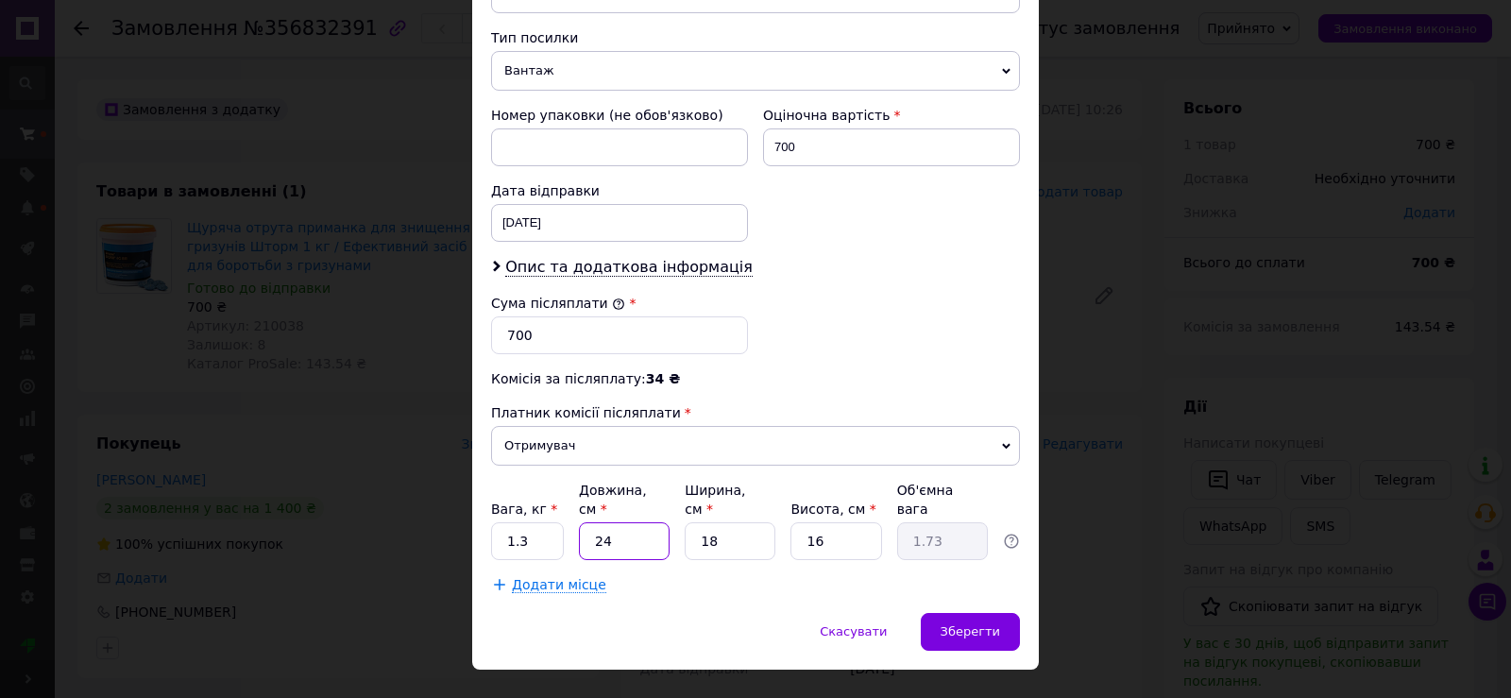
type input "24"
click at [745, 522] on input "18" at bounding box center [730, 541] width 91 height 38
type input "2"
type input "0.19"
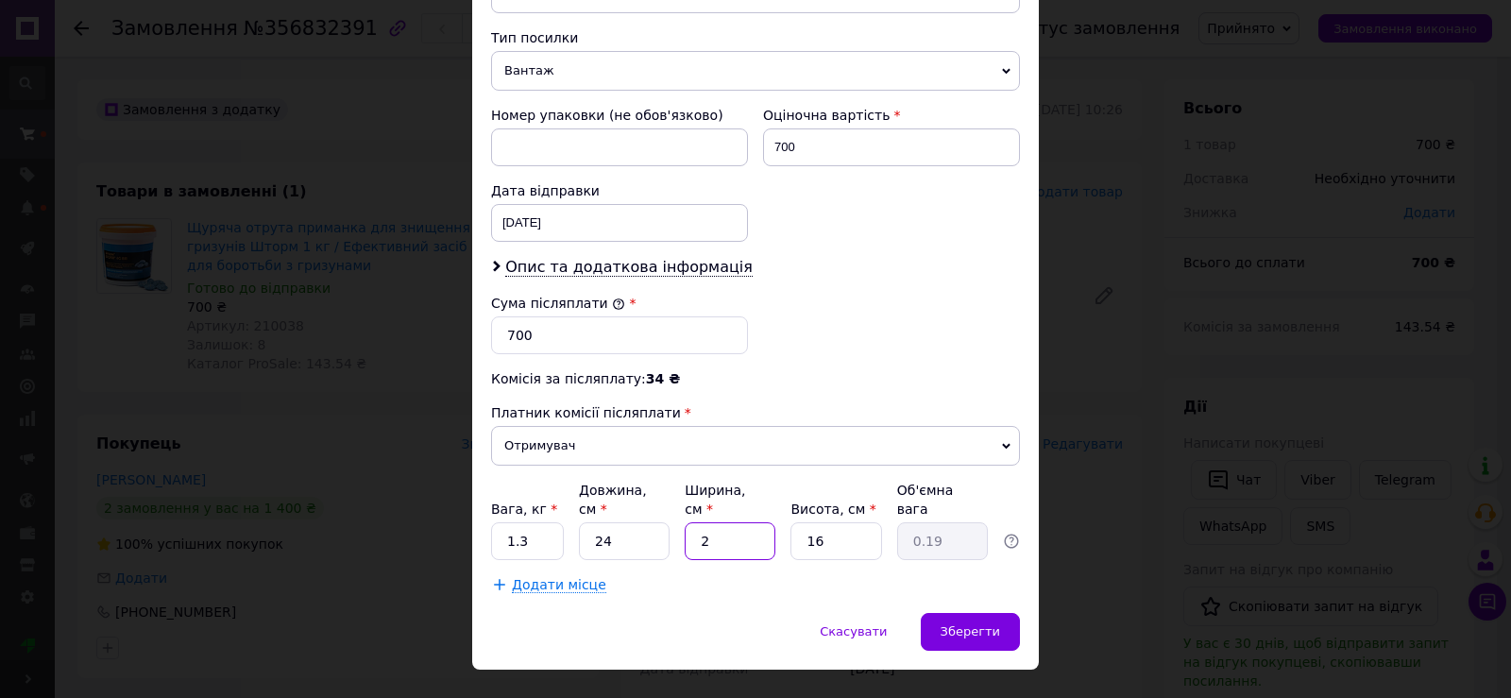
type input "20"
type input "1.92"
type input "20"
click at [972, 624] on span "Зберегти" at bounding box center [971, 631] width 60 height 14
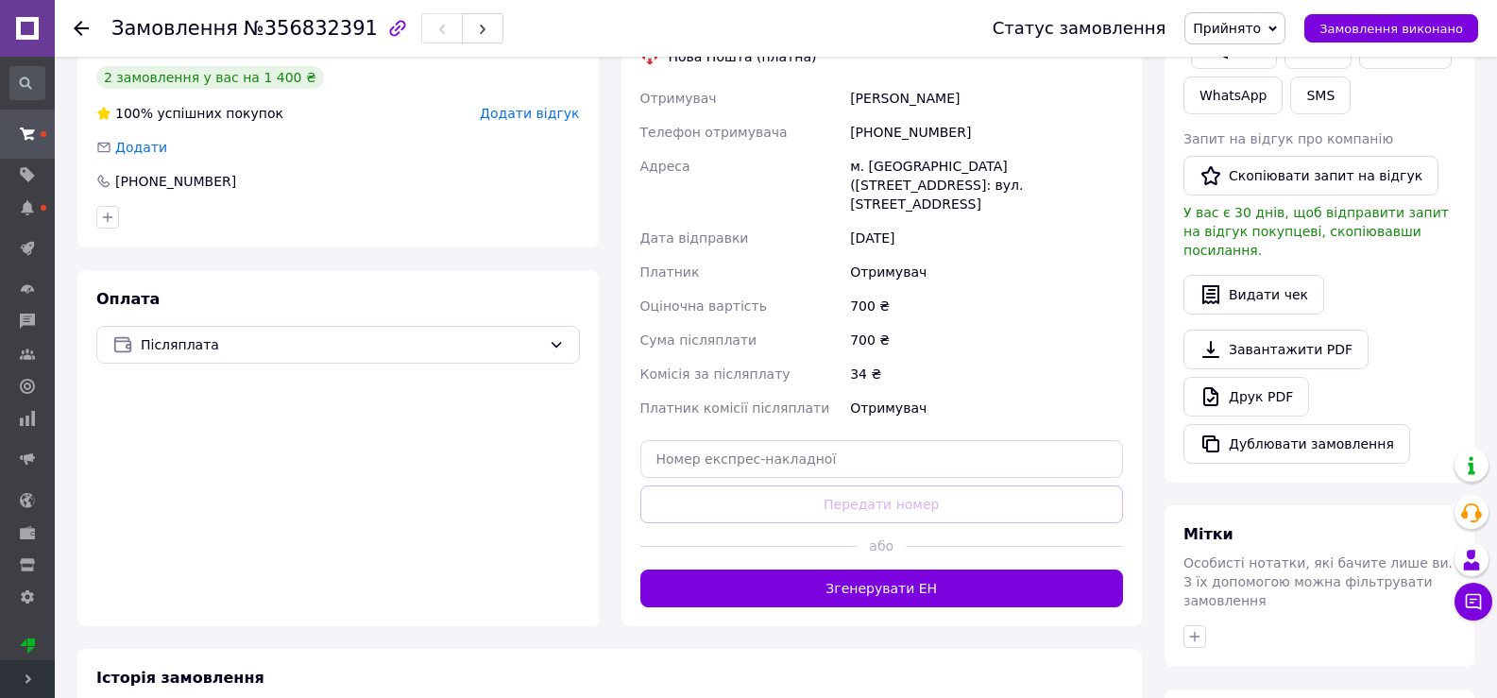
scroll to position [472, 0]
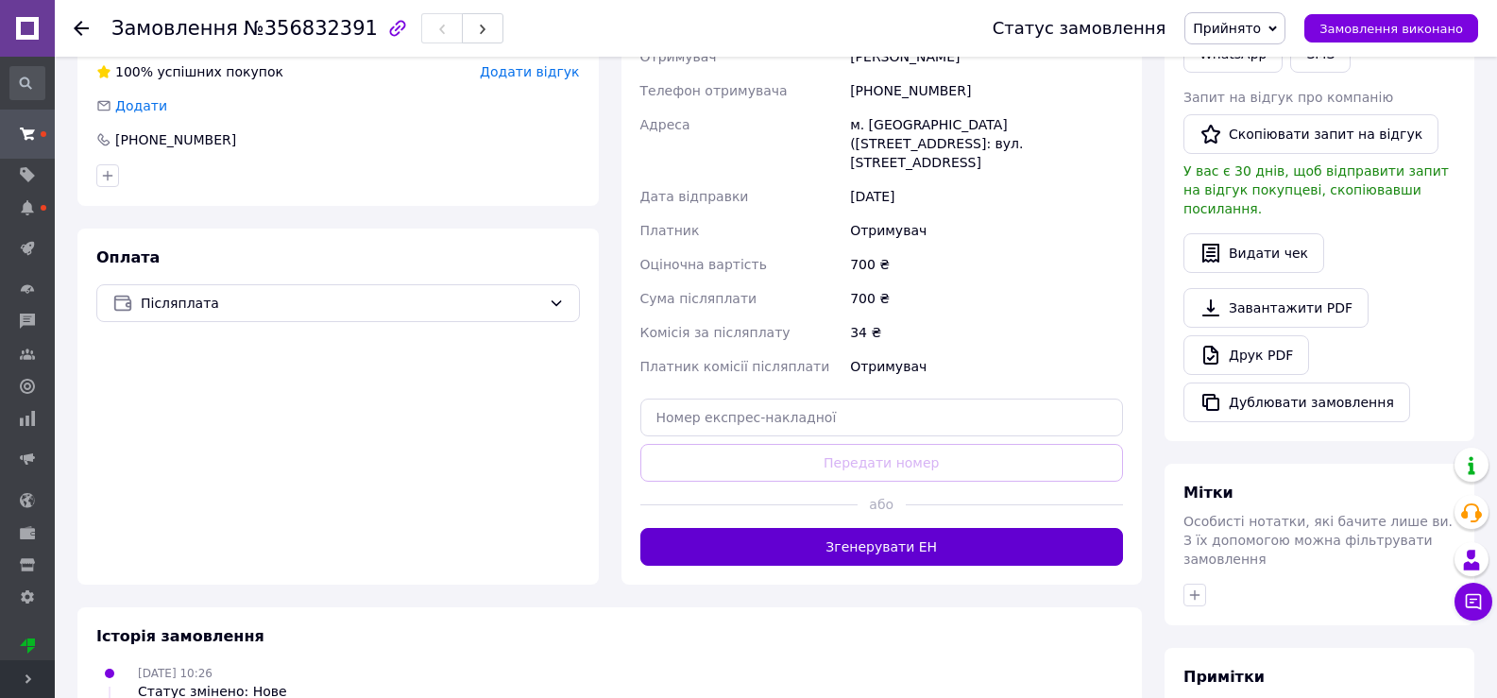
click at [1003, 528] on button "Згенерувати ЕН" at bounding box center [882, 547] width 484 height 38
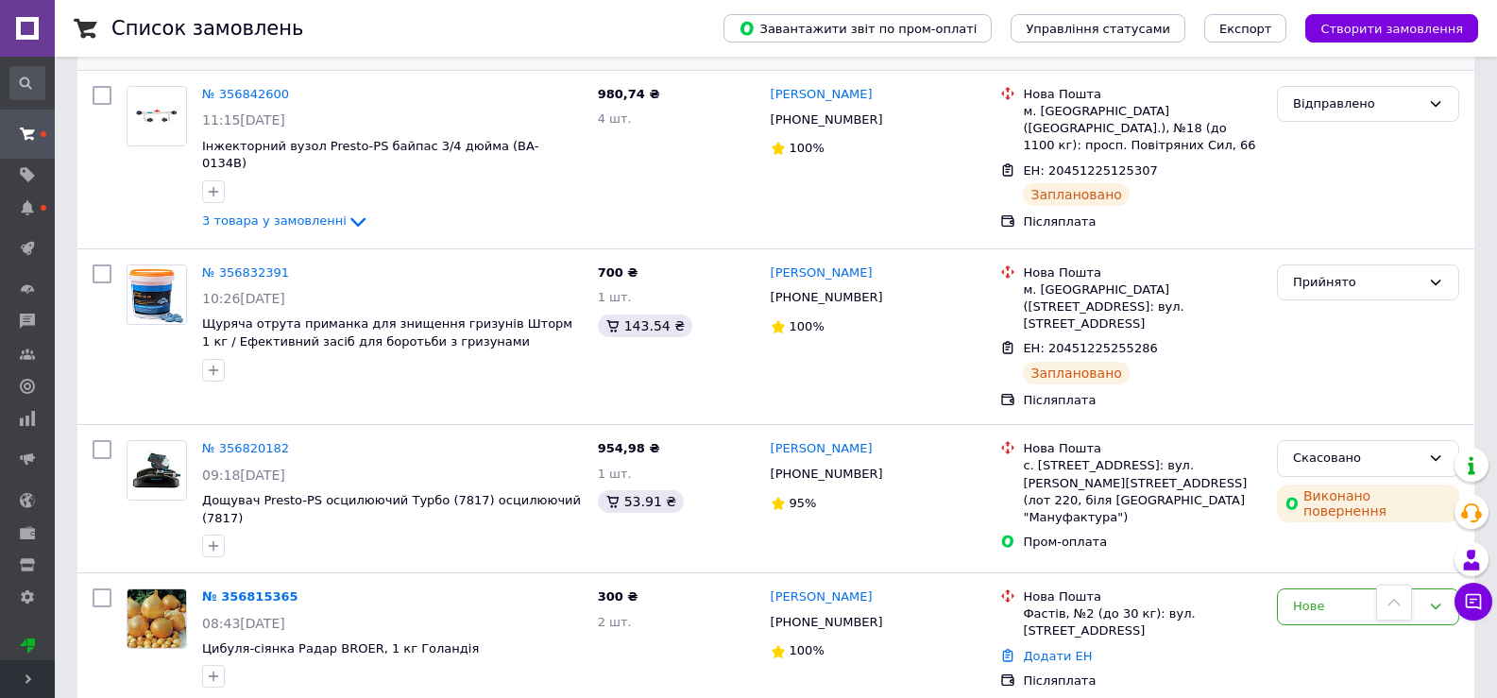
scroll to position [1606, 0]
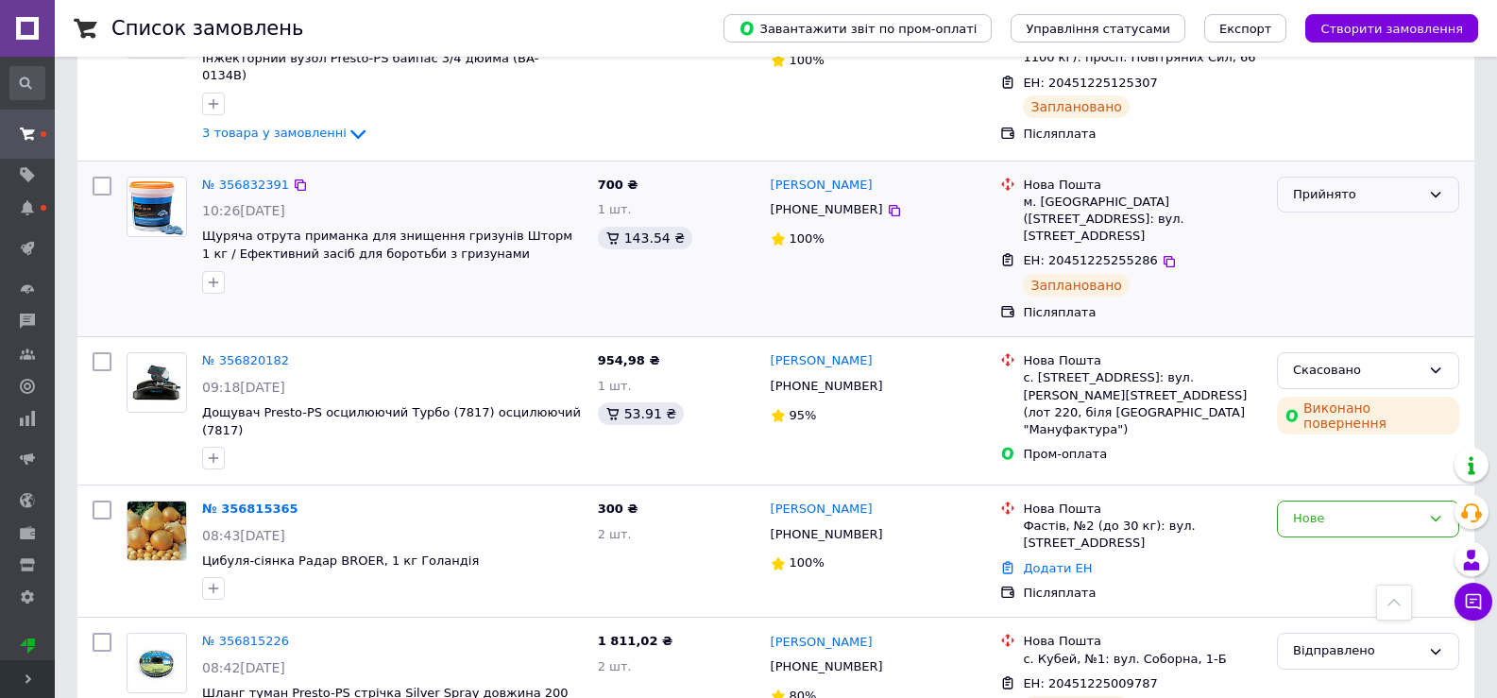
click at [1423, 177] on div "Прийнято" at bounding box center [1368, 195] width 182 height 37
click at [1333, 320] on li "Відправлено" at bounding box center [1368, 337] width 180 height 35
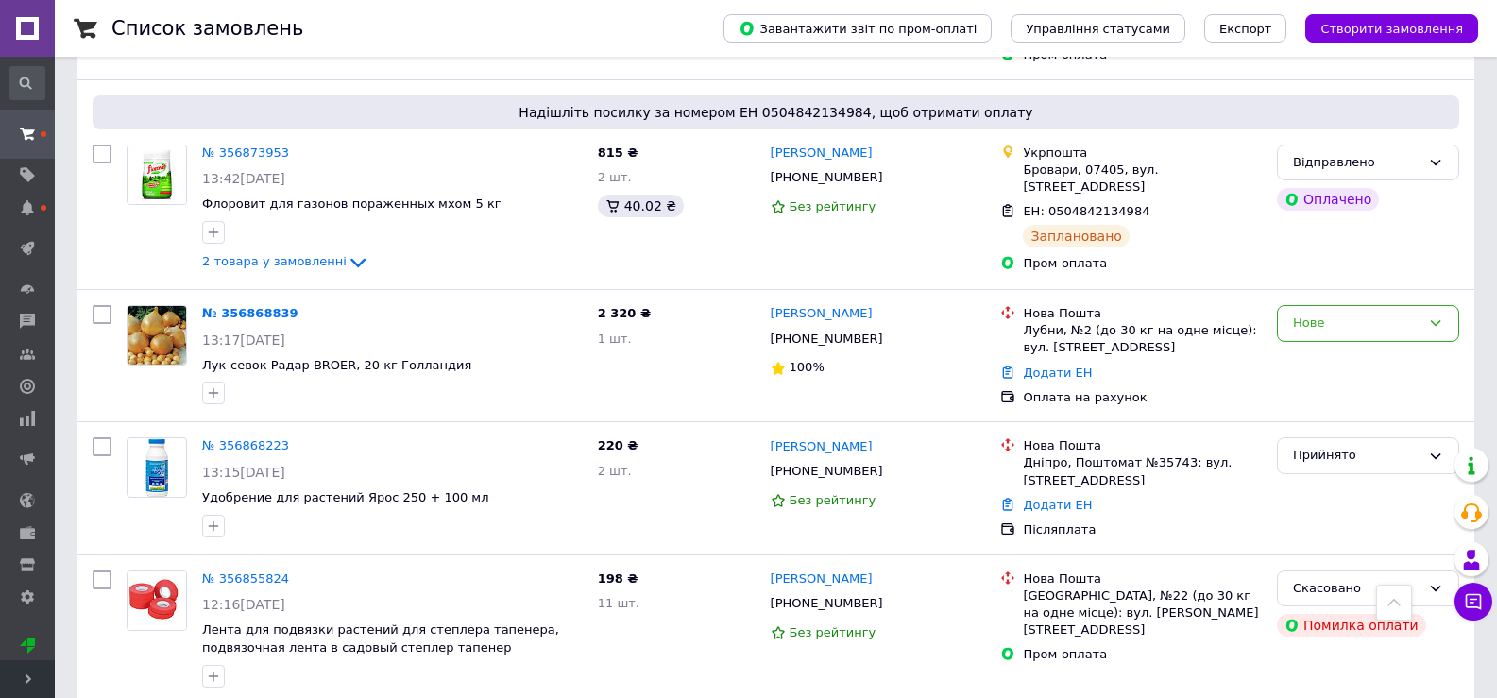
scroll to position [472, 0]
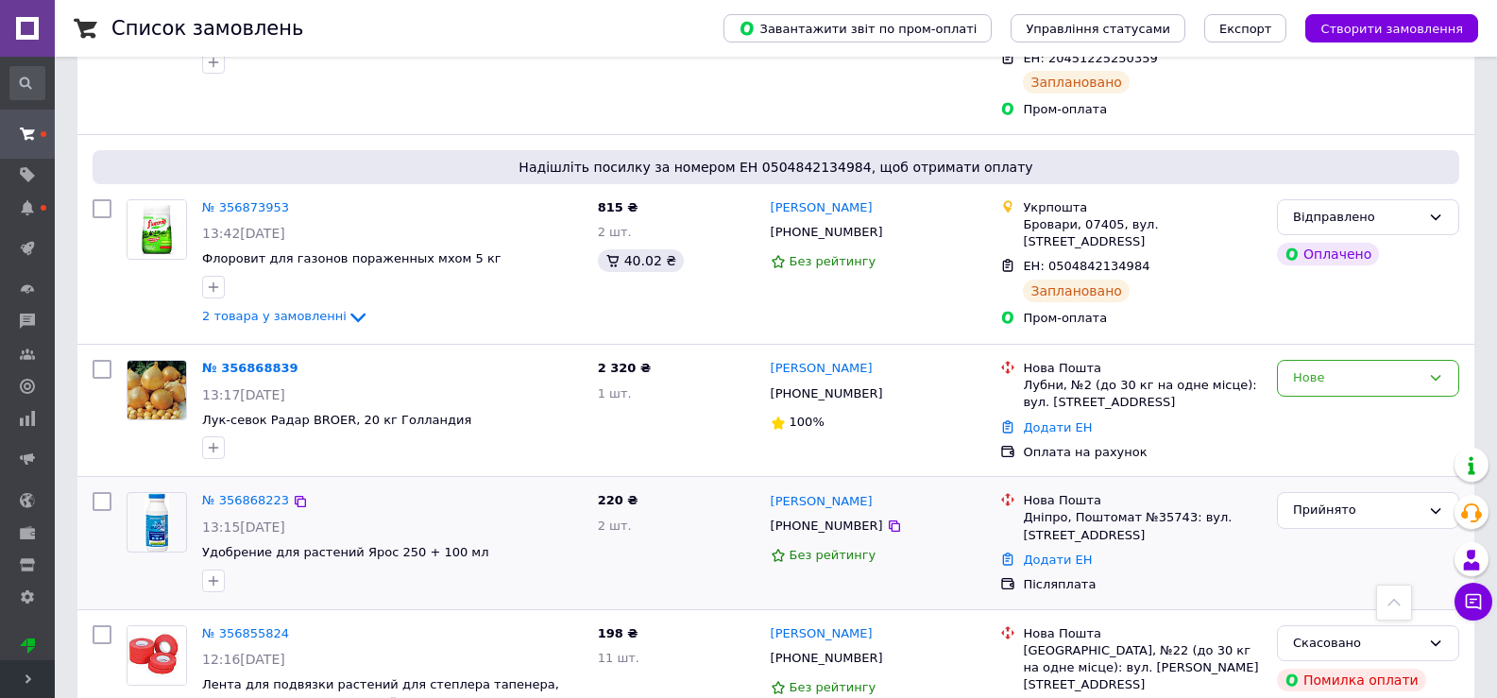
click at [1096, 548] on div "Додати ЕН" at bounding box center [1142, 561] width 247 height 26
click at [241, 493] on link "№ 356868223" at bounding box center [245, 500] width 87 height 14
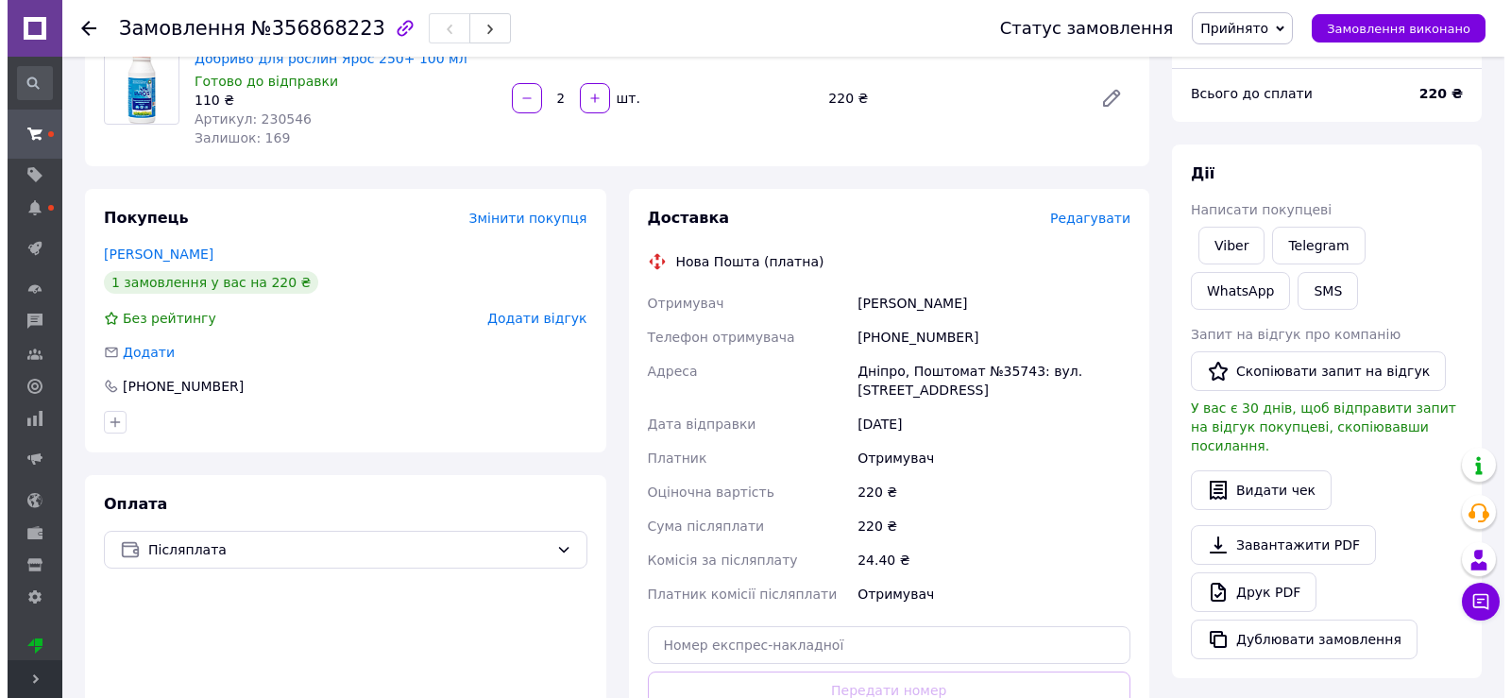
scroll to position [189, 0]
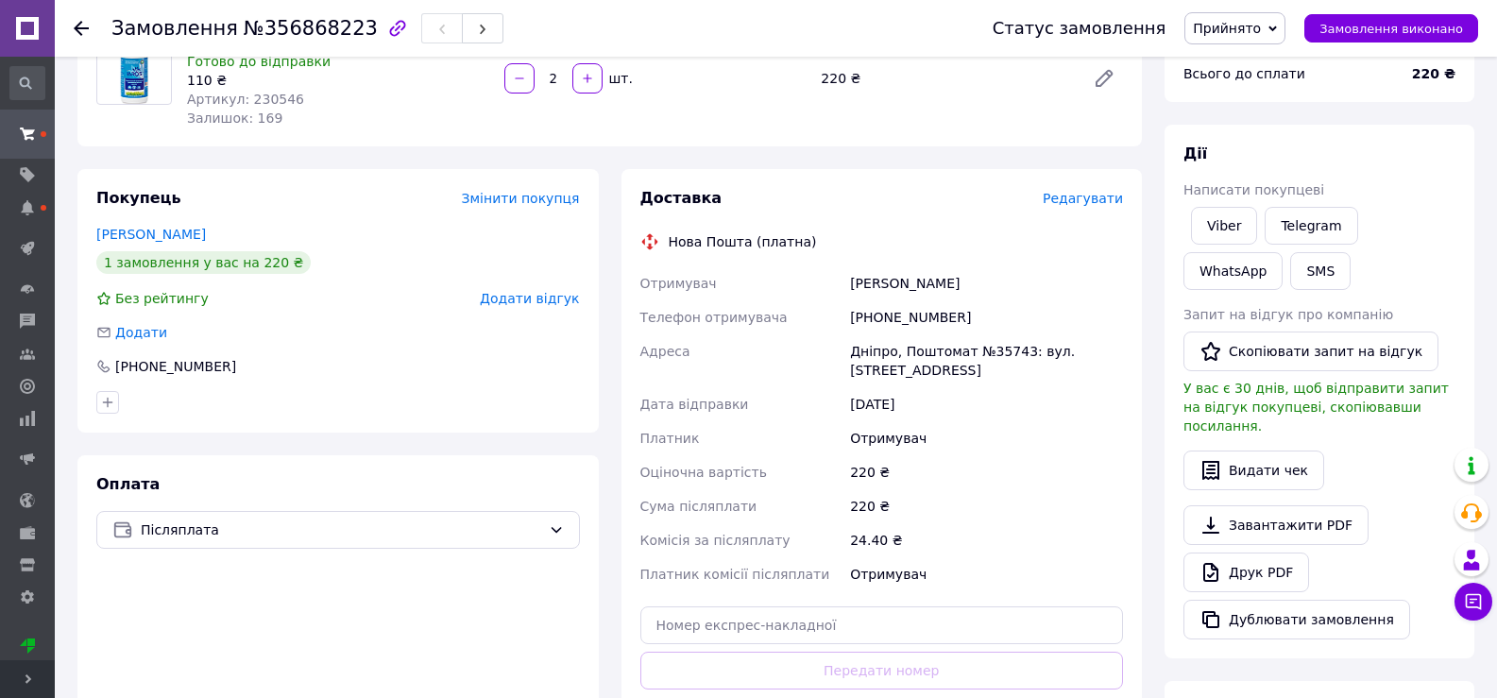
click at [1101, 195] on span "Редагувати" at bounding box center [1083, 198] width 80 height 15
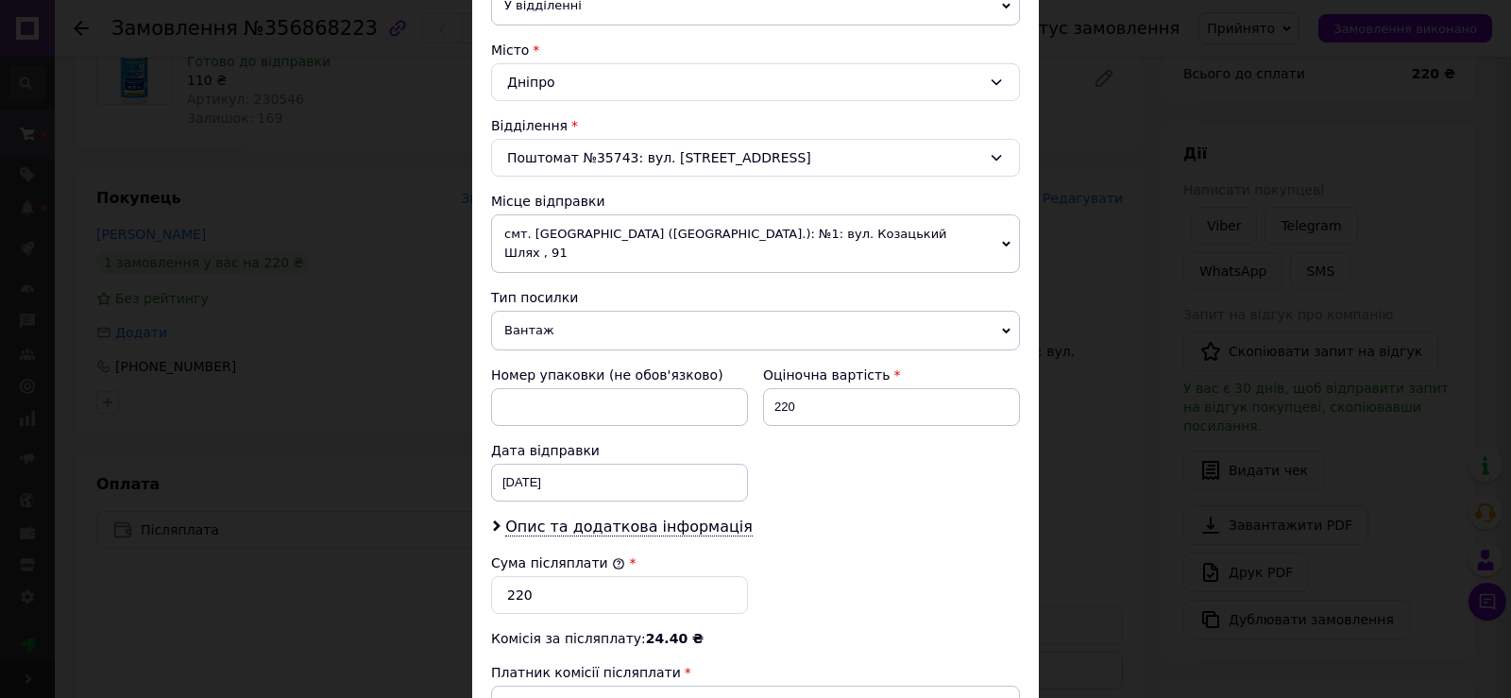
scroll to position [366, 0]
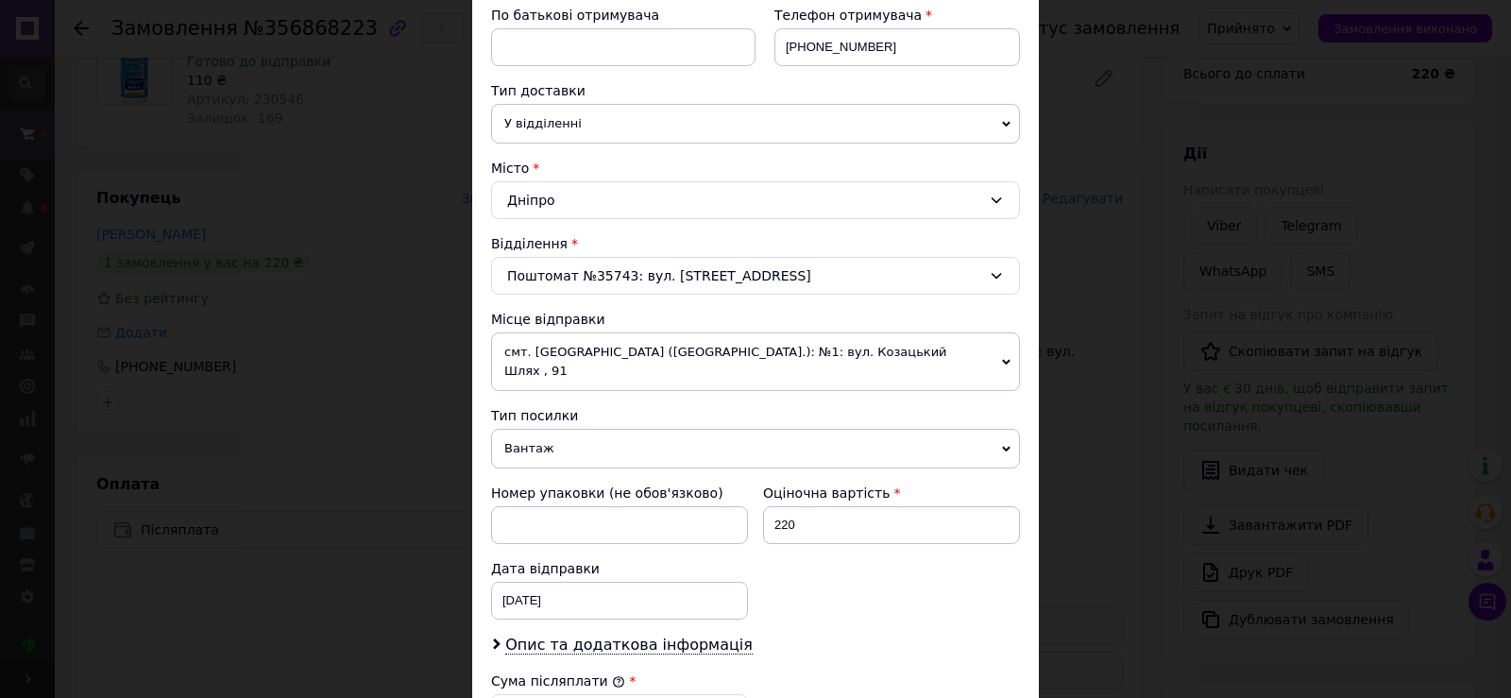
click at [994, 350] on span "смт. [GEOGRAPHIC_DATA] ([GEOGRAPHIC_DATA].): №1: вул. Козацький Шлях , 91" at bounding box center [755, 361] width 529 height 59
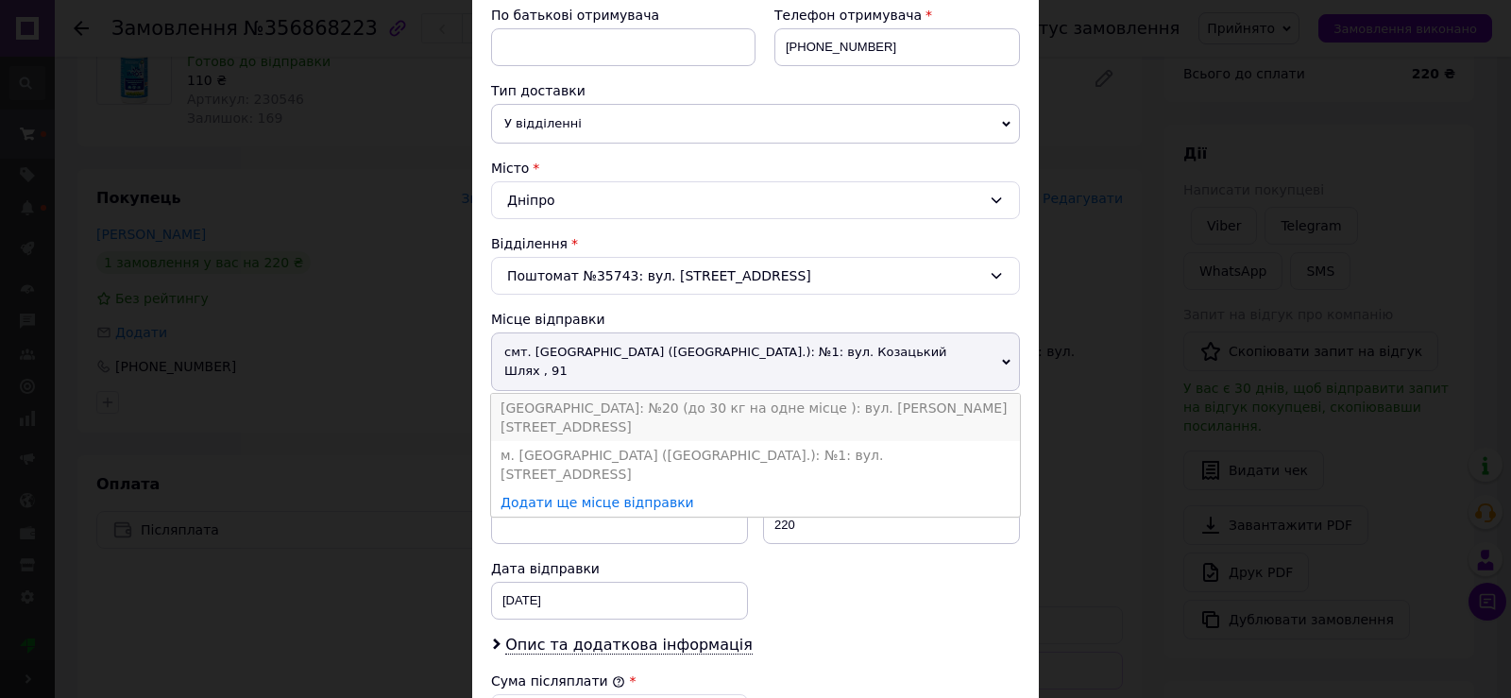
click at [908, 394] on li "[GEOGRAPHIC_DATA]: №20 (до 30 кг на одне місце ): вул. [PERSON_NAME][STREET_ADD…" at bounding box center [755, 417] width 529 height 47
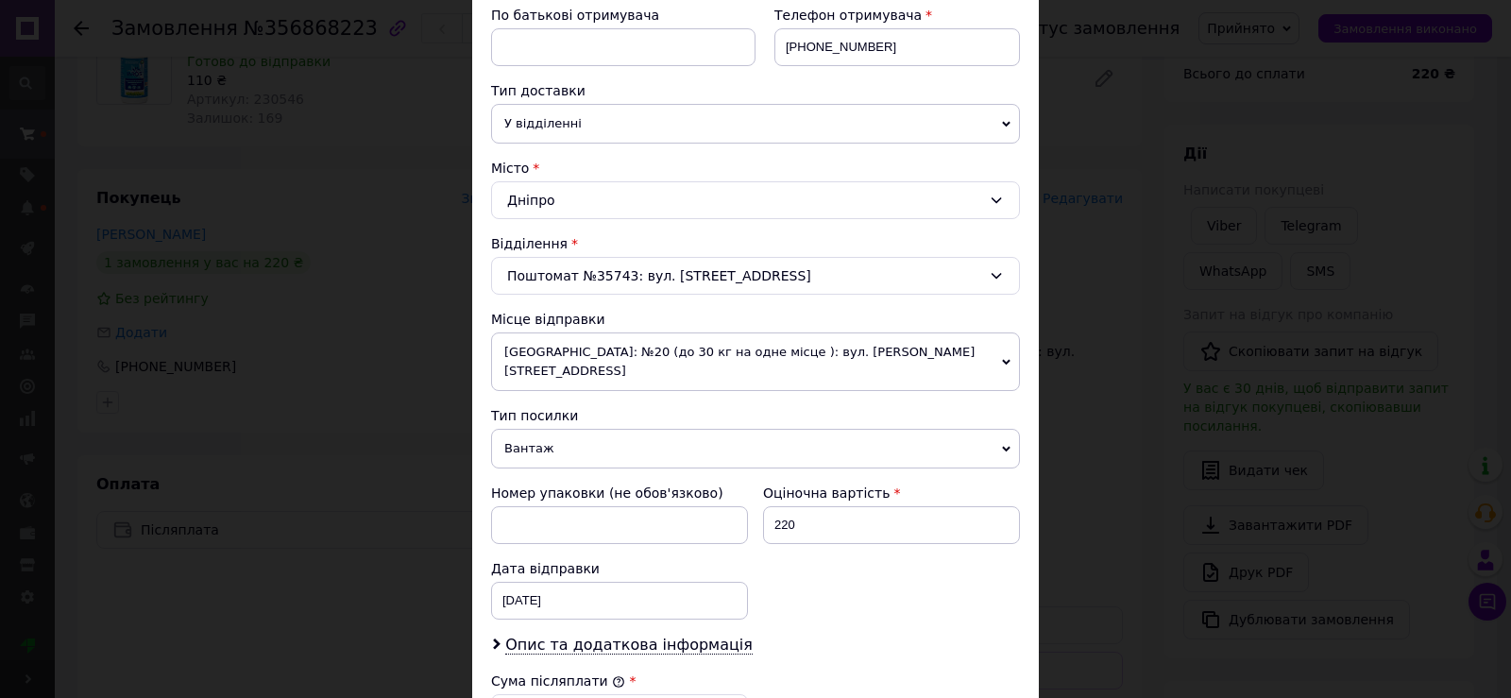
scroll to position [649, 0]
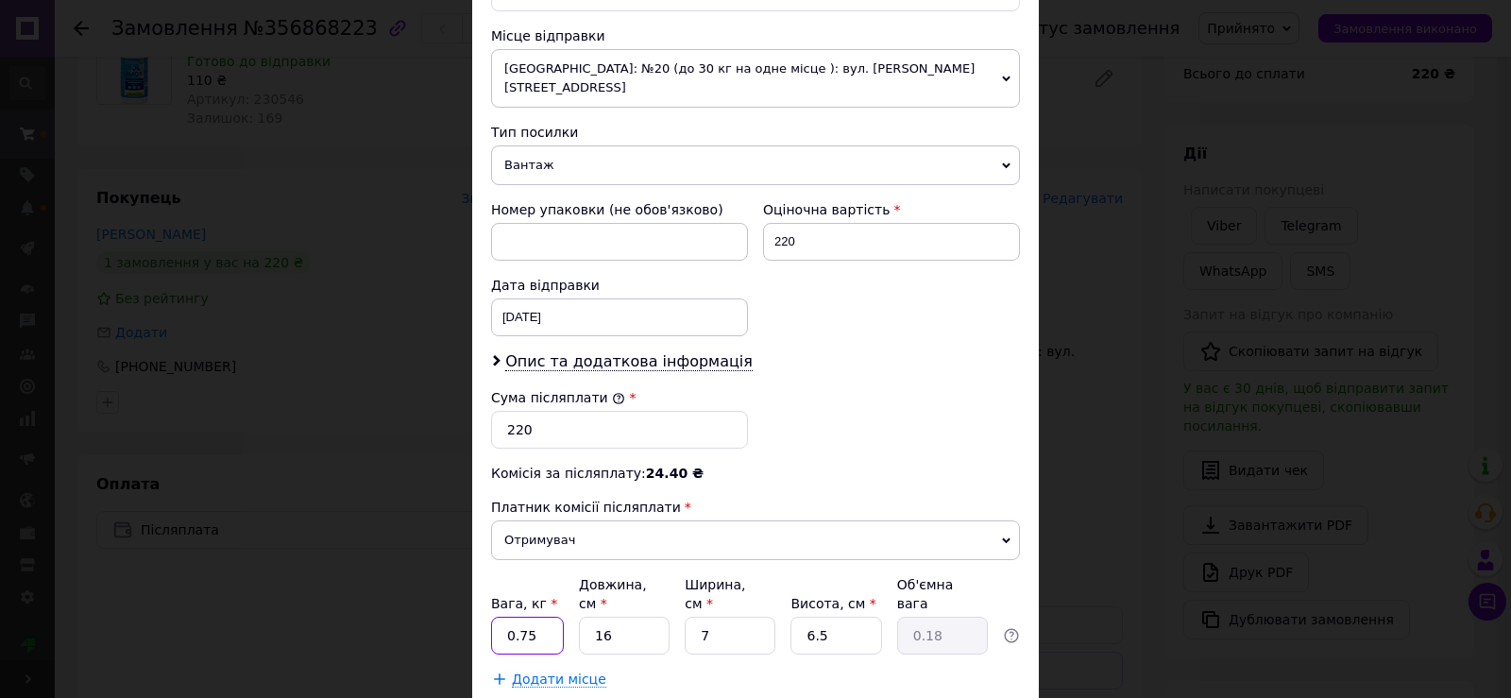
click at [526, 617] on input "0.75" at bounding box center [527, 636] width 73 height 38
type input "0.8"
click at [610, 617] on input "16" at bounding box center [624, 636] width 91 height 38
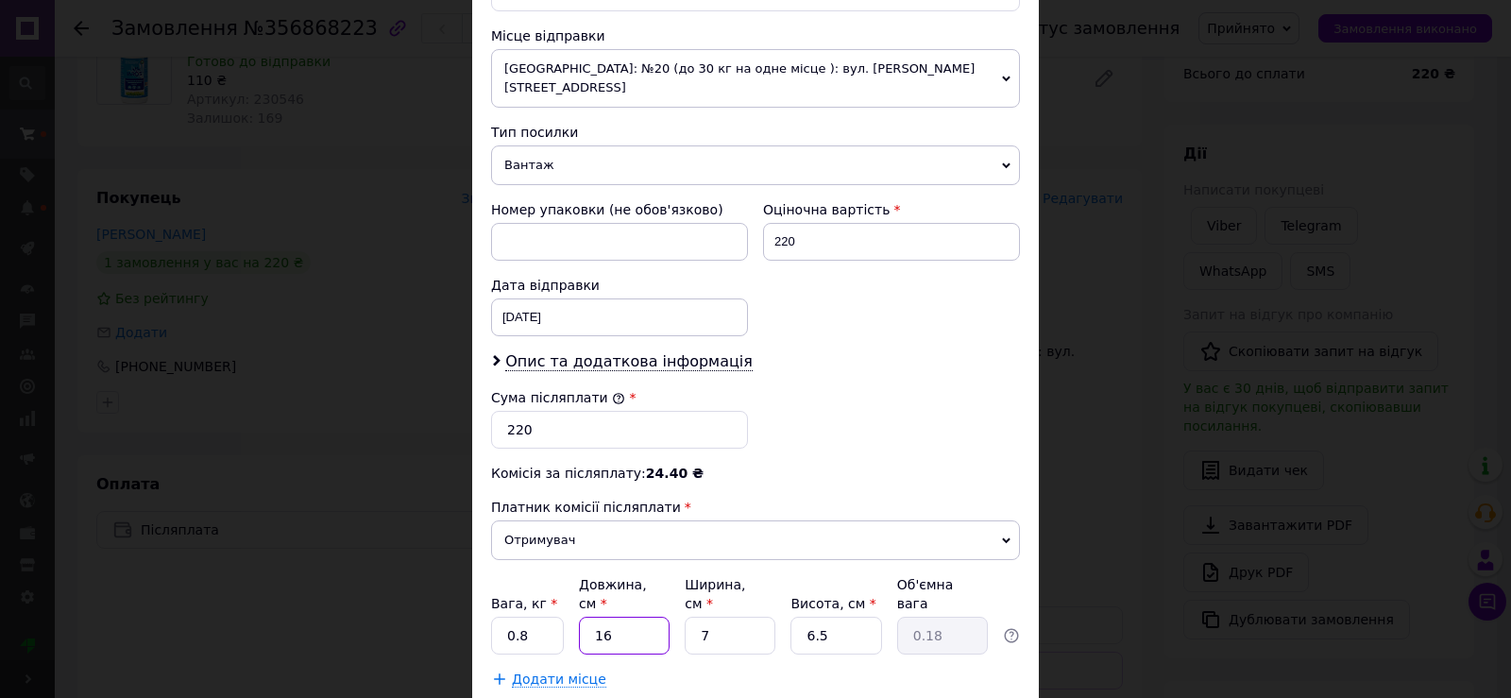
type input "161"
type input "1.83"
type input "1615"
type input "18.37"
click at [604, 617] on input "1615" at bounding box center [624, 636] width 91 height 38
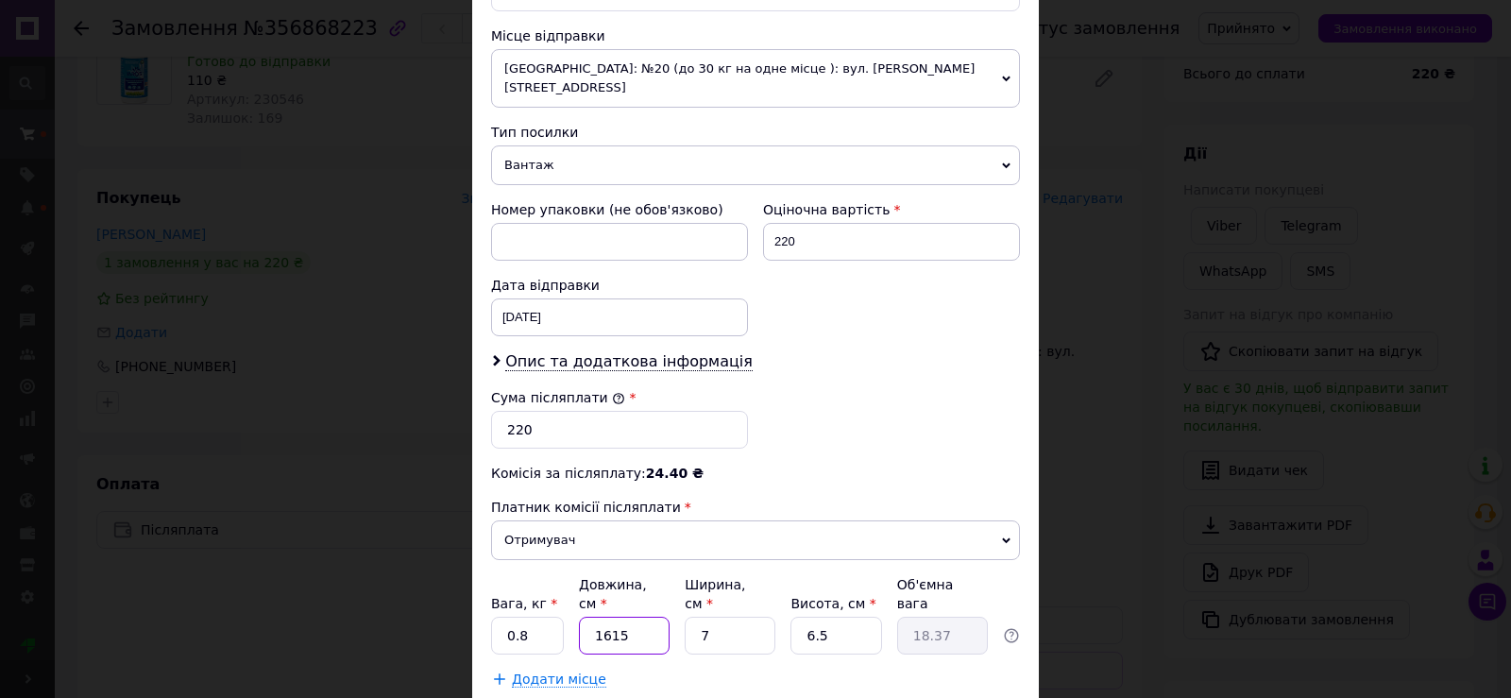
type input "115"
type input "1.31"
type input "15"
type input "0.17"
type input "15"
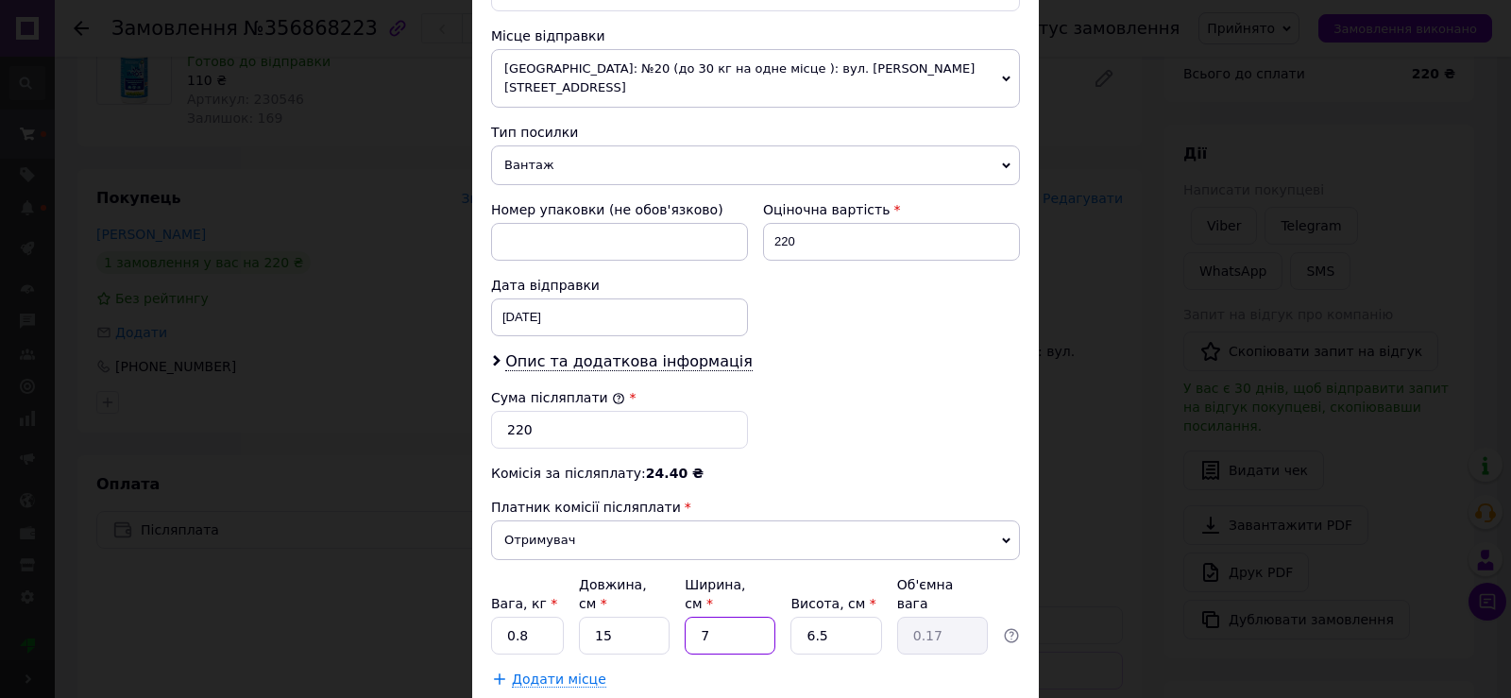
click at [711, 617] on input "7" at bounding box center [730, 636] width 91 height 38
type input "1"
type input "0.1"
type input "14"
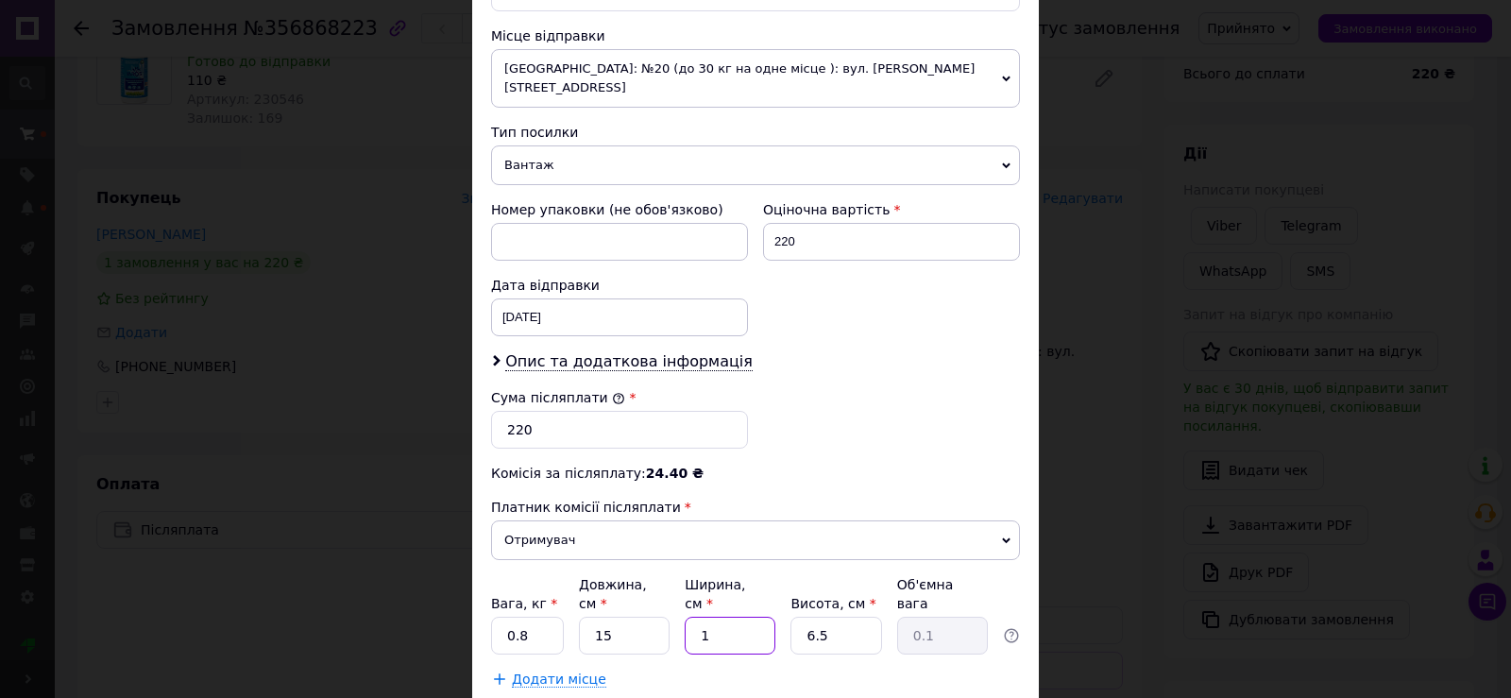
type input "0.34"
type input "14"
click at [827, 617] on input "6.5" at bounding box center [836, 636] width 91 height 38
type input "5"
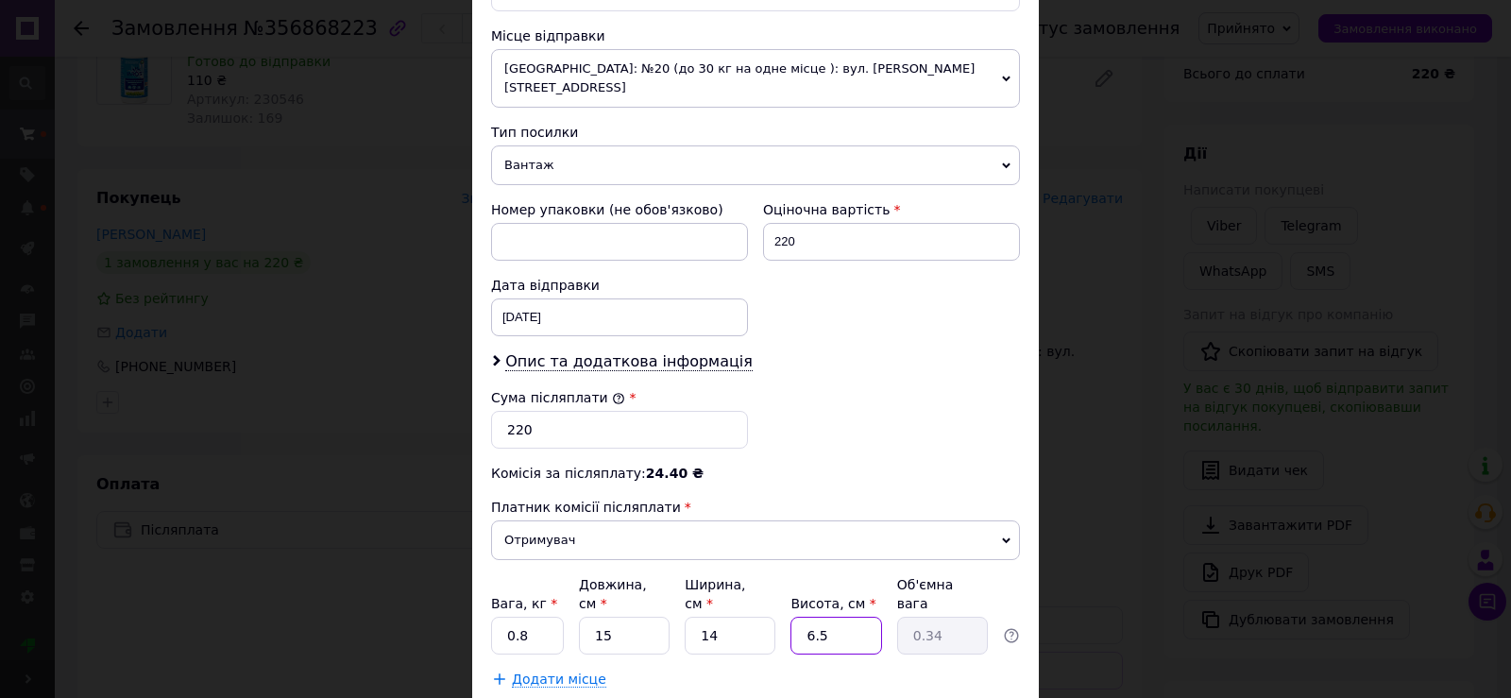
type input "0.26"
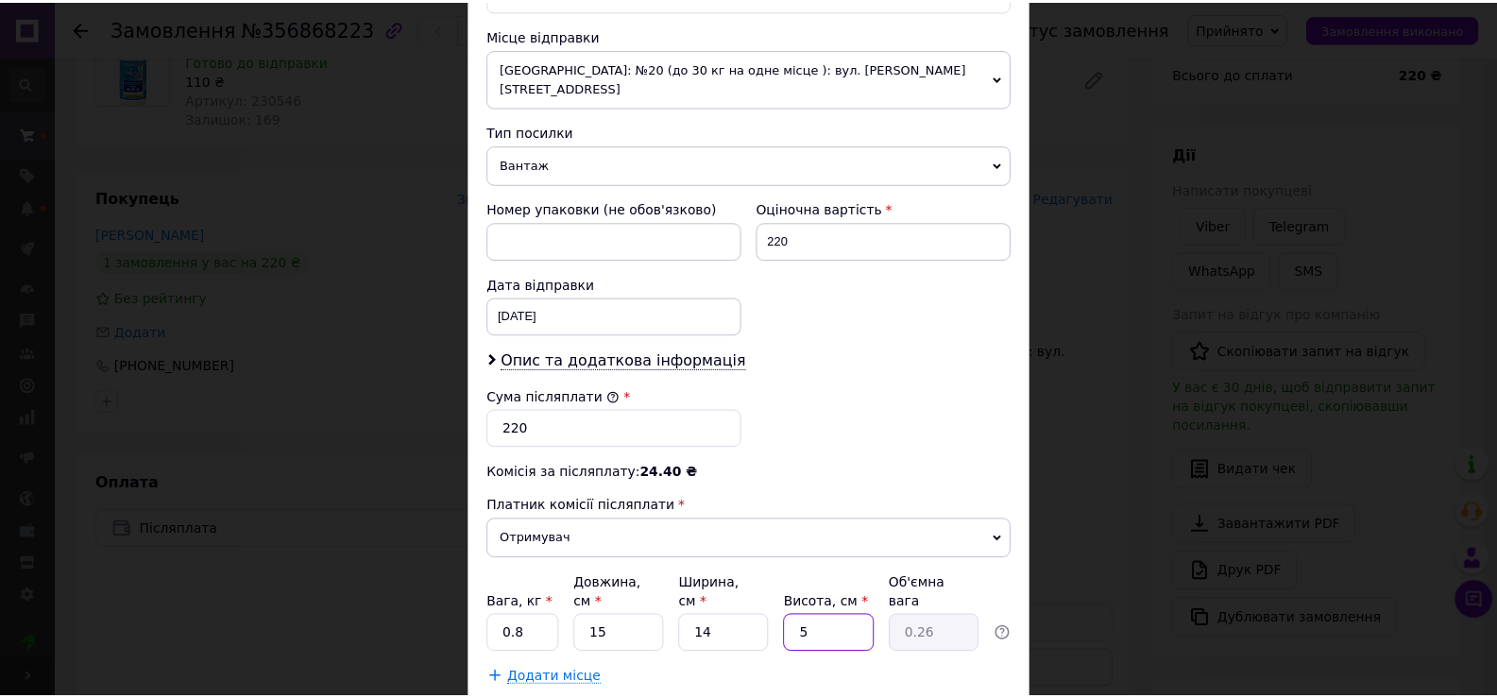
scroll to position [743, 0]
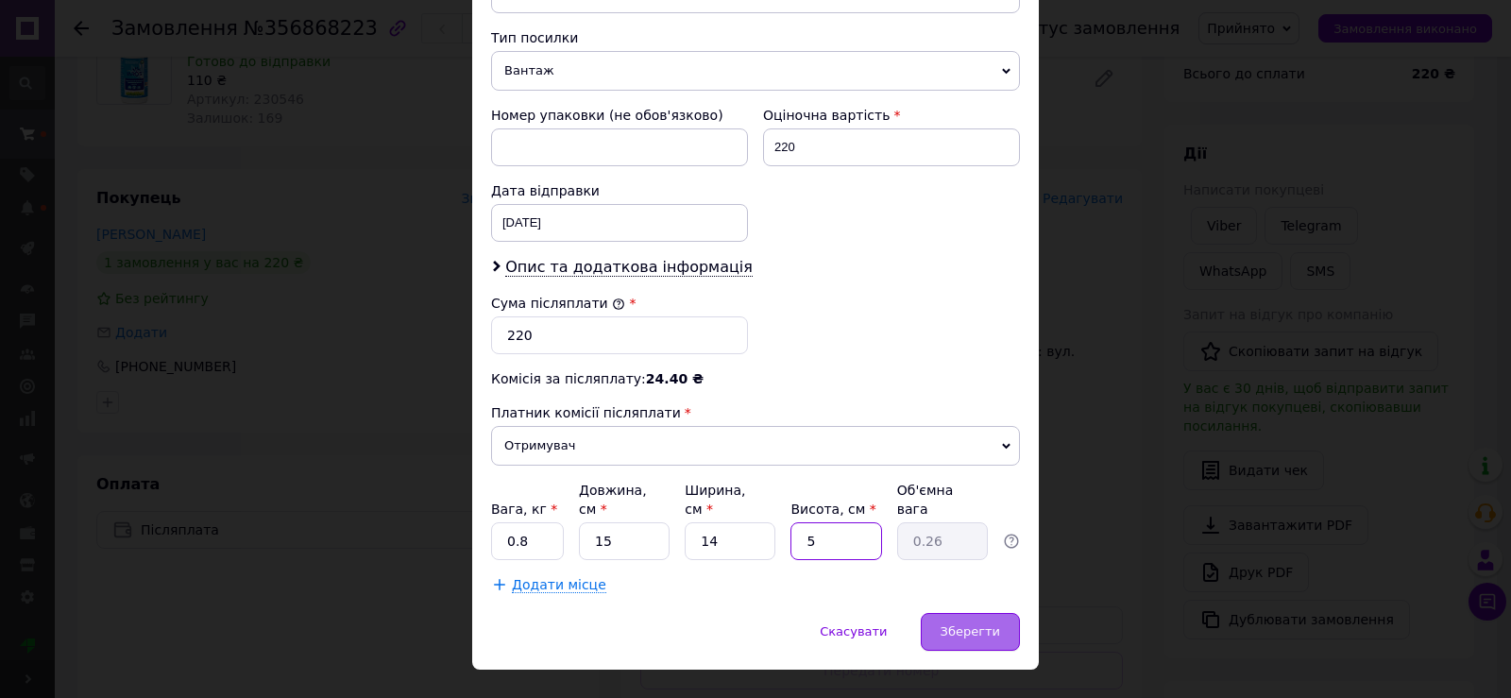
type input "5"
click at [956, 624] on span "Зберегти" at bounding box center [971, 631] width 60 height 14
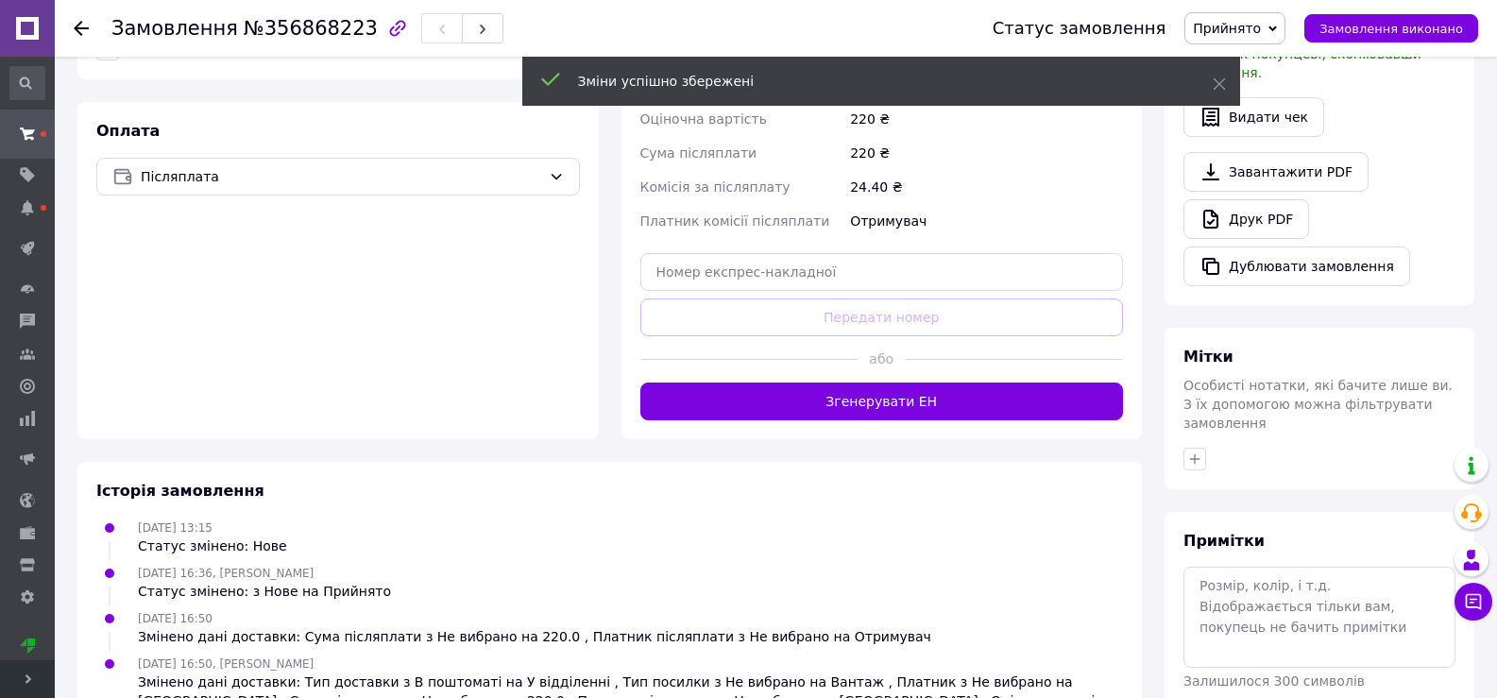
scroll to position [567, 0]
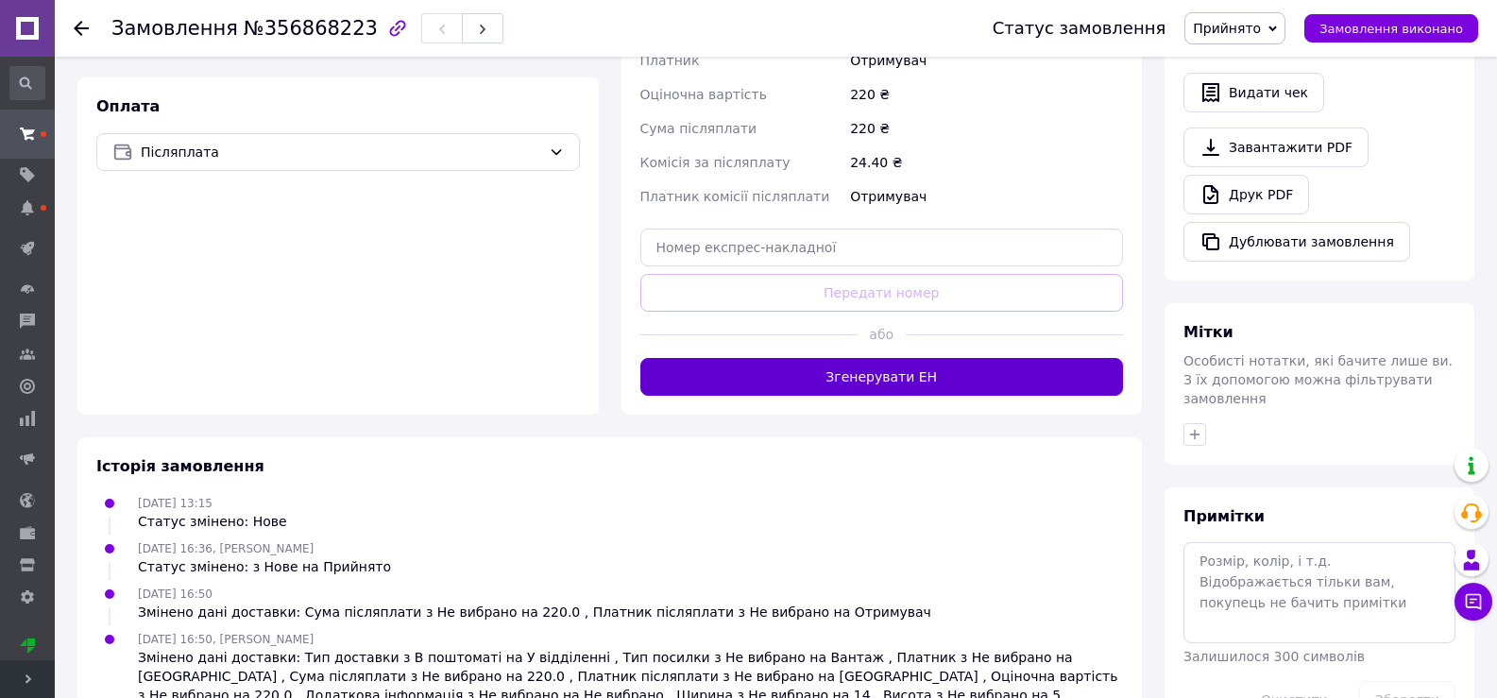
click at [1000, 377] on button "Згенерувати ЕН" at bounding box center [882, 377] width 484 height 38
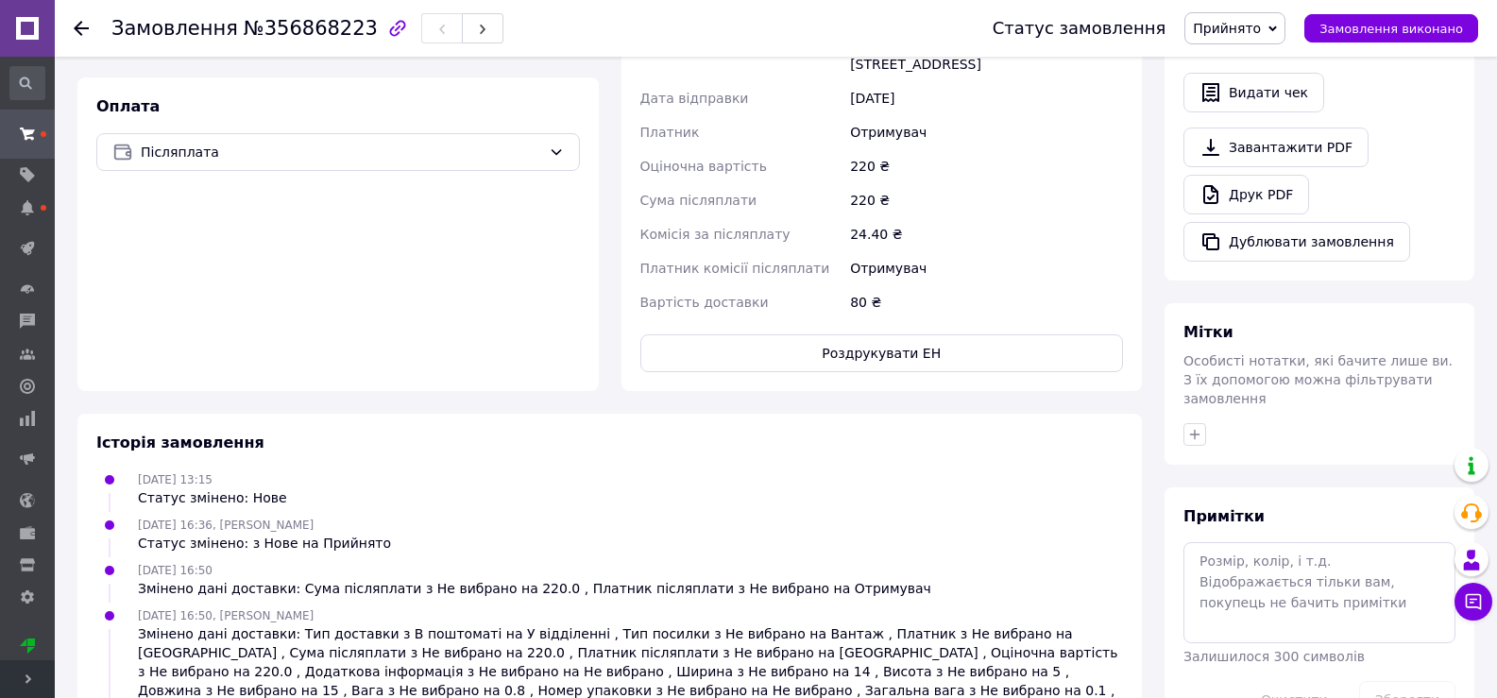
click at [77, 23] on icon at bounding box center [81, 28] width 15 height 15
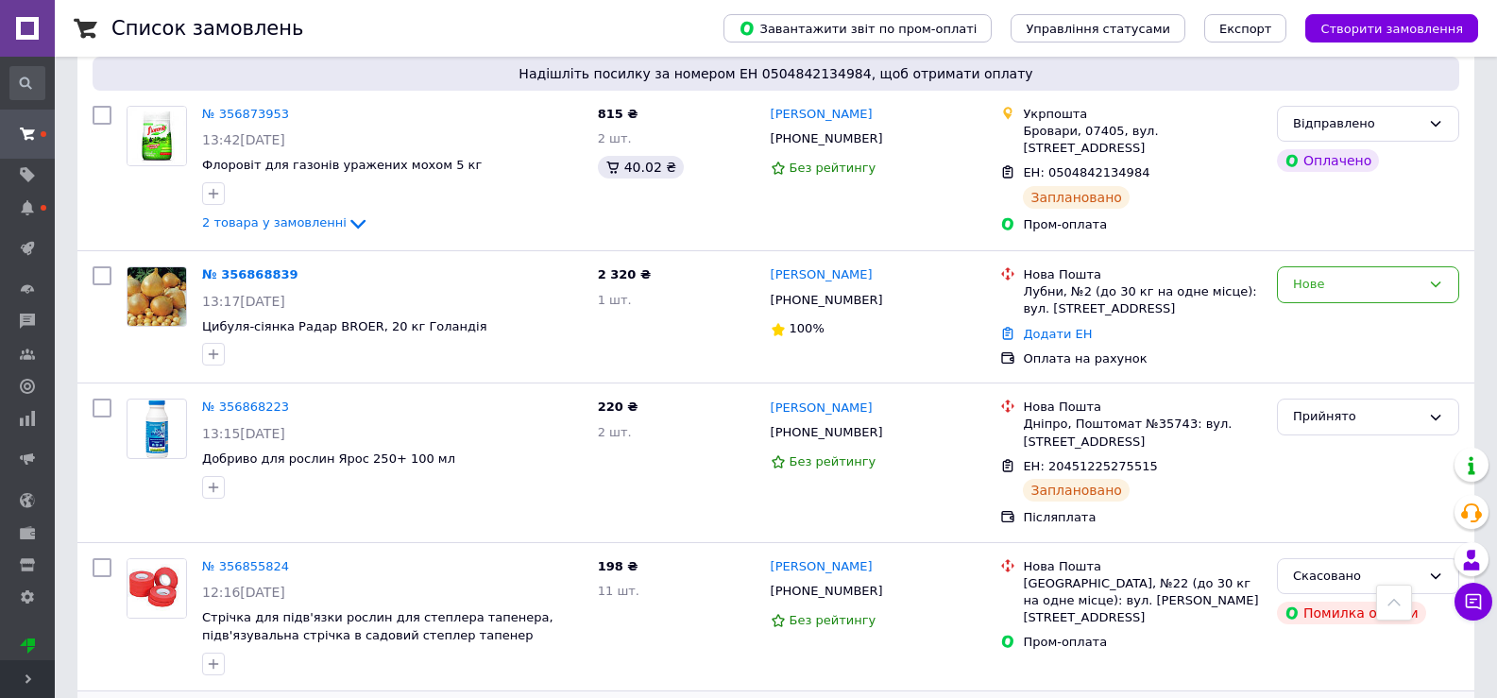
scroll to position [567, 0]
click at [1433, 409] on icon at bounding box center [1435, 416] width 15 height 15
click at [1317, 543] on li "Відправлено" at bounding box center [1368, 559] width 180 height 35
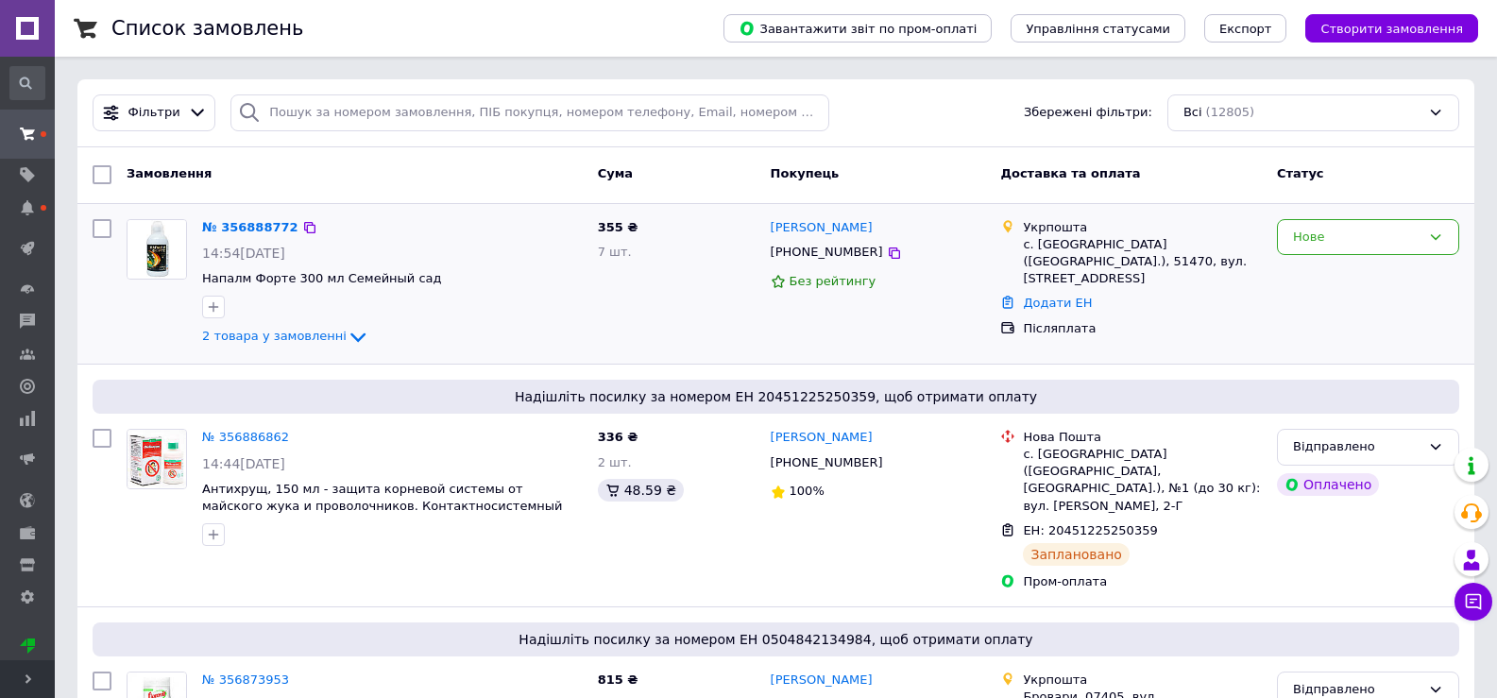
click at [264, 236] on div "№ 356888772" at bounding box center [250, 228] width 100 height 22
click at [246, 222] on link "№ 356888772" at bounding box center [250, 227] width 96 height 14
click at [272, 227] on link "№ 356888772" at bounding box center [245, 227] width 87 height 14
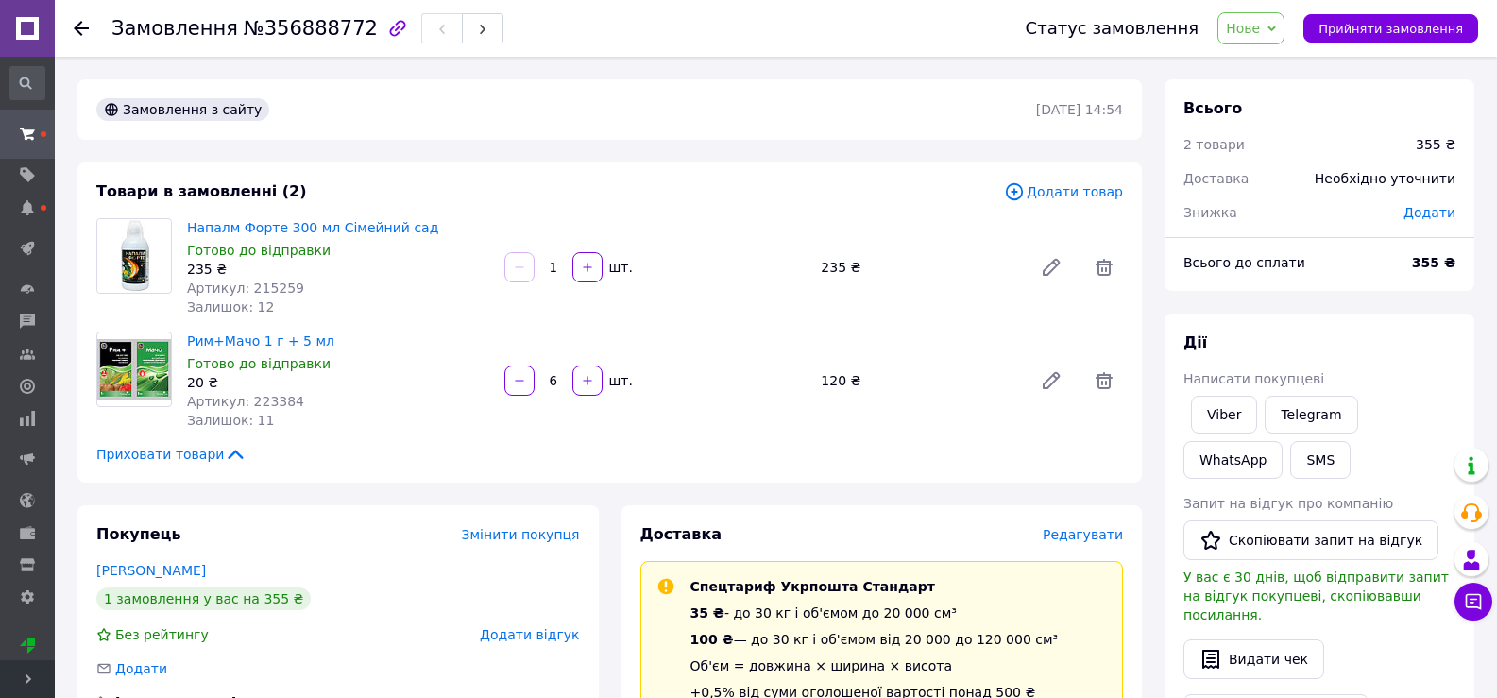
click at [120, 372] on img at bounding box center [134, 369] width 74 height 60
click at [1085, 532] on span "Редагувати" at bounding box center [1083, 534] width 80 height 15
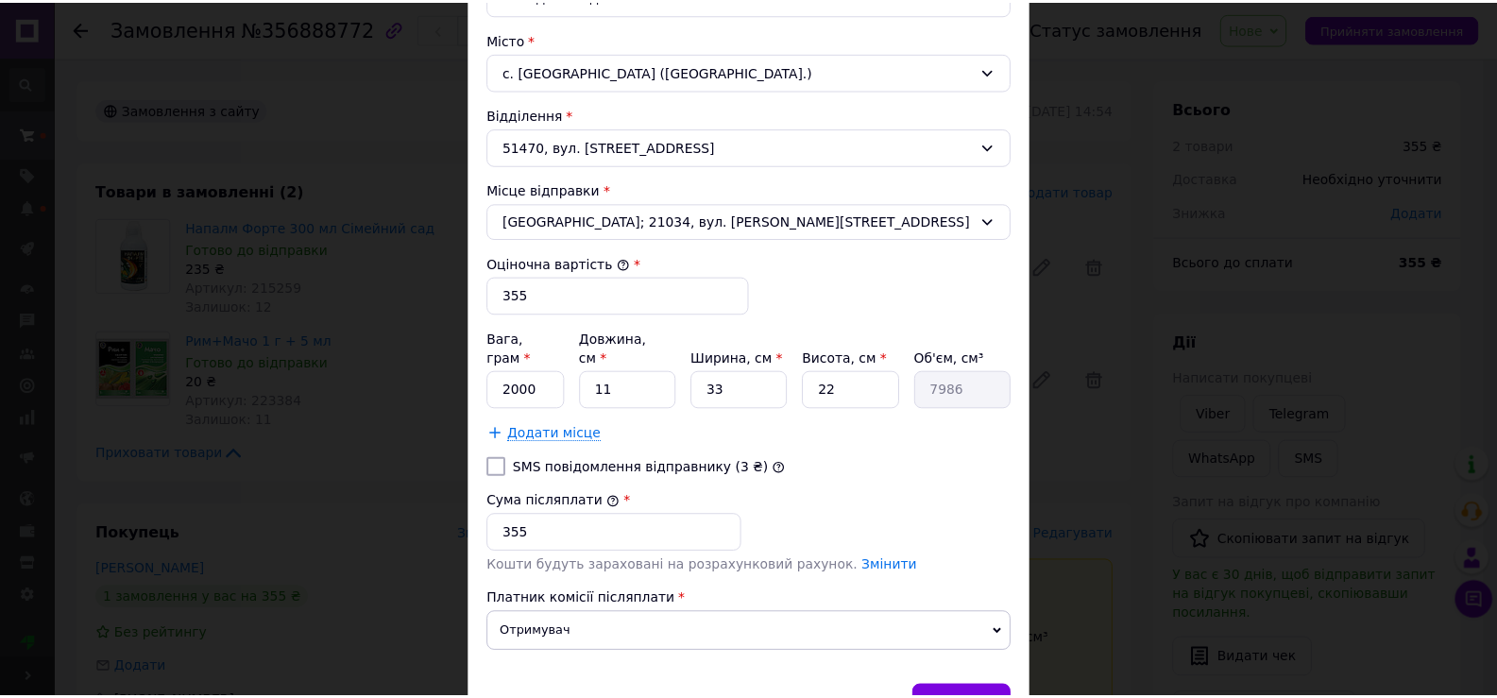
scroll to position [659, 0]
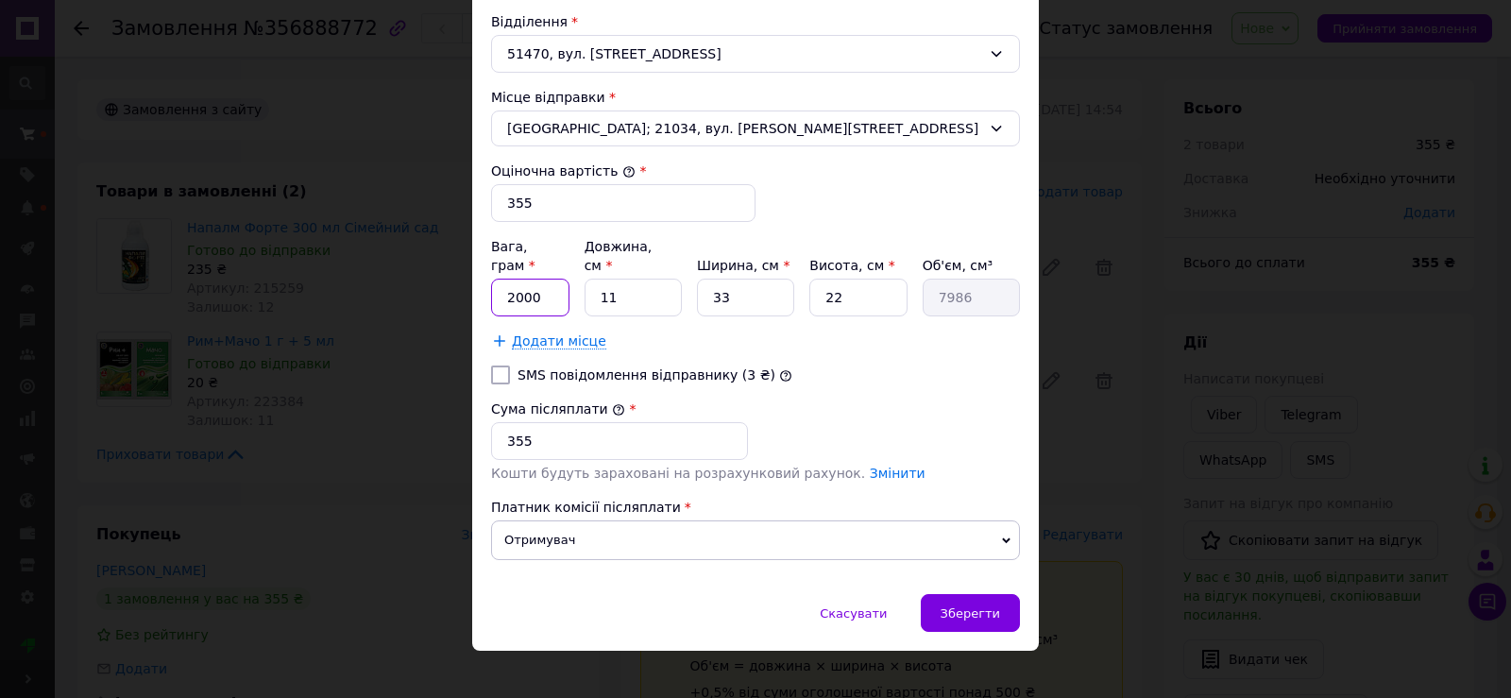
click at [533, 281] on input "2000" at bounding box center [530, 298] width 78 height 38
type input "530"
click at [612, 279] on input "11" at bounding box center [633, 298] width 97 height 38
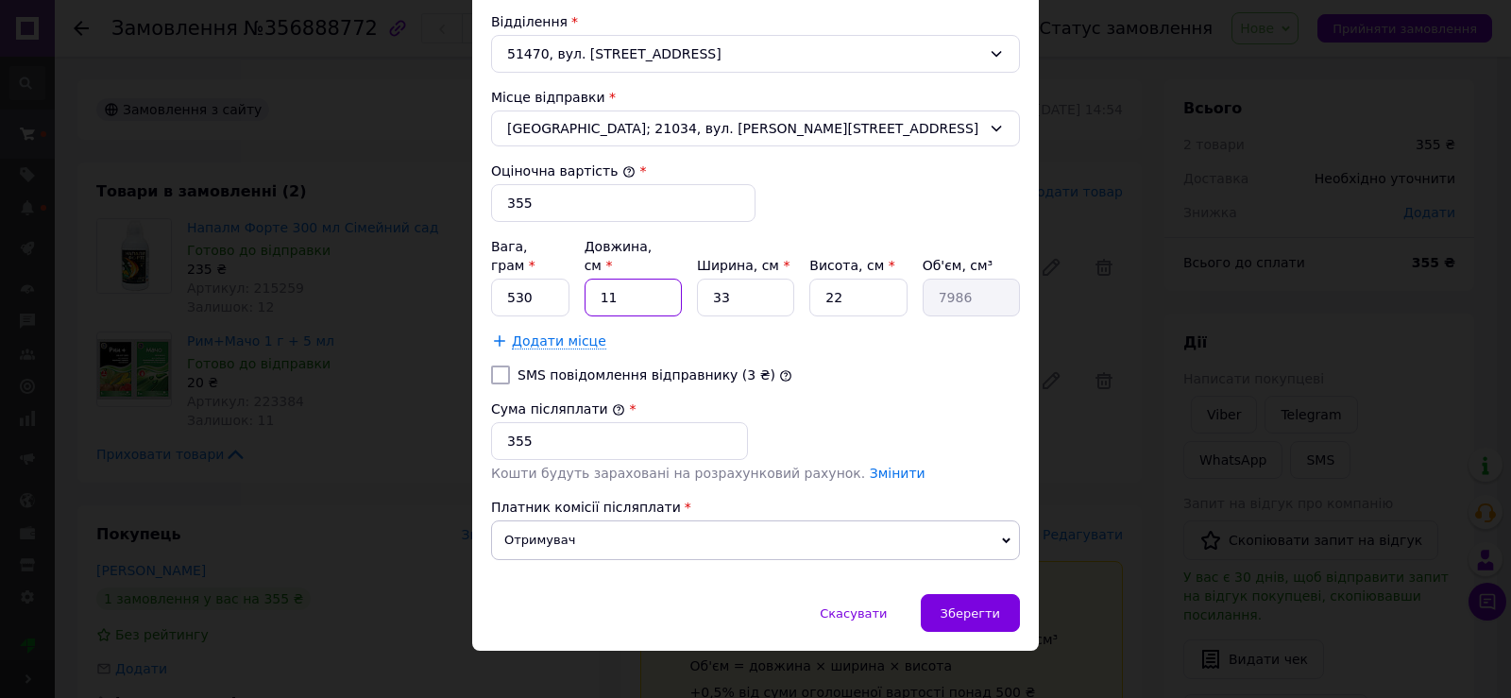
click at [612, 279] on input "11" at bounding box center [633, 298] width 97 height 38
type input "2"
type input "1452"
type input "20"
type input "14520"
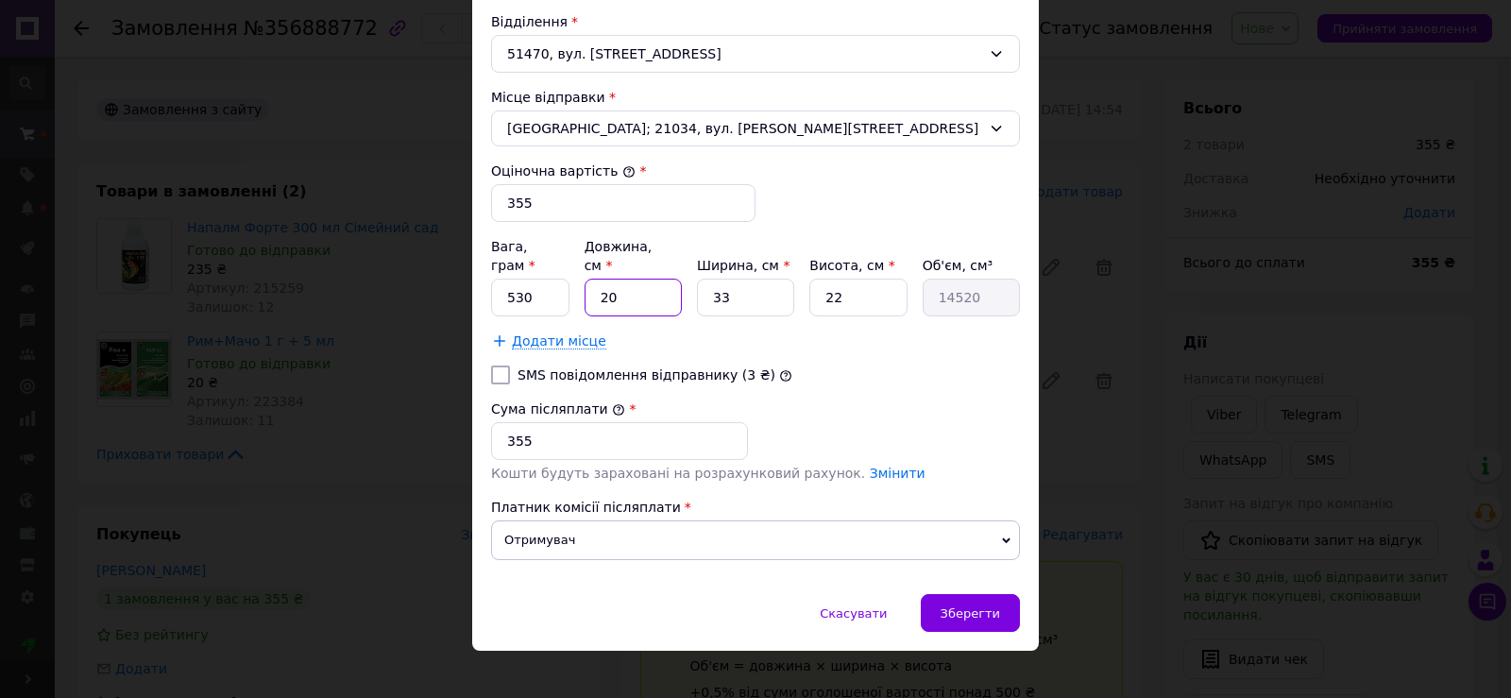
type input "20"
click at [745, 279] on input "33" at bounding box center [745, 298] width 97 height 38
type input "9"
type input "3960"
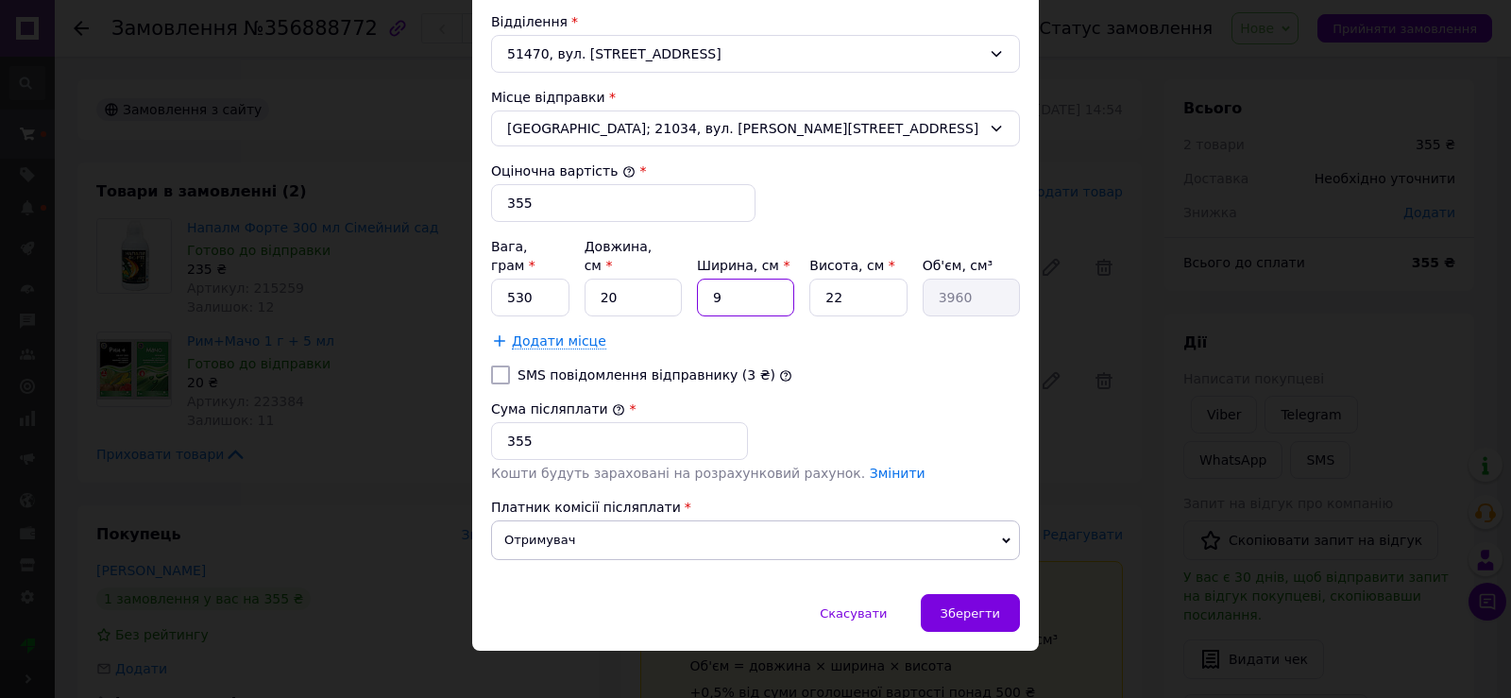
type input "9"
click at [837, 284] on input "22" at bounding box center [857, 298] width 97 height 38
type input "7"
type input "1260"
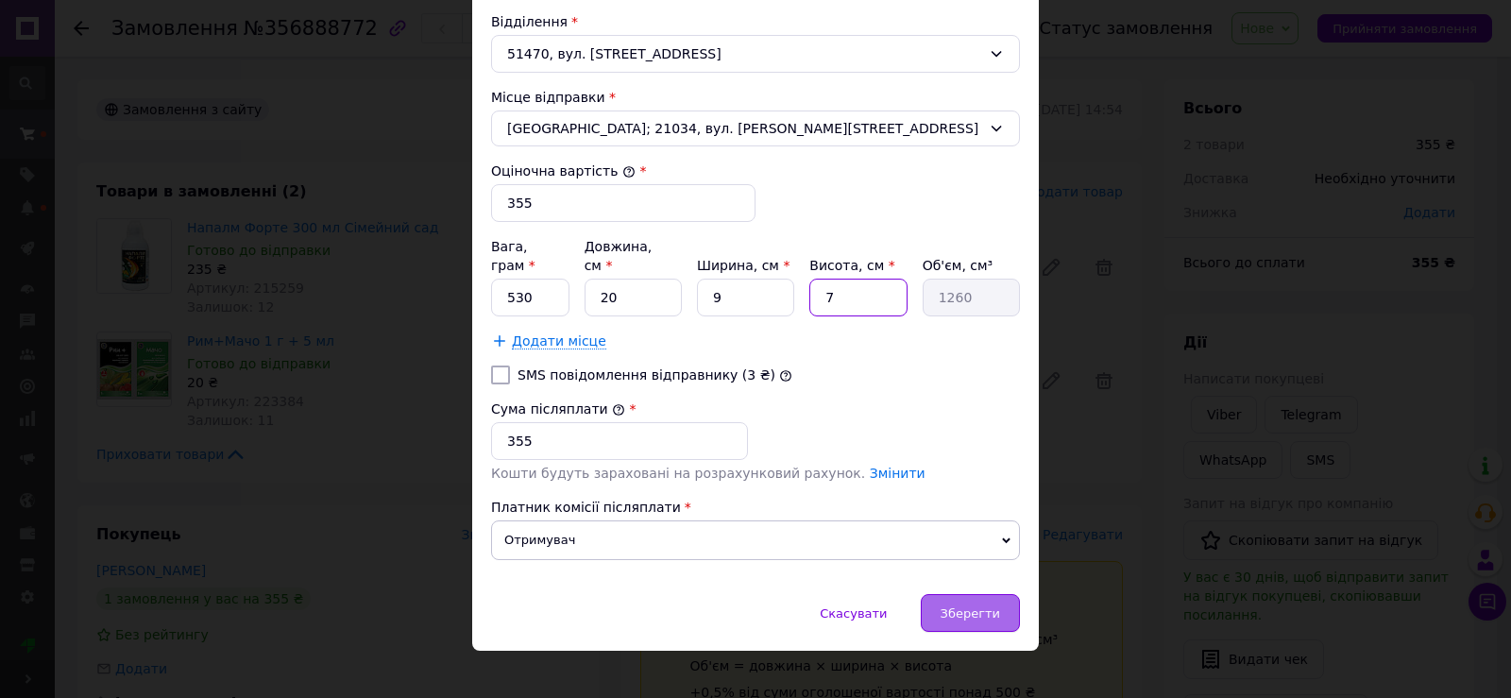
type input "7"
click at [952, 594] on div "Зберегти" at bounding box center [970, 613] width 99 height 38
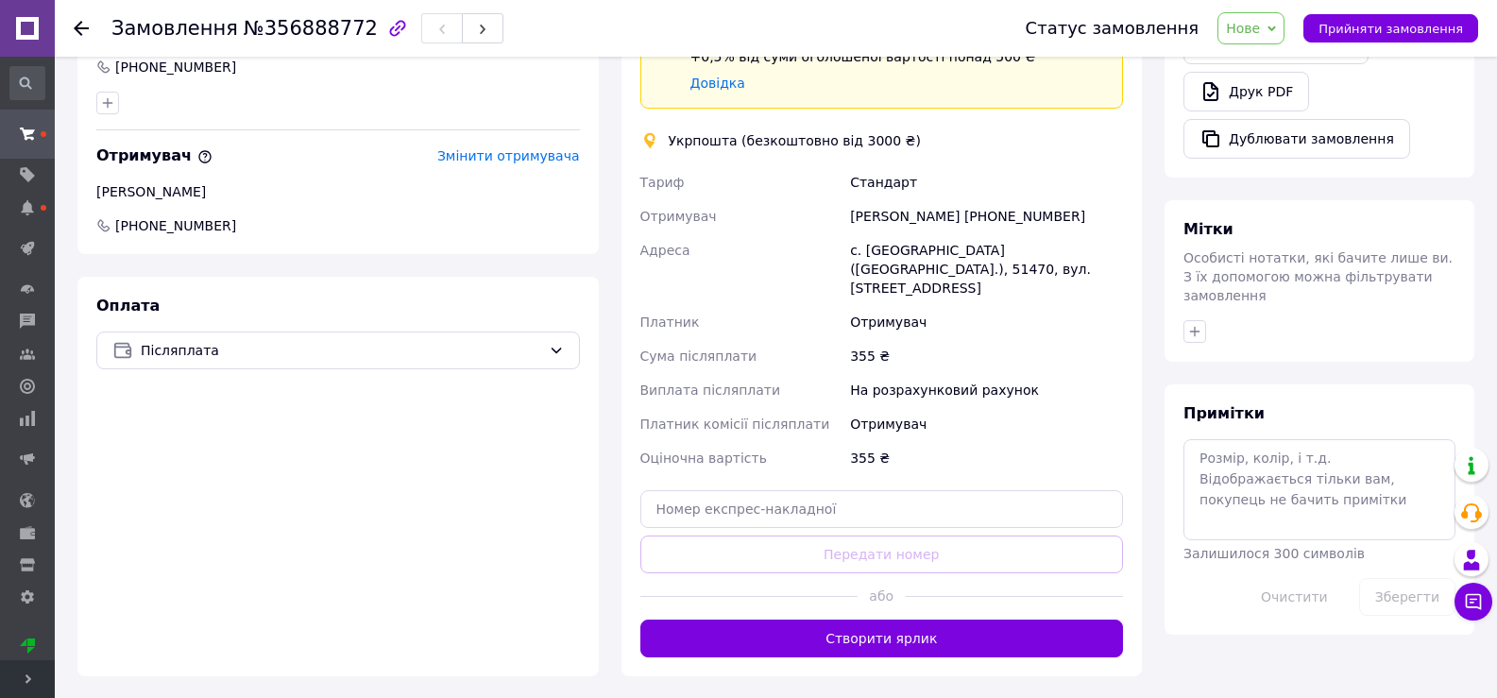
scroll to position [756, 0]
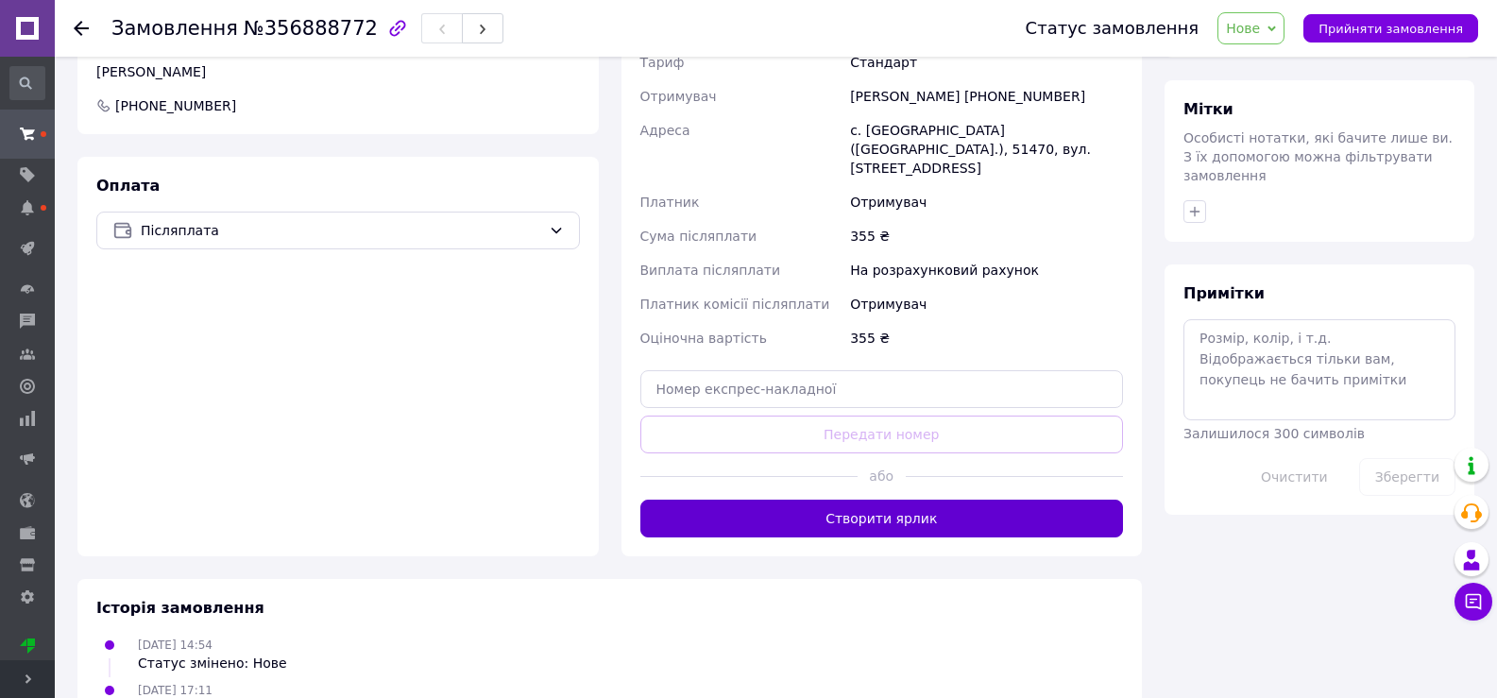
click at [950, 502] on button "Створити ярлик" at bounding box center [882, 519] width 484 height 38
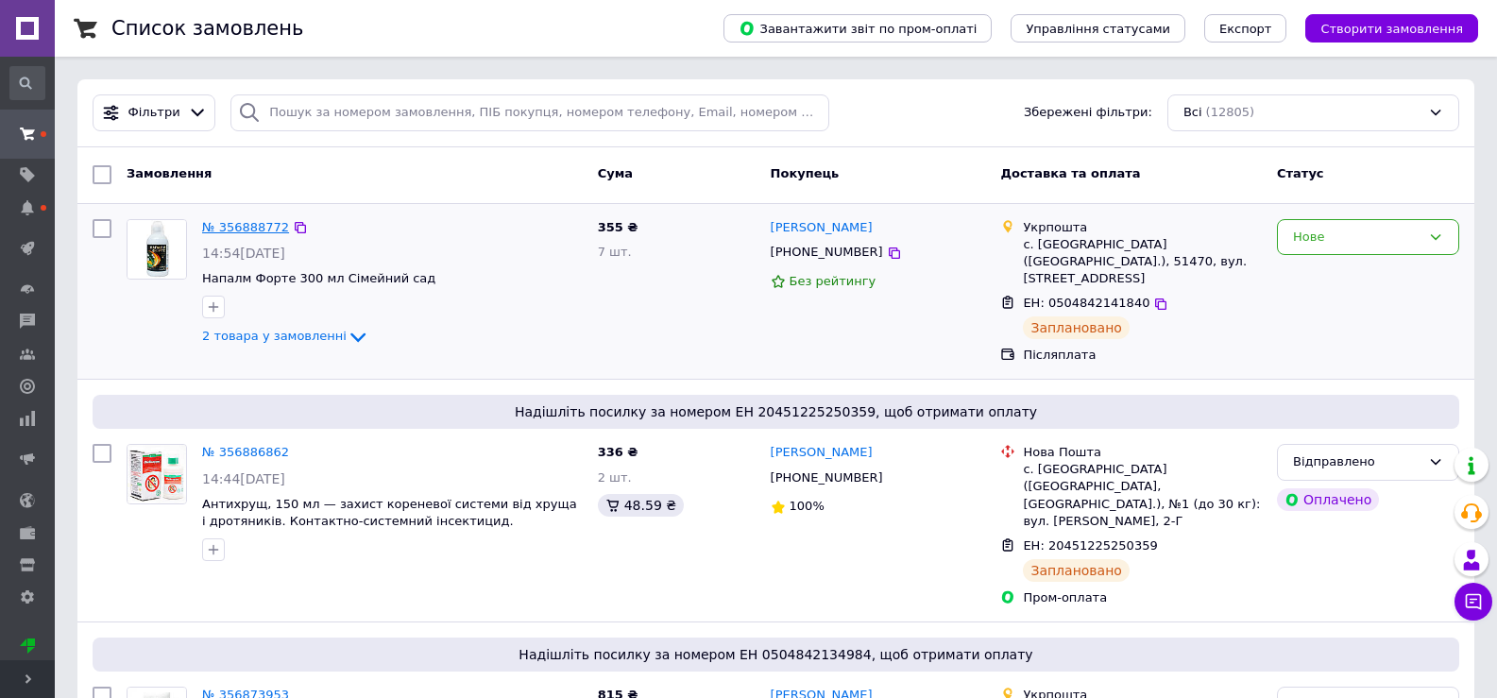
click at [257, 224] on link "№ 356888772" at bounding box center [245, 227] width 87 height 14
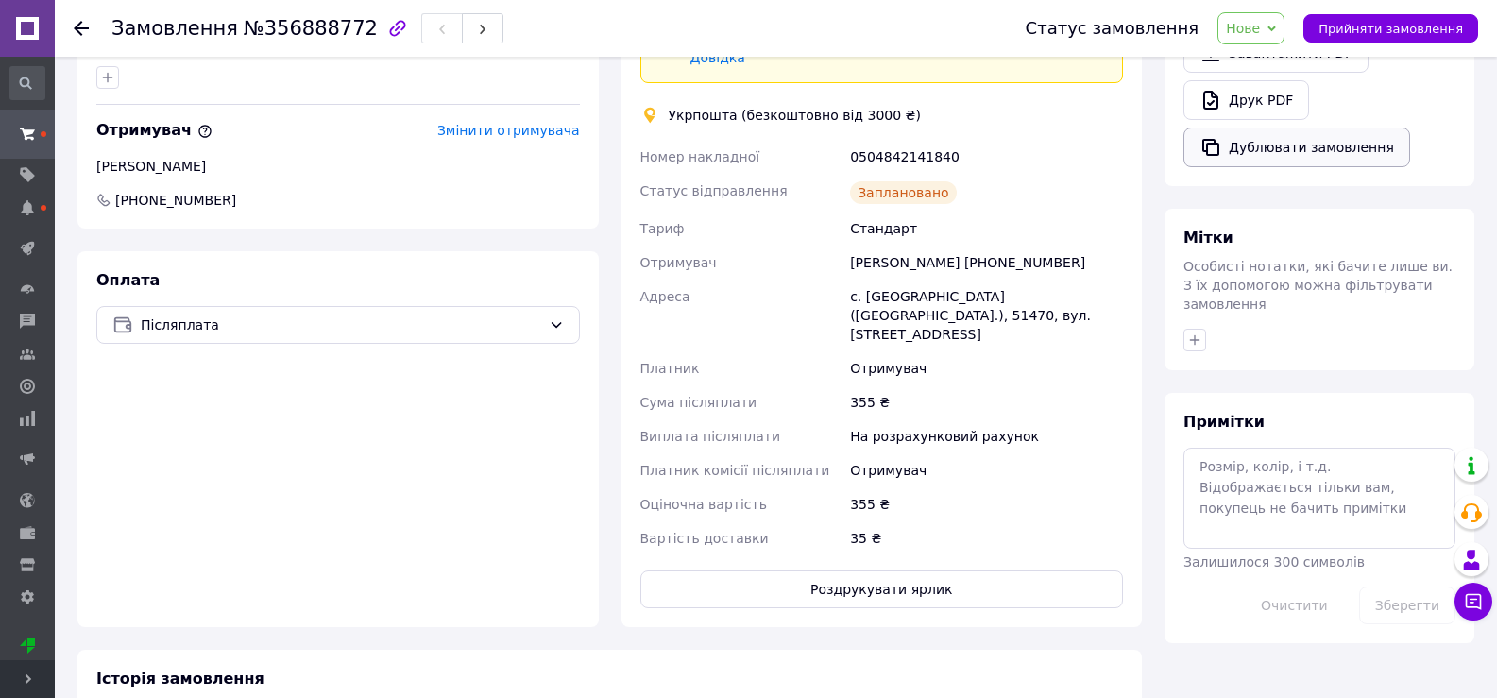
scroll to position [756, 0]
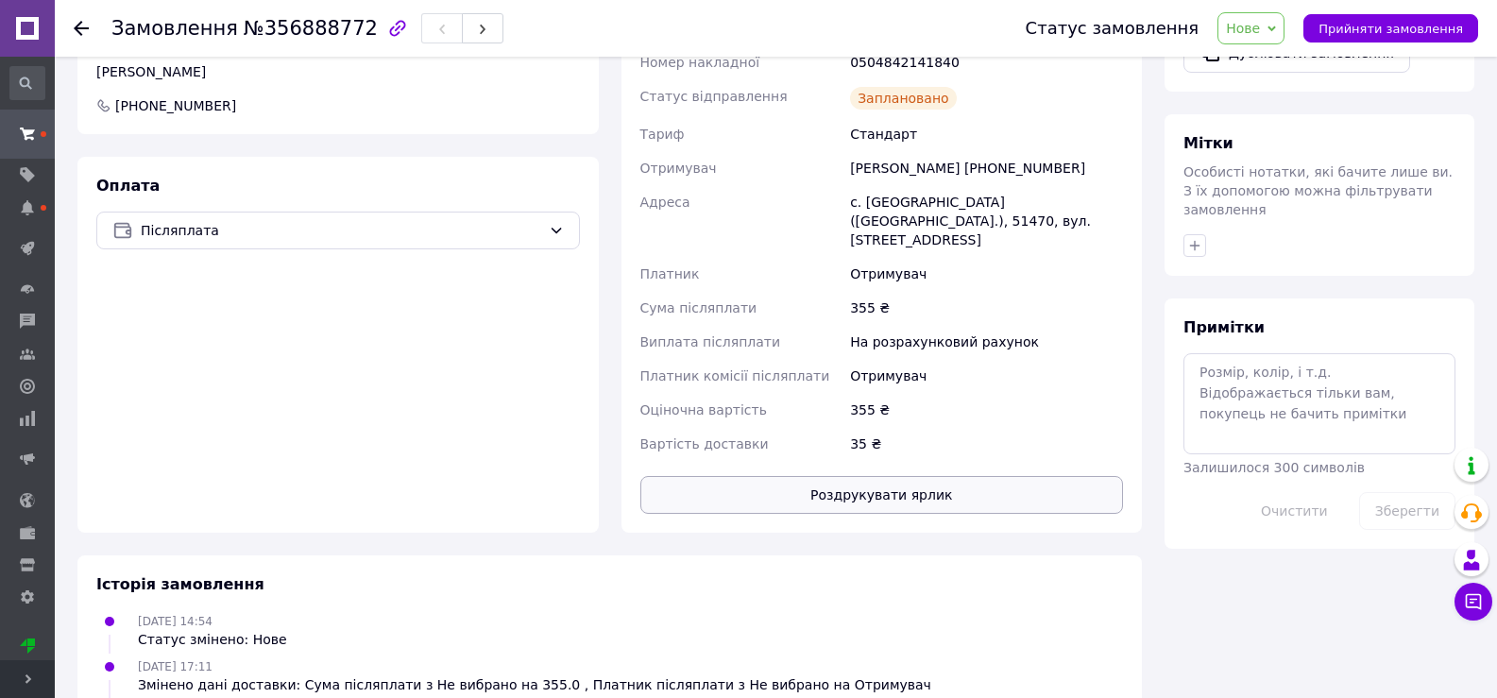
click at [1036, 476] on button "Роздрукувати ярлик" at bounding box center [882, 495] width 484 height 38
click at [77, 26] on use at bounding box center [81, 28] width 15 height 15
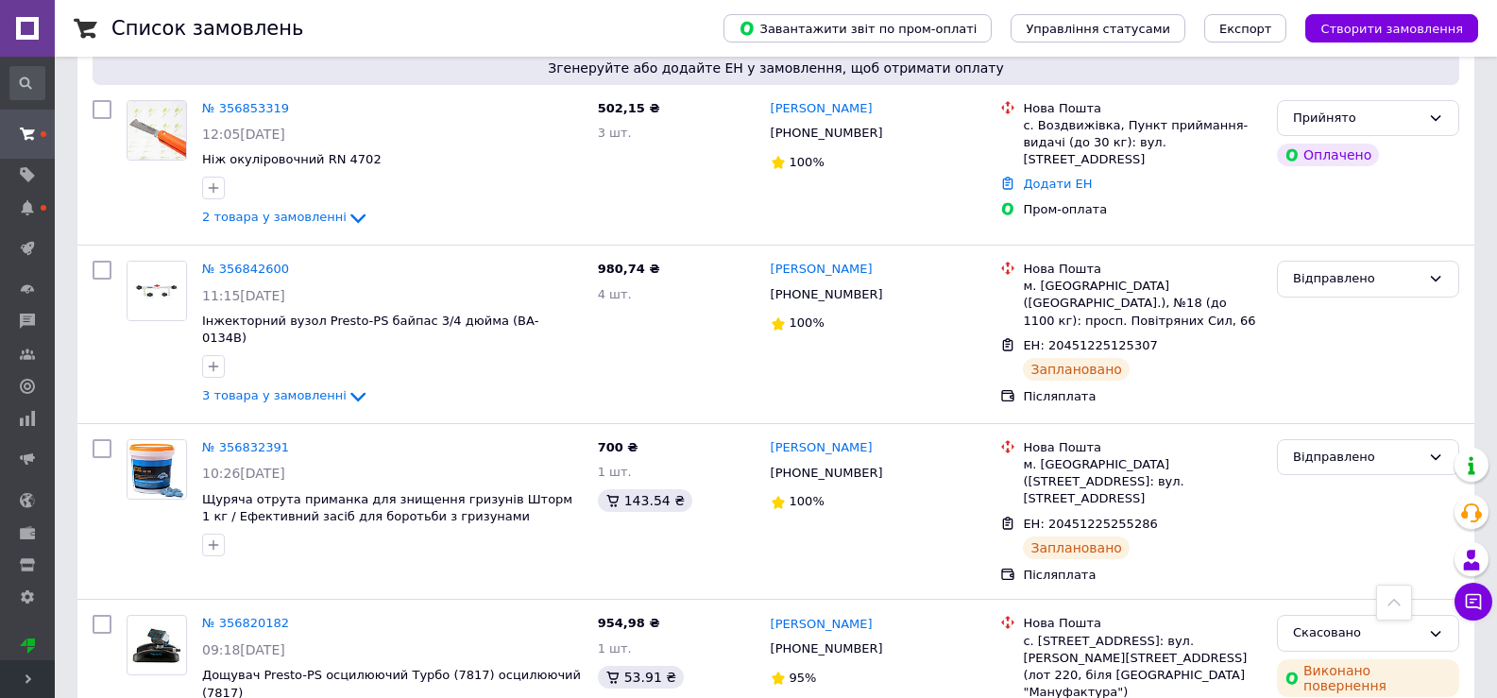
scroll to position [1039, 0]
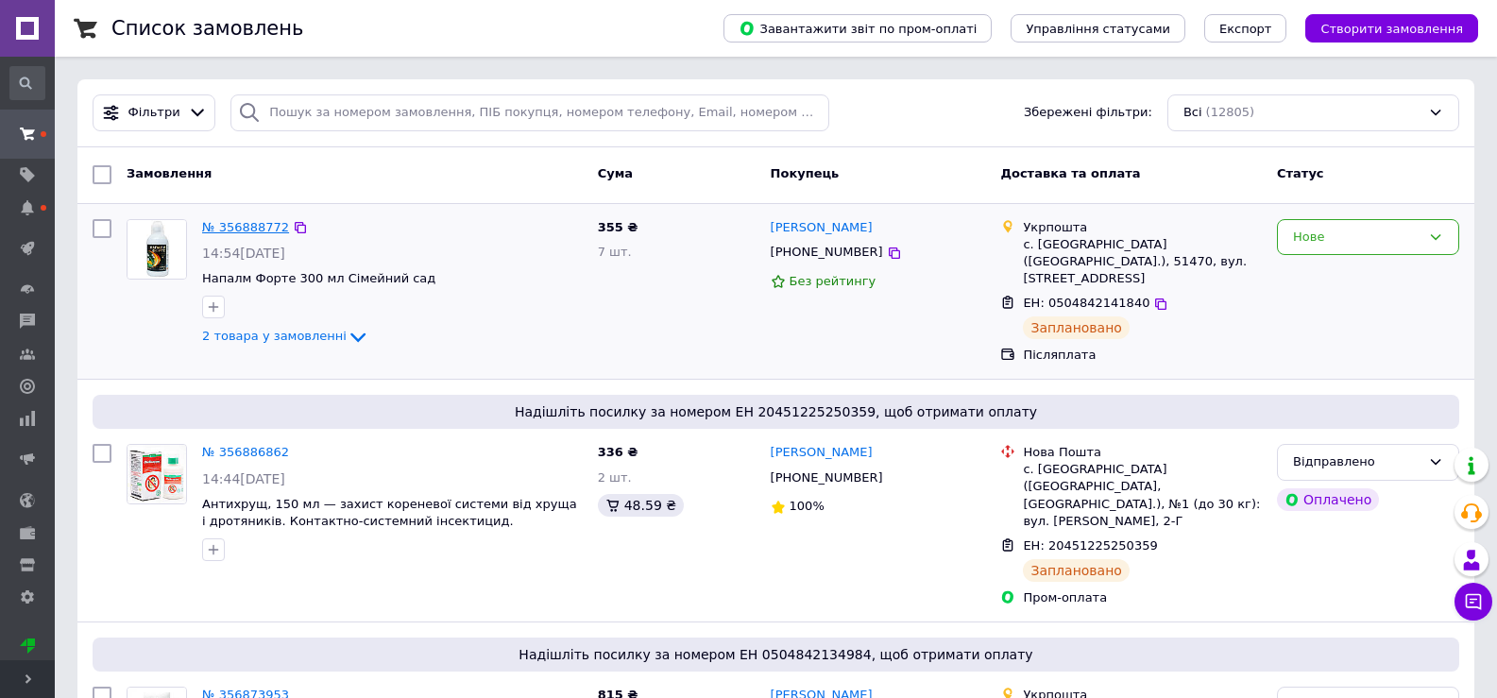
click at [258, 222] on link "№ 356888772" at bounding box center [245, 227] width 87 height 14
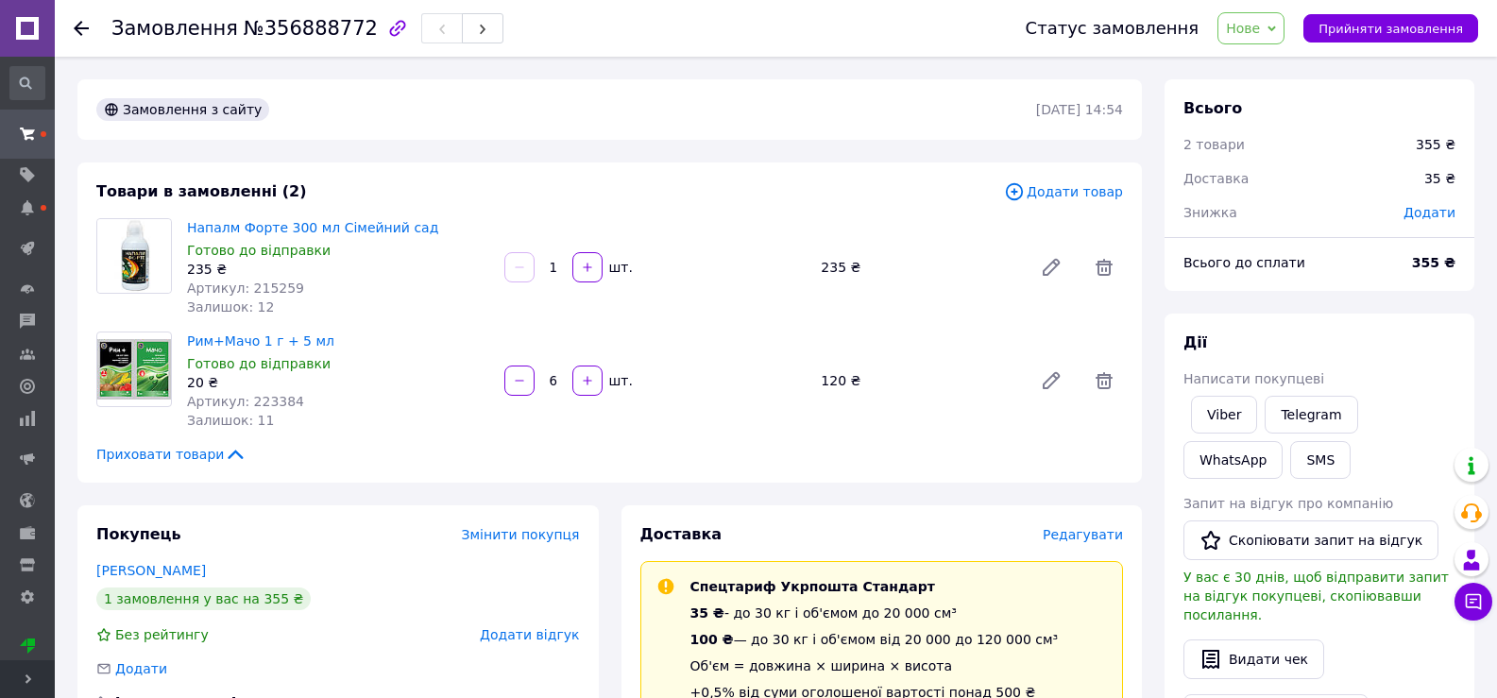
click at [74, 27] on icon at bounding box center [81, 28] width 15 height 15
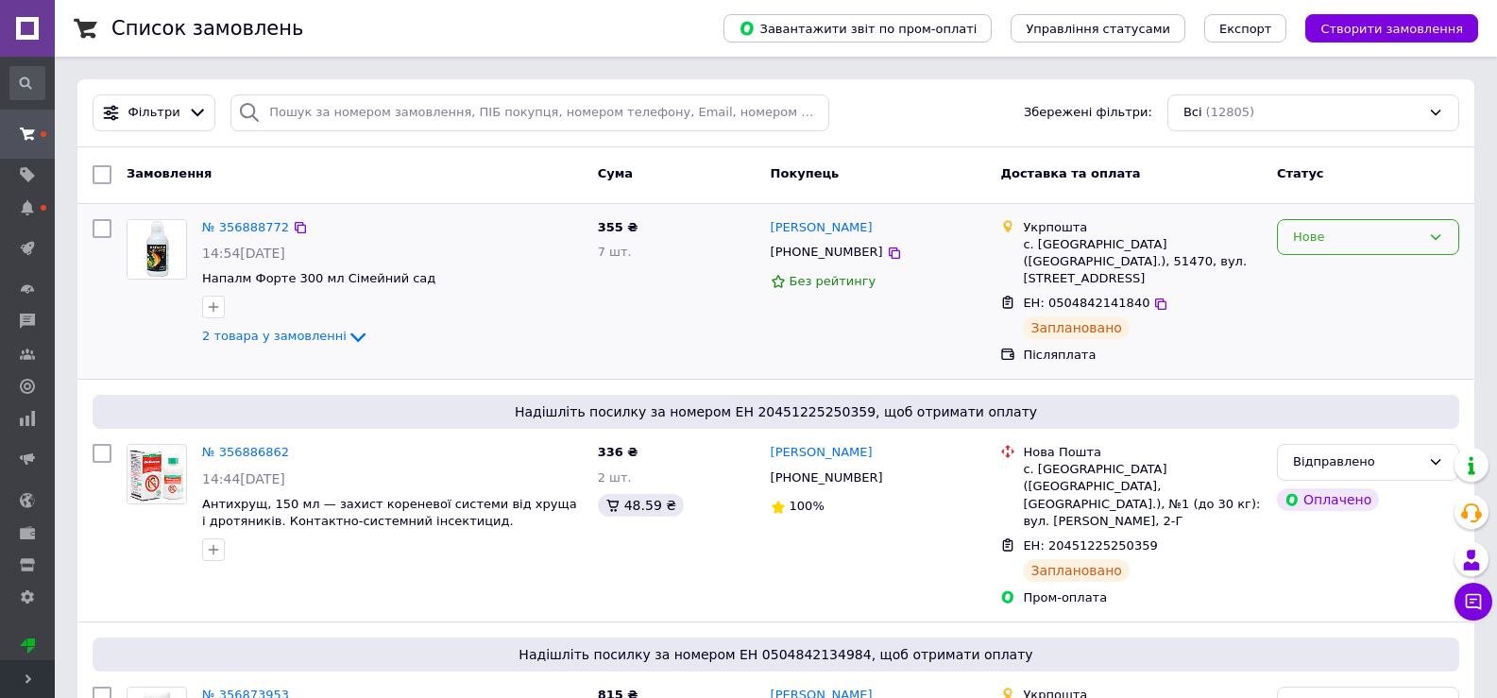
click at [1431, 232] on icon at bounding box center [1435, 237] width 15 height 15
click at [1354, 396] on li "Відправлено" at bounding box center [1368, 398] width 180 height 35
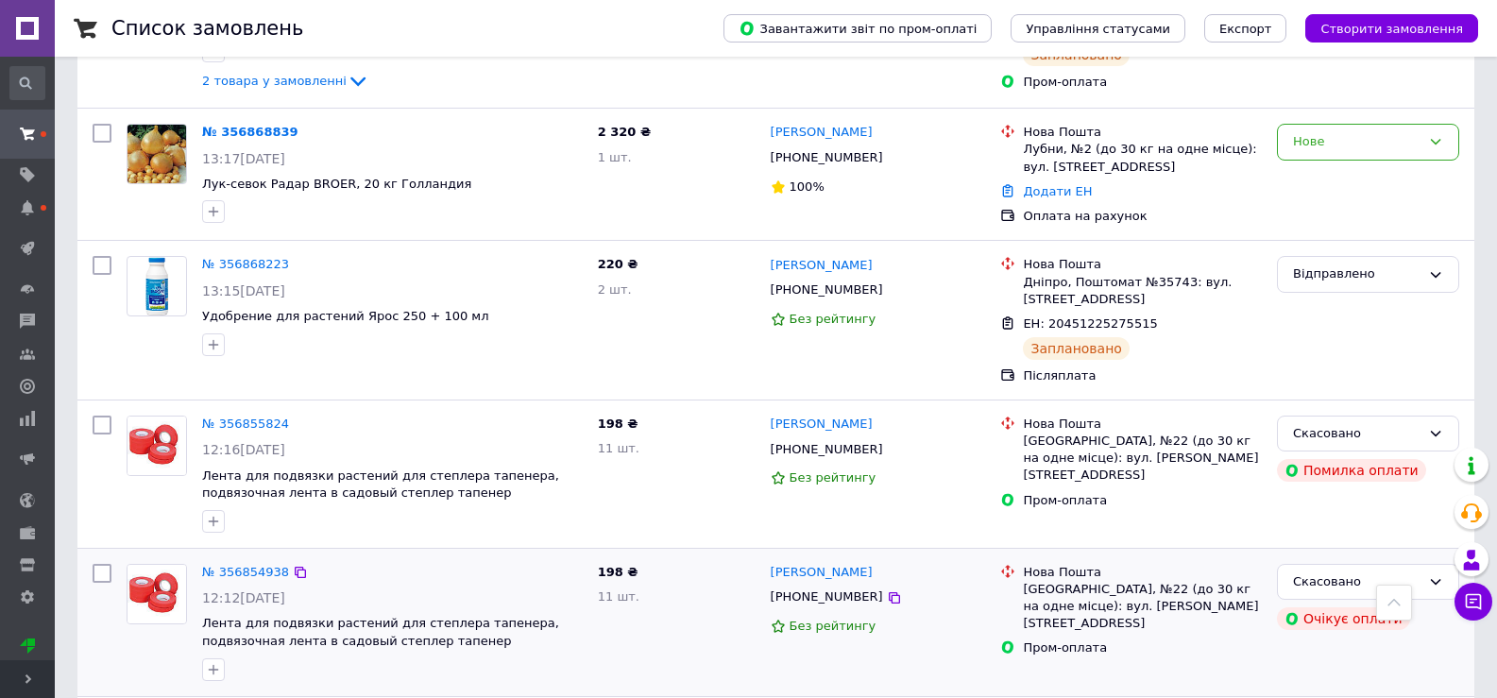
scroll to position [756, 0]
